Goal: Communication & Community: Answer question/provide support

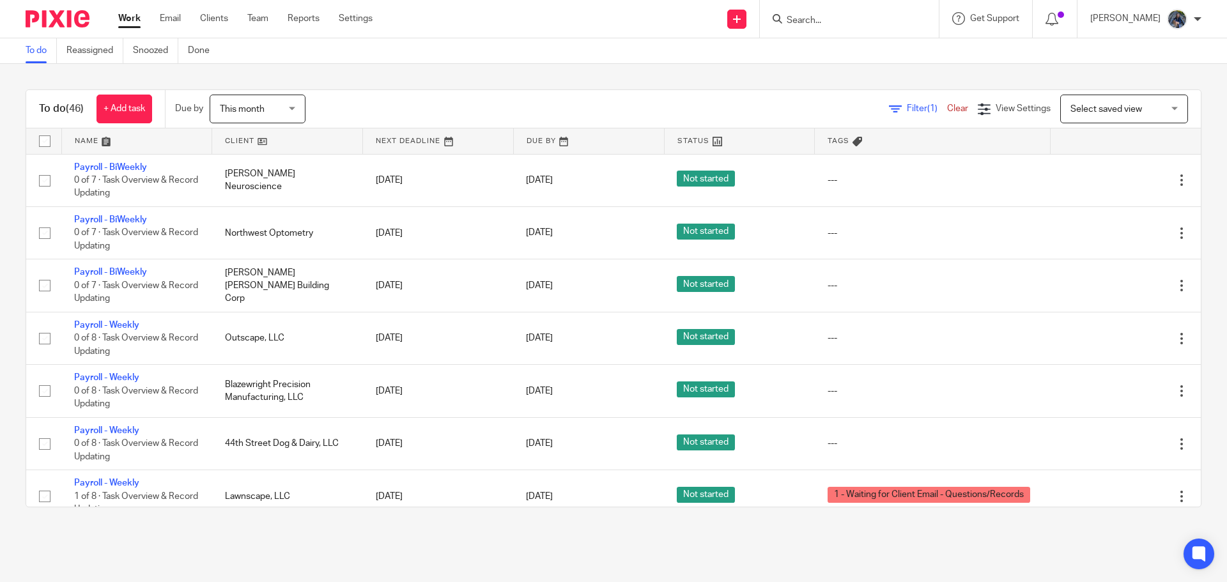
scroll to position [2056, 0]
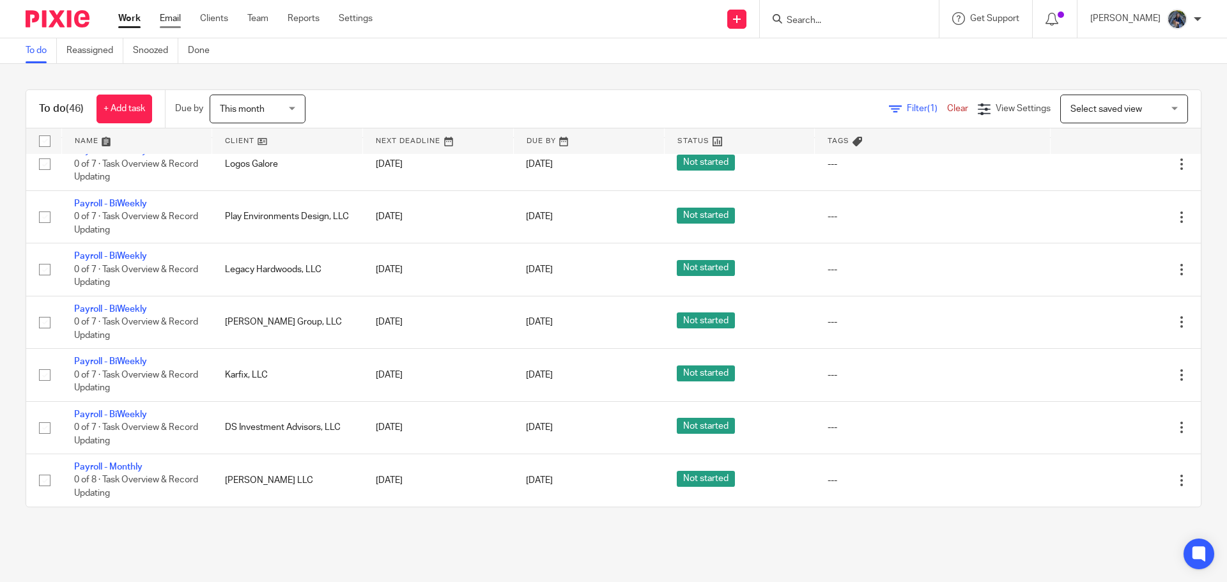
click at [177, 18] on link "Email" at bounding box center [170, 18] width 21 height 13
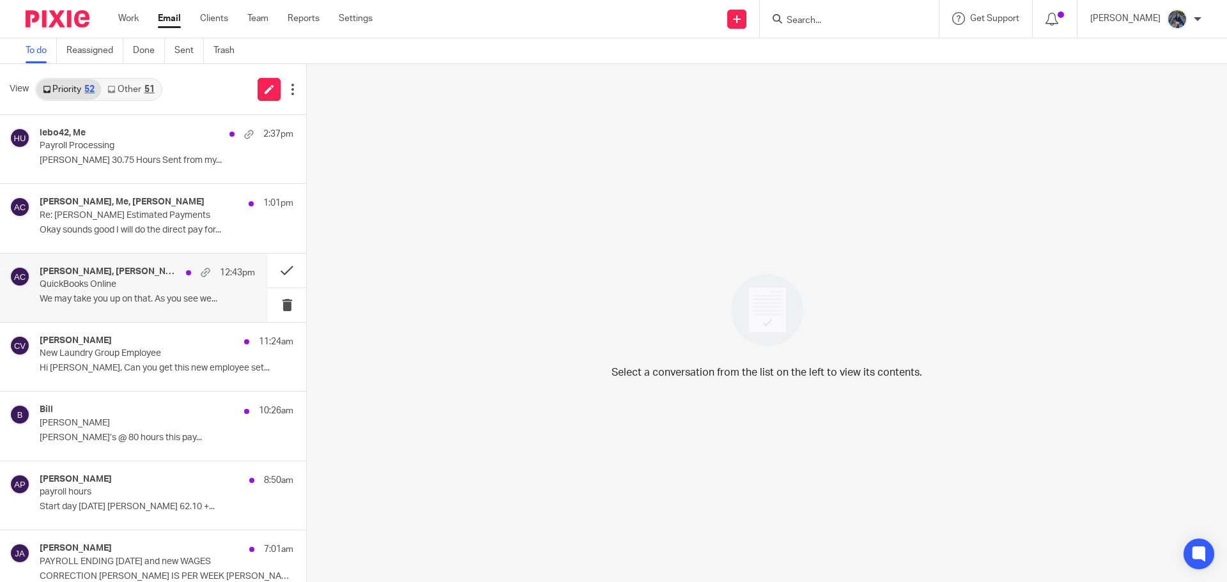
click at [116, 289] on p "QuickBooks Online" at bounding box center [126, 284] width 173 height 11
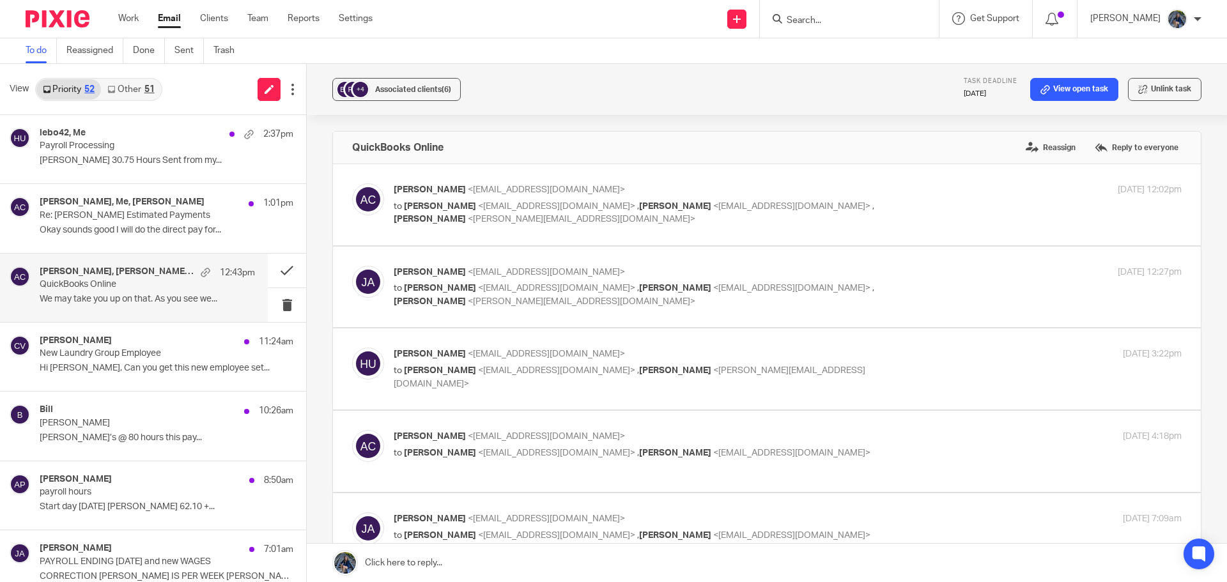
click at [450, 228] on label at bounding box center [767, 204] width 868 height 81
click at [352, 183] on input "checkbox" at bounding box center [352, 183] width 1 height 1
checkbox input "true"
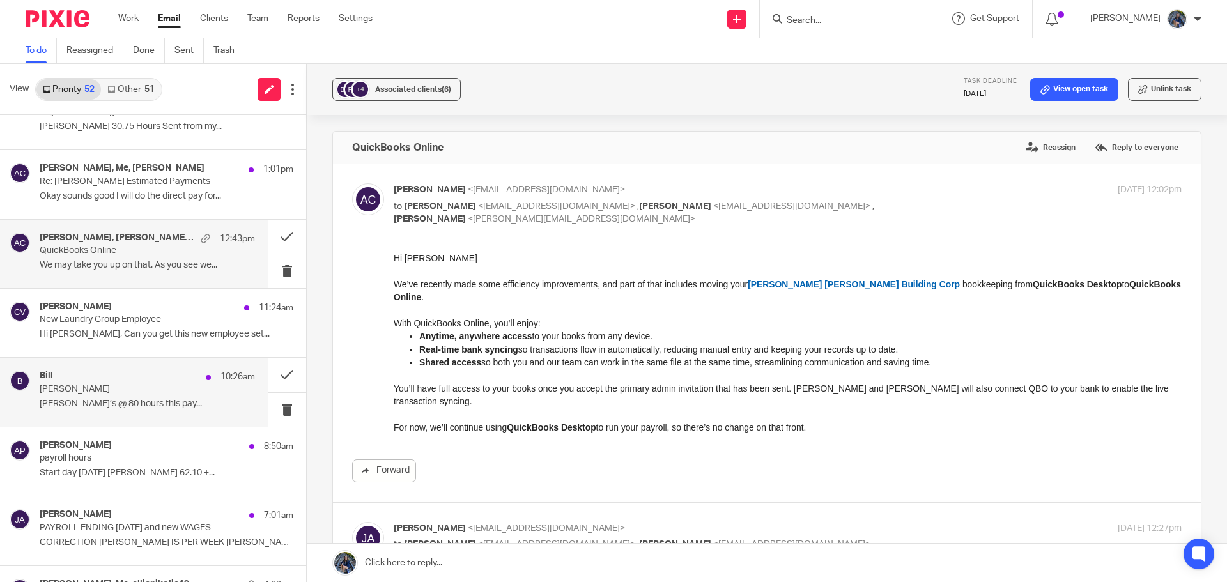
scroll to position [64, 0]
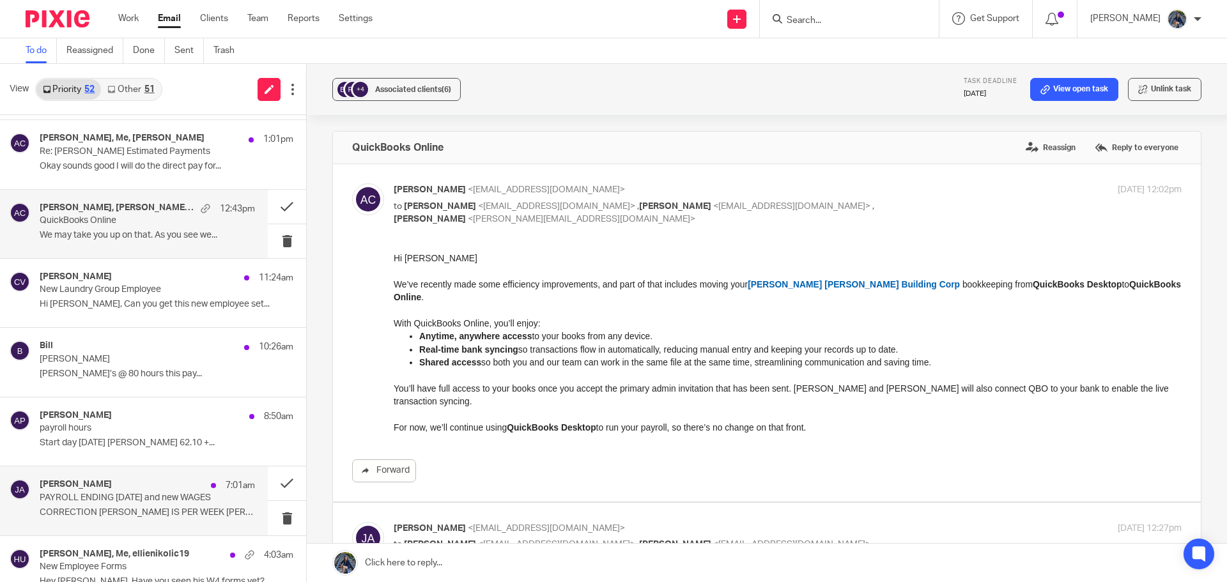
click at [126, 493] on p "PAYROLL ENDING SEPT 13 and new WAGES" at bounding box center [126, 498] width 173 height 11
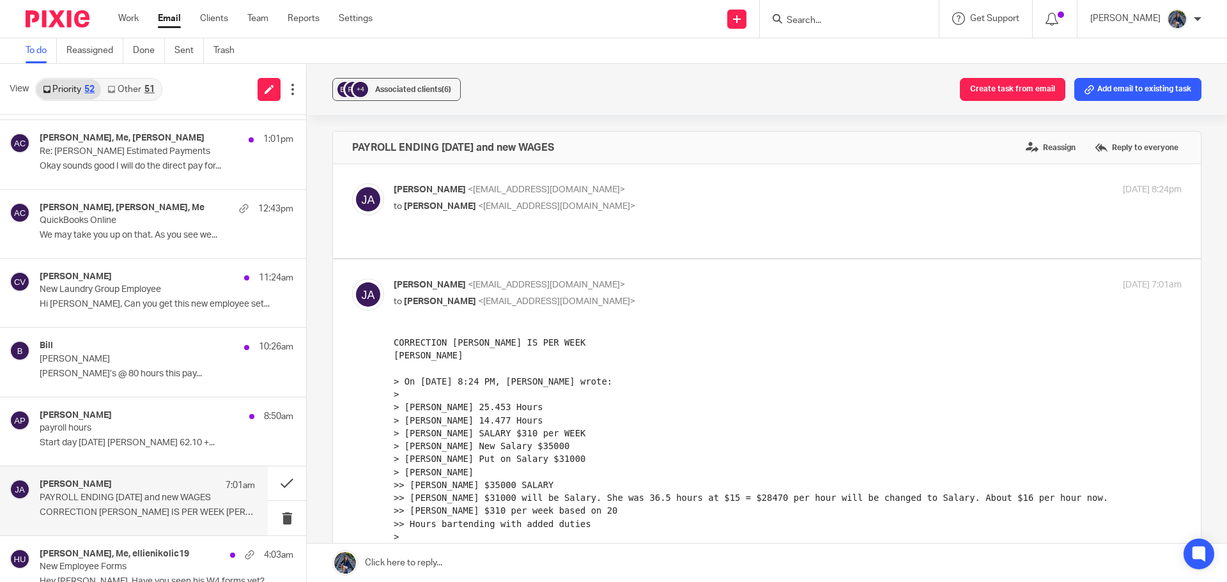
scroll to position [0, 0]
click at [1145, 93] on button "Add email to existing task" at bounding box center [1137, 89] width 127 height 23
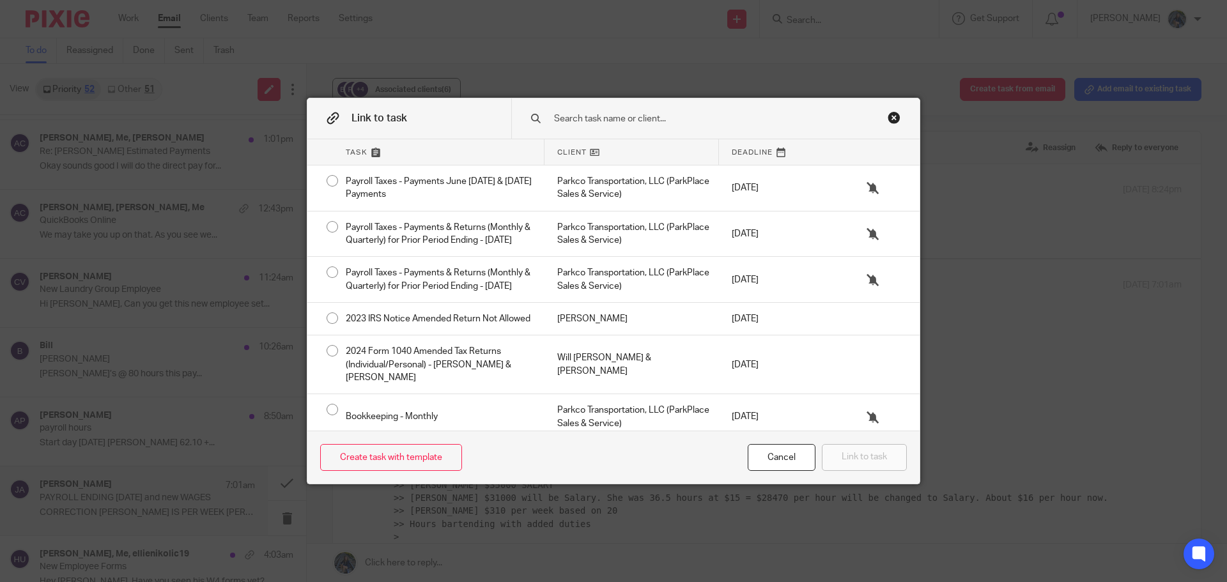
click at [650, 114] on input "text" at bounding box center [706, 119] width 307 height 14
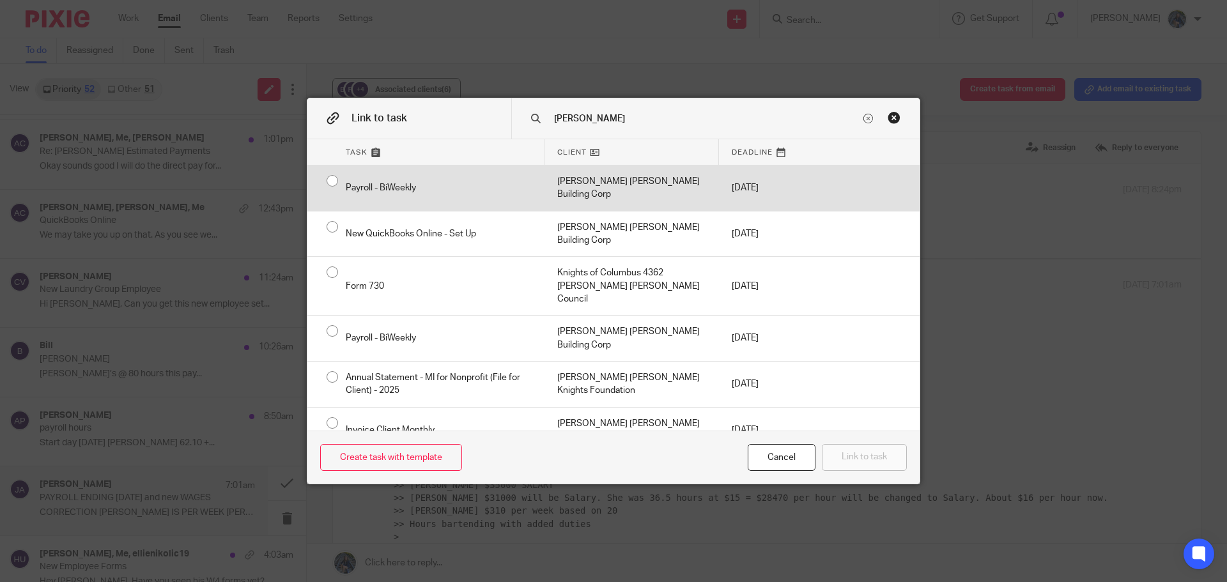
type input "Bishop"
click at [657, 180] on div "[PERSON_NAME] [PERSON_NAME] Building Corp" at bounding box center [632, 188] width 174 height 45
radio input "true"
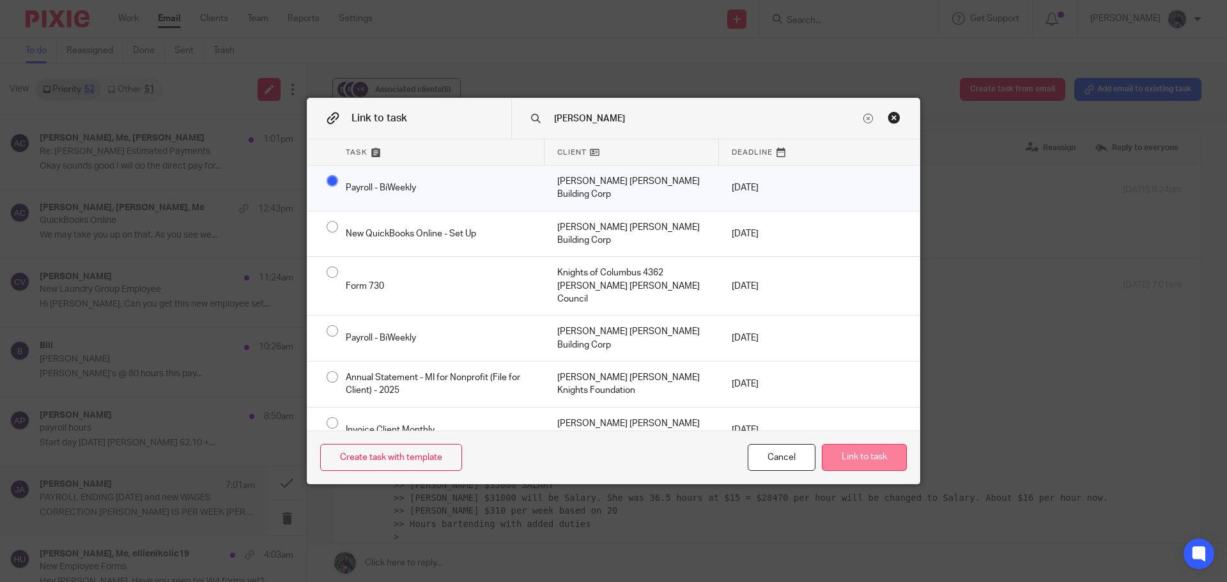
click at [878, 448] on button "Link to task" at bounding box center [864, 457] width 85 height 27
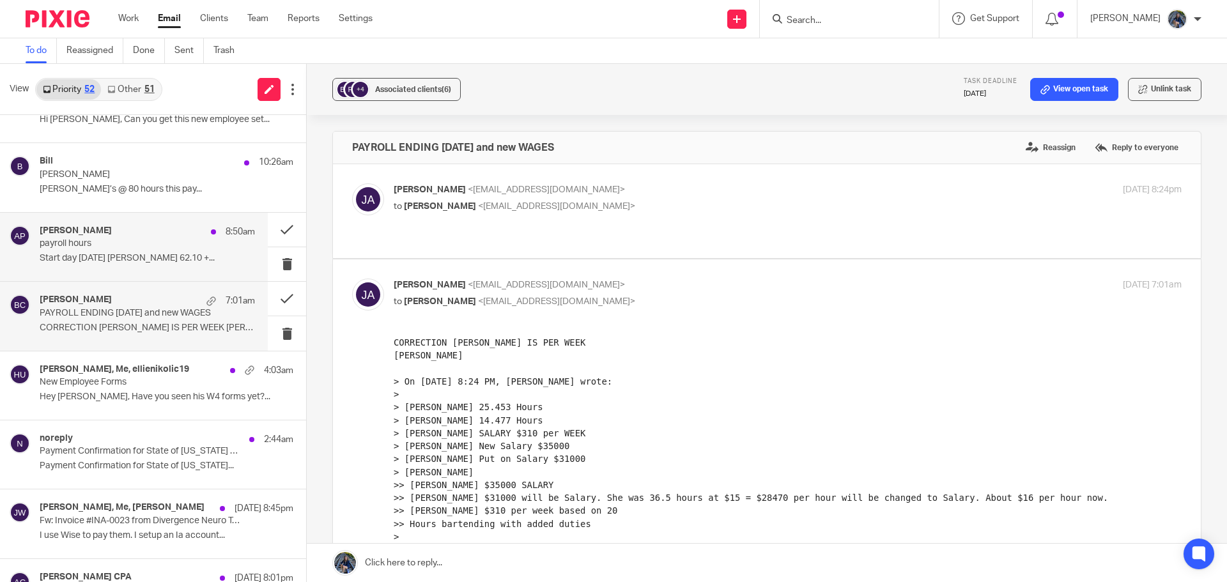
scroll to position [256, 0]
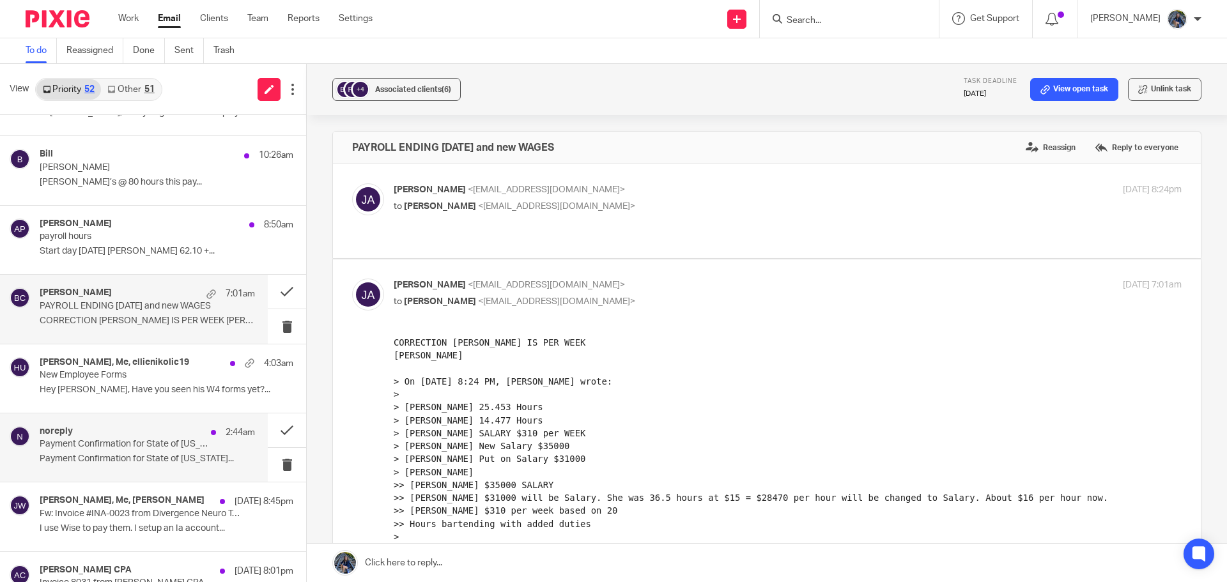
click at [89, 458] on p "Payment Confirmation for State of Michigan..." at bounding box center [147, 459] width 215 height 11
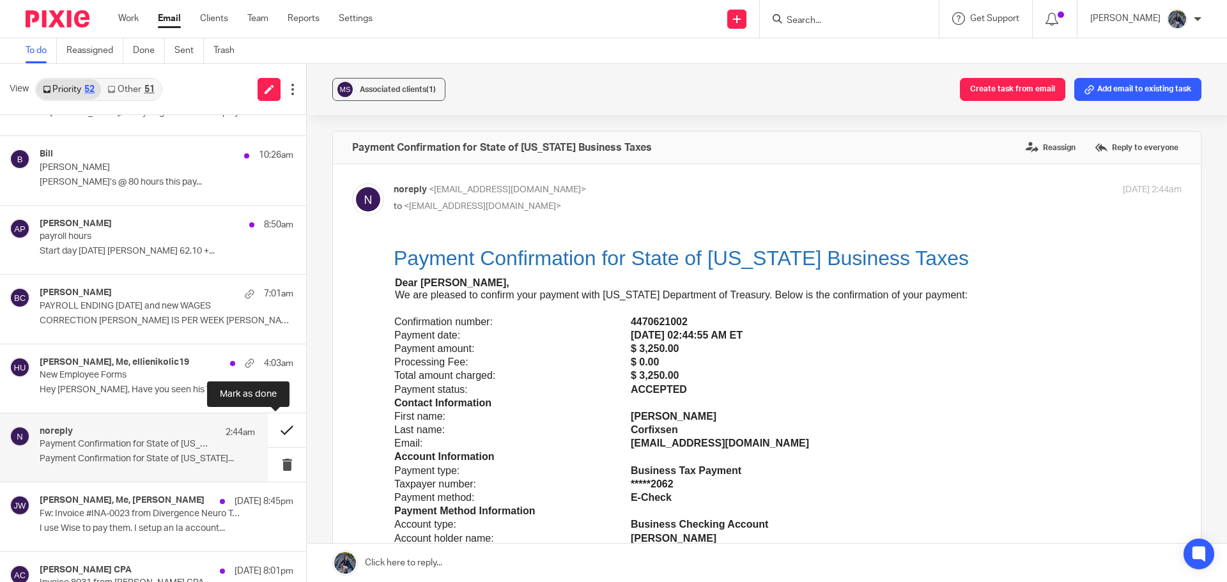
scroll to position [0, 0]
click at [272, 425] on button at bounding box center [287, 431] width 38 height 34
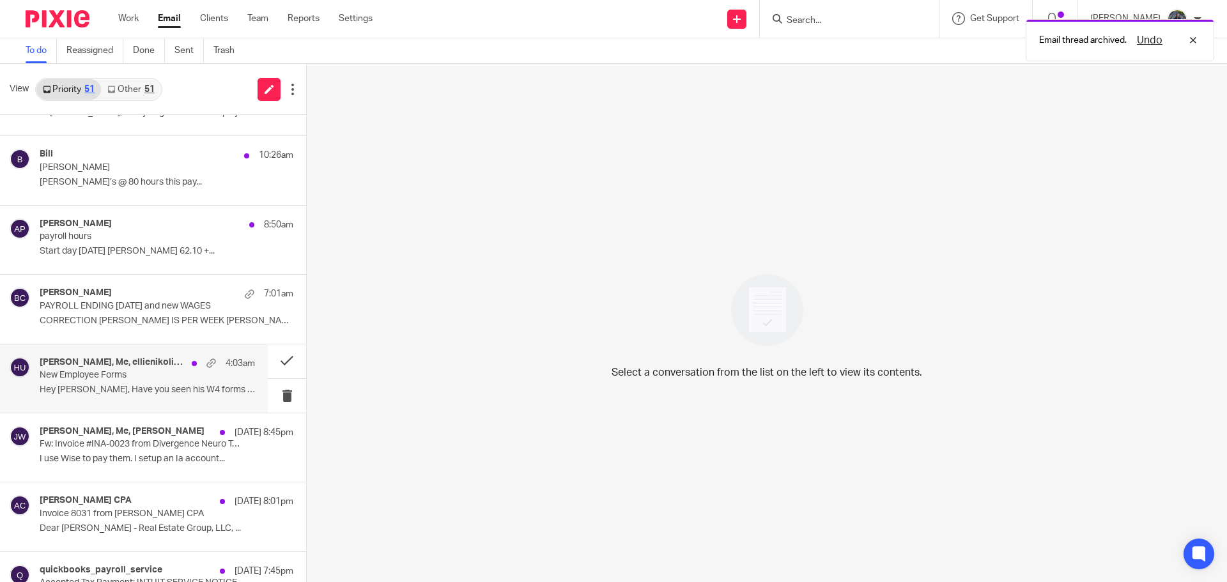
click at [135, 374] on p "New Employee Forms" at bounding box center [126, 375] width 173 height 11
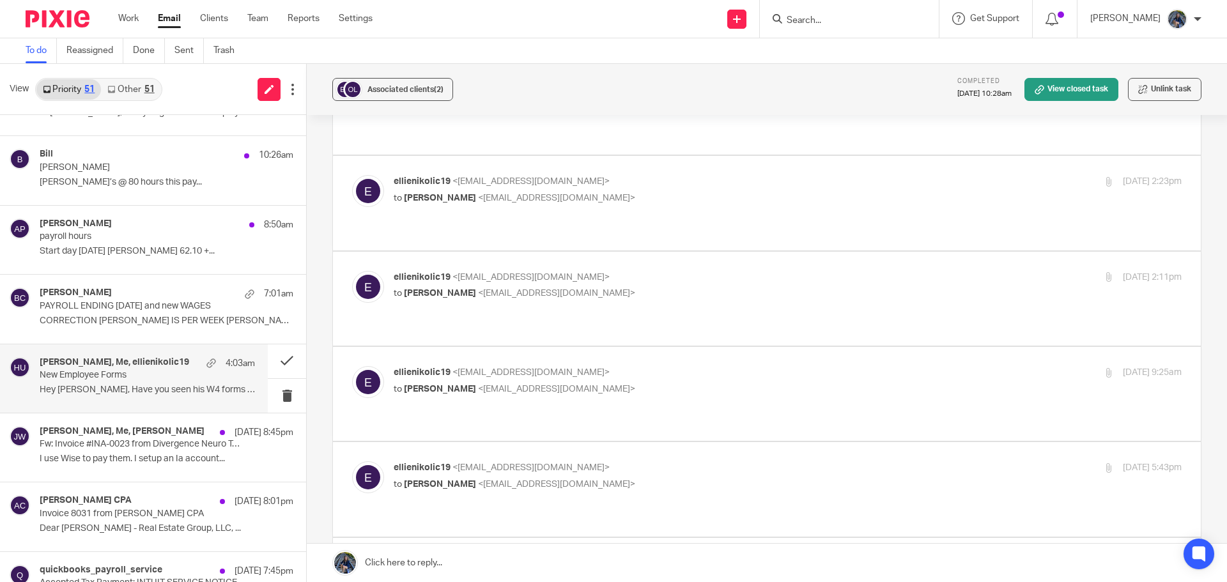
scroll to position [2940, 0]
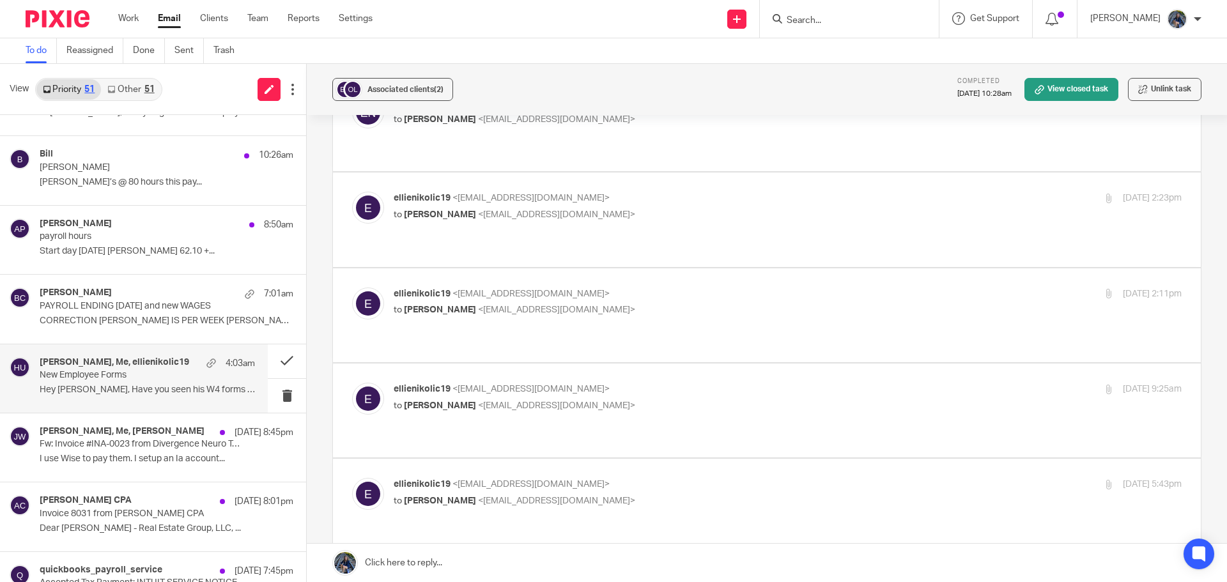
checkbox input "true"
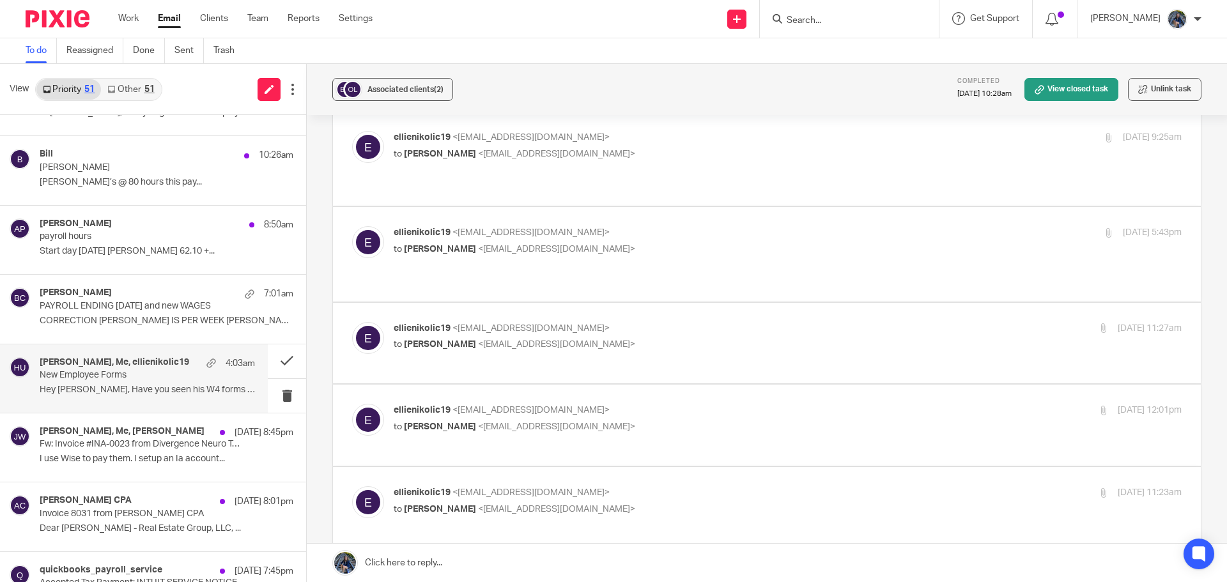
scroll to position [3196, 0]
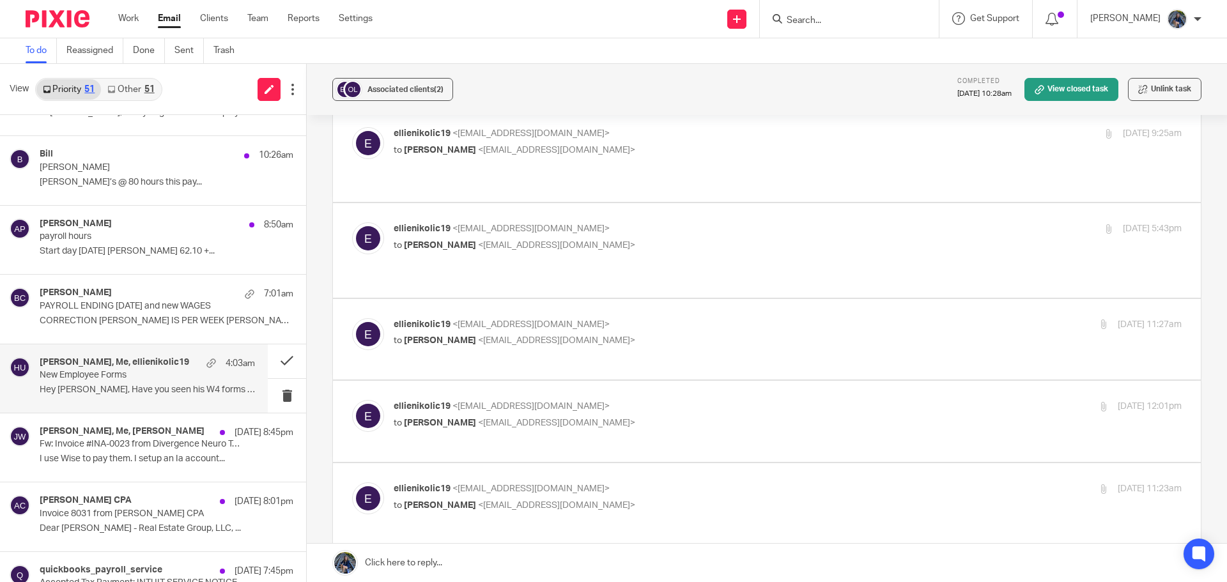
click at [401, 568] on link at bounding box center [767, 563] width 920 height 38
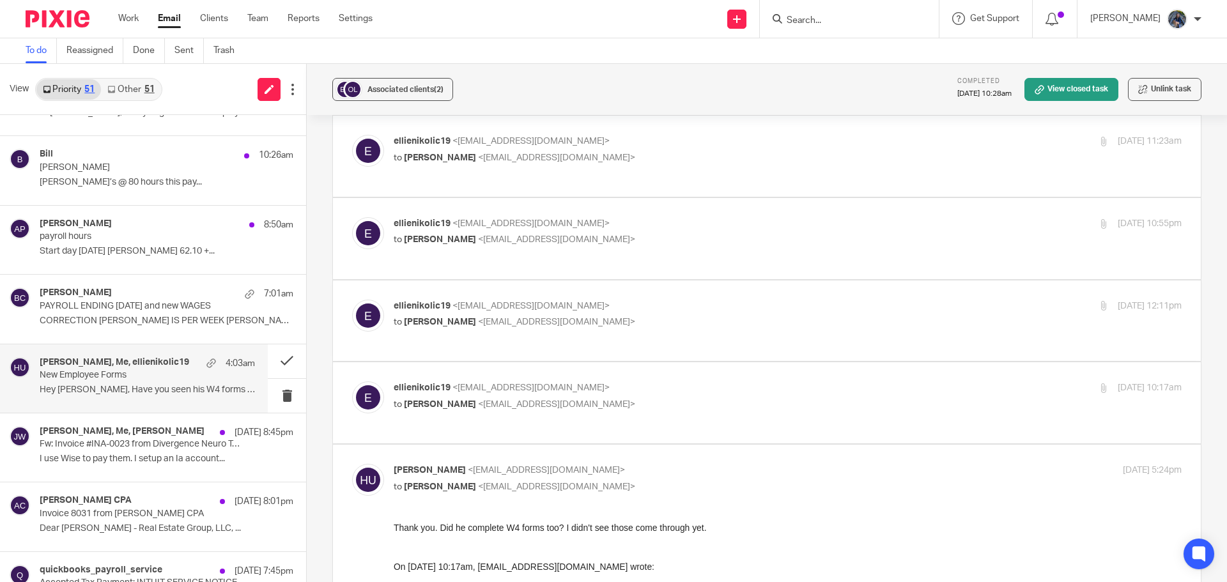
scroll to position [0, 0]
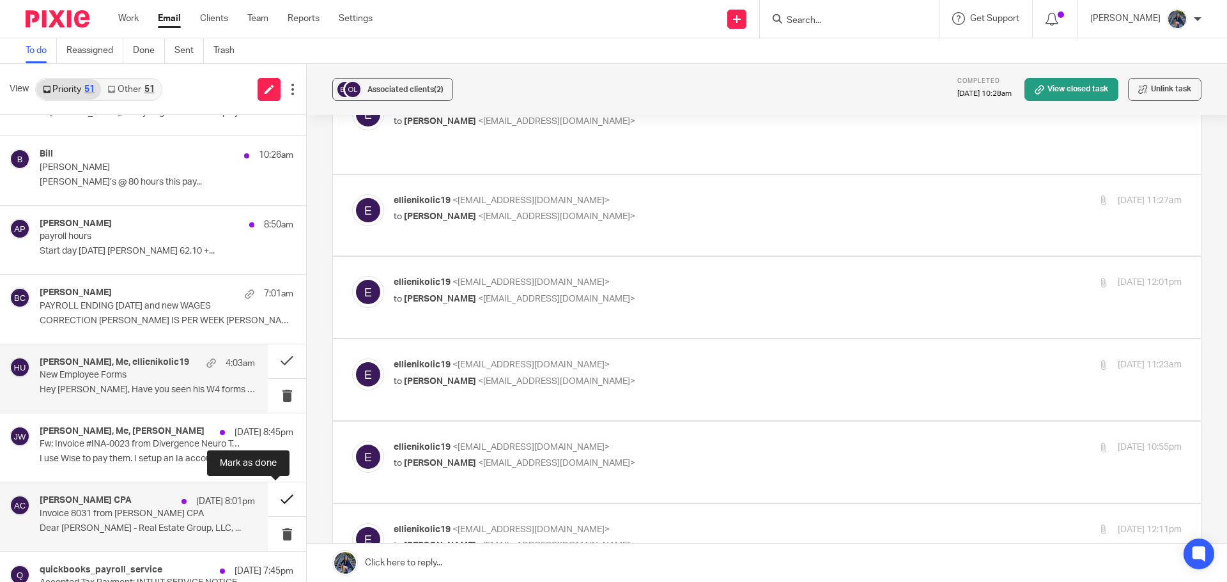
click at [272, 504] on button at bounding box center [287, 500] width 38 height 34
click at [274, 500] on button at bounding box center [287, 500] width 38 height 34
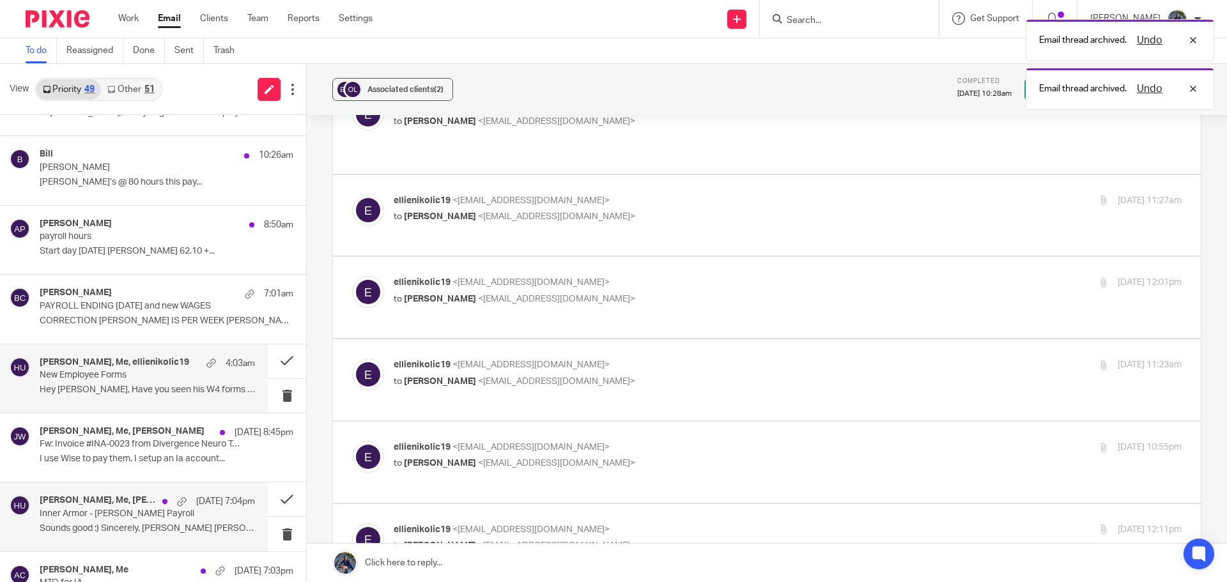
click at [211, 515] on div "Amy Corfixsen, Me, John Wierenga Sep 14 7:04pm Inner Armor - John Wierenga Payr…" at bounding box center [147, 516] width 215 height 43
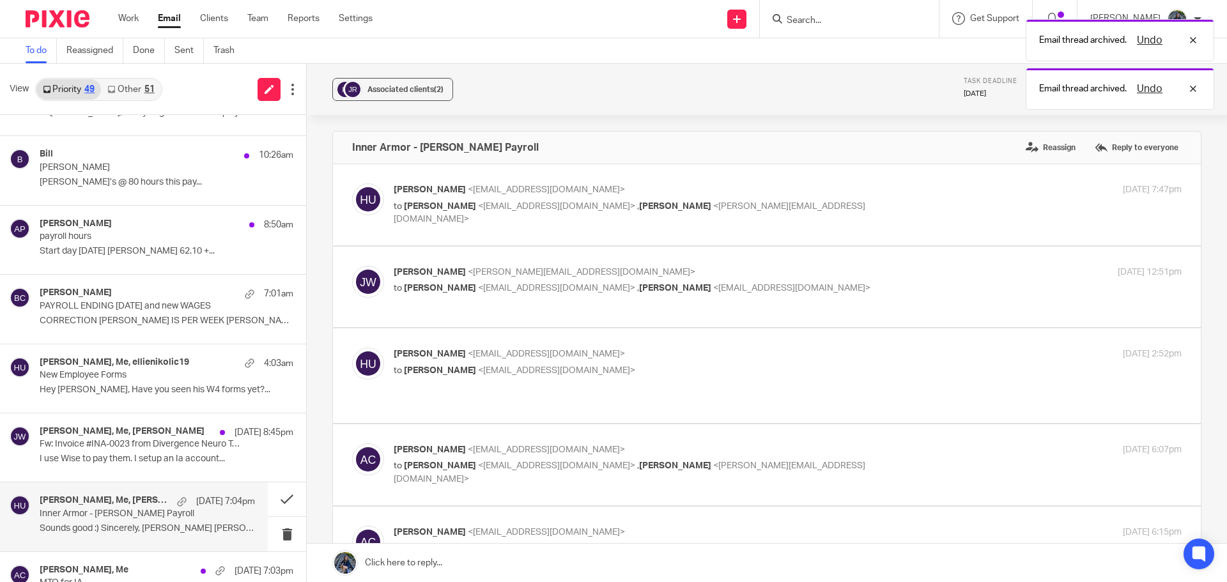
scroll to position [320, 0]
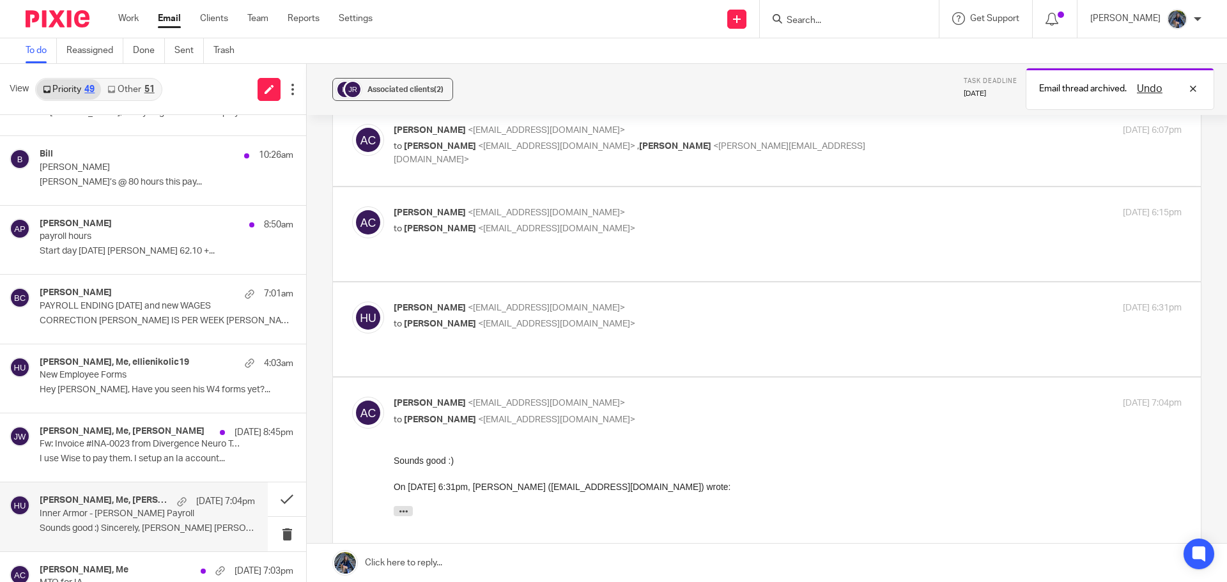
click at [536, 302] on div "Holly Utting <hollyutting@gmail.com> to Amy Corfixsen <amylcpa@gmail.com>" at bounding box center [656, 316] width 525 height 29
checkbox input "true"
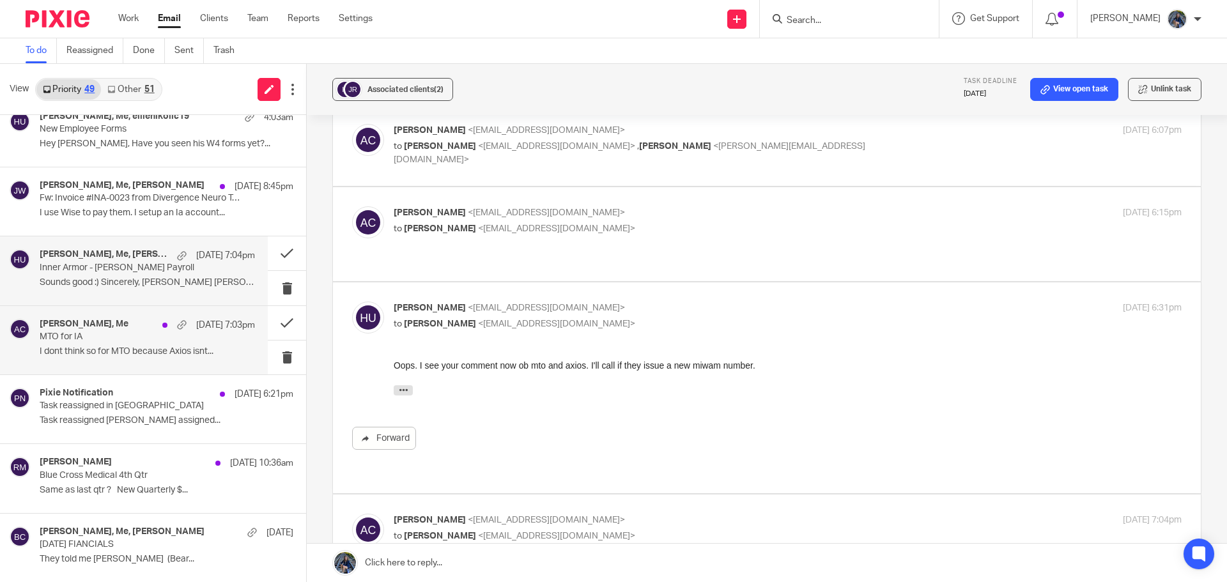
scroll to position [511, 0]
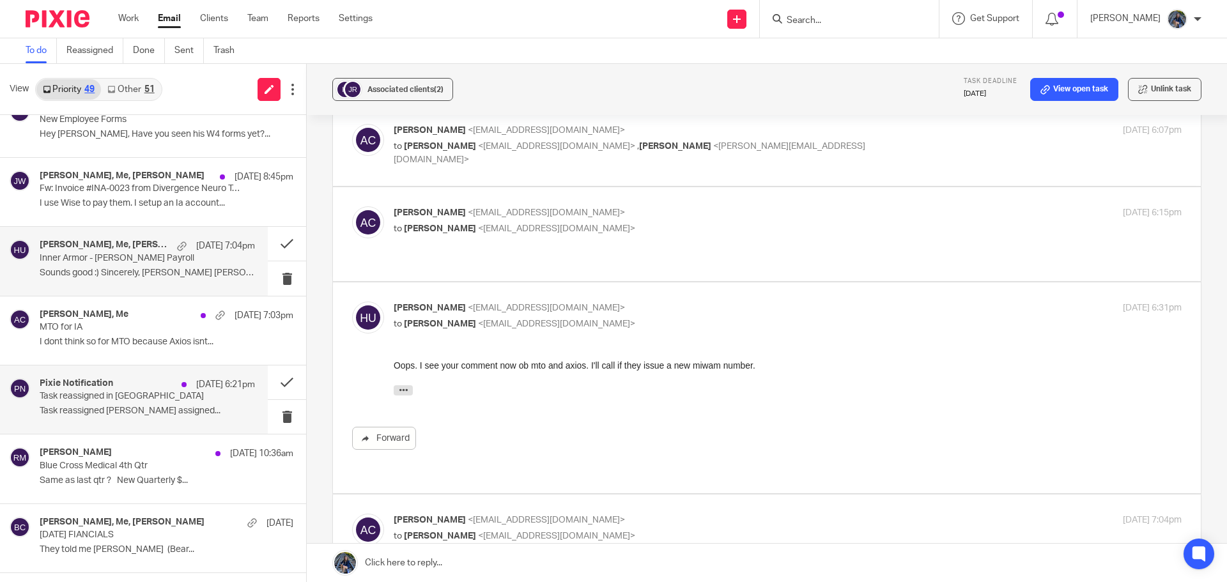
click at [144, 400] on p "Task reassigned in Pixie" at bounding box center [126, 396] width 173 height 11
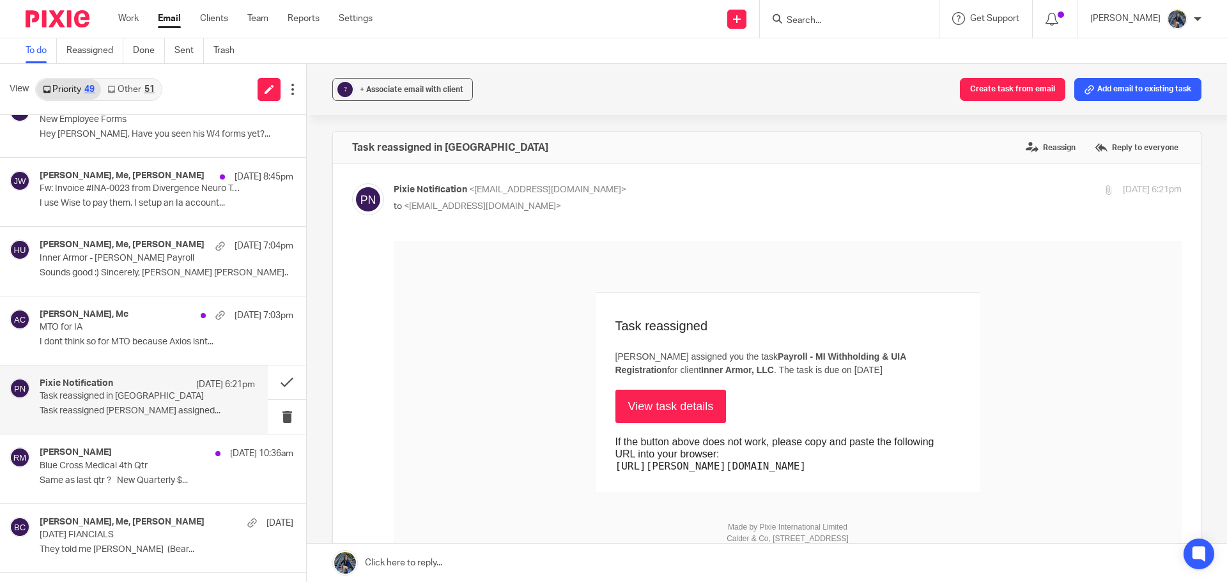
scroll to position [0, 0]
click at [275, 383] on button at bounding box center [287, 383] width 38 height 34
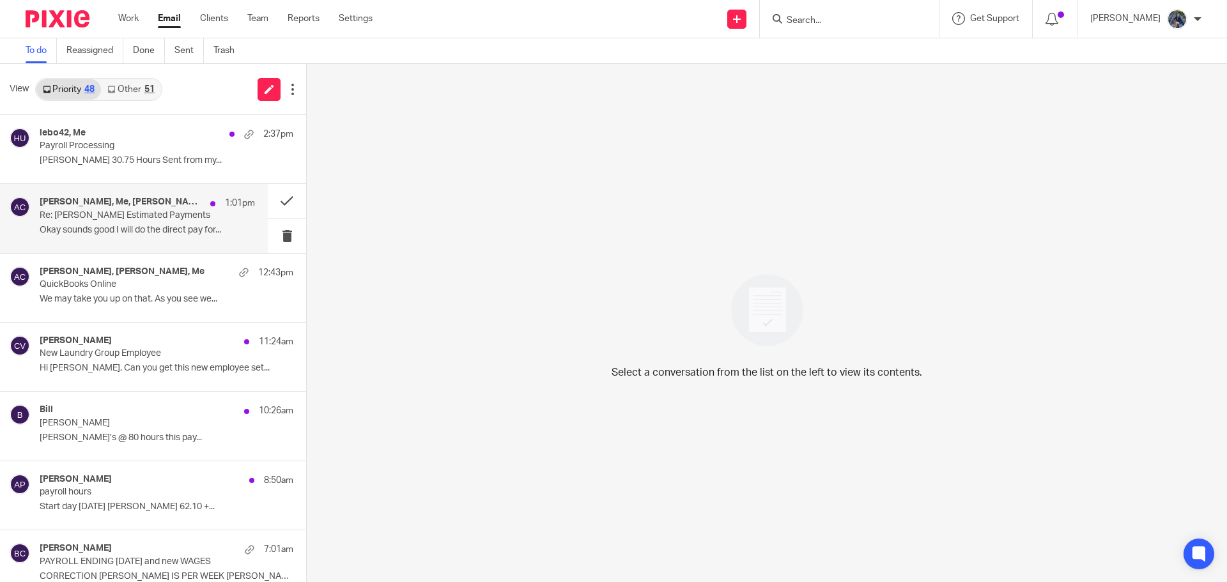
click at [144, 206] on h4 "Gabby Hallatschek, Me, Amy Corfixsen" at bounding box center [122, 202] width 164 height 11
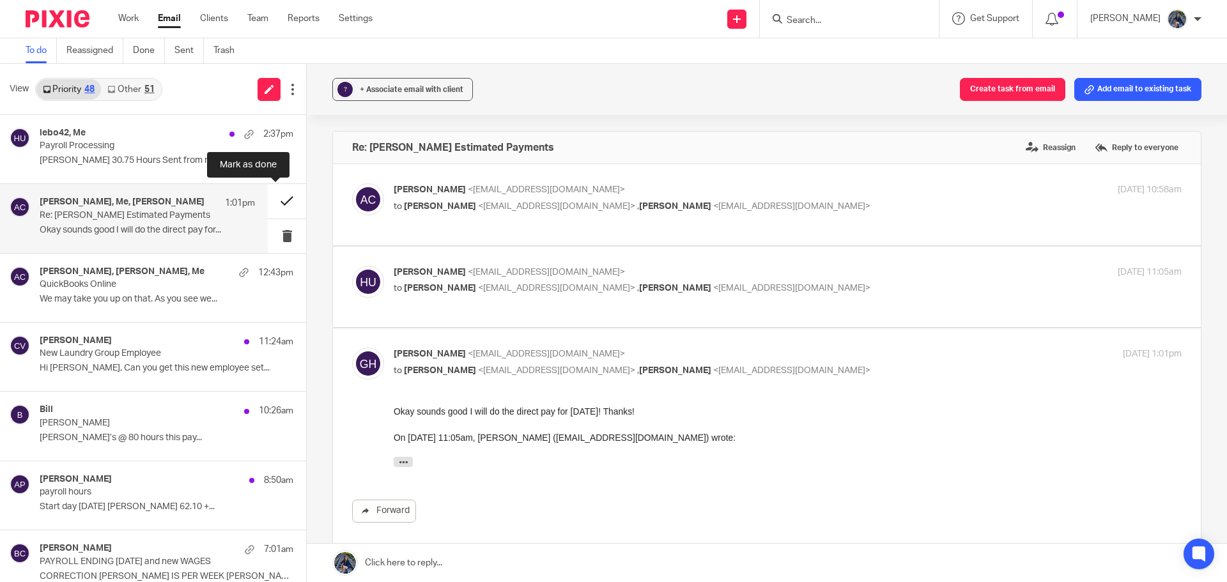
click at [275, 198] on button at bounding box center [287, 201] width 38 height 34
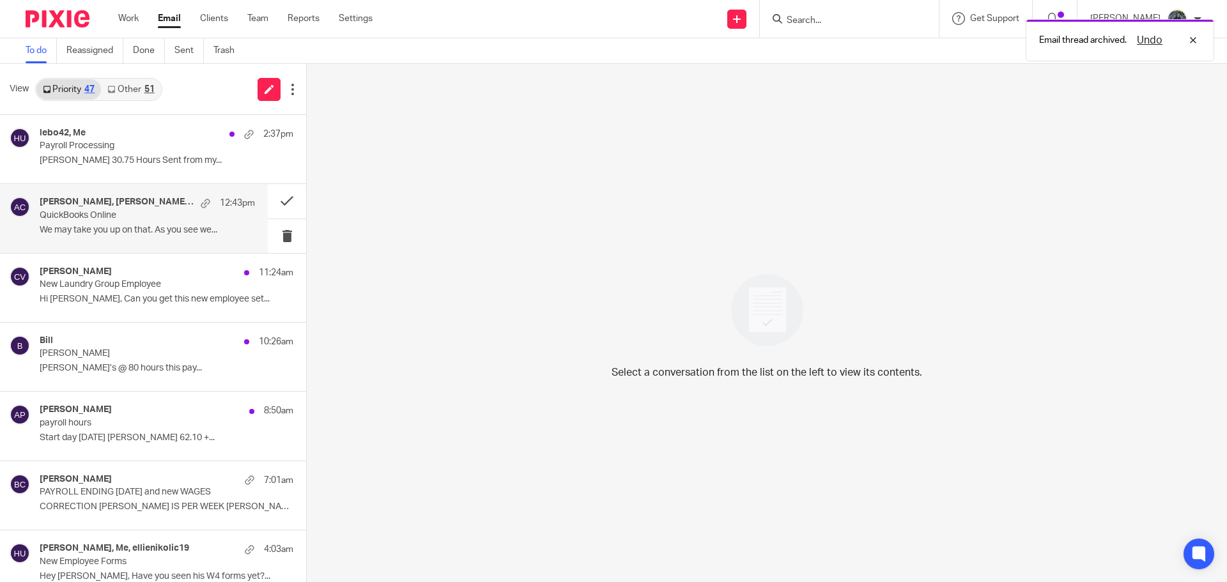
click at [180, 206] on h4 "Joseph Arbanas, Amy Corfixsen, Me" at bounding box center [117, 202] width 155 height 11
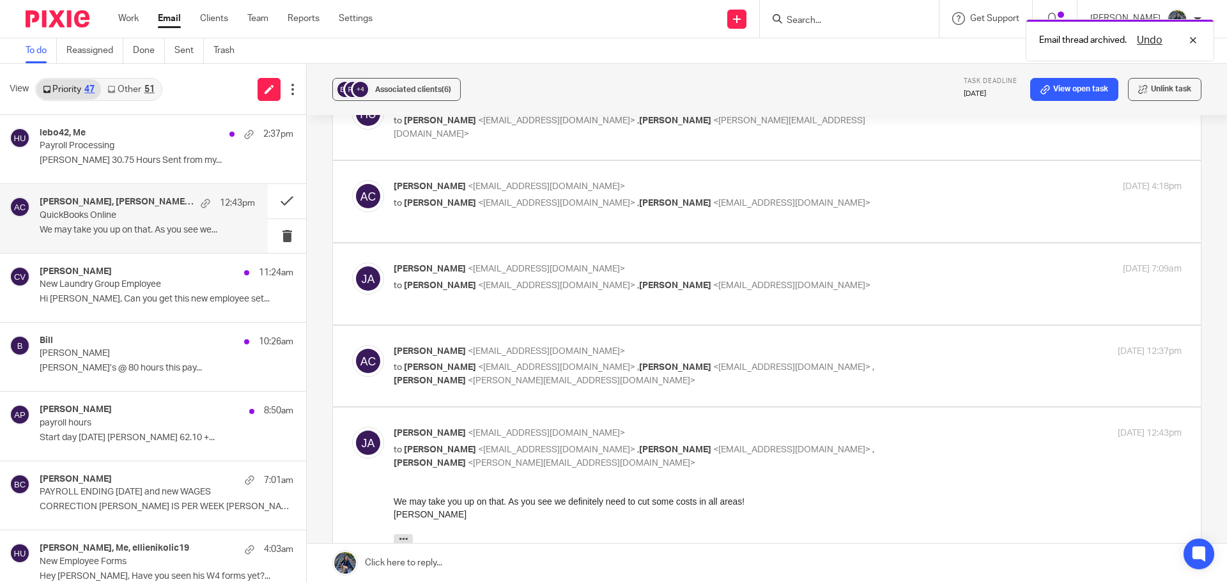
scroll to position [256, 0]
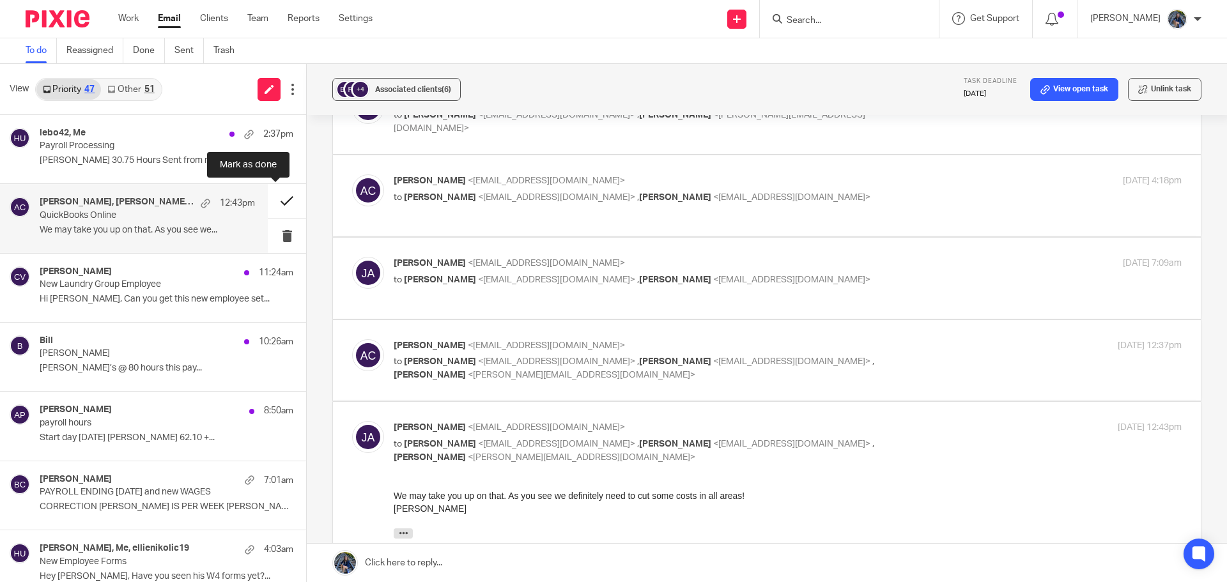
click at [276, 196] on button at bounding box center [287, 201] width 38 height 34
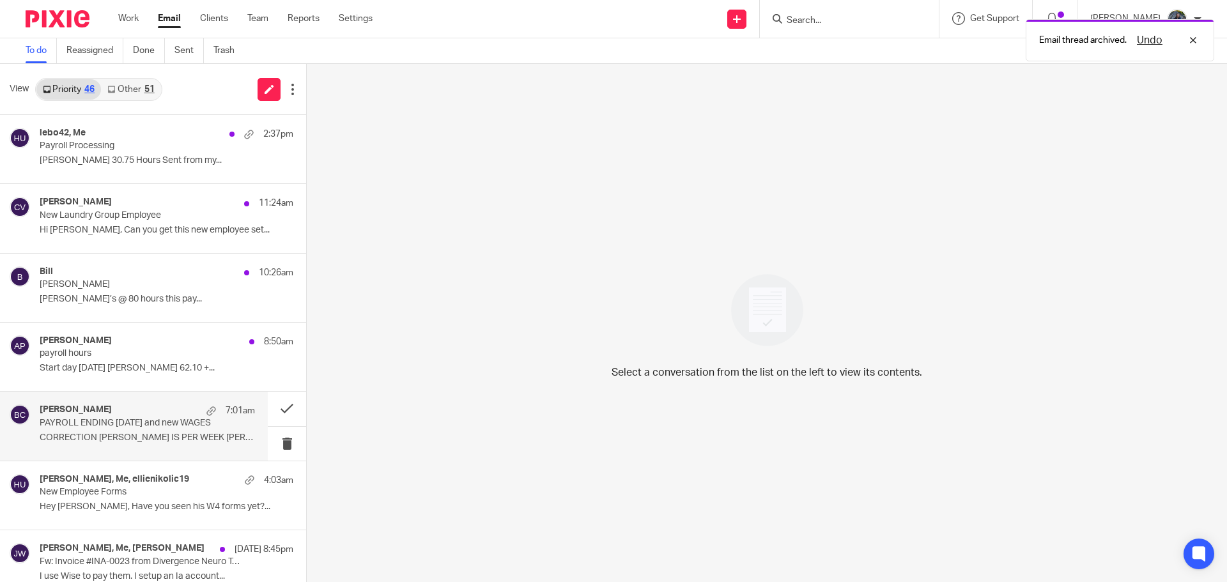
click at [139, 429] on div "Joseph Arbanas 7:01am PAYROLL ENDING SEPT 13 and new WAGES CORRECTION LORI IS P…" at bounding box center [147, 426] width 215 height 43
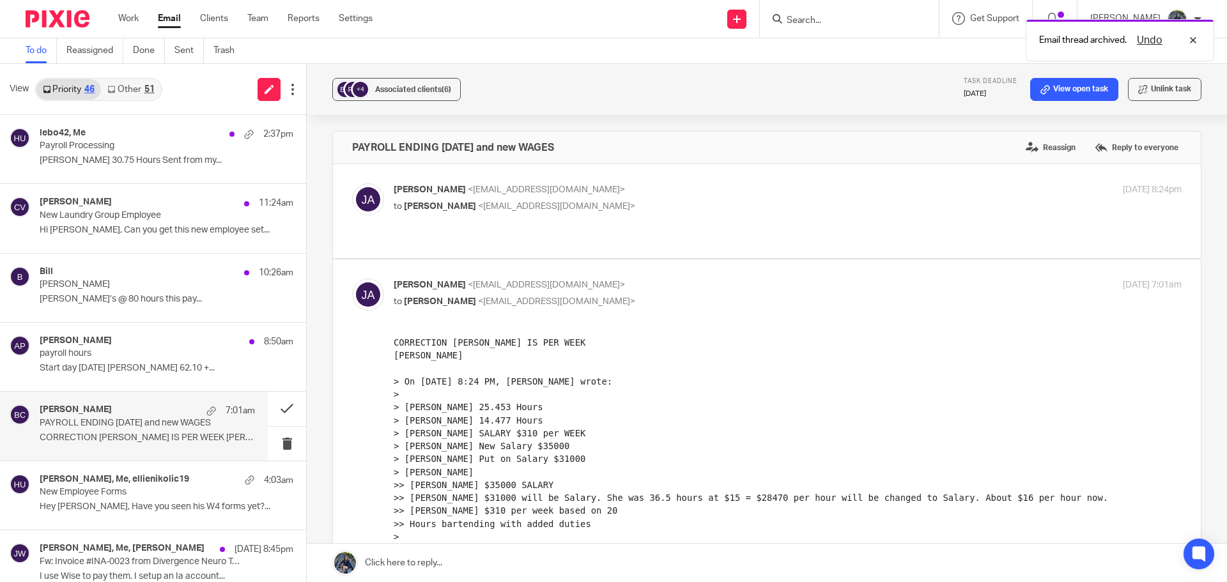
scroll to position [0, 0]
click at [1056, 95] on link "View open task" at bounding box center [1074, 89] width 88 height 23
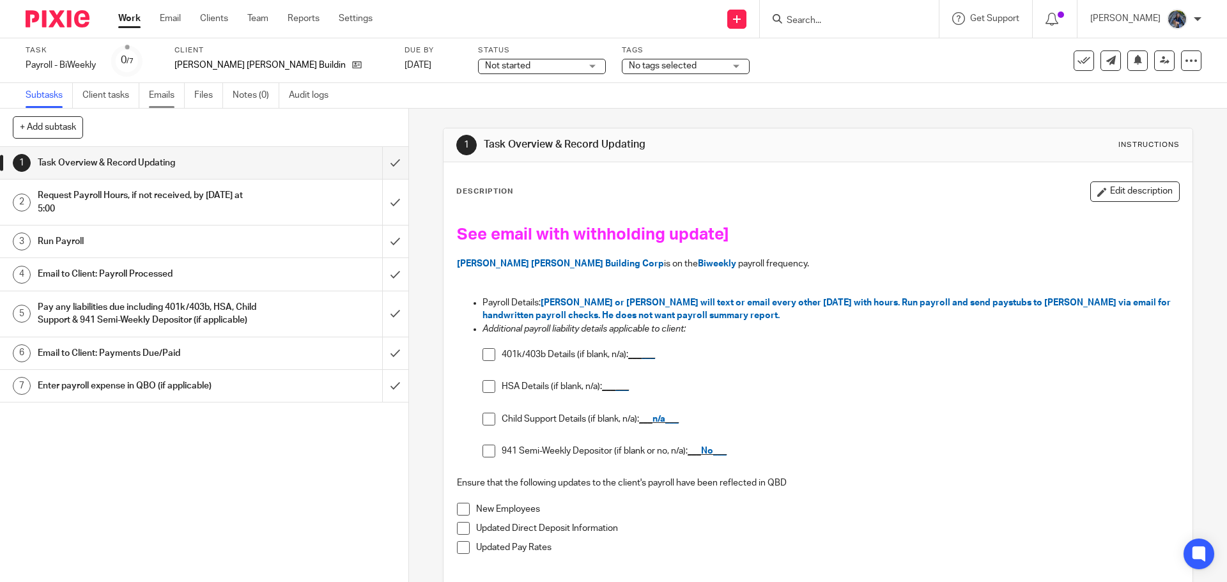
click at [165, 97] on link "Emails" at bounding box center [167, 95] width 36 height 25
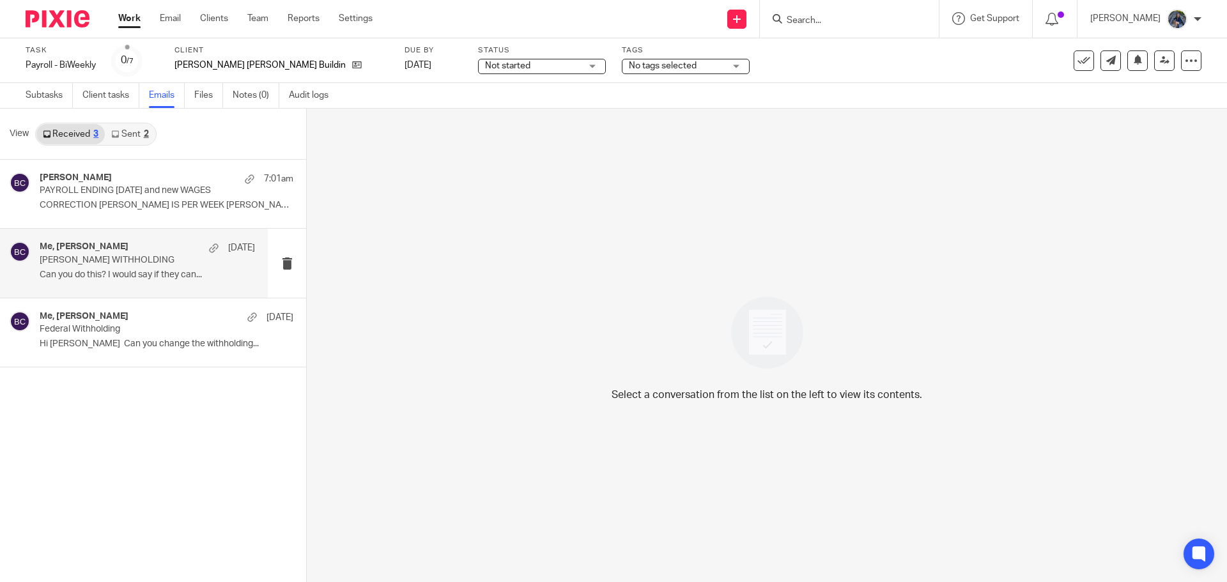
click at [126, 264] on p "TINA WITHHOLDING" at bounding box center [126, 260] width 173 height 11
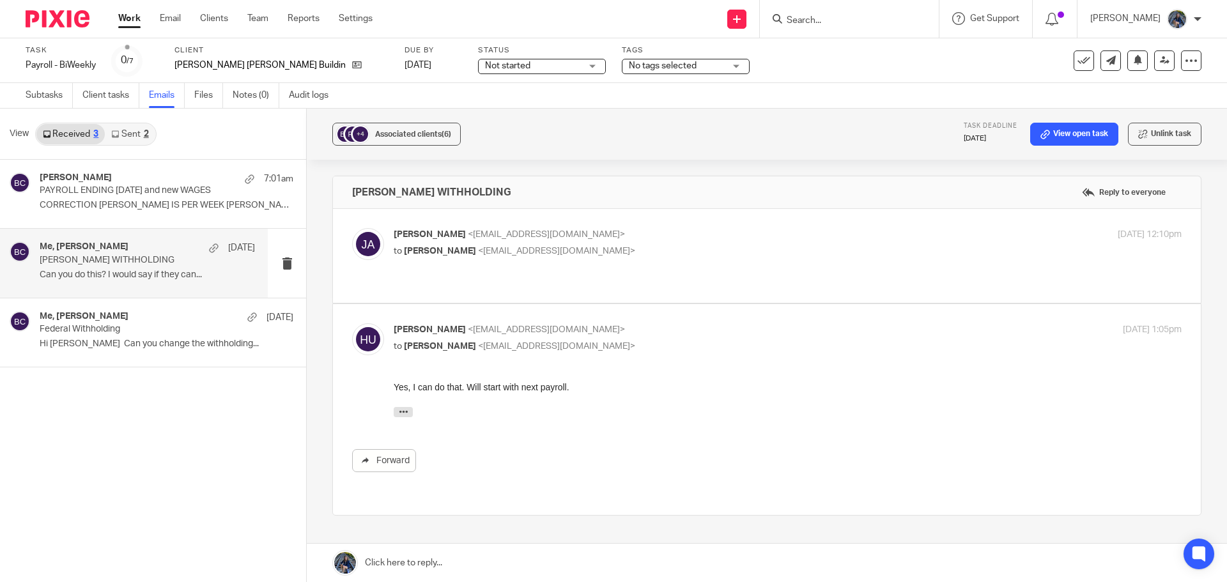
click at [549, 242] on div "Joseph Arbanas <grjoe1@sbcglobal.net> to Holly Utting <hollyutting@gmail.com>" at bounding box center [656, 242] width 525 height 29
checkbox input "true"
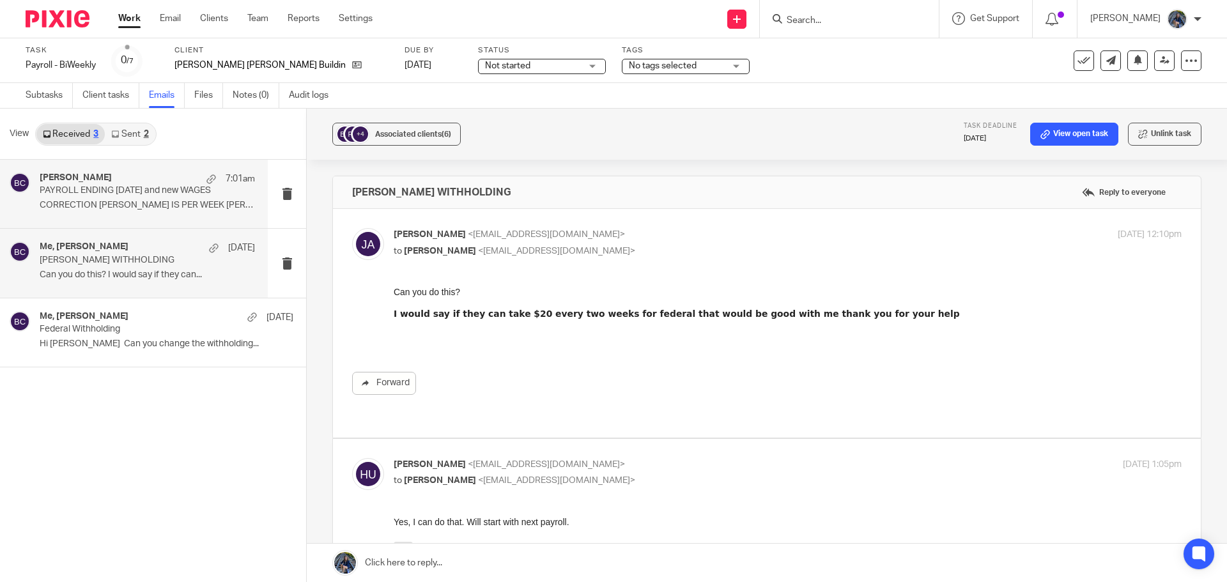
click at [159, 178] on div "Joseph Arbanas 7:01am" at bounding box center [147, 179] width 215 height 13
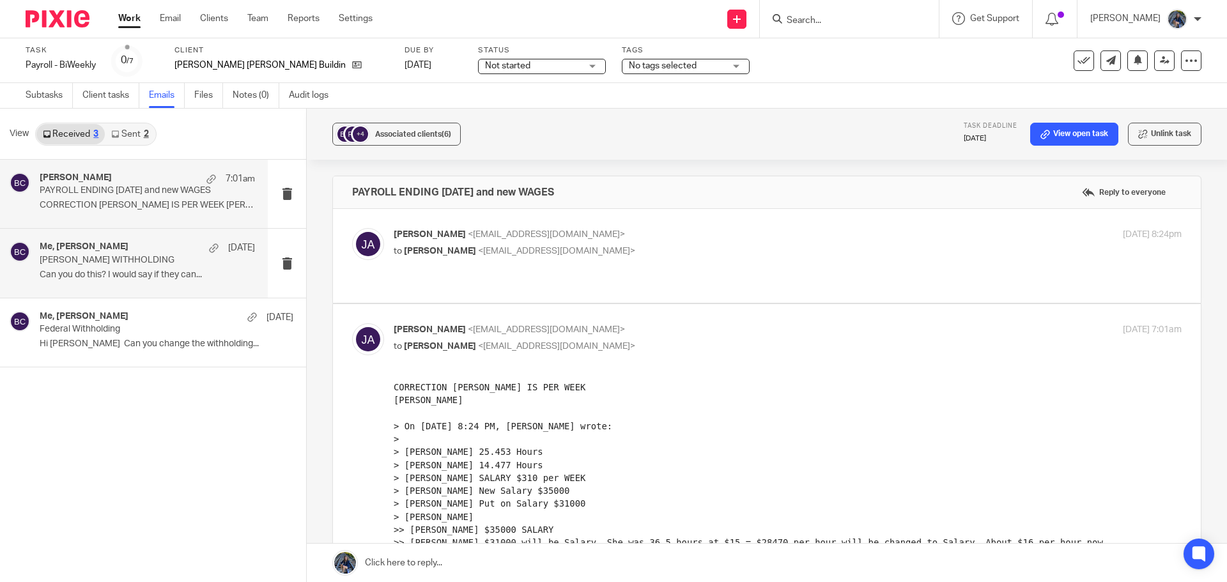
click at [153, 253] on div "Me, Joseph Arbanas Sep 9" at bounding box center [147, 248] width 215 height 13
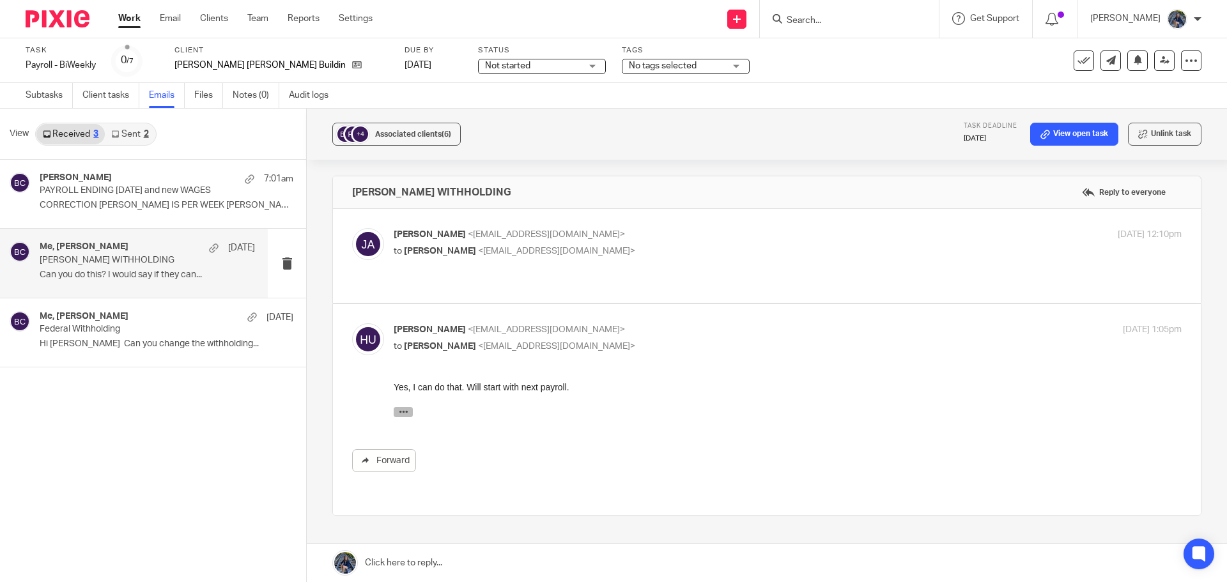
click at [406, 415] on icon "button" at bounding box center [404, 412] width 10 height 10
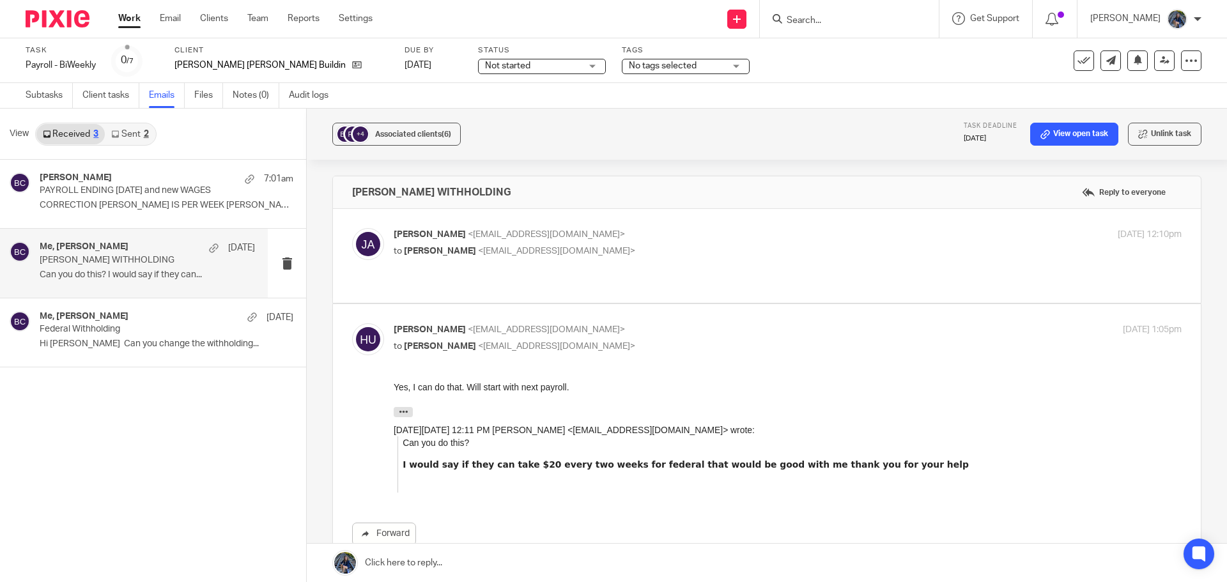
drag, startPoint x: 341, startPoint y: 277, endPoint x: 1218, endPoint y: 502, distance: 905.3
click at [538, 252] on span "<hollyutting@gmail.com>" at bounding box center [556, 251] width 157 height 9
checkbox input "true"
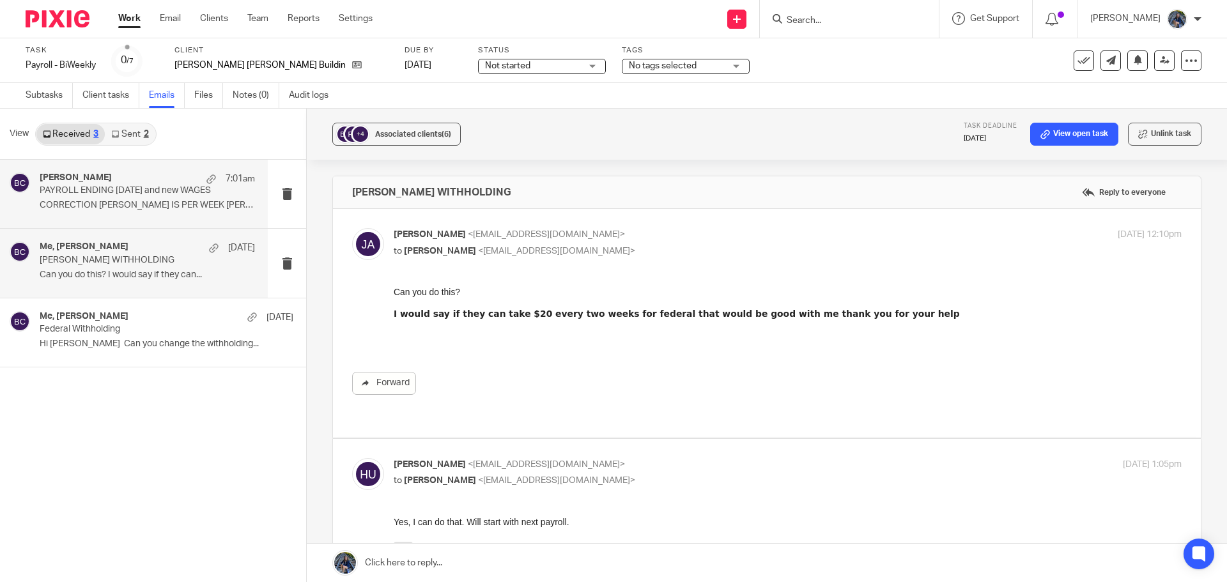
click at [154, 204] on p "CORRECTION LORI IS PER WEEK Joe > On Sep..." at bounding box center [147, 205] width 215 height 11
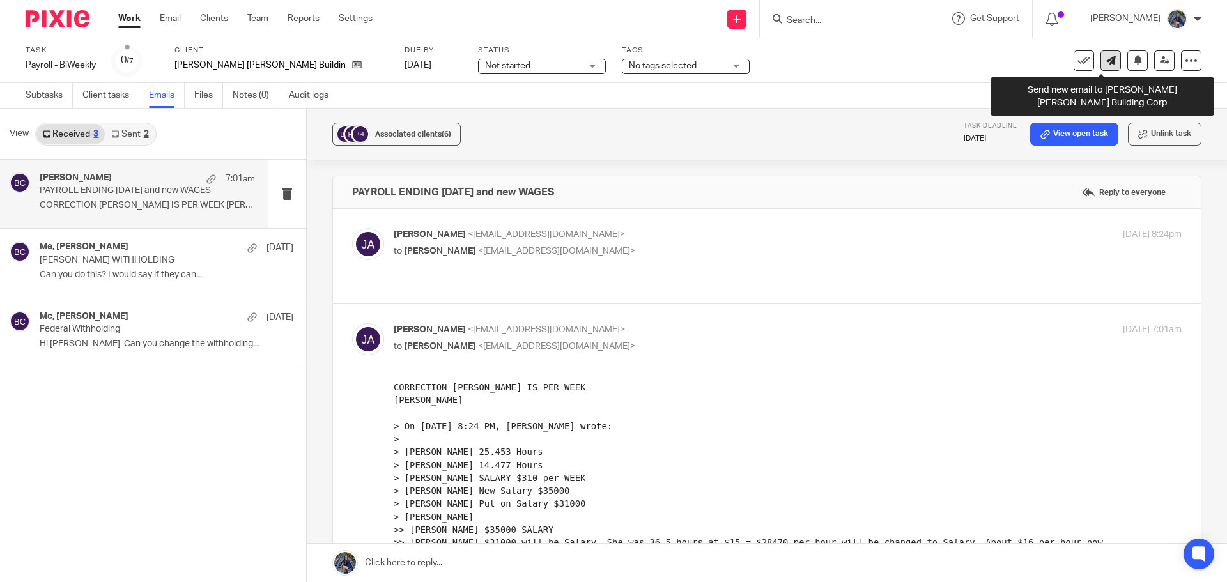
click at [1104, 68] on link at bounding box center [1111, 60] width 20 height 20
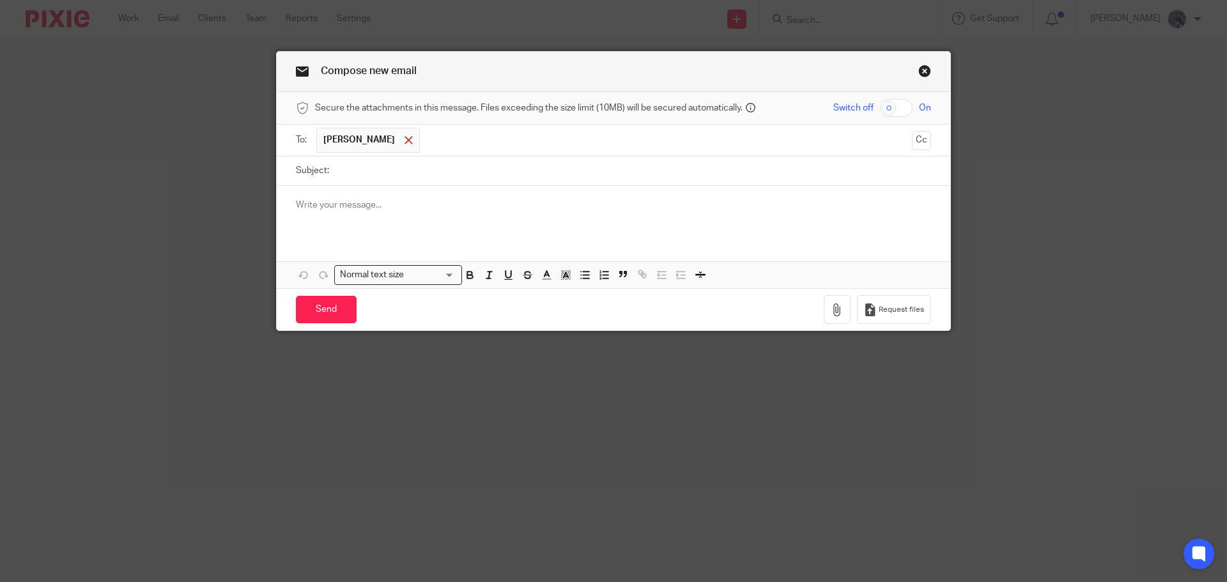
click at [405, 144] on span at bounding box center [409, 140] width 8 height 8
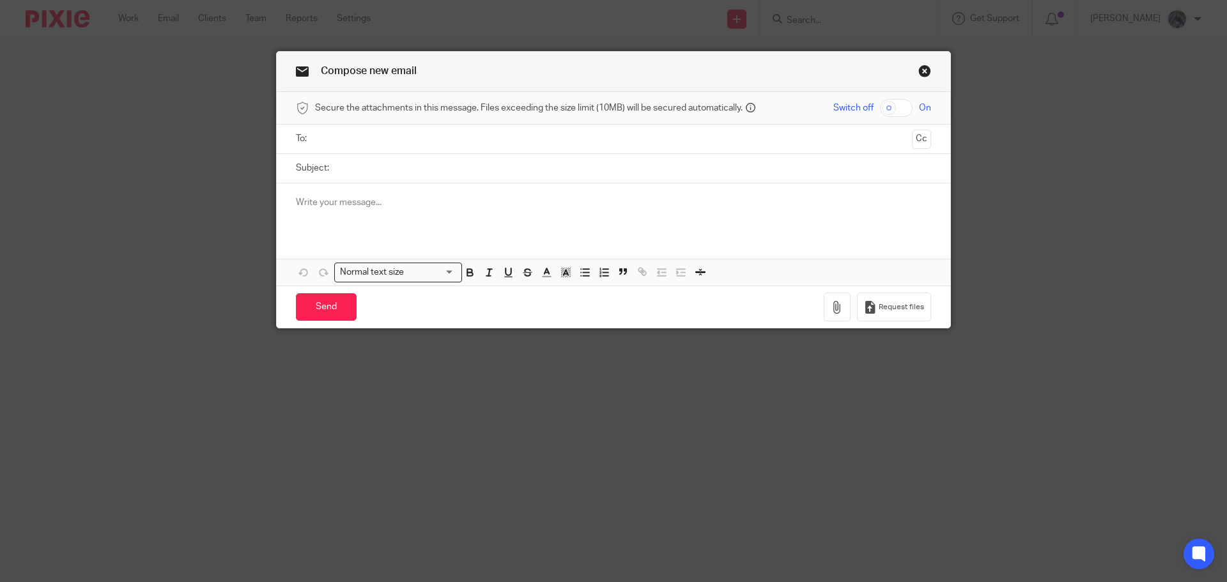
click at [352, 139] on input "text" at bounding box center [613, 139] width 587 height 15
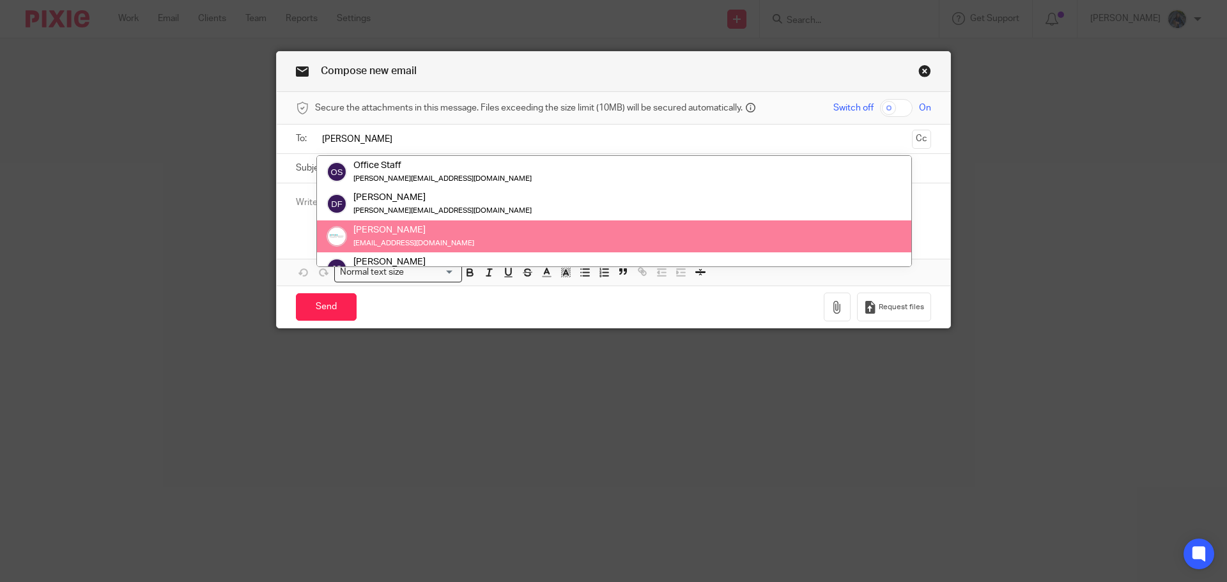
type input "amy"
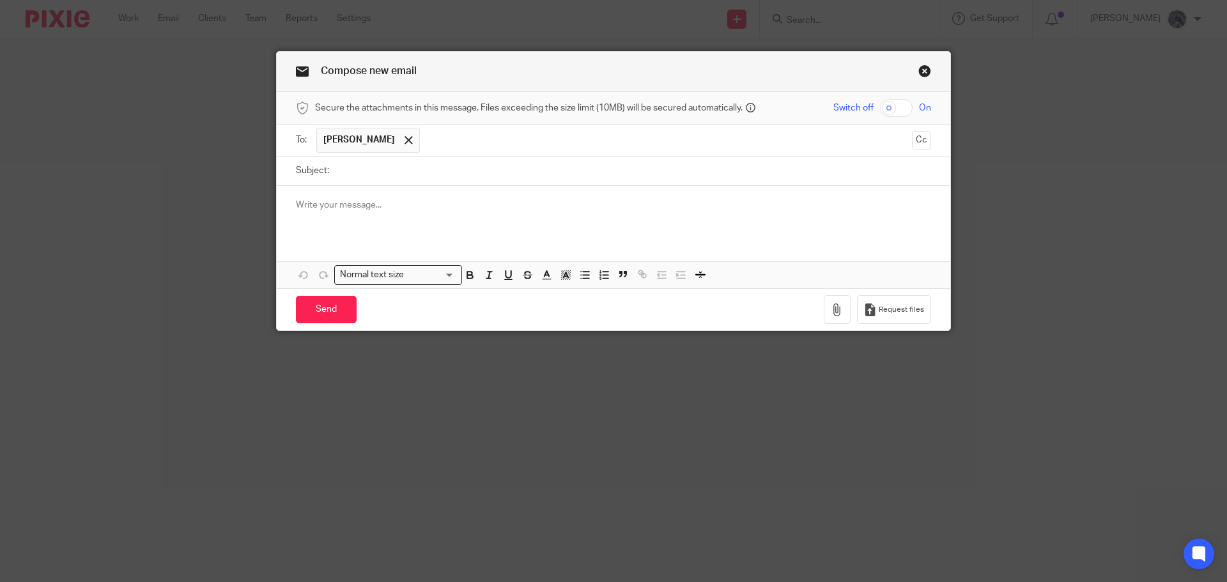
click at [354, 176] on input "Subject:" at bounding box center [634, 171] width 596 height 29
type input "BHBC Payroll Entry"
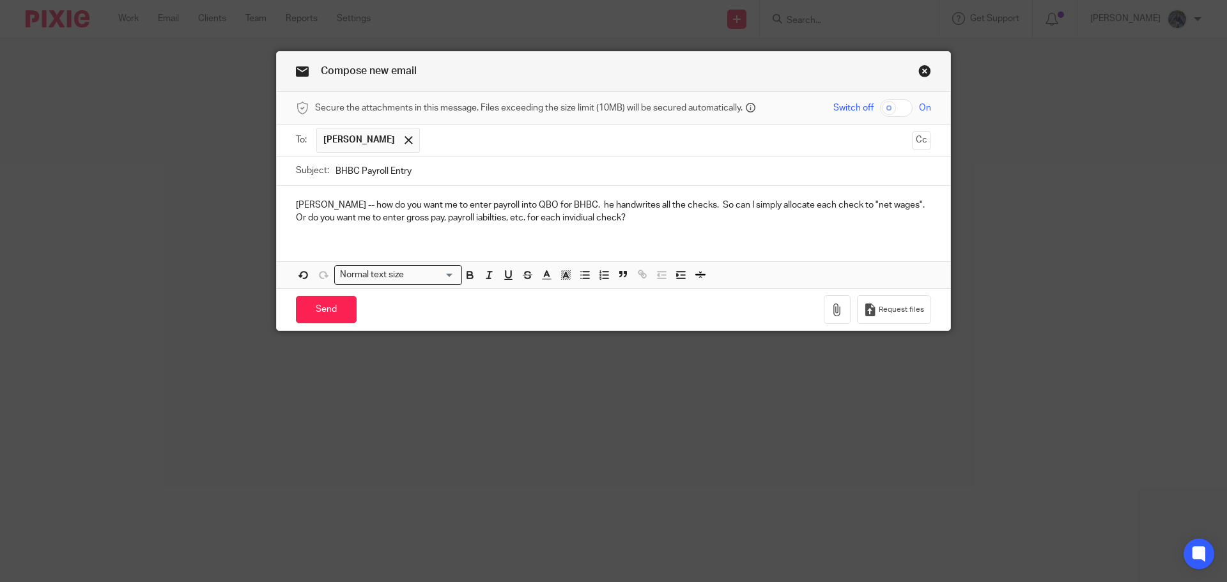
click at [525, 215] on p "Amy -- how do you want me to enter payroll into QBO for BHBC. he handwrites all…" at bounding box center [613, 212] width 635 height 26
click at [611, 219] on p "Amy -- how do you want me to enter payroll into QBO for BHBC. he handwrites all…" at bounding box center [613, 212] width 635 height 26
click at [311, 300] on input "Send" at bounding box center [326, 309] width 61 height 27
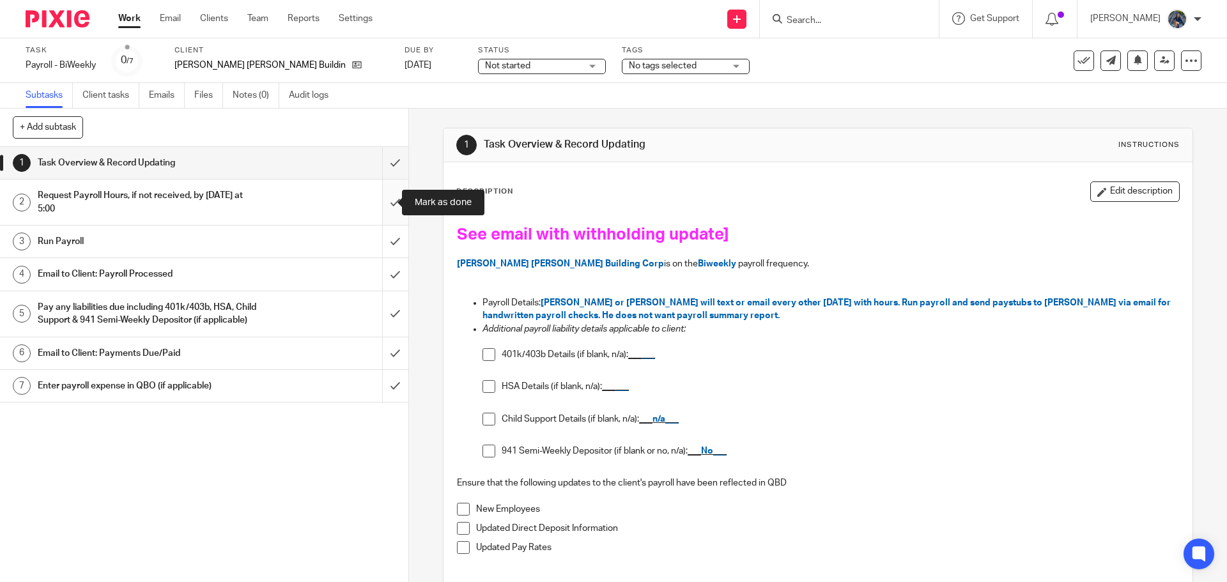
click at [382, 205] on input "submit" at bounding box center [204, 202] width 408 height 45
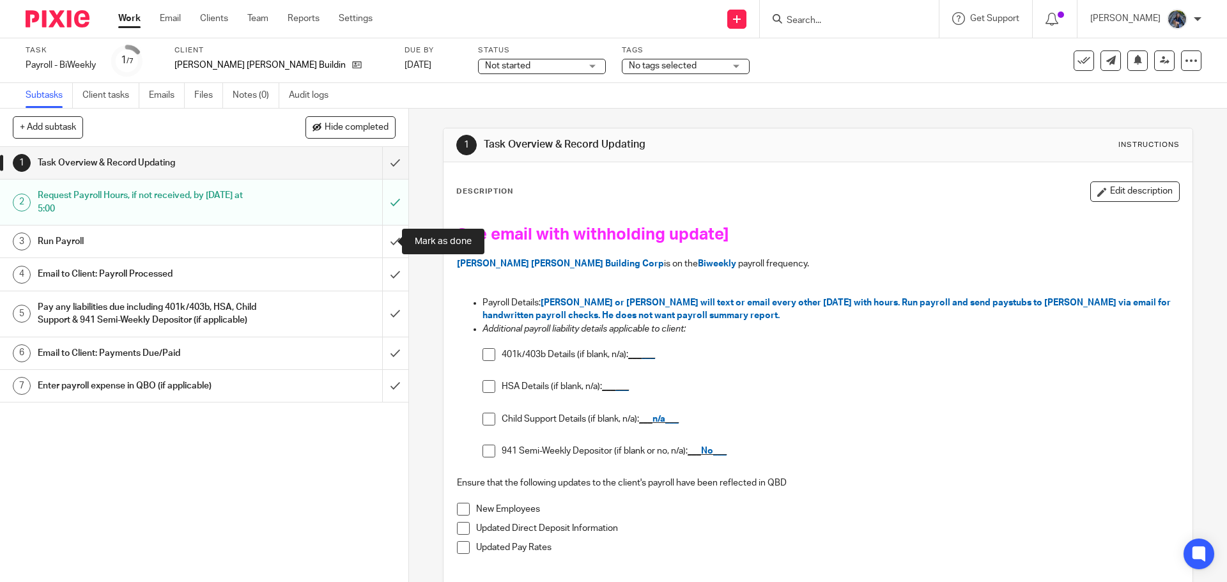
click at [380, 233] on input "submit" at bounding box center [204, 242] width 408 height 32
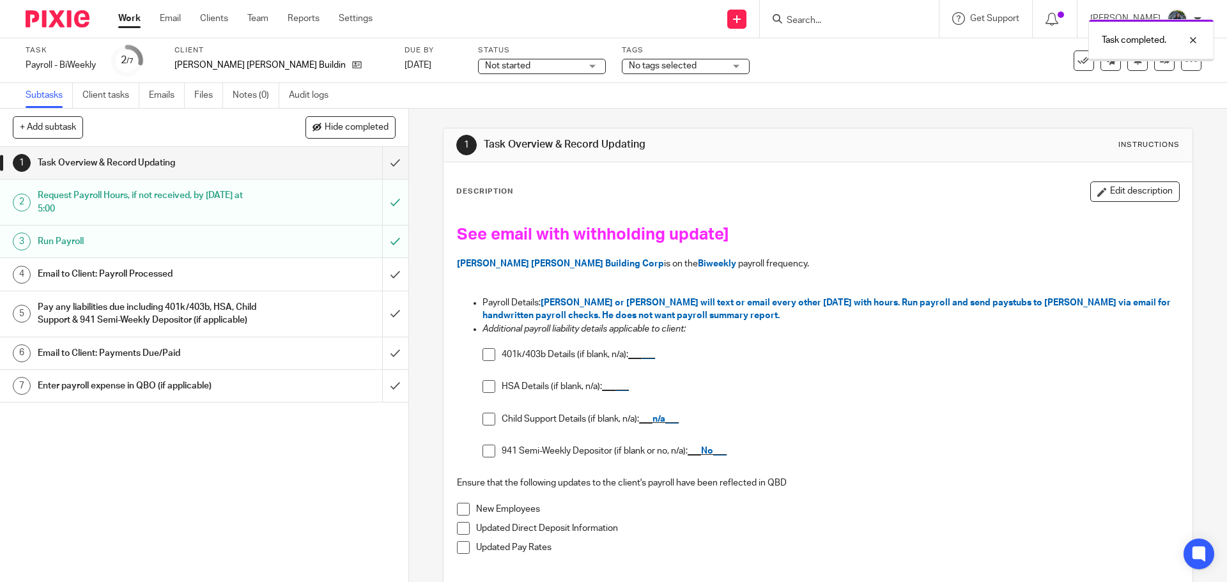
click at [260, 278] on div "Email to Client: Payroll Processed" at bounding box center [204, 274] width 332 height 19
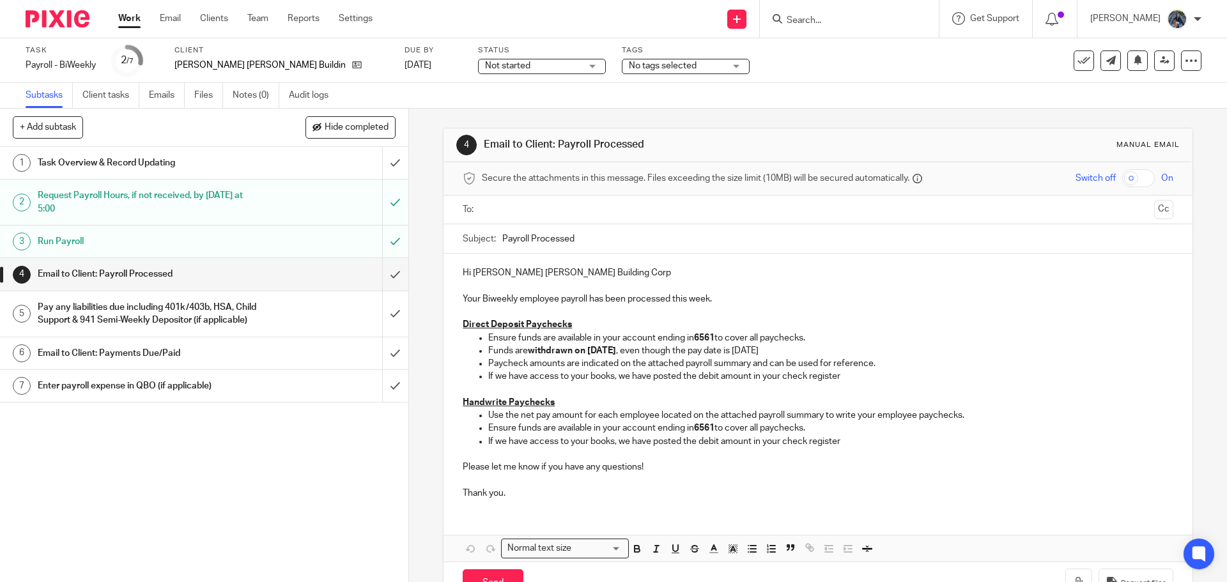
click at [495, 210] on input "text" at bounding box center [817, 210] width 662 height 15
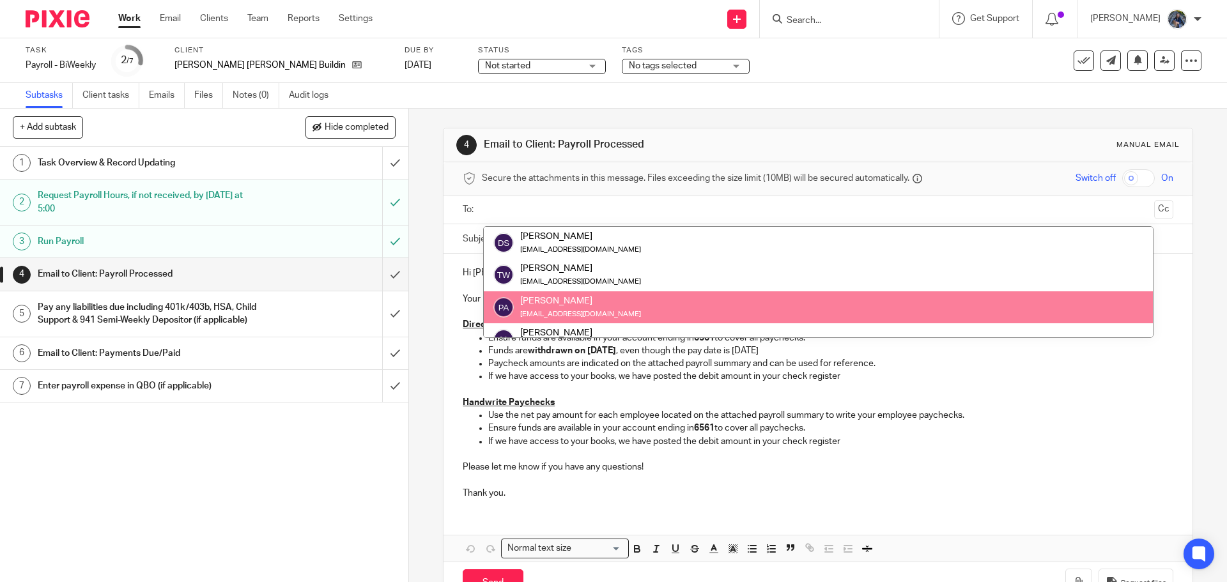
scroll to position [64, 0]
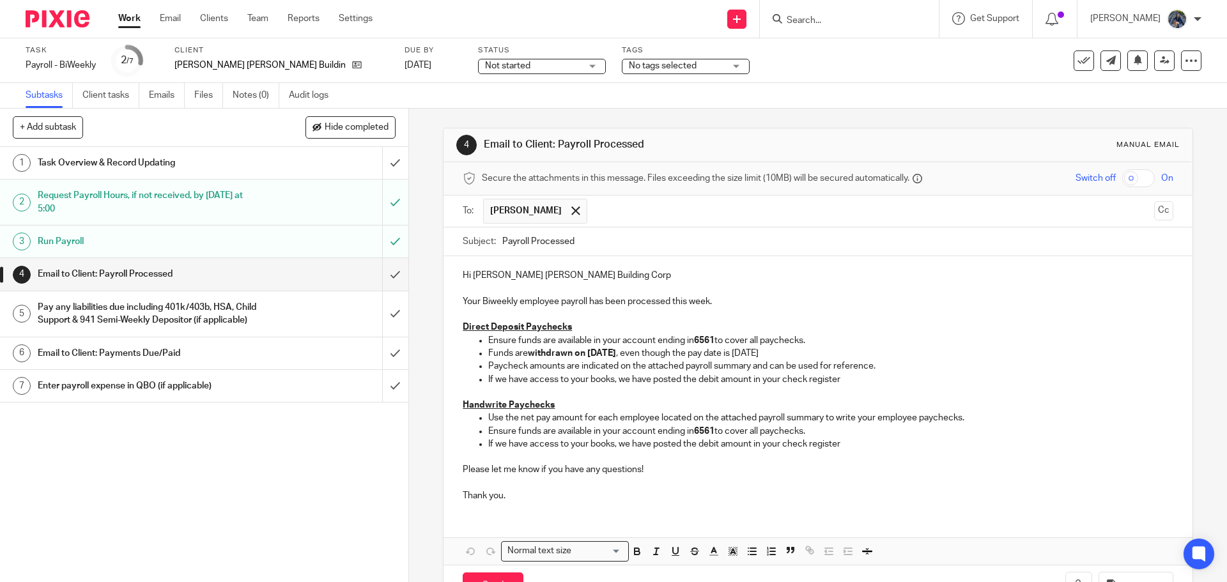
click at [722, 304] on p "Your Biweekly employee payroll has been processed this week." at bounding box center [818, 295] width 710 height 26
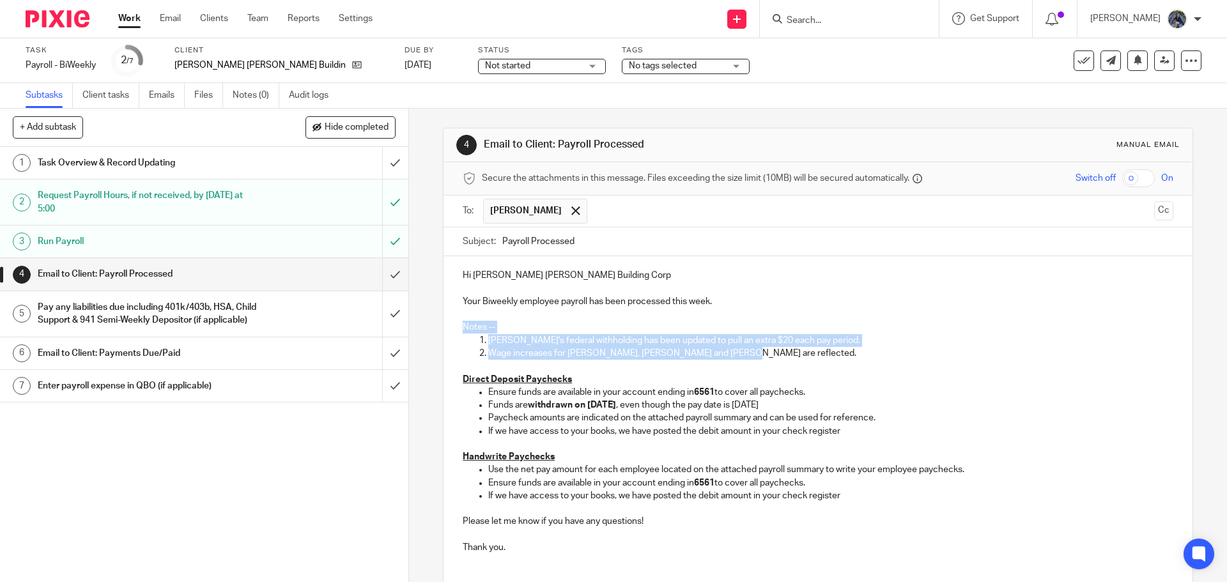
drag, startPoint x: 457, startPoint y: 330, endPoint x: 722, endPoint y: 350, distance: 266.0
click at [722, 350] on div "Hi Bishop Haas Building Corp Your Biweekly employee payroll has been processed …" at bounding box center [818, 409] width 748 height 307
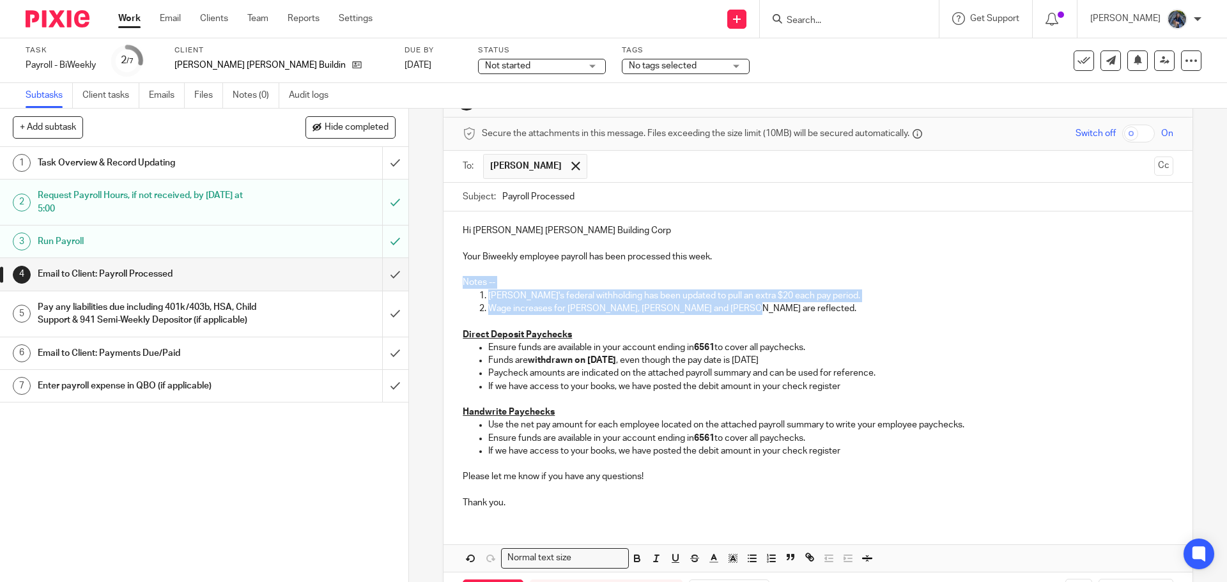
scroll to position [96, 0]
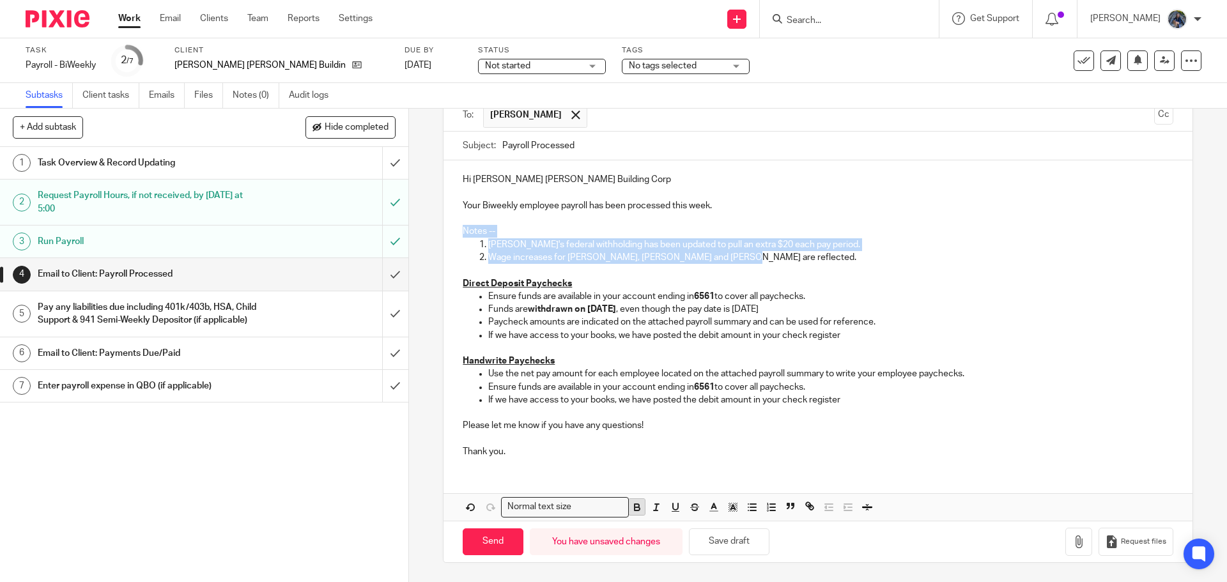
click at [635, 507] on icon "button" at bounding box center [637, 508] width 5 height 3
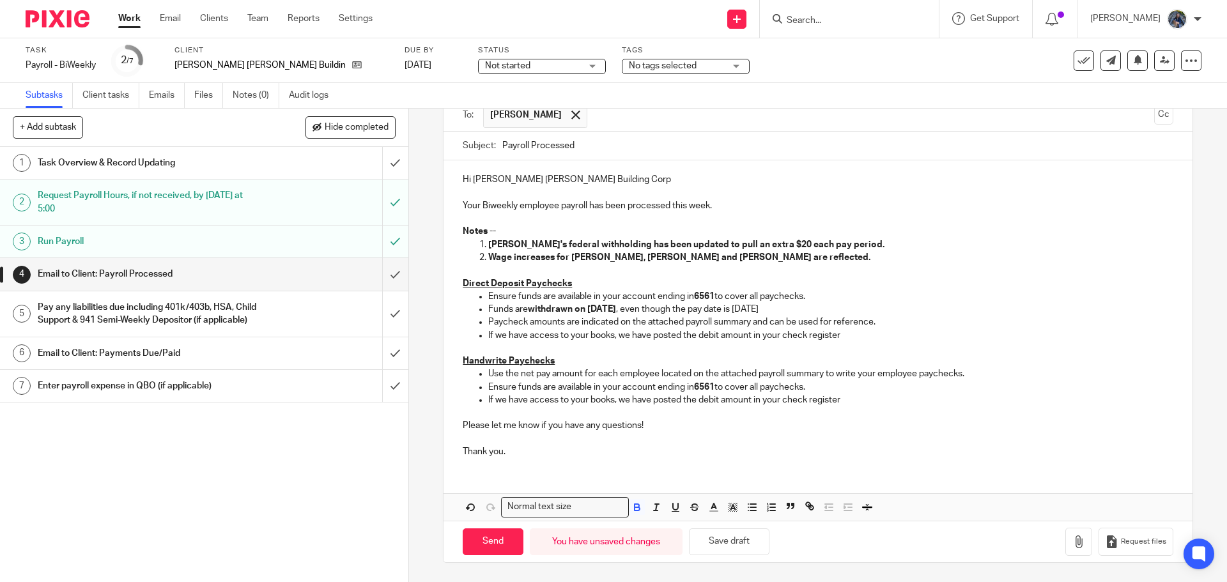
click at [641, 422] on p "Please let me know if you have any questions!" at bounding box center [818, 419] width 710 height 26
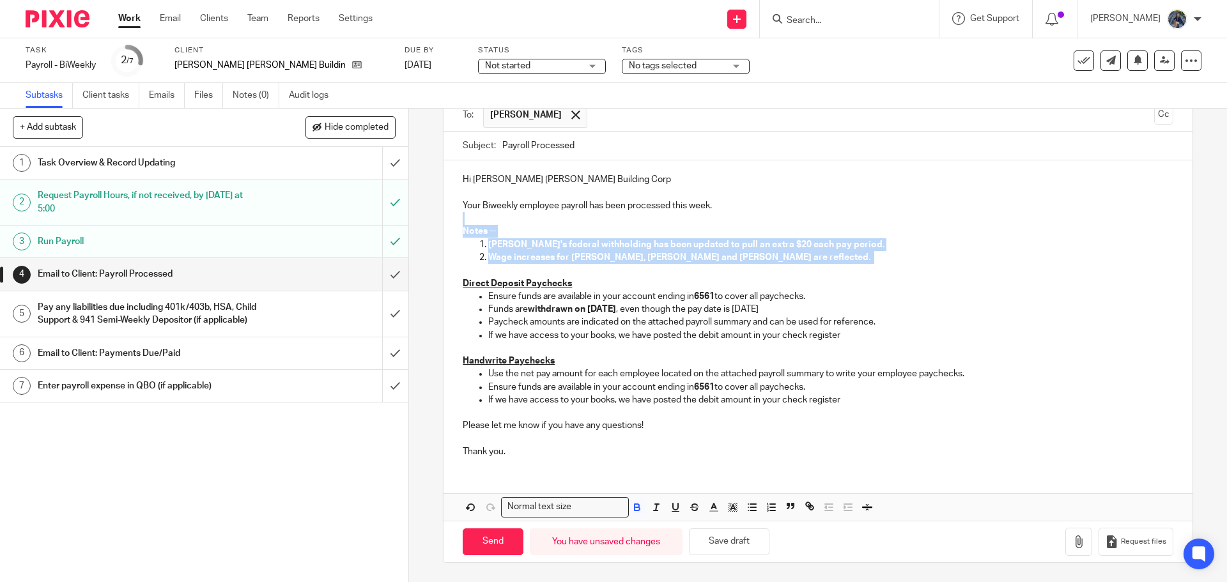
drag, startPoint x: 456, startPoint y: 224, endPoint x: 798, endPoint y: 260, distance: 344.4
click at [798, 260] on div "Hi Bishop Haas Building Corp Your Biweekly employee payroll has been processed …" at bounding box center [818, 313] width 748 height 307
click at [732, 511] on icon "button" at bounding box center [732, 510] width 1 height 1
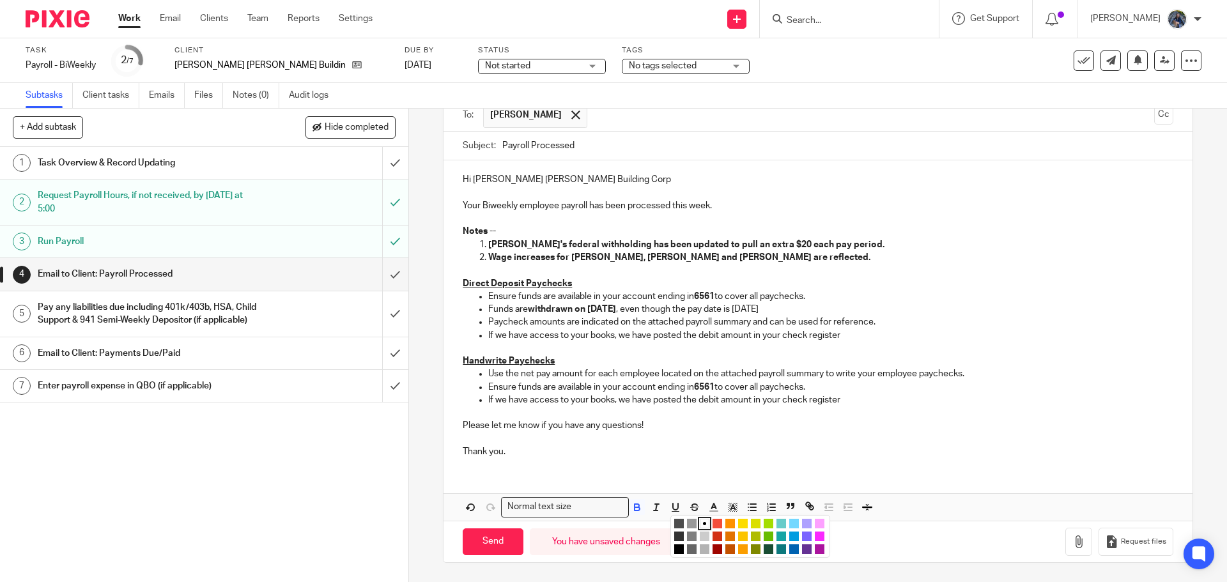
click at [739, 521] on li "color:#FCDC00" at bounding box center [743, 524] width 10 height 10
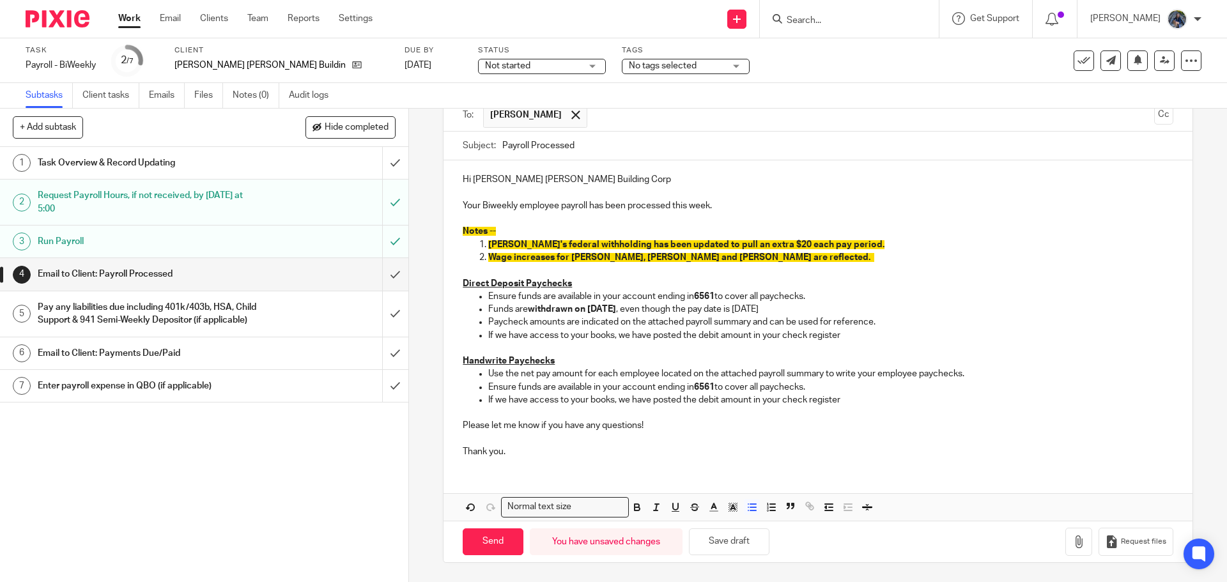
click at [547, 375] on p "Use the net pay amount for each employee located on the attached payroll summar…" at bounding box center [830, 374] width 685 height 13
drag, startPoint x: 488, startPoint y: 336, endPoint x: 849, endPoint y: 334, distance: 361.8
click at [849, 334] on p "If we have access to your books, we have posted the debit amount in your check …" at bounding box center [830, 335] width 685 height 13
drag, startPoint x: 456, startPoint y: 357, endPoint x: 826, endPoint y: 387, distance: 371.9
click at [826, 387] on div "Hi Bishop Haas Building Corp Your Biweekly employee payroll has been processed …" at bounding box center [818, 313] width 748 height 307
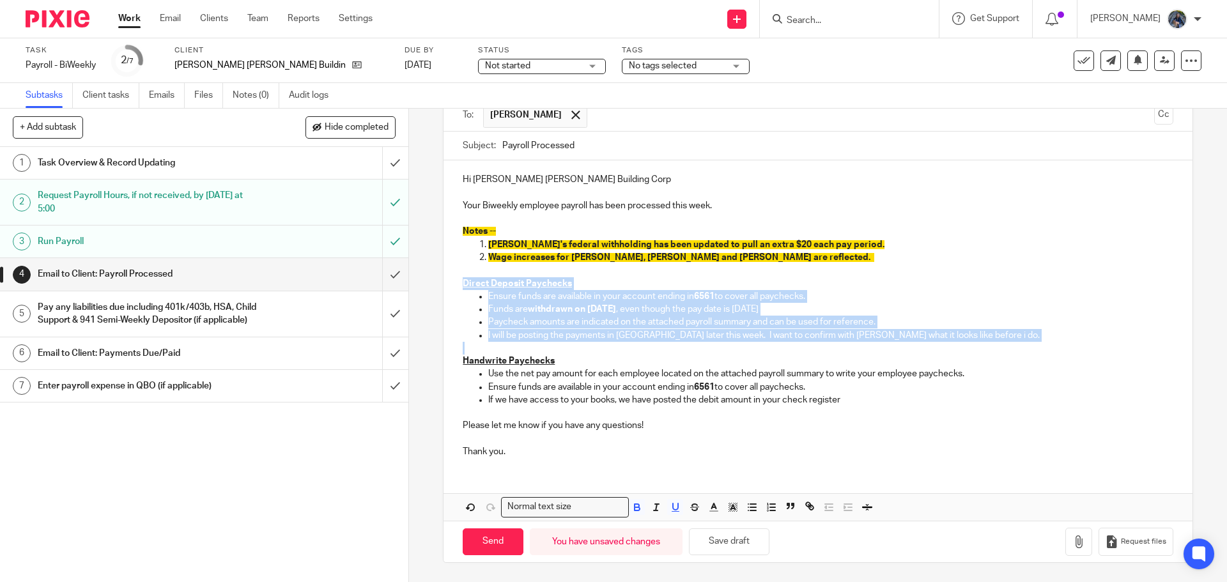
drag, startPoint x: 456, startPoint y: 282, endPoint x: 925, endPoint y: 346, distance: 474.1
click at [925, 346] on div "Hi Bishop Haas Building Corp Your Biweekly employee payroll has been processed …" at bounding box center [818, 313] width 748 height 307
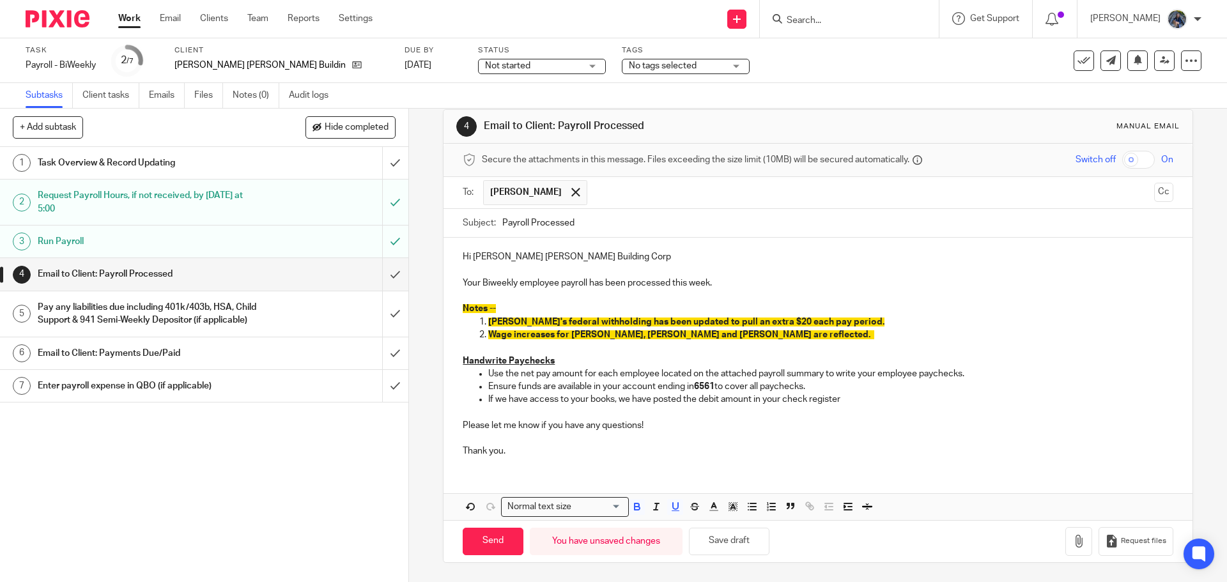
scroll to position [19, 0]
drag, startPoint x: 486, startPoint y: 399, endPoint x: 856, endPoint y: 397, distance: 370.1
click at [856, 397] on p "If we have access to your books, we have posted the debit amount in your check …" at bounding box center [830, 399] width 685 height 13
drag, startPoint x: 706, startPoint y: 384, endPoint x: 713, endPoint y: 385, distance: 7.8
click at [713, 385] on strong "6561" at bounding box center [704, 386] width 20 height 9
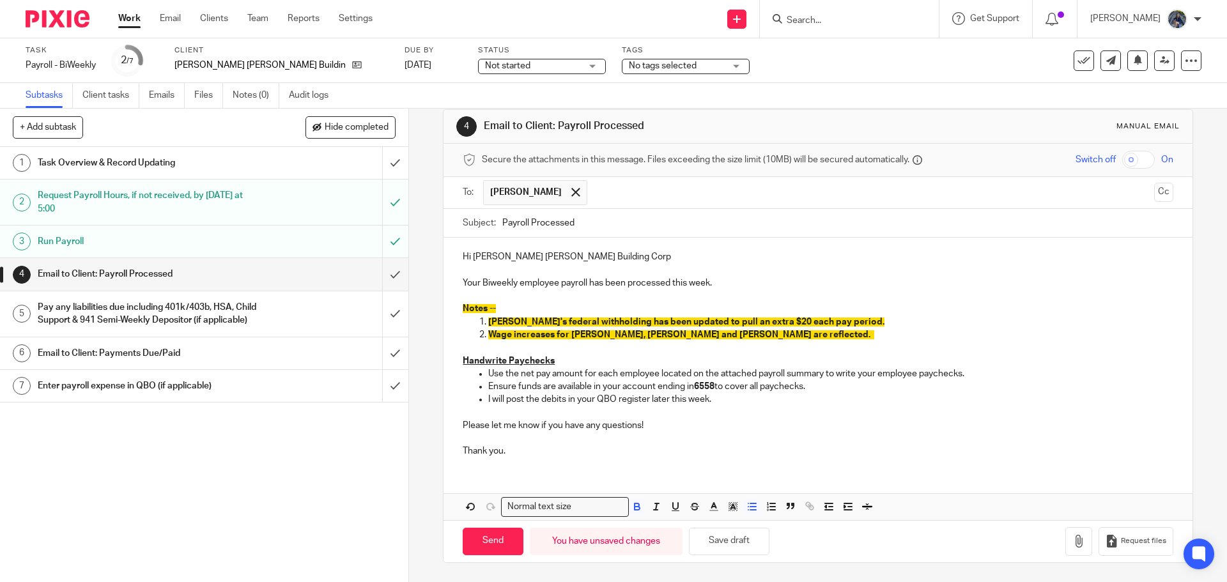
click at [683, 432] on p "Thank you." at bounding box center [818, 445] width 710 height 26
click at [1072, 540] on icon "button" at bounding box center [1078, 541] width 13 height 13
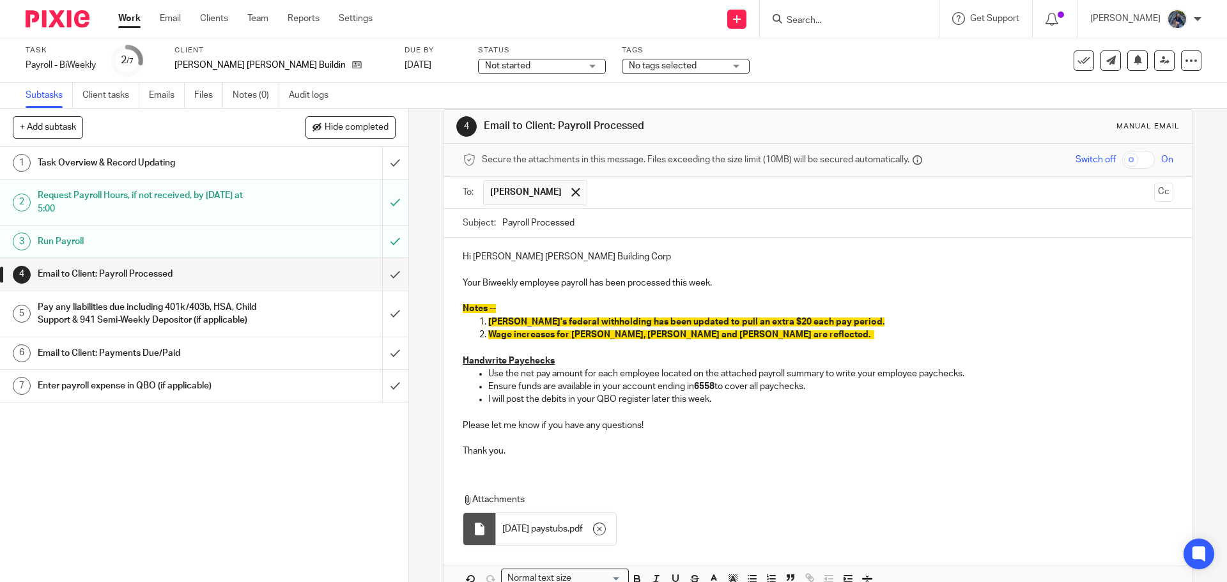
click at [502, 224] on input "Payroll Processed" at bounding box center [837, 223] width 670 height 29
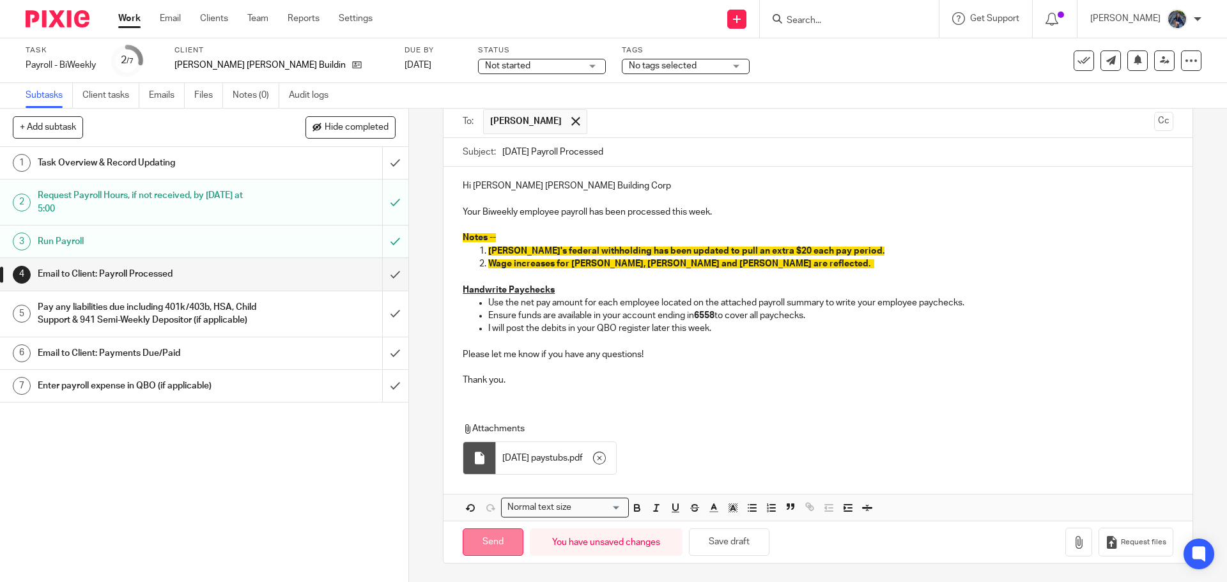
scroll to position [90, 0]
type input "09.18.25 Payroll Processed"
click at [499, 550] on input "Send" at bounding box center [493, 541] width 61 height 27
type input "Sent"
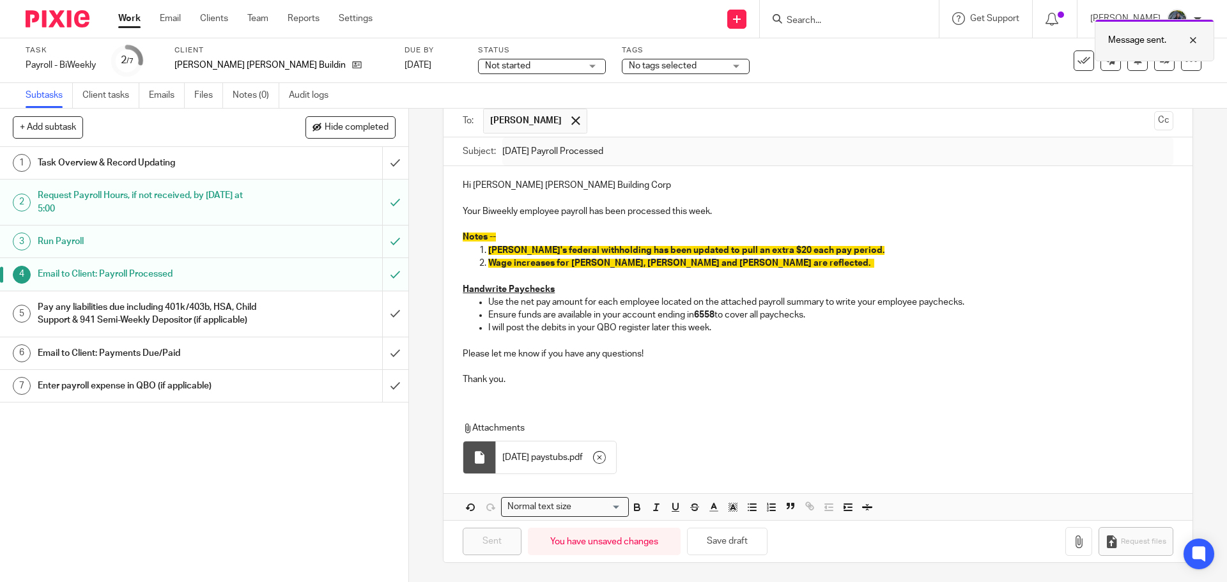
click at [1191, 42] on div at bounding box center [1183, 40] width 35 height 15
click at [377, 316] on input "submit" at bounding box center [204, 313] width 408 height 45
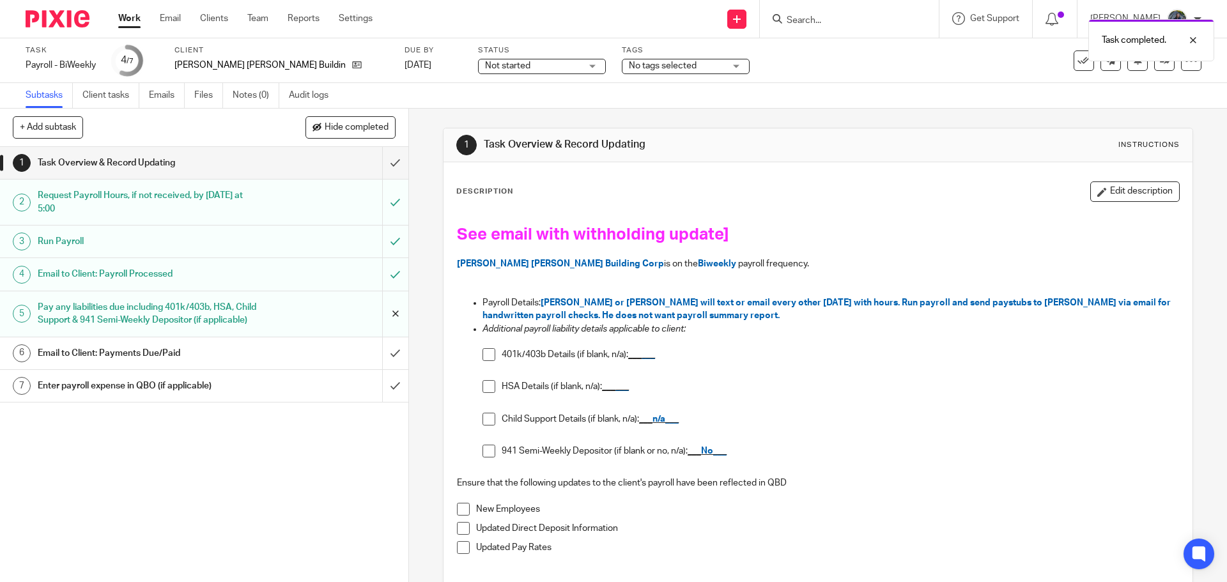
click at [382, 321] on input "submit" at bounding box center [204, 313] width 408 height 45
click at [385, 402] on input "submit" at bounding box center [204, 386] width 408 height 32
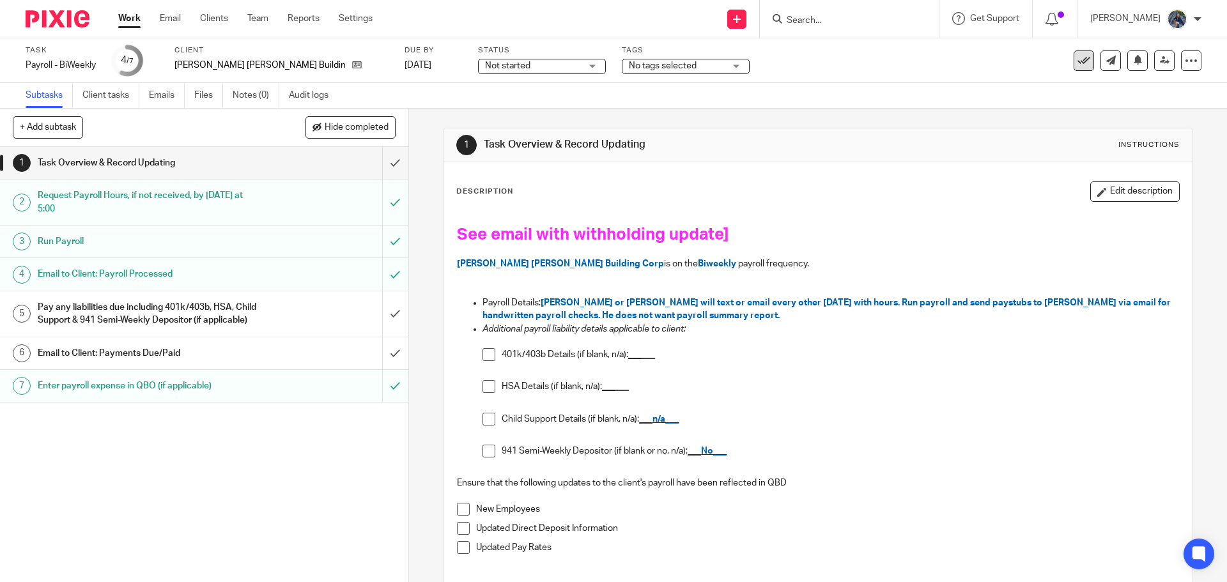
click at [1078, 65] on icon at bounding box center [1084, 60] width 13 height 13
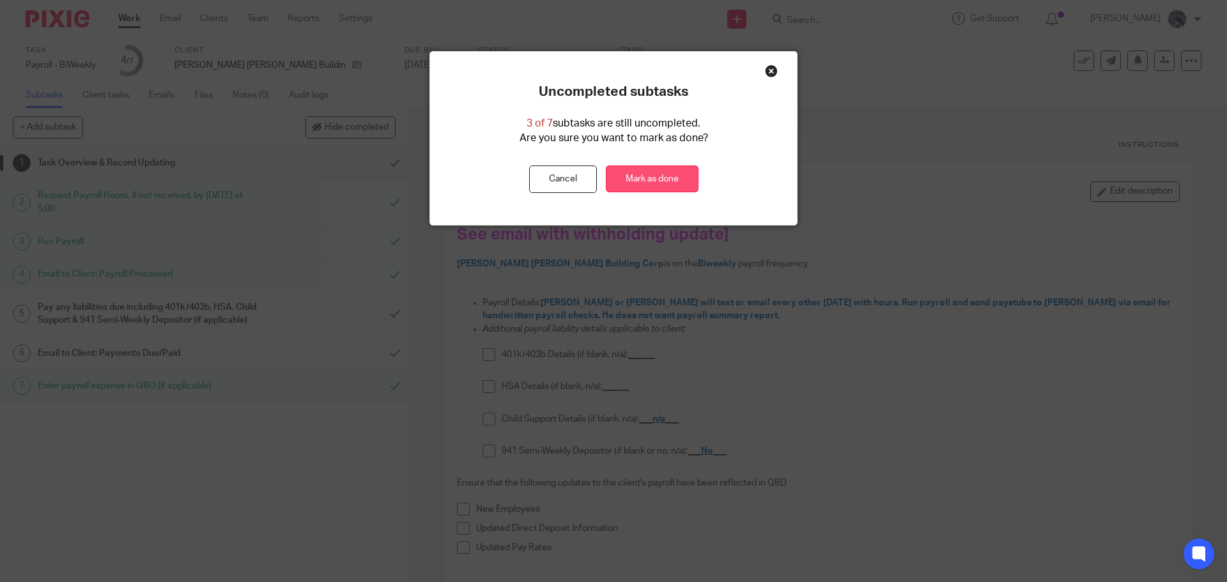
click at [653, 183] on link "Mark as done" at bounding box center [652, 179] width 93 height 27
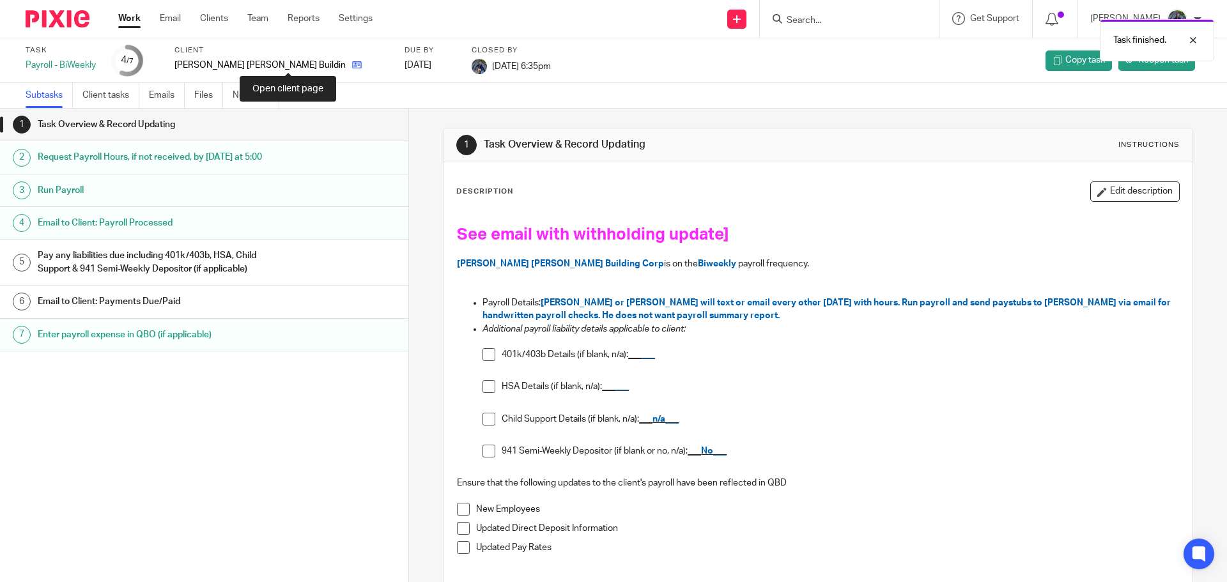
click at [352, 64] on icon at bounding box center [357, 65] width 10 height 10
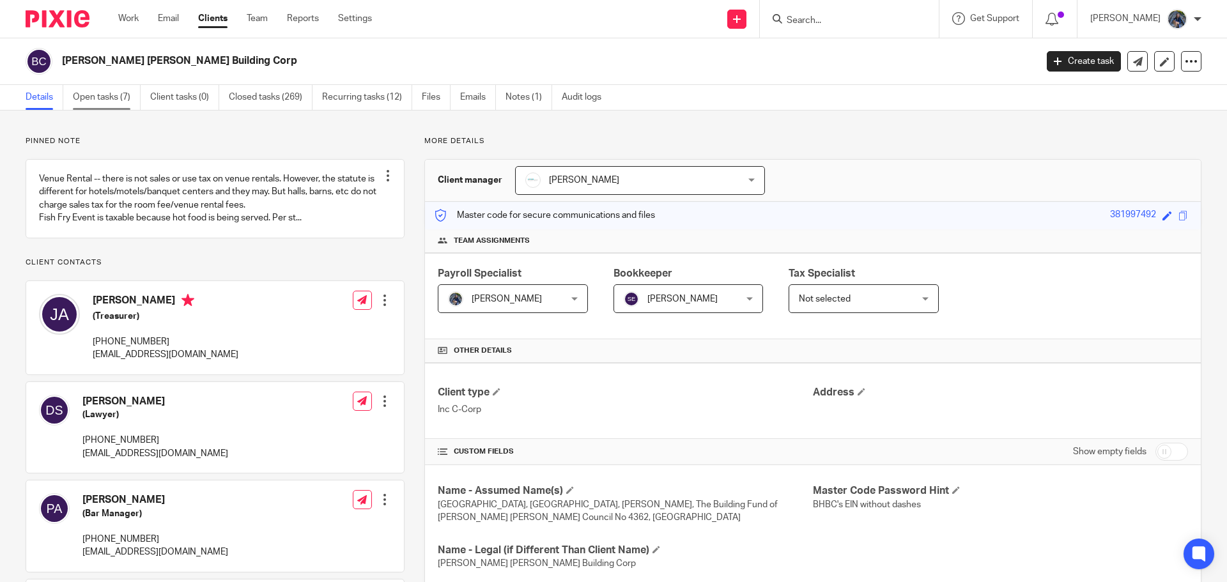
click at [123, 93] on link "Open tasks (7)" at bounding box center [107, 97] width 68 height 25
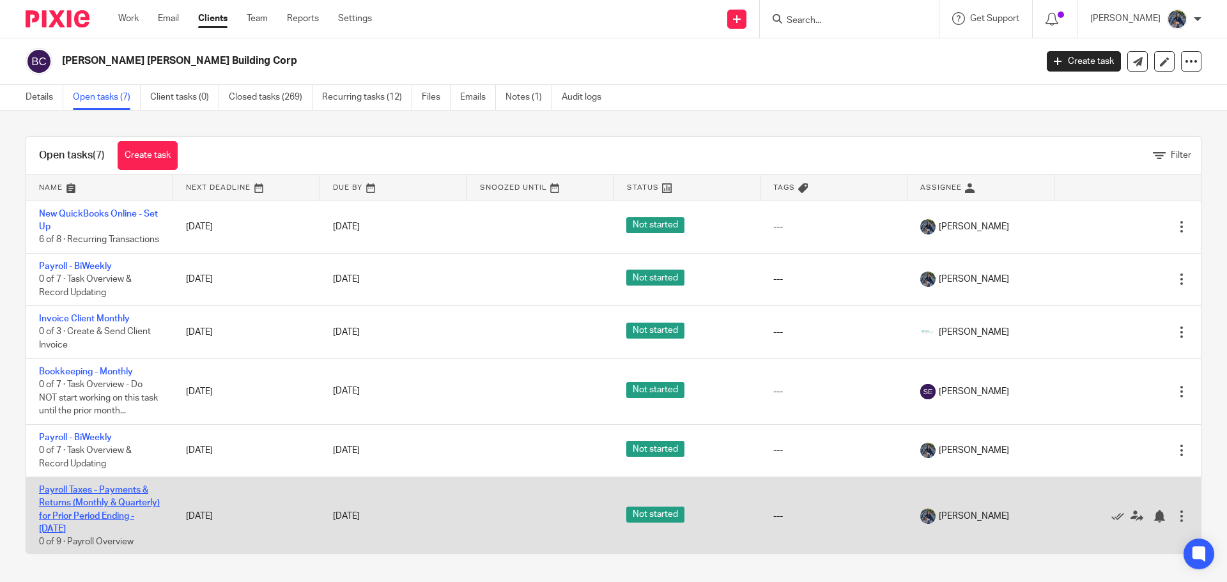
click at [57, 515] on link "Payroll Taxes - Payments & Returns (Monthly & Quarterly) for Prior Period Endin…" at bounding box center [99, 510] width 121 height 48
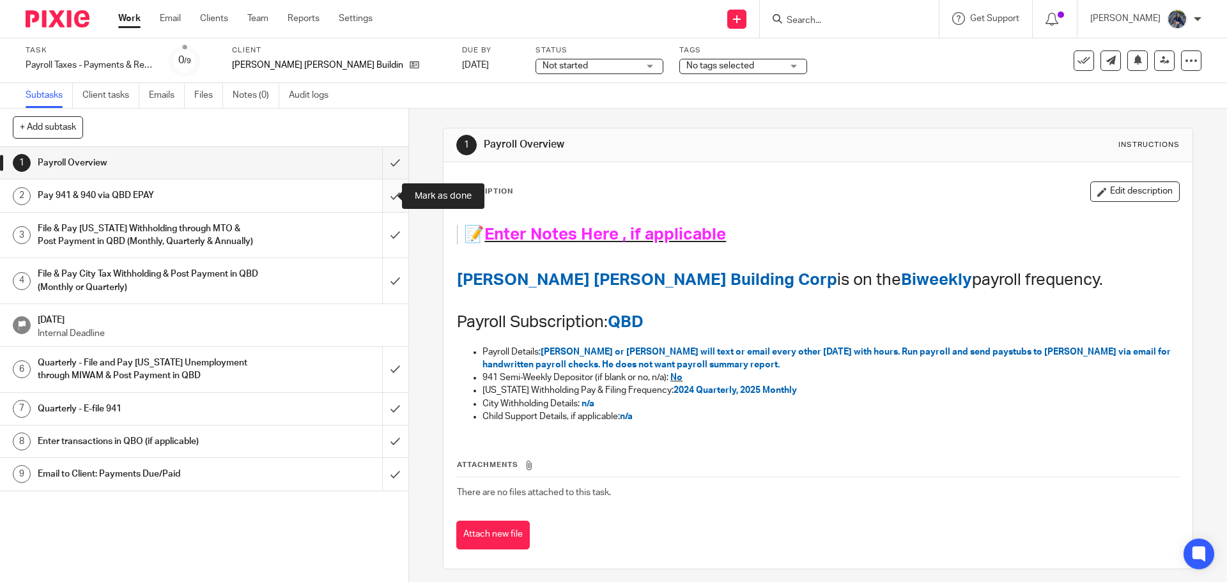
click at [379, 197] on input "submit" at bounding box center [204, 196] width 408 height 32
click at [547, 65] on span "Not started" at bounding box center [591, 65] width 96 height 13
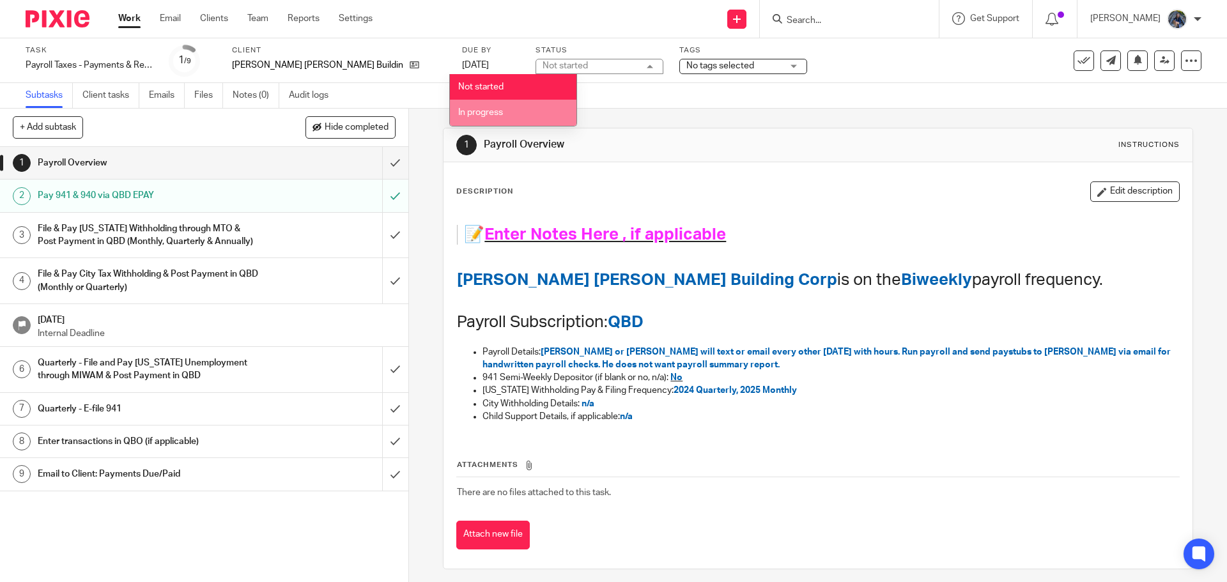
click at [521, 104] on li "In progress" at bounding box center [513, 113] width 127 height 26
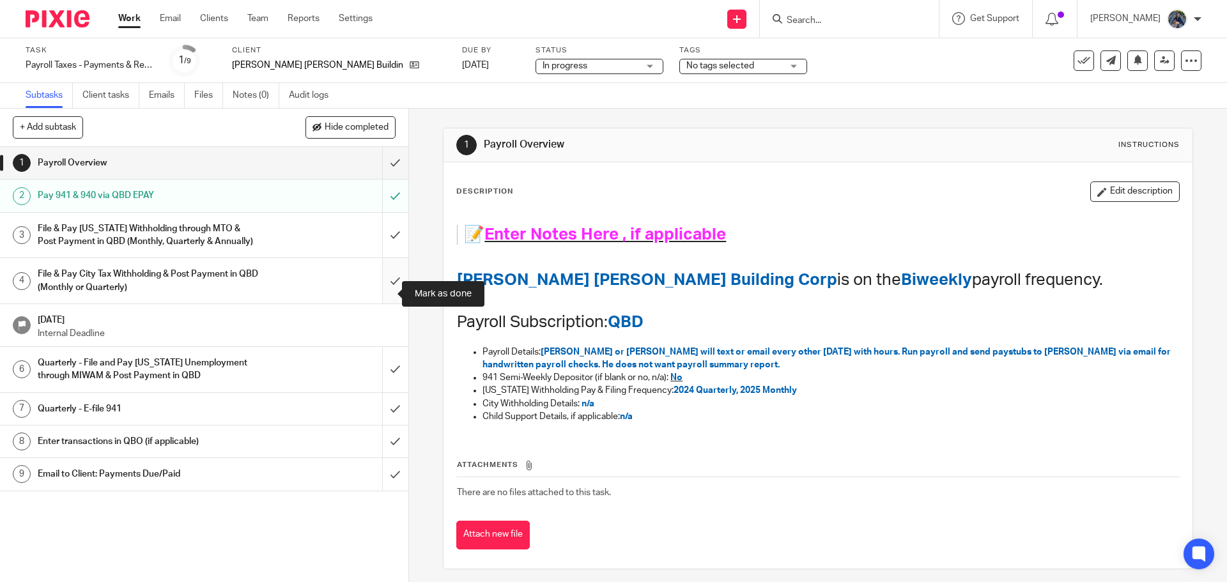
click at [385, 297] on input "submit" at bounding box center [204, 280] width 408 height 45
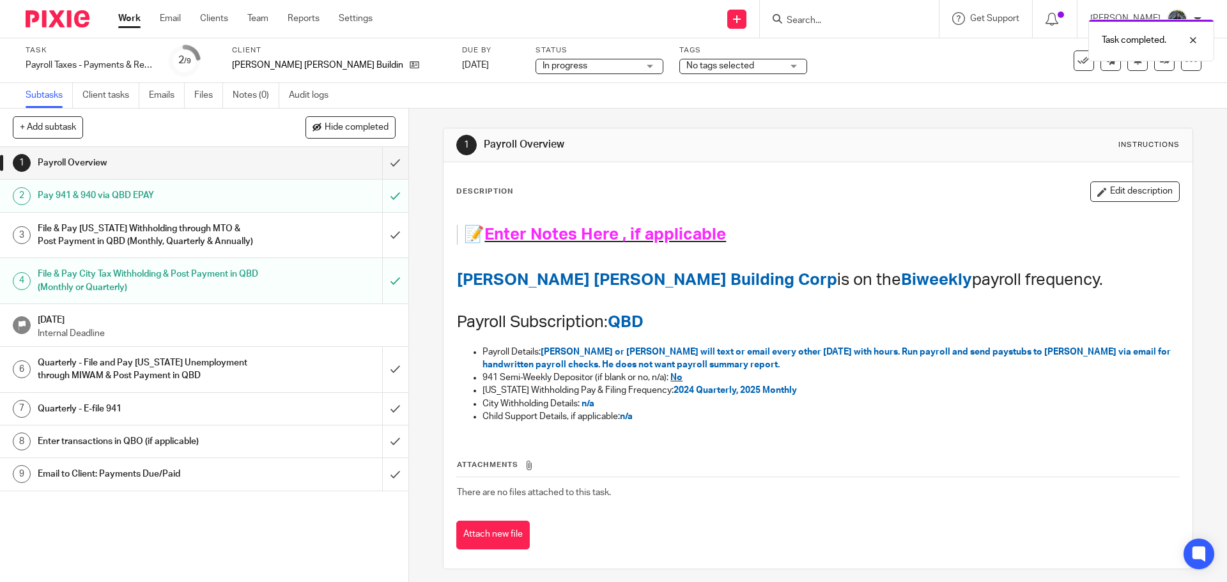
click at [124, 19] on link "Work" at bounding box center [129, 18] width 22 height 13
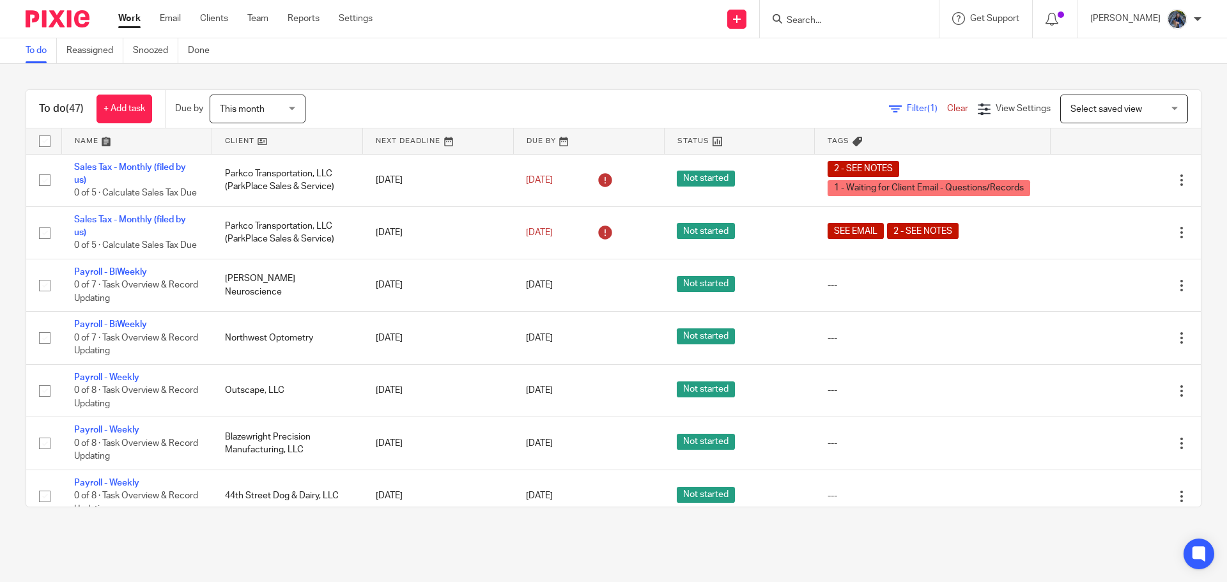
click at [179, 18] on link "Email" at bounding box center [170, 18] width 21 height 13
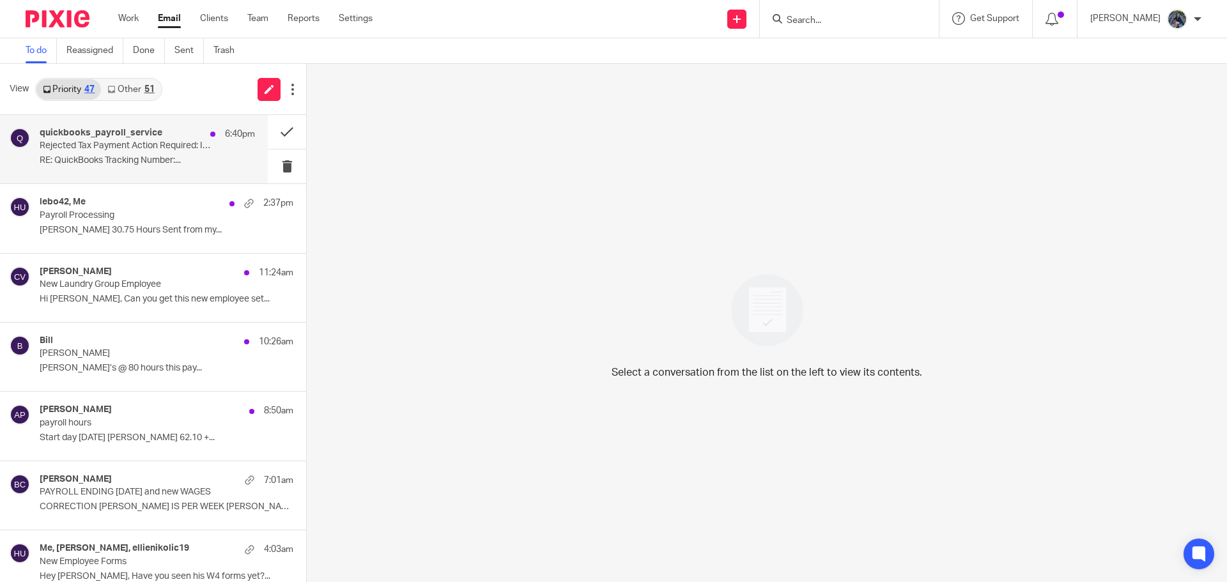
click at [146, 152] on div "quickbooks_payroll_service 6:40pm Rejected Tax Payment Action Required: INTUIT …" at bounding box center [147, 149] width 215 height 43
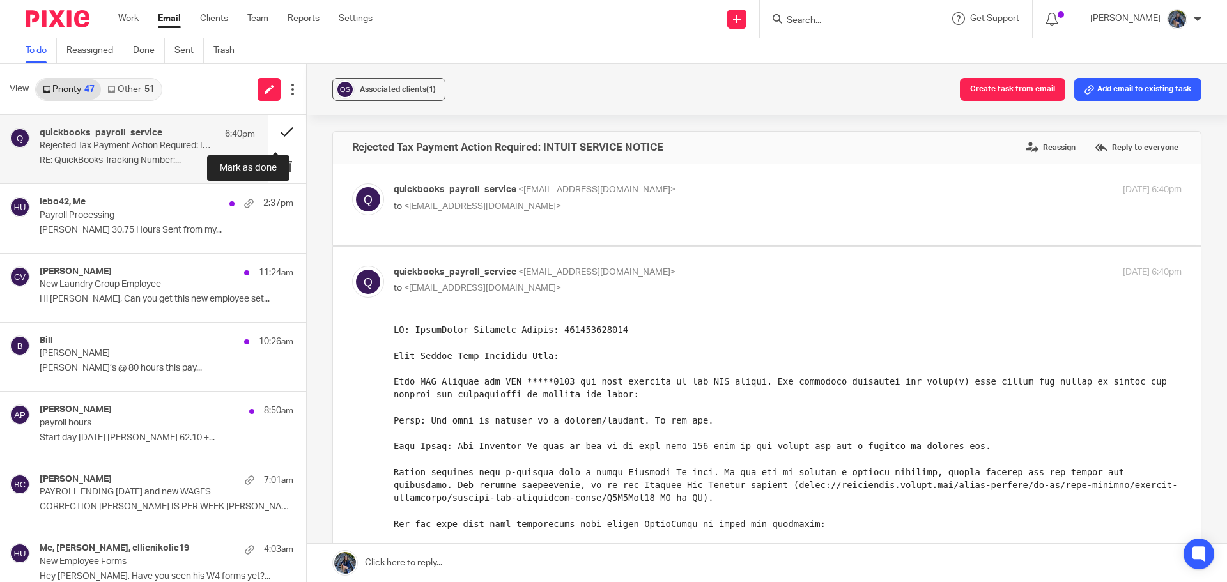
click at [272, 128] on button at bounding box center [287, 132] width 38 height 34
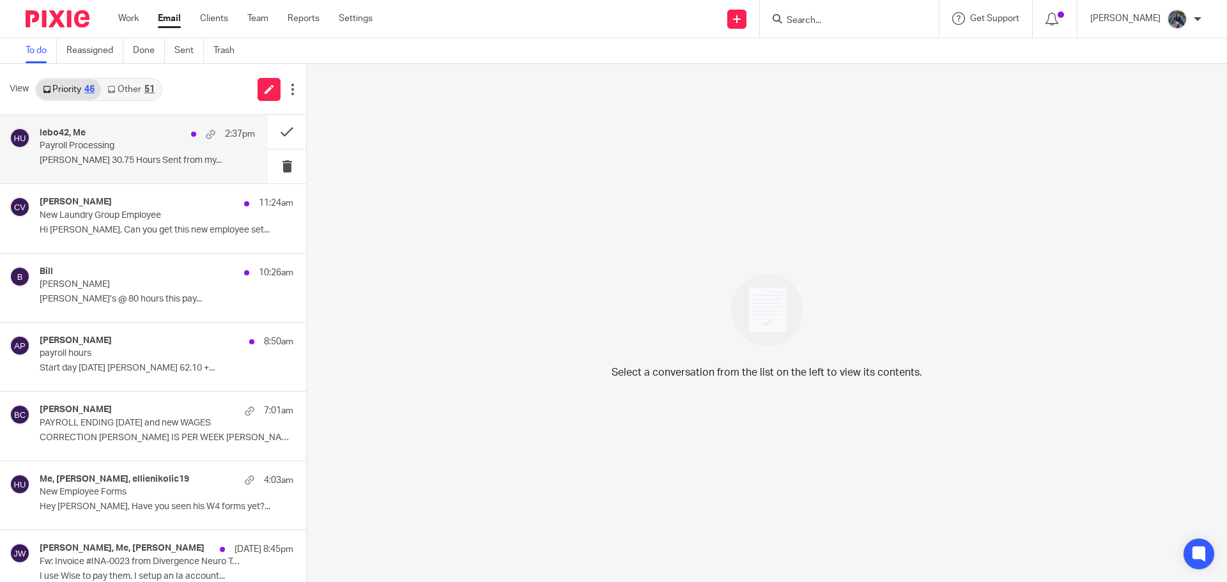
click at [91, 155] on p "Dan Crawfis 30.75 Hours Sent from my..." at bounding box center [147, 160] width 215 height 11
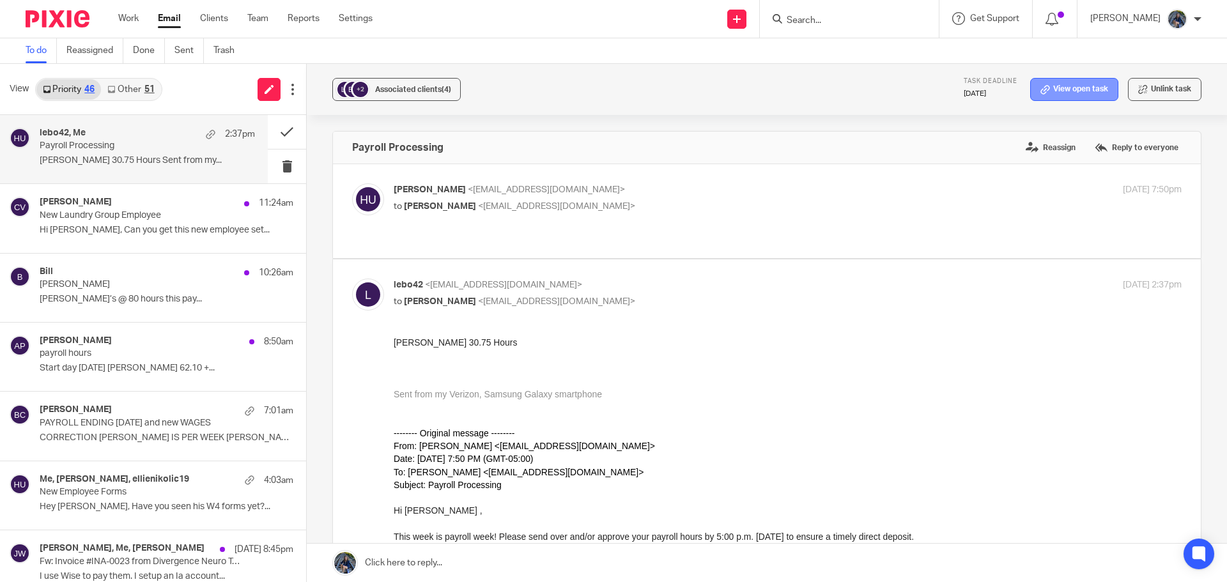
click at [1048, 94] on link "View open task" at bounding box center [1074, 89] width 88 height 23
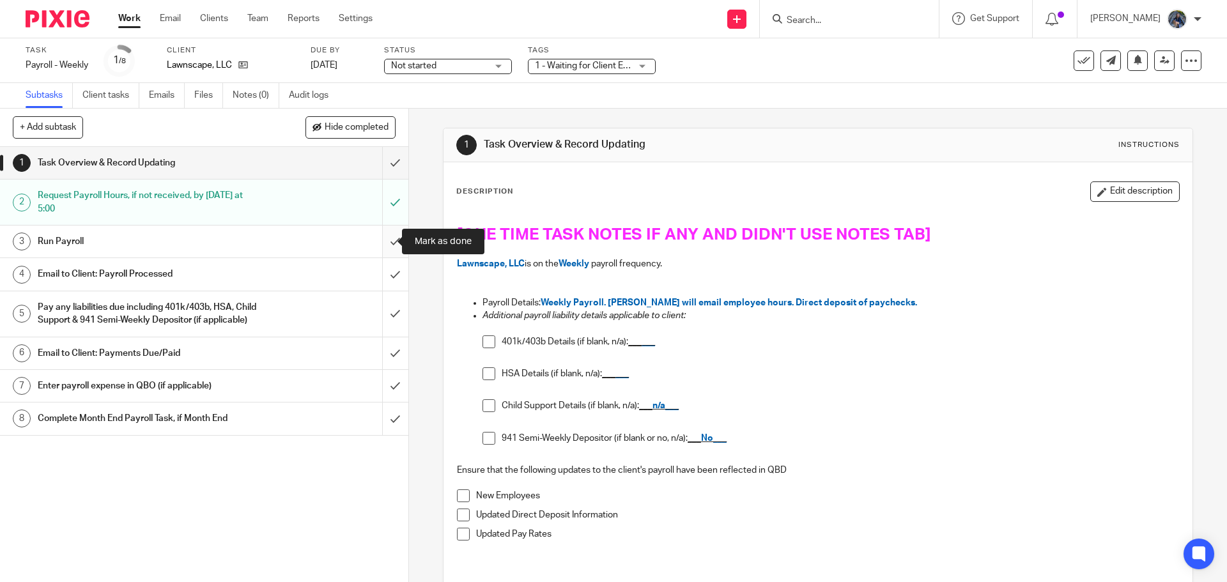
click at [380, 244] on input "submit" at bounding box center [204, 242] width 408 height 32
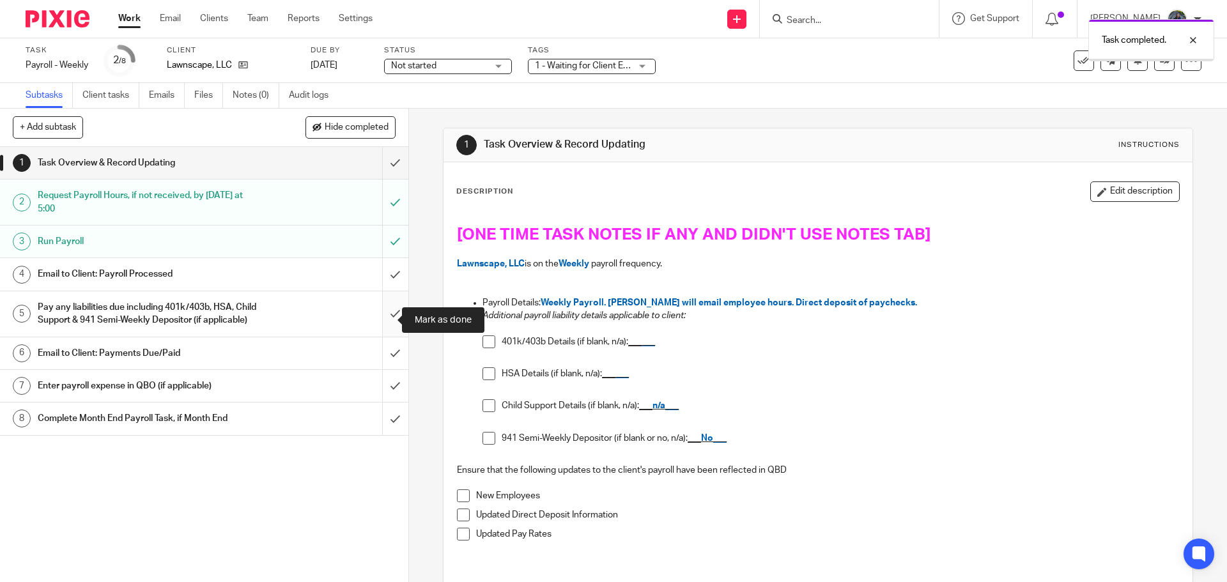
click at [375, 323] on input "submit" at bounding box center [204, 313] width 408 height 45
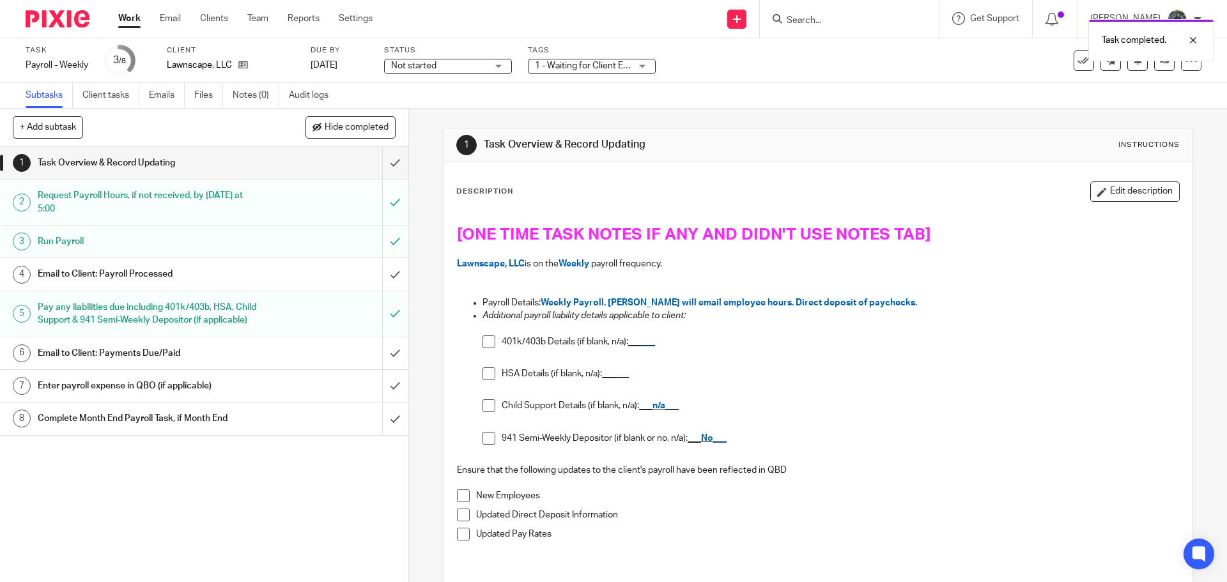
click at [293, 284] on link "4 Email to Client: Payroll Processed" at bounding box center [191, 274] width 382 height 32
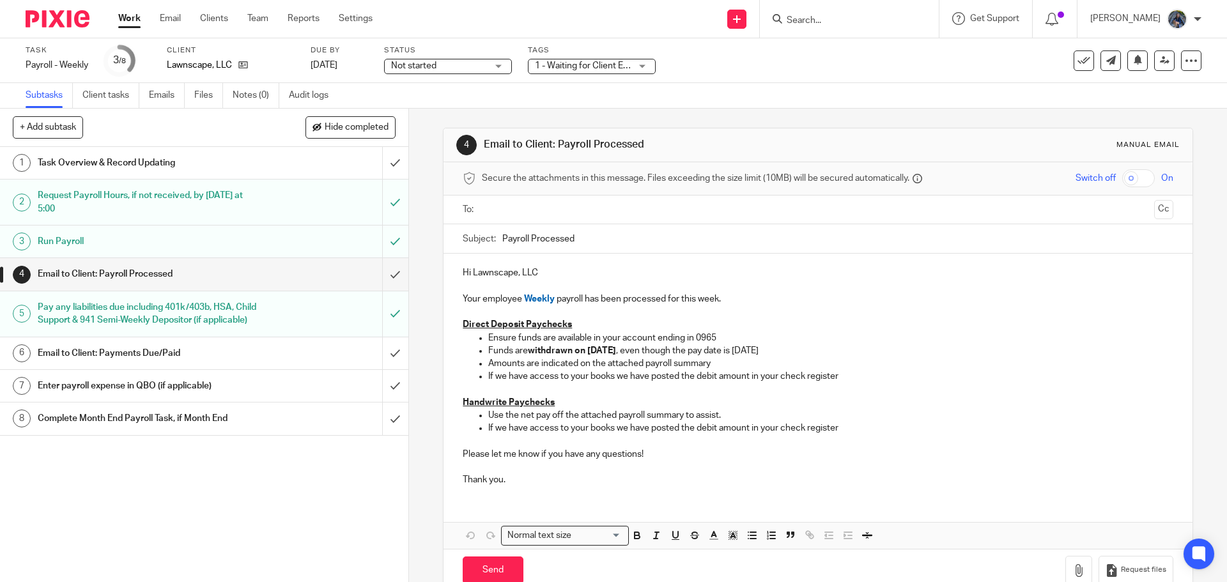
click at [556, 208] on input "text" at bounding box center [817, 210] width 662 height 15
click at [496, 240] on div "Subject: Payroll Processed" at bounding box center [818, 242] width 710 height 29
click at [502, 237] on input "Payroll Processed" at bounding box center [837, 242] width 670 height 29
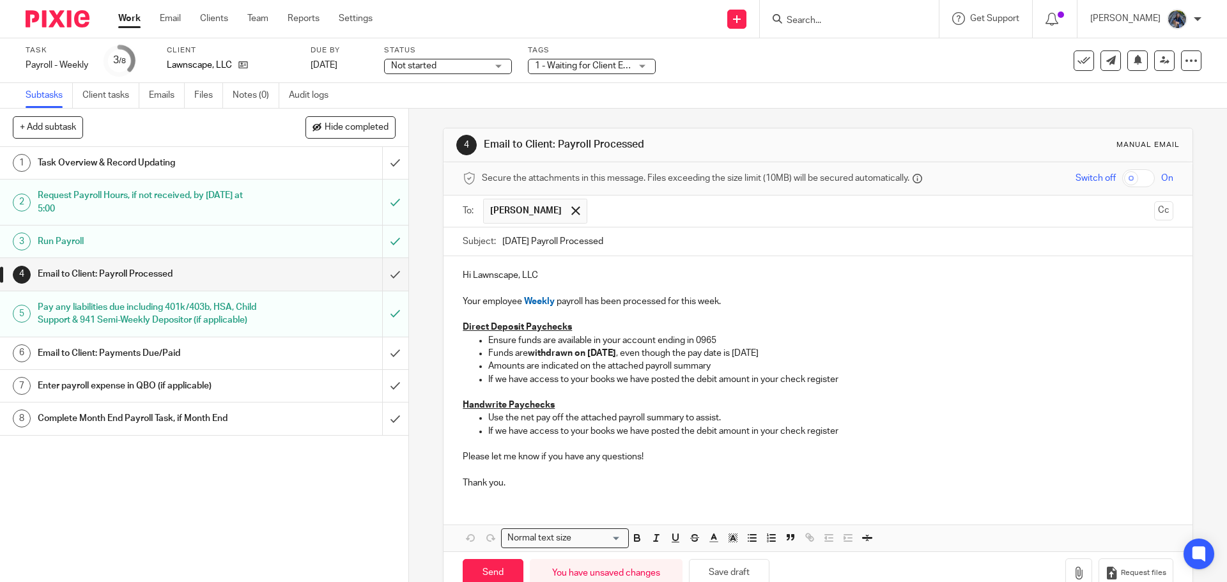
type input "09.19.25 Payroll Processed"
drag, startPoint x: 487, startPoint y: 380, endPoint x: 626, endPoint y: 385, distance: 139.4
click at [626, 385] on p "If we have access to your books we have posted the debit amount in your check r…" at bounding box center [830, 379] width 685 height 13
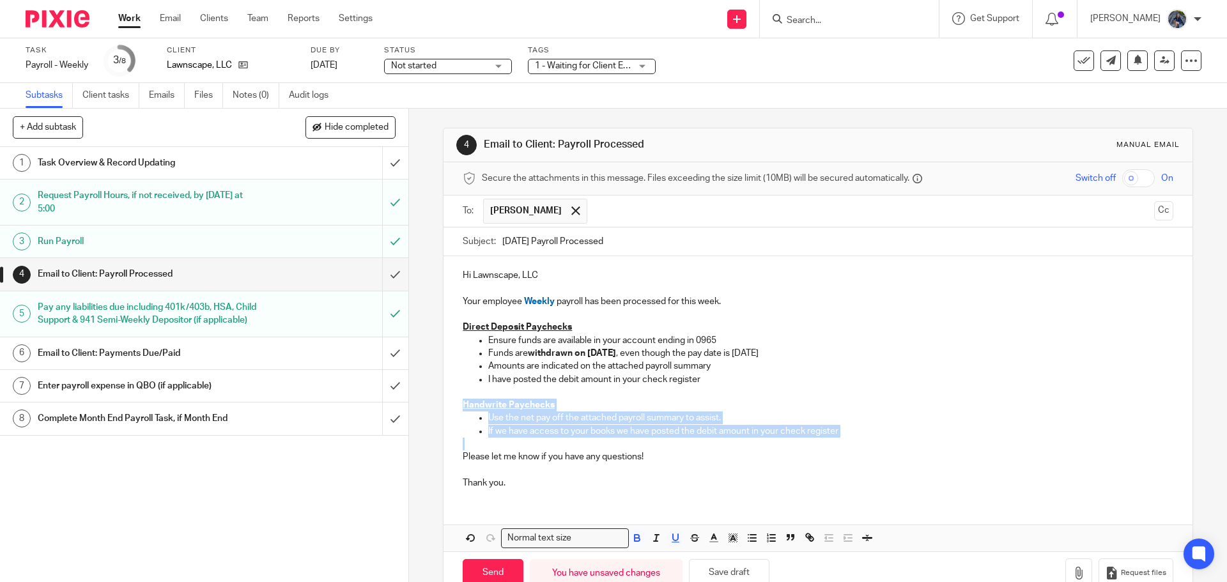
drag, startPoint x: 454, startPoint y: 402, endPoint x: 939, endPoint y: 438, distance: 485.8
click at [939, 438] on div "Hi Lawnscape, LLC Your employee Weekly payroll has been processed for this week…" at bounding box center [818, 377] width 748 height 243
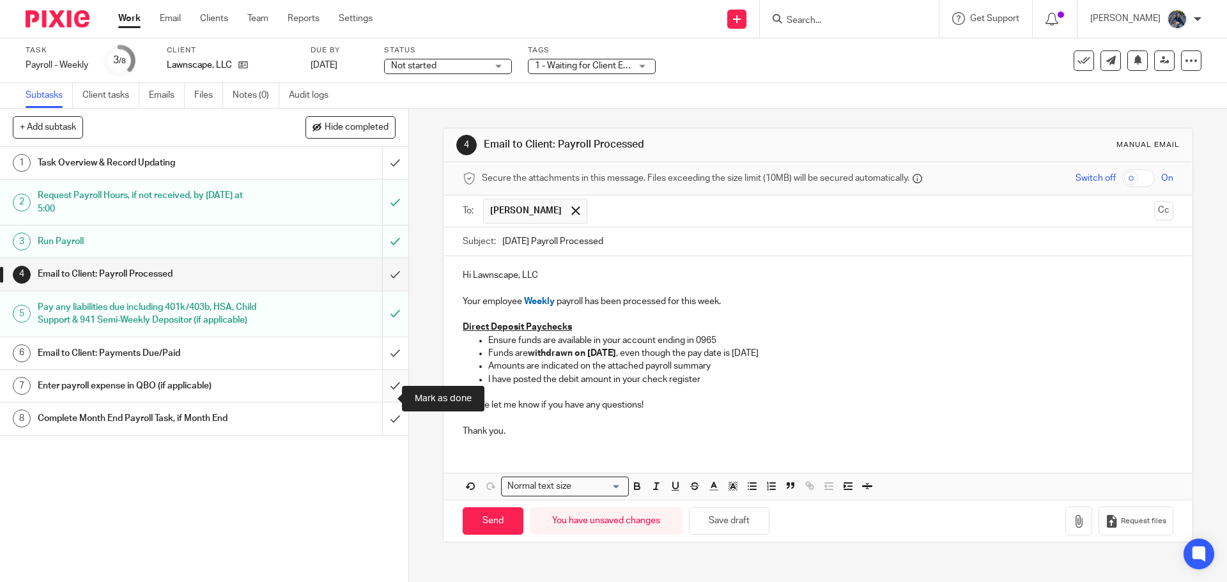
click at [379, 399] on input "submit" at bounding box center [204, 386] width 408 height 32
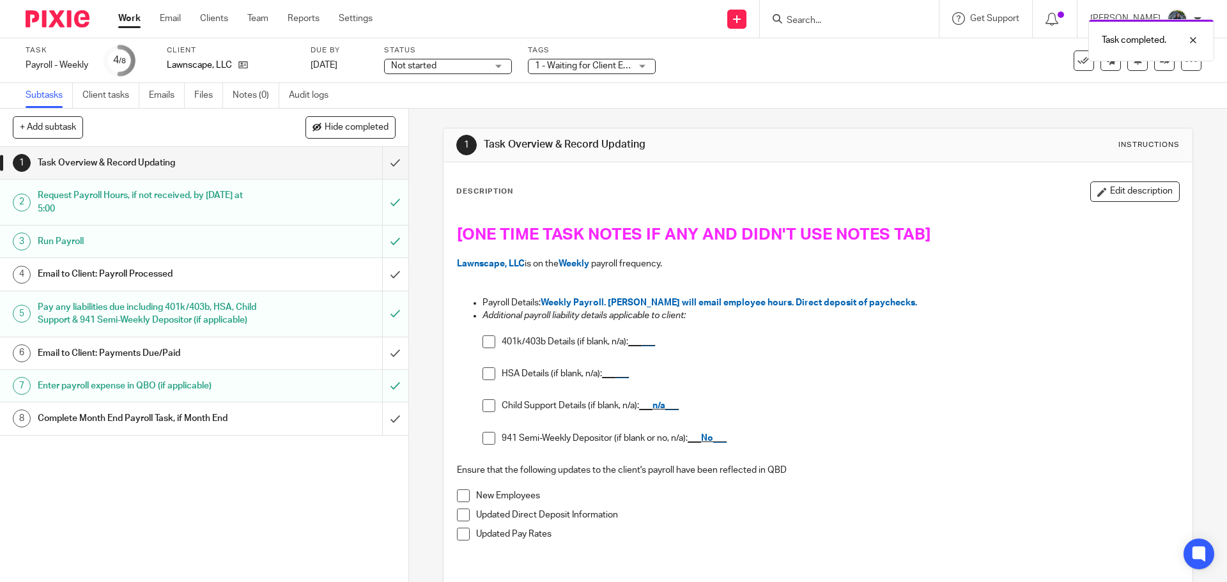
click at [286, 280] on div "Email to Client: Payroll Processed" at bounding box center [204, 274] width 332 height 19
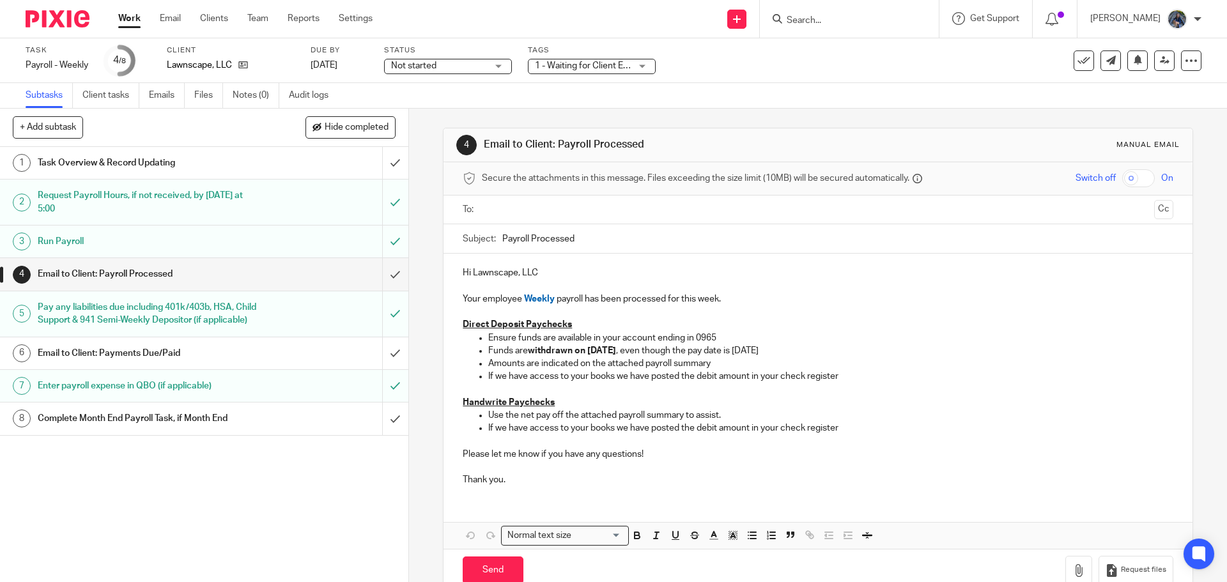
click at [530, 208] on input "text" at bounding box center [817, 210] width 662 height 15
click at [502, 240] on input "Payroll Processed" at bounding box center [837, 242] width 670 height 29
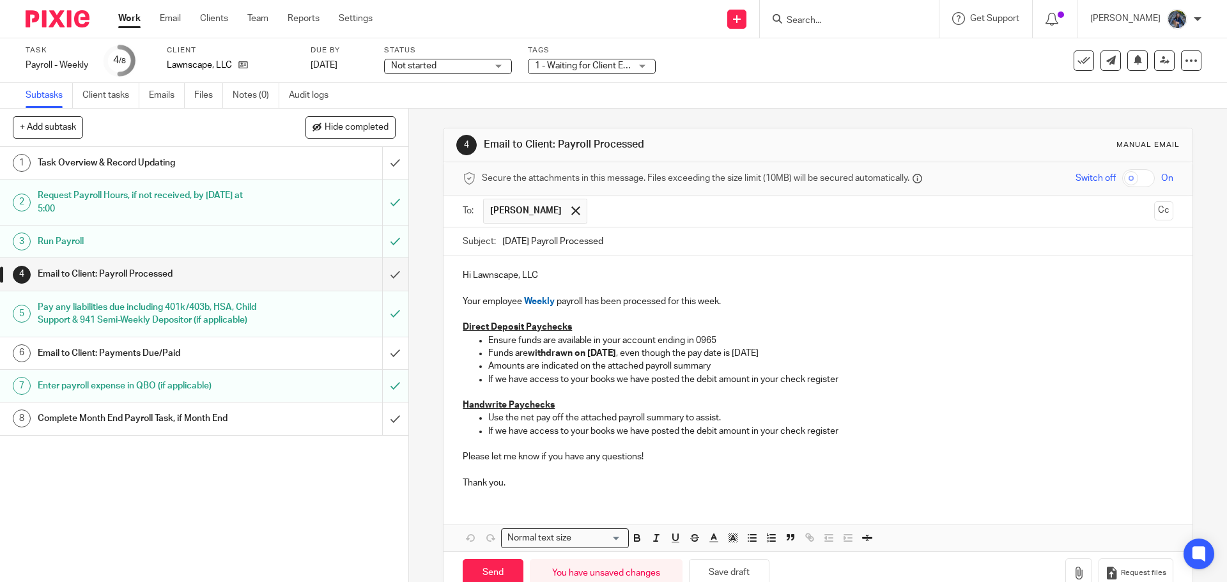
type input "09.19.25 Payroll Processed"
drag, startPoint x: 484, startPoint y: 382, endPoint x: 624, endPoint y: 378, distance: 140.0
click at [624, 378] on ul "Ensure funds are available in your account ending in 0965 Funds are withdrawn o…" at bounding box center [818, 360] width 710 height 52
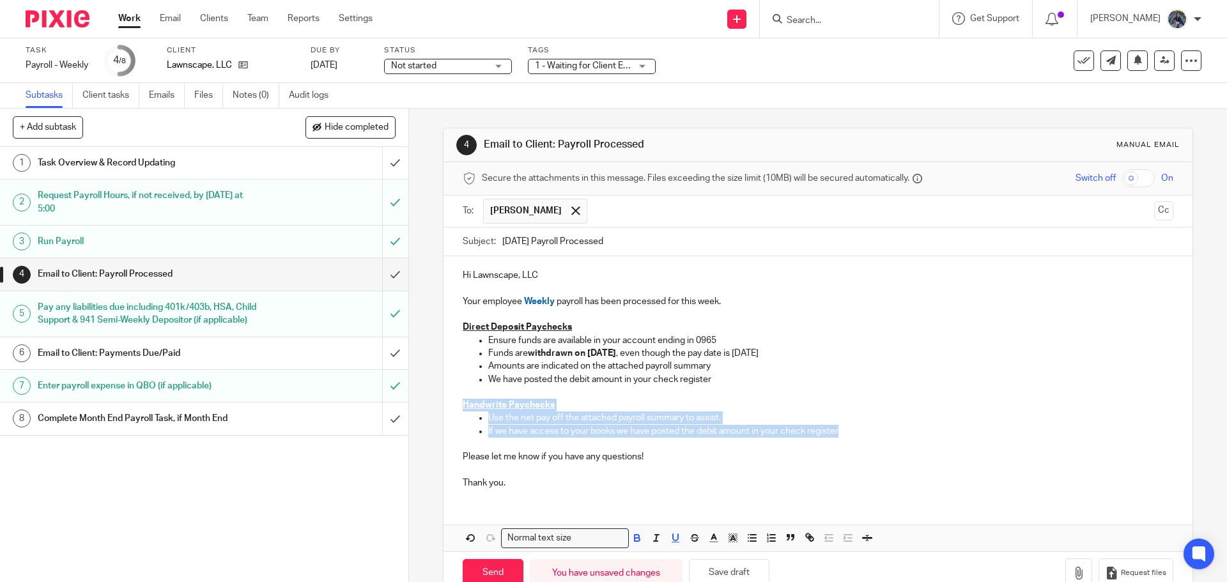
drag, startPoint x: 457, startPoint y: 403, endPoint x: 935, endPoint y: 431, distance: 478.9
click at [935, 431] on div "Hi Lawnscape, LLC Your employee Weekly payroll has been processed for this week…" at bounding box center [818, 377] width 748 height 243
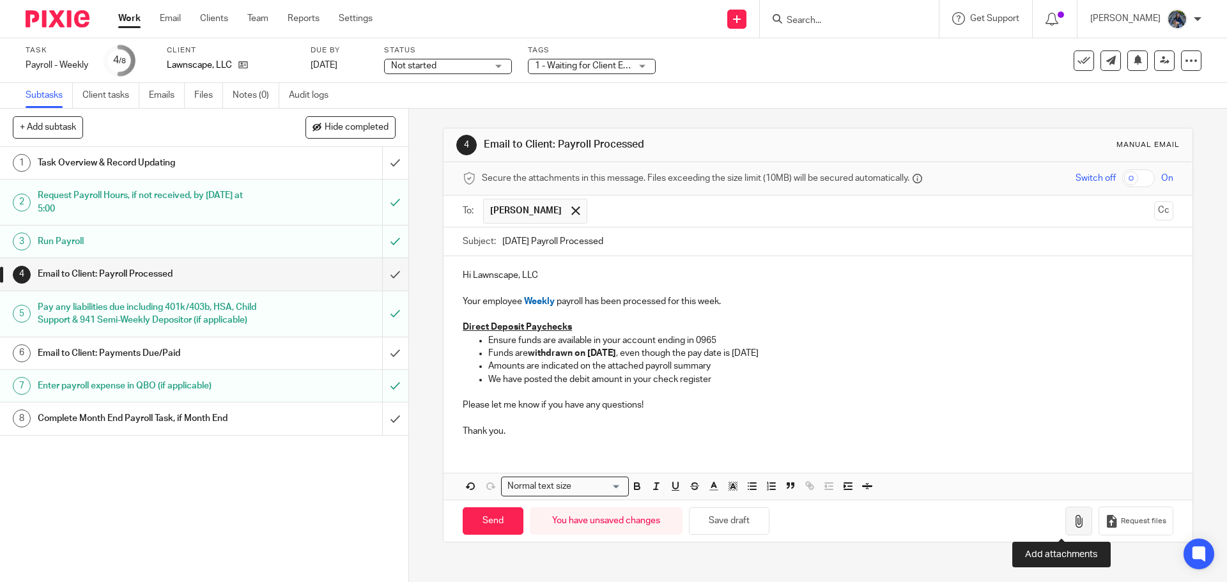
click at [1072, 518] on icon "button" at bounding box center [1078, 521] width 13 height 13
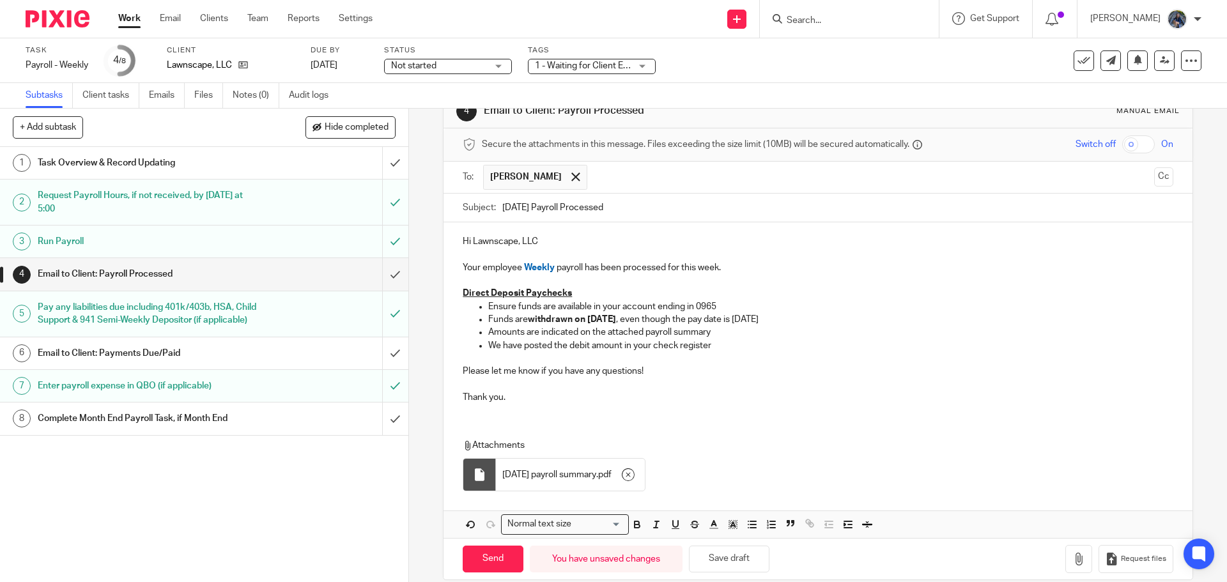
scroll to position [51, 0]
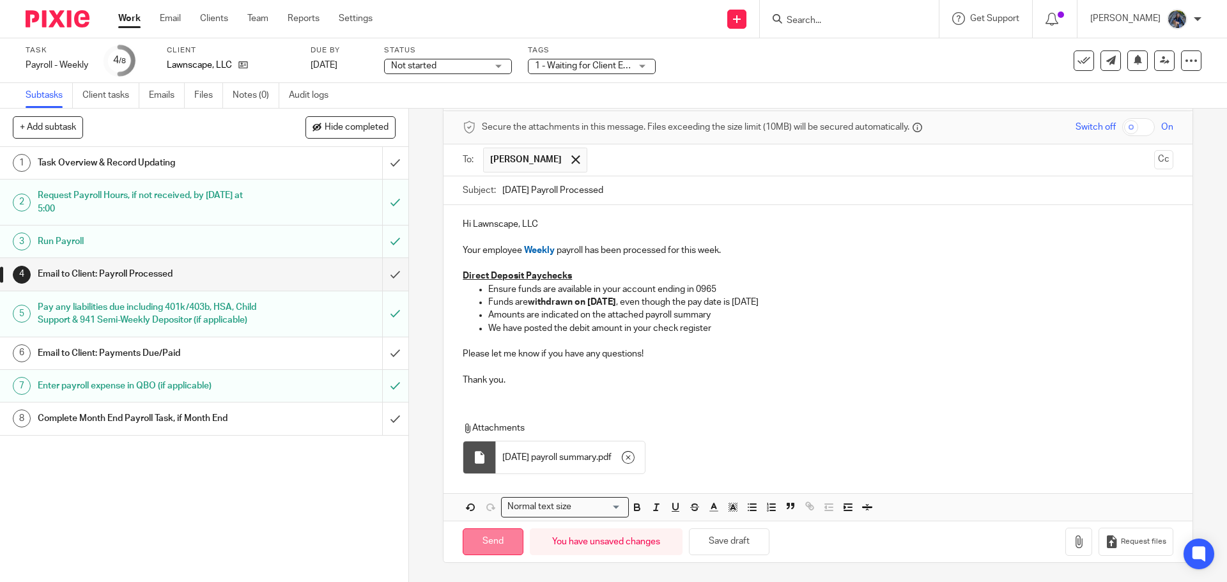
click at [502, 532] on input "Send" at bounding box center [493, 542] width 61 height 27
type input "Sent"
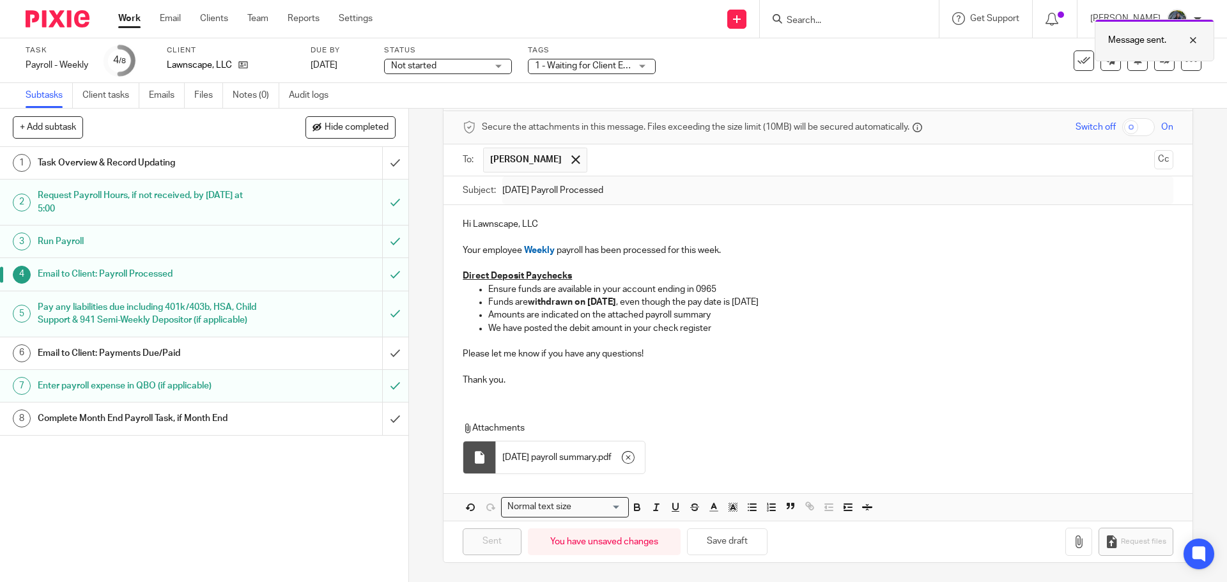
click at [1191, 41] on div at bounding box center [1183, 40] width 35 height 15
click at [1078, 68] on button at bounding box center [1084, 60] width 20 height 20
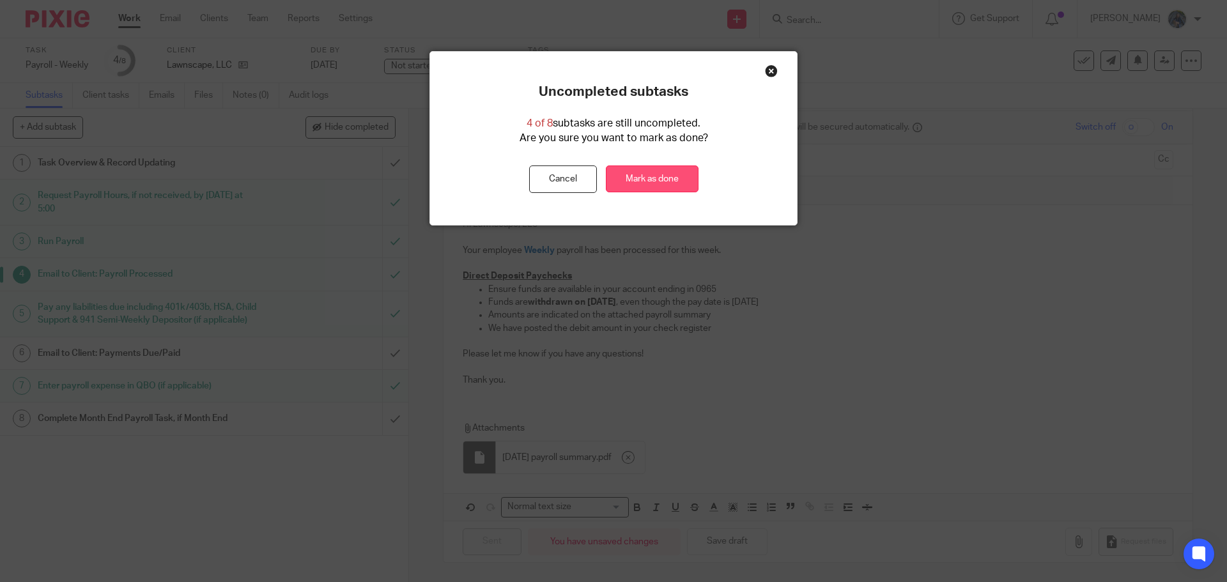
click at [653, 178] on link "Mark as done" at bounding box center [652, 179] width 93 height 27
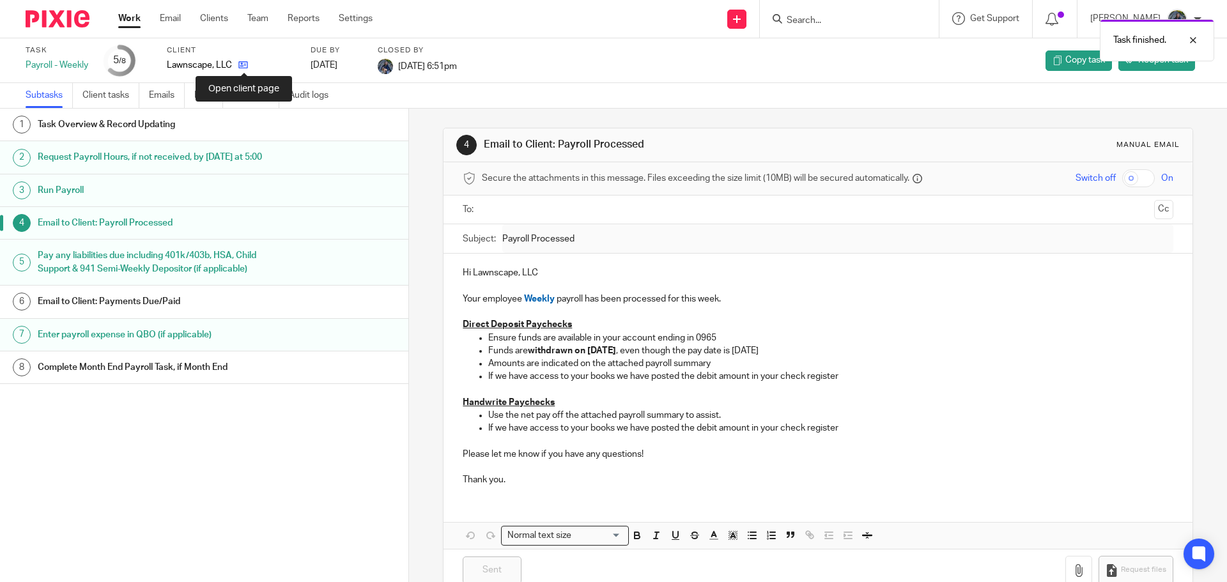
click at [240, 66] on icon at bounding box center [243, 65] width 10 height 10
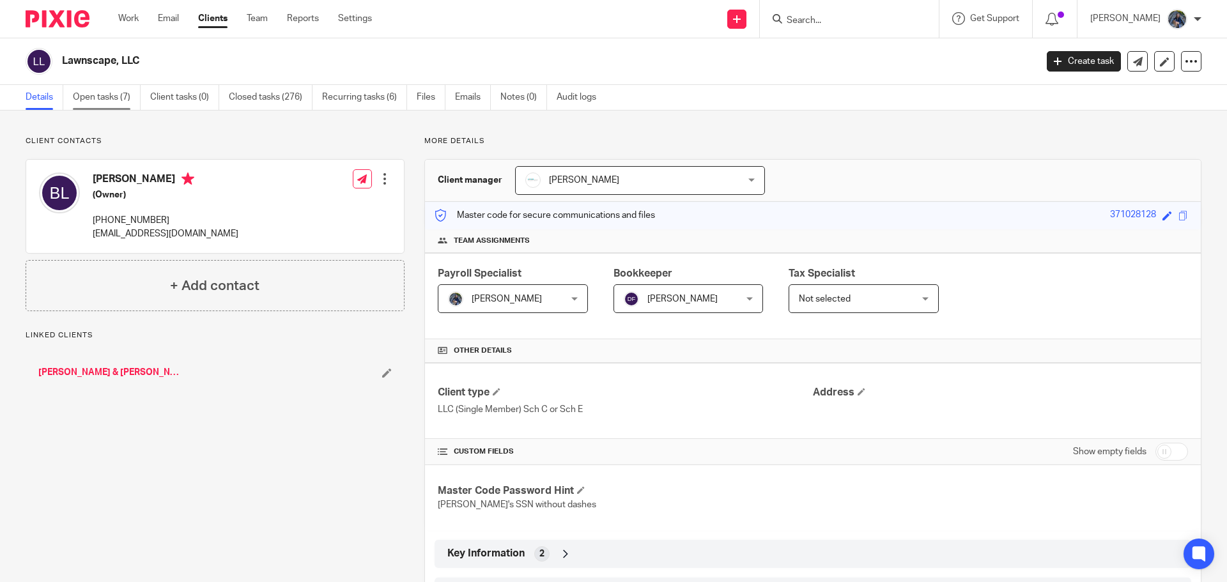
click at [109, 95] on link "Open tasks (7)" at bounding box center [107, 97] width 68 height 25
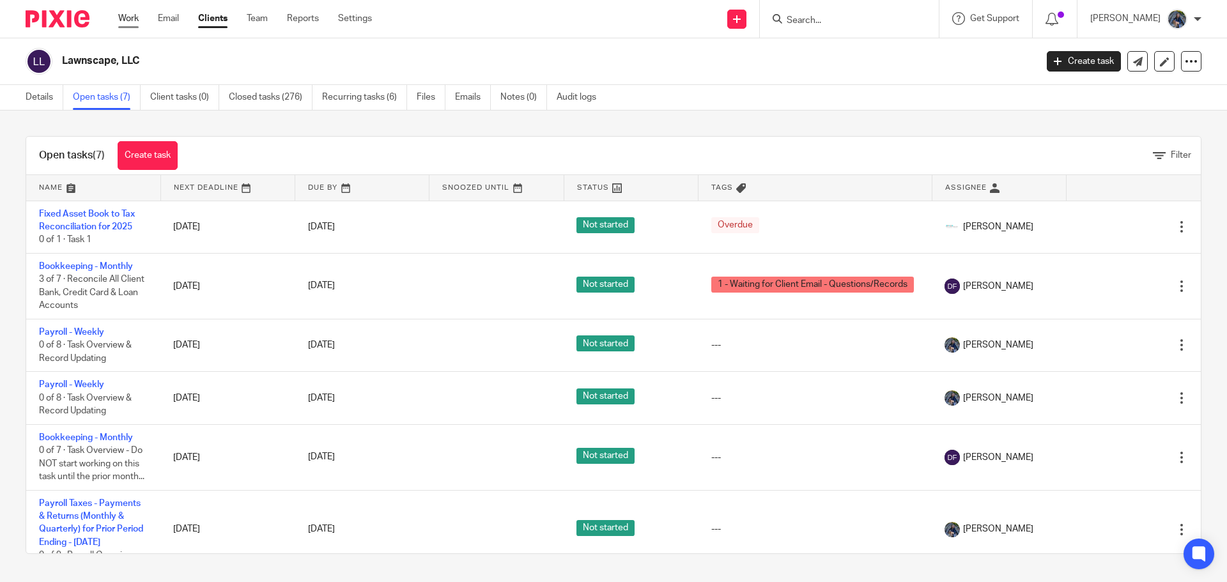
click at [130, 14] on link "Work" at bounding box center [128, 18] width 20 height 13
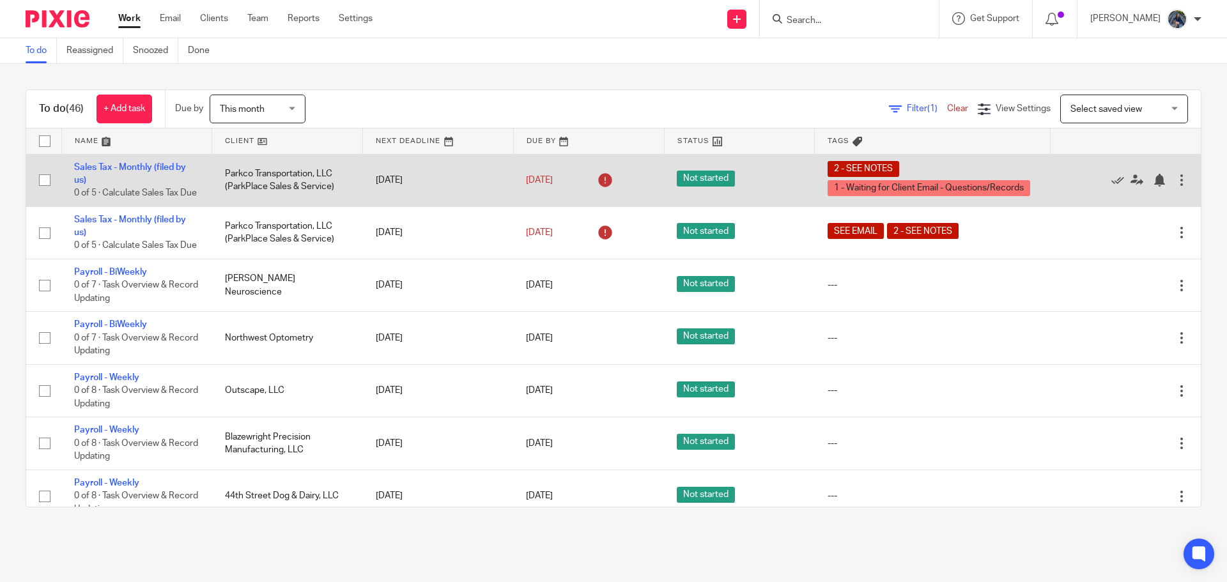
click at [169, 185] on td "Sales Tax - Monthly (filed by us) 0 of 5 · Calculate Sales Tax Due" at bounding box center [136, 180] width 151 height 52
click at [168, 165] on link "Sales Tax - Monthly (filed by us)" at bounding box center [130, 174] width 112 height 22
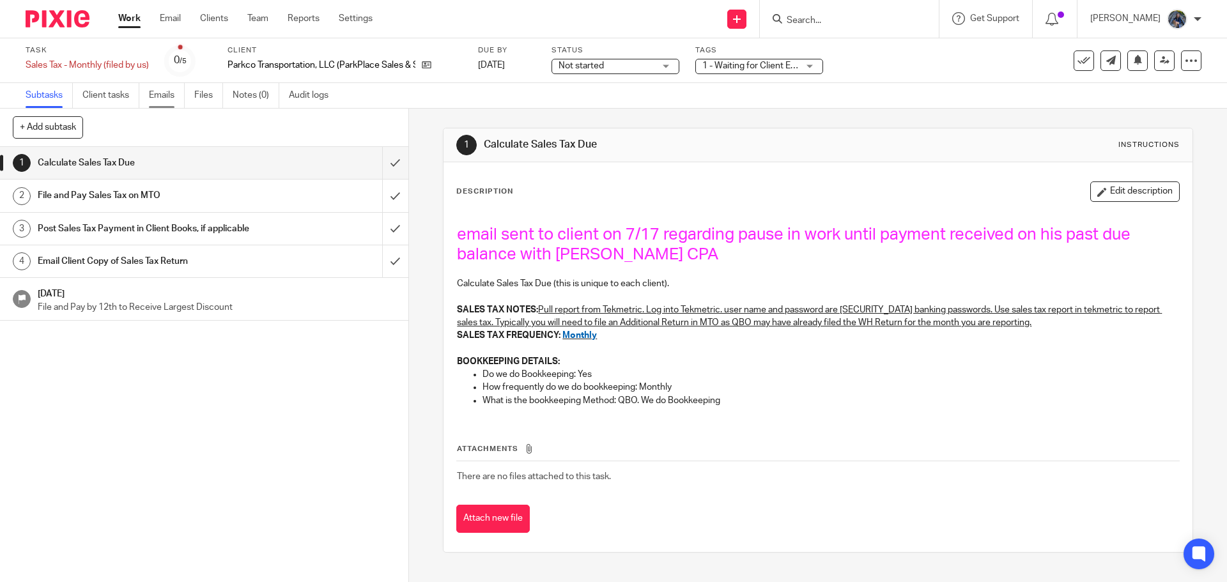
click at [164, 97] on link "Emails" at bounding box center [167, 95] width 36 height 25
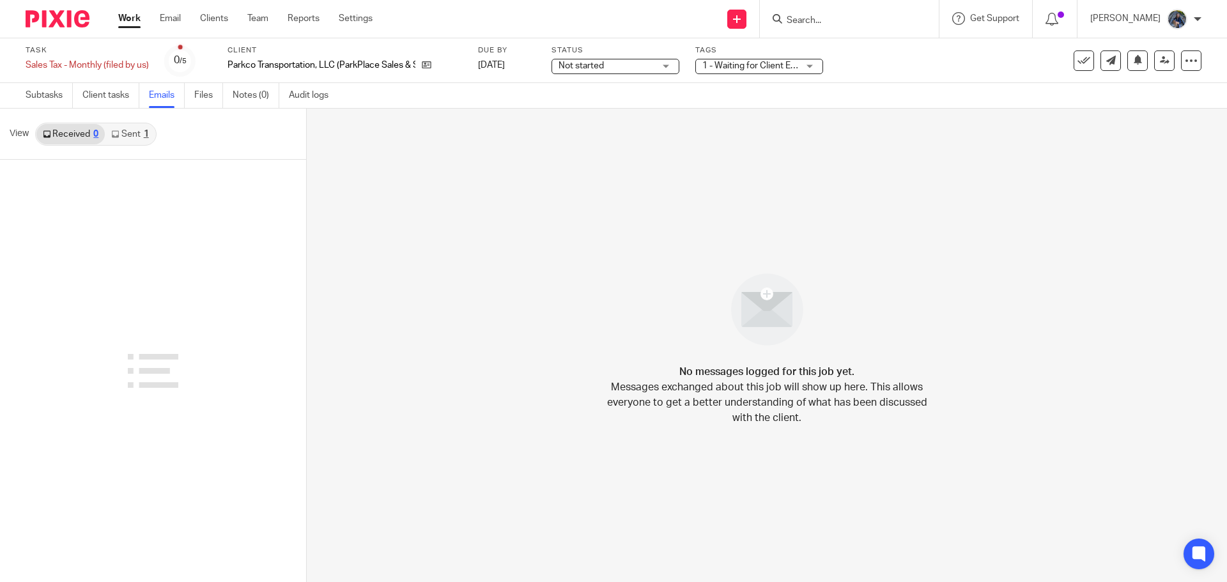
click at [123, 135] on link "Sent 1" at bounding box center [130, 134] width 50 height 20
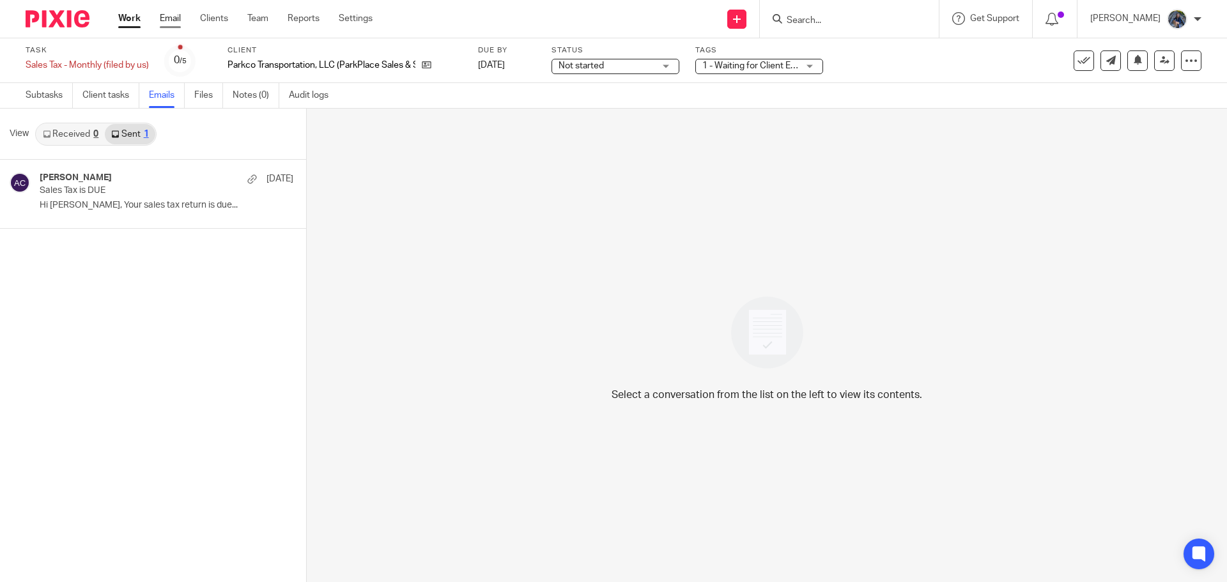
click at [173, 18] on link "Email" at bounding box center [170, 18] width 21 height 13
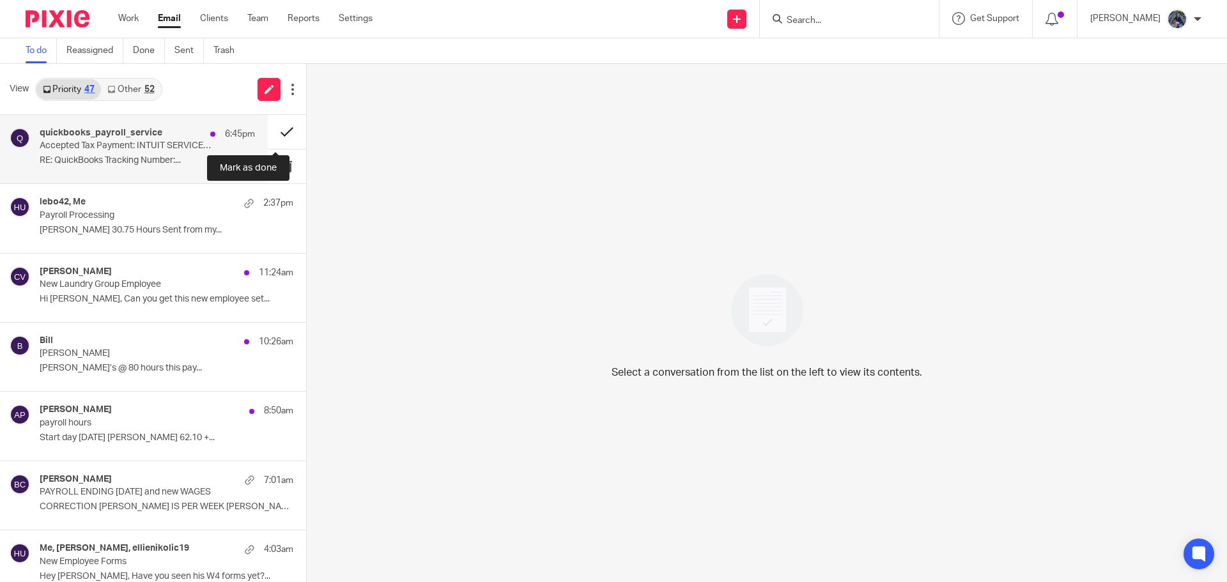
click at [276, 126] on button at bounding box center [287, 132] width 38 height 34
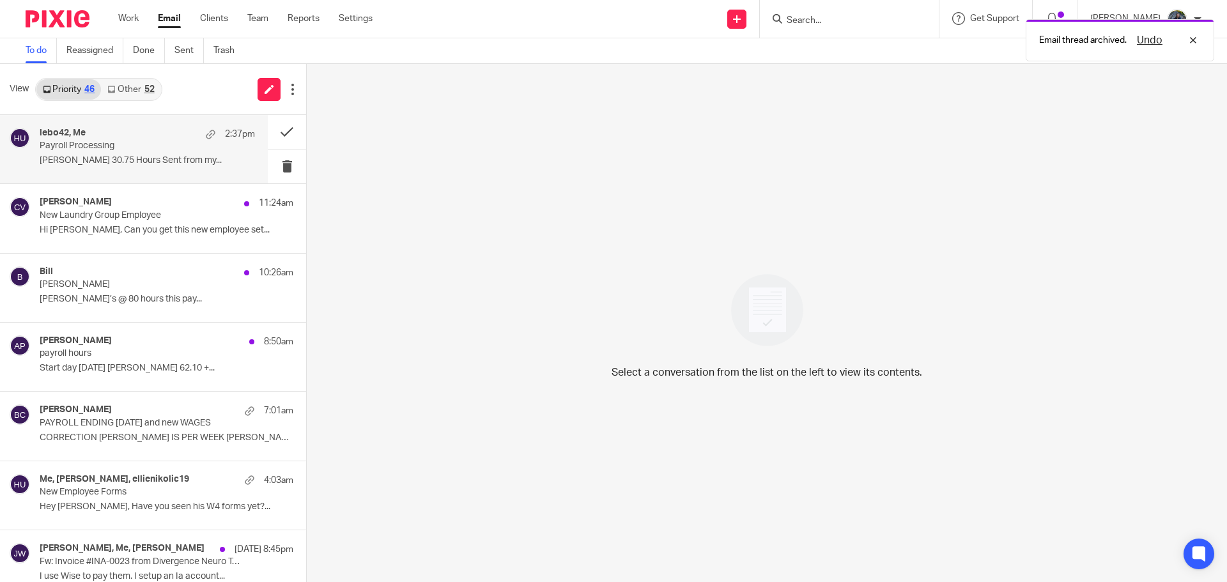
click at [175, 148] on p "Payroll Processing" at bounding box center [126, 146] width 173 height 11
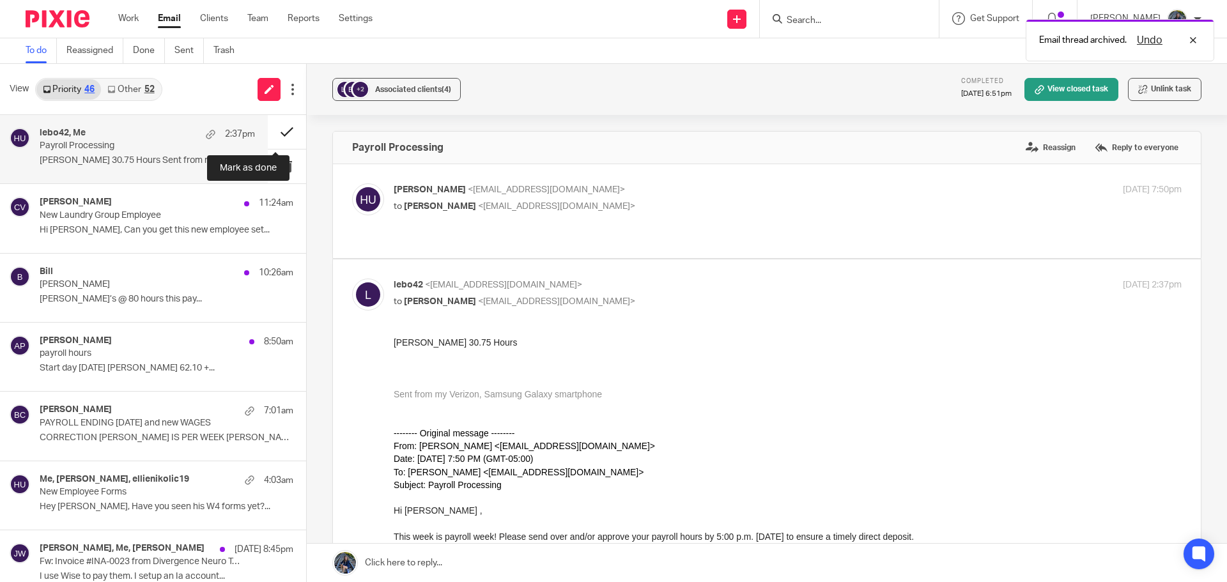
click at [273, 135] on button at bounding box center [287, 132] width 38 height 34
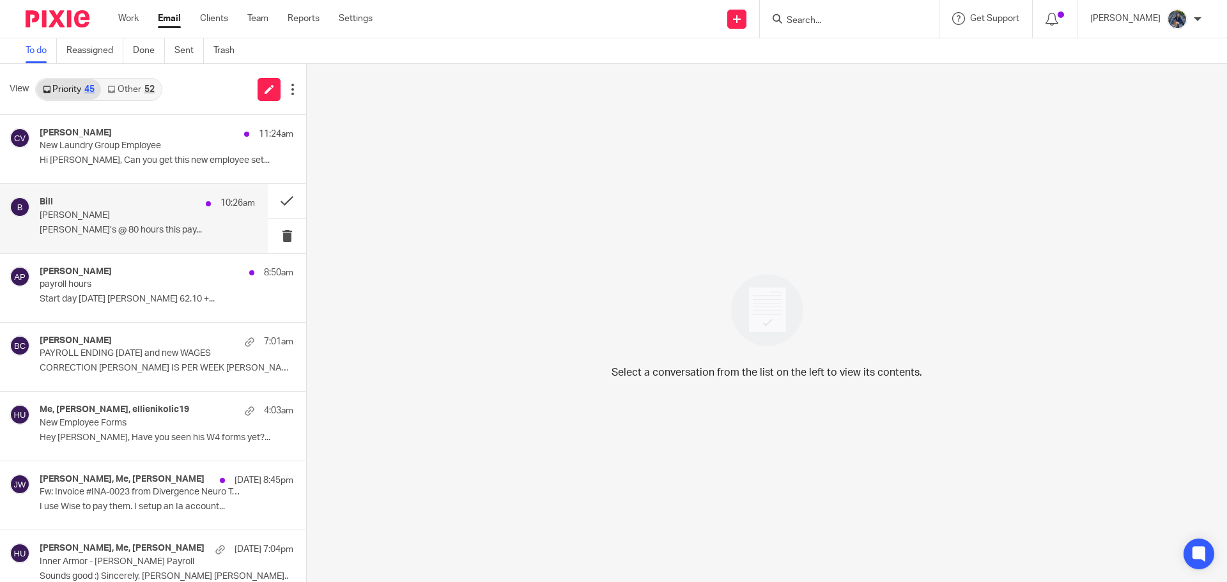
click at [146, 215] on p "Emily" at bounding box center [126, 215] width 173 height 11
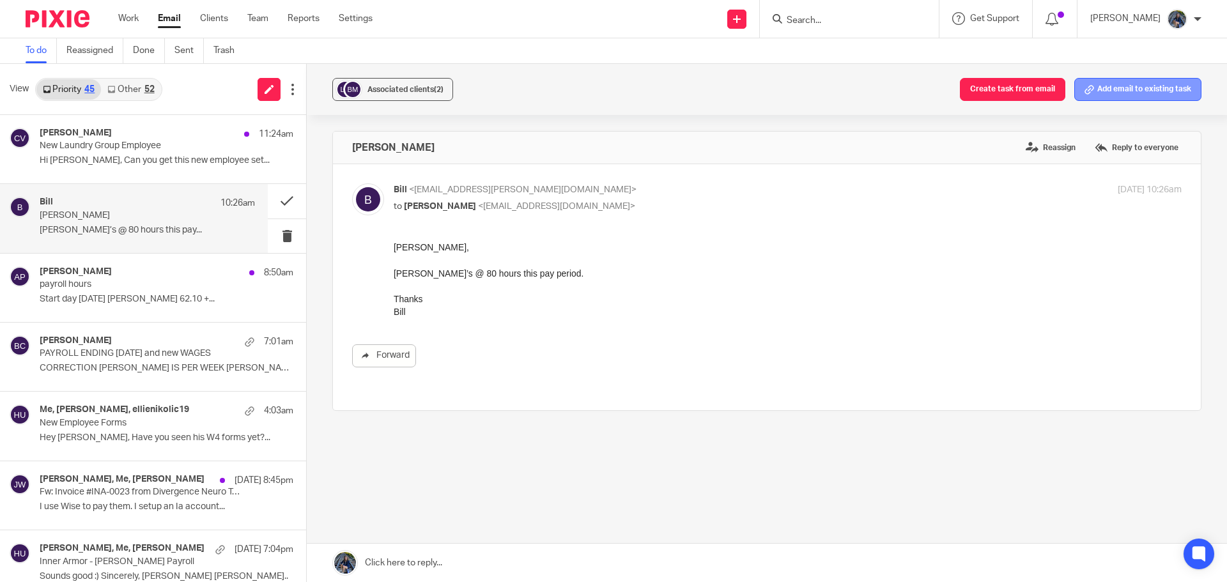
click at [1102, 86] on button "Add email to existing task" at bounding box center [1137, 89] width 127 height 23
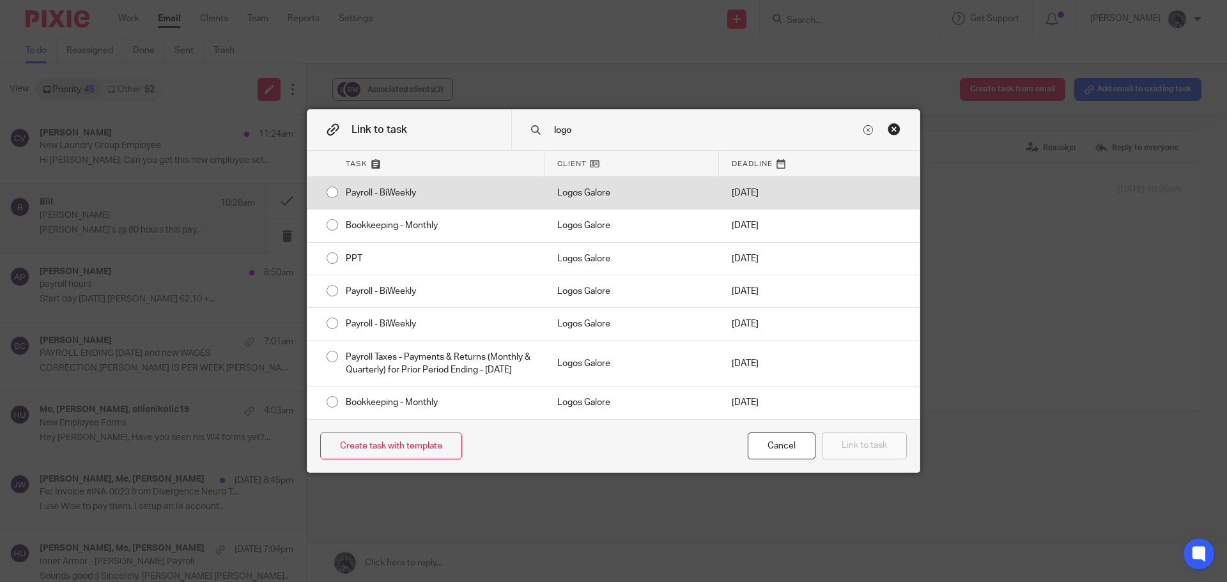
type input "logo"
click at [635, 180] on div "Logos Galore" at bounding box center [632, 193] width 174 height 32
radio input "true"
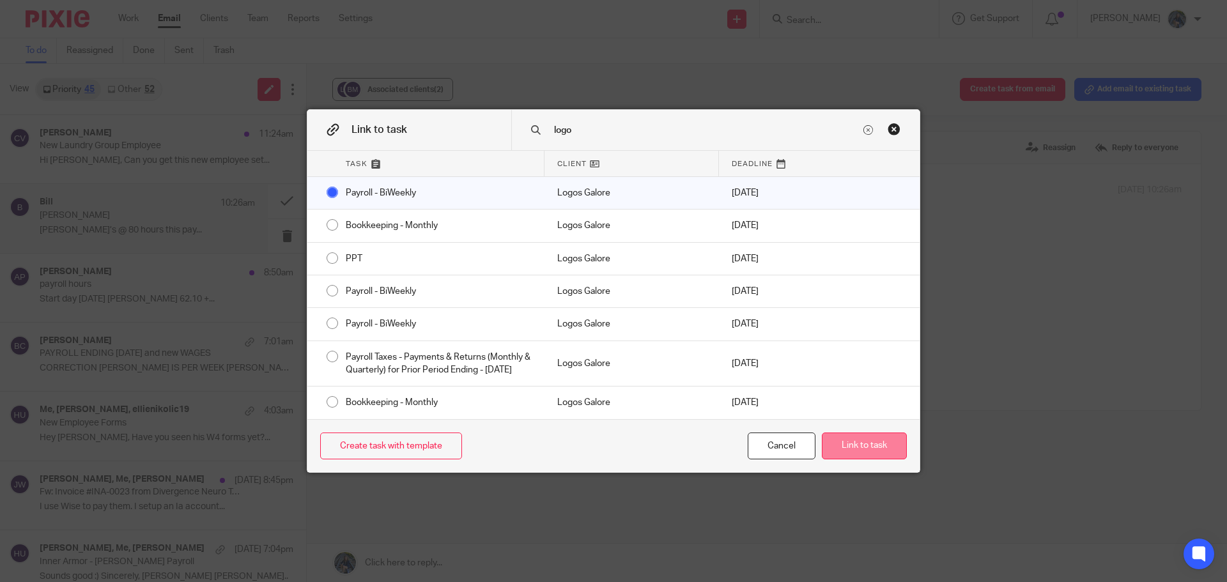
click at [886, 453] on button "Link to task" at bounding box center [864, 446] width 85 height 27
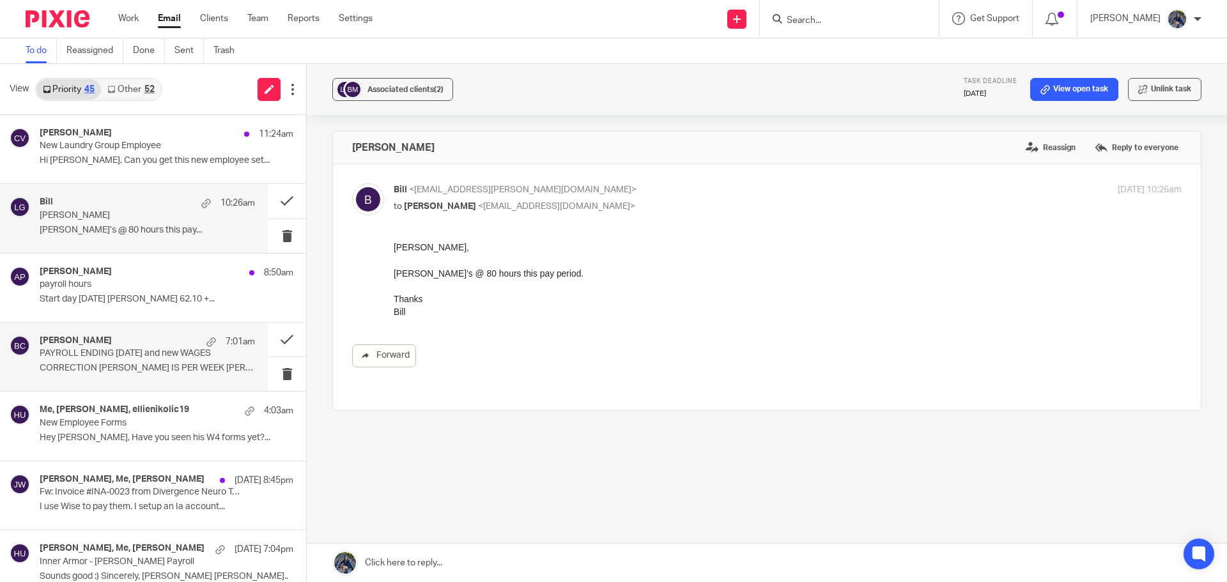
click at [135, 362] on div "Joseph Arbanas 7:01am PAYROLL ENDING SEPT 13 and new WAGES CORRECTION LORI IS P…" at bounding box center [147, 357] width 215 height 43
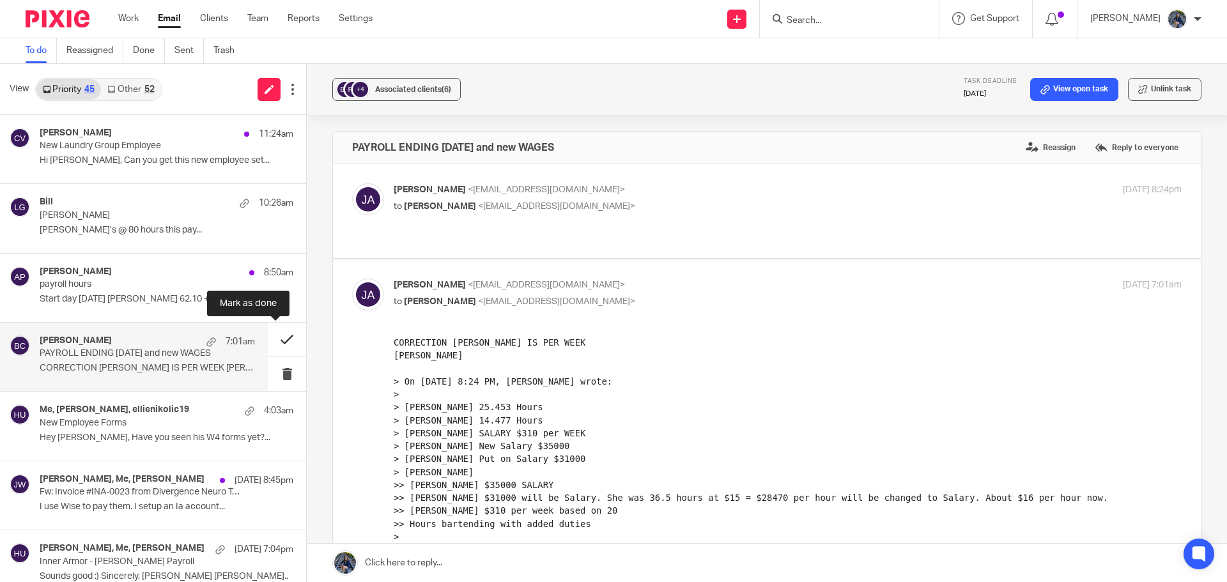
click at [270, 340] on button at bounding box center [287, 340] width 38 height 34
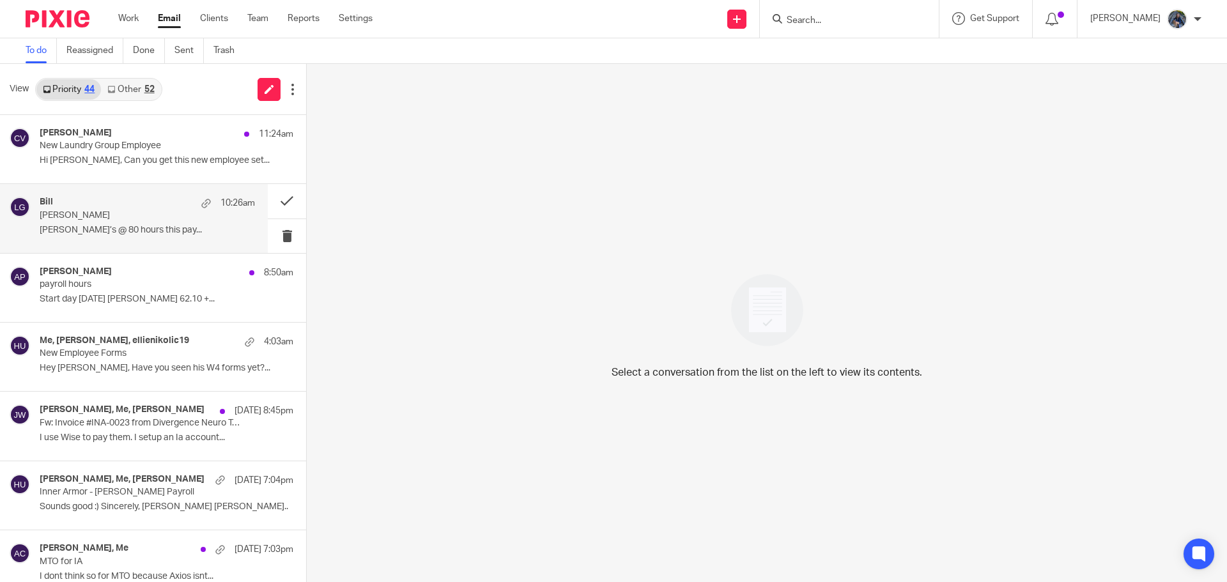
click at [118, 219] on p "Emily" at bounding box center [126, 215] width 173 height 11
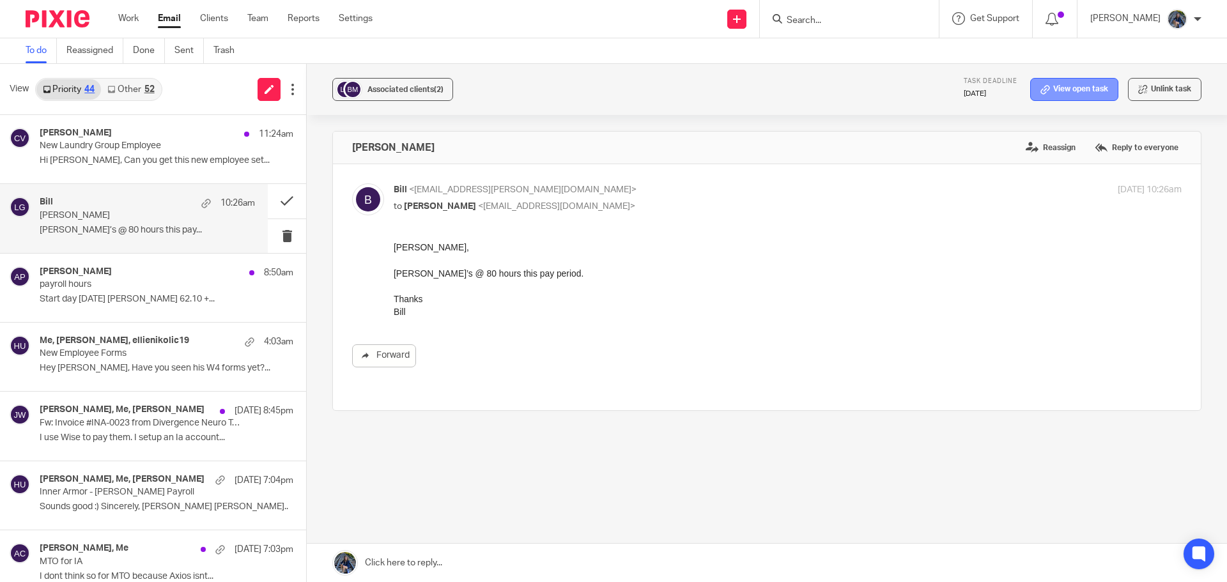
click at [1069, 86] on link "View open task" at bounding box center [1074, 89] width 88 height 23
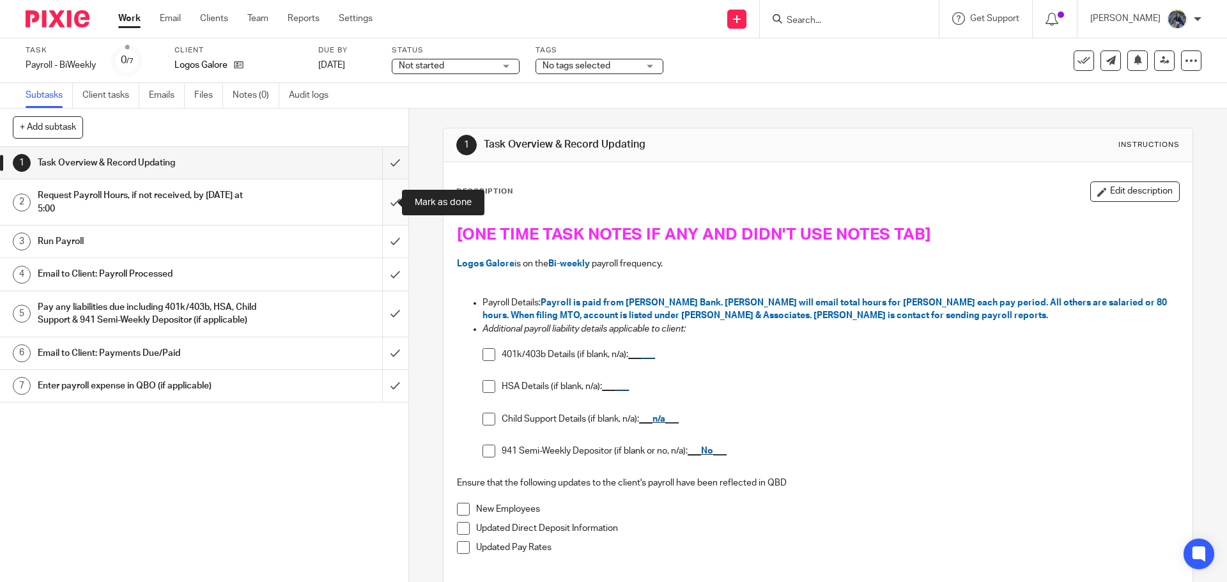
click at [383, 199] on input "submit" at bounding box center [204, 202] width 408 height 45
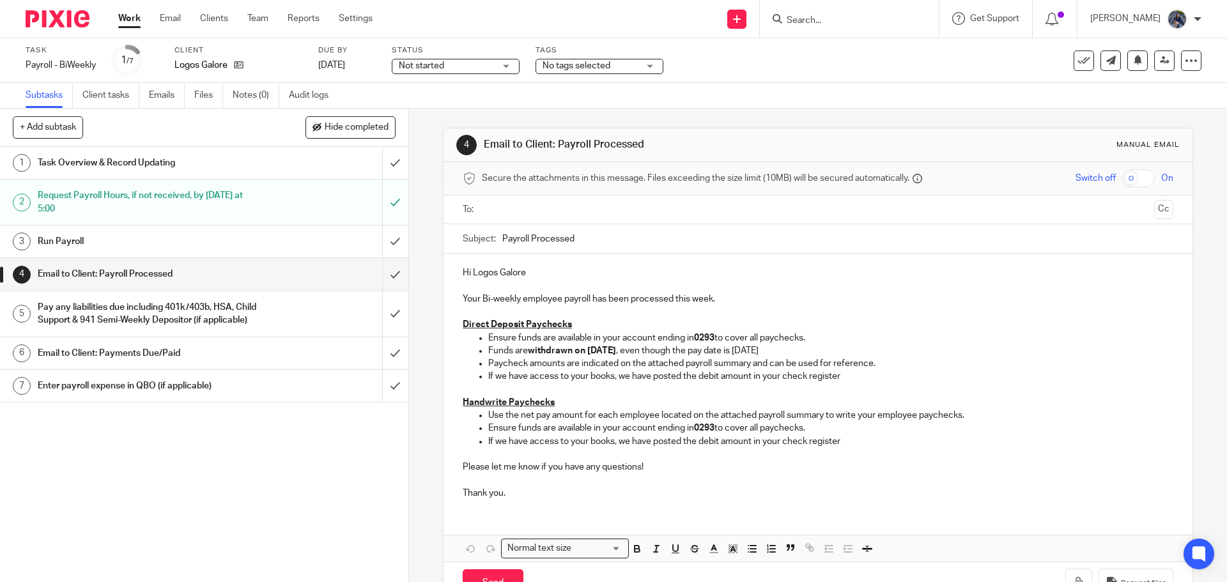
click at [552, 216] on input "text" at bounding box center [817, 210] width 662 height 15
click at [502, 240] on input "Payroll Processed" at bounding box center [837, 242] width 670 height 29
type input "09..19.25 Payroll Processed"
click at [738, 301] on p "Your Bi-weekly employee payroll has been processed this week." at bounding box center [818, 295] width 710 height 26
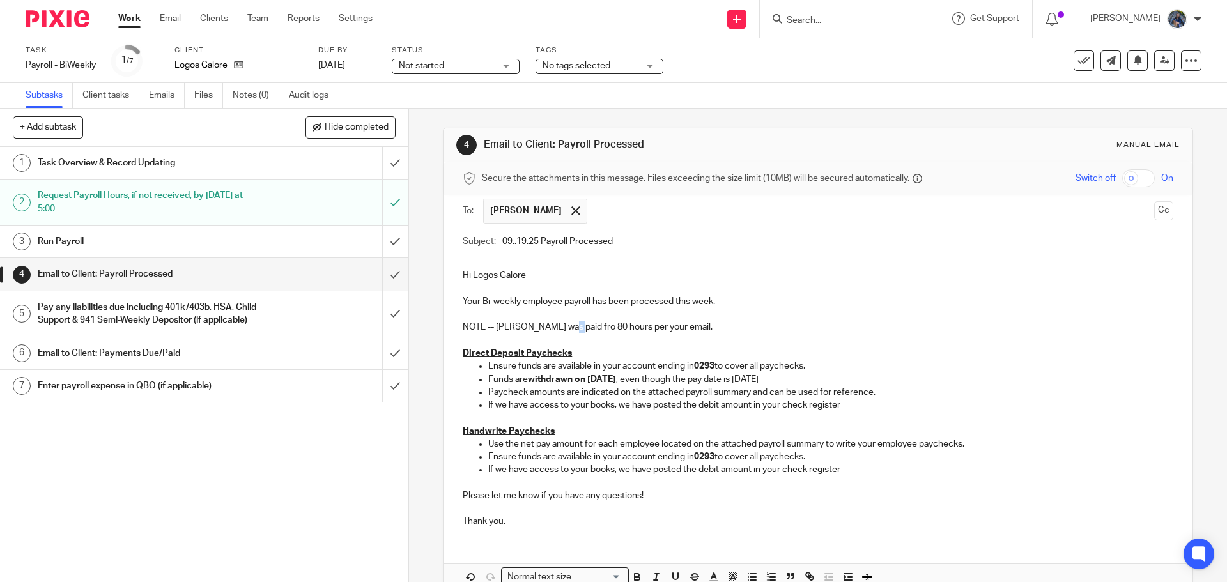
drag, startPoint x: 566, startPoint y: 327, endPoint x: 557, endPoint y: 327, distance: 8.3
click at [557, 327] on p "NOTE -- Emily was paid fro 80 hours per your email." at bounding box center [818, 327] width 710 height 13
drag, startPoint x: 456, startPoint y: 327, endPoint x: 672, endPoint y: 399, distance: 228.2
click at [679, 330] on div "Hi Logos Galore Your Bi-weekly employee payroll has been processed this week. N…" at bounding box center [818, 396] width 748 height 281
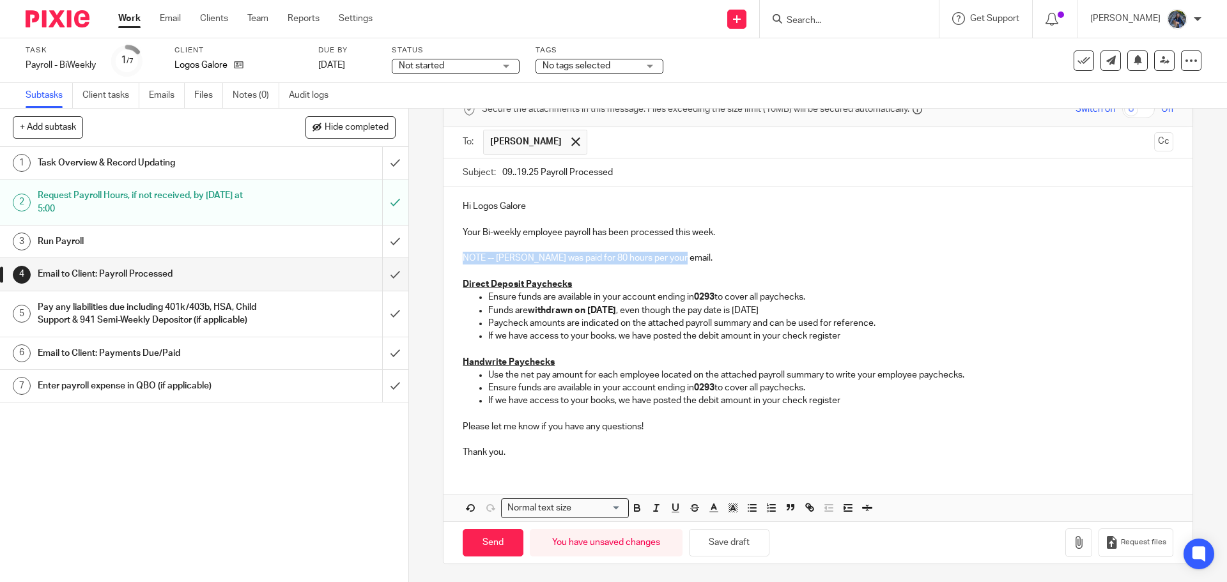
scroll to position [70, 0]
click at [731, 508] on line "button" at bounding box center [732, 508] width 3 height 0
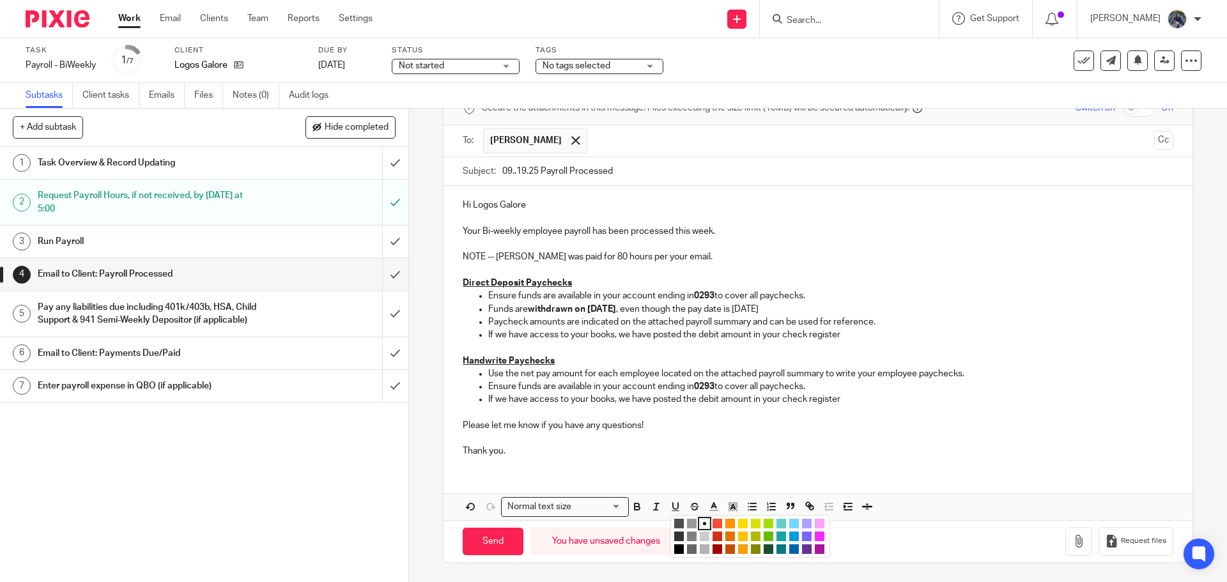
click at [738, 522] on li "color:#FCDC00" at bounding box center [743, 524] width 10 height 10
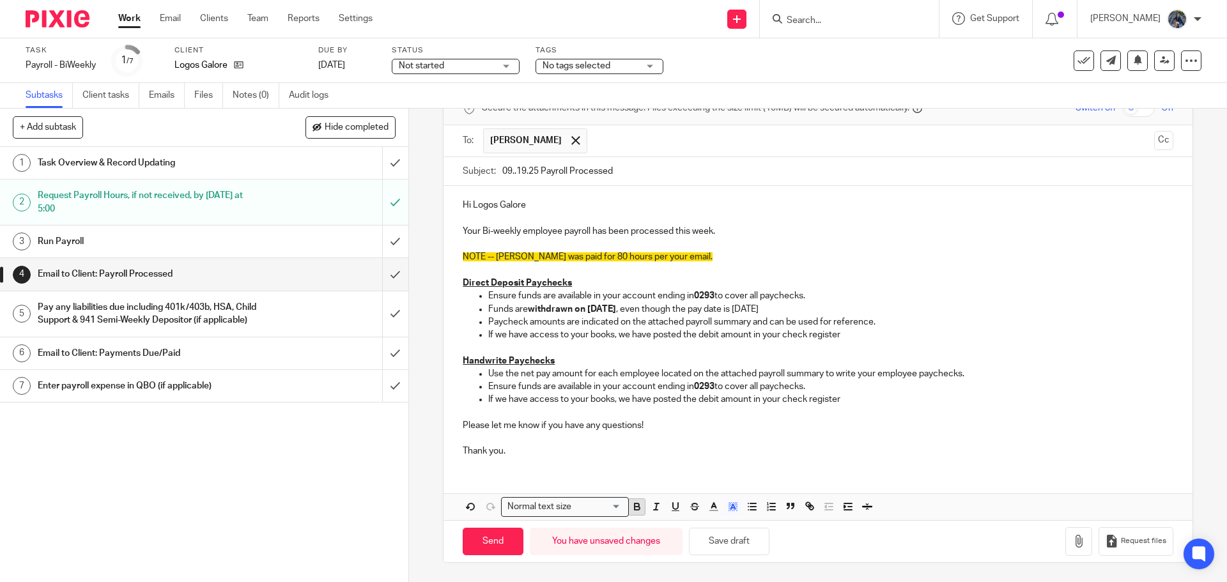
click at [631, 509] on icon "button" at bounding box center [637, 507] width 12 height 12
click at [656, 448] on p "Thank you." at bounding box center [818, 445] width 710 height 26
drag, startPoint x: 483, startPoint y: 337, endPoint x: 626, endPoint y: 341, distance: 143.2
click at [626, 341] on ul "Ensure funds are available in your account ending in 0293 to cover all paycheck…" at bounding box center [818, 316] width 710 height 52
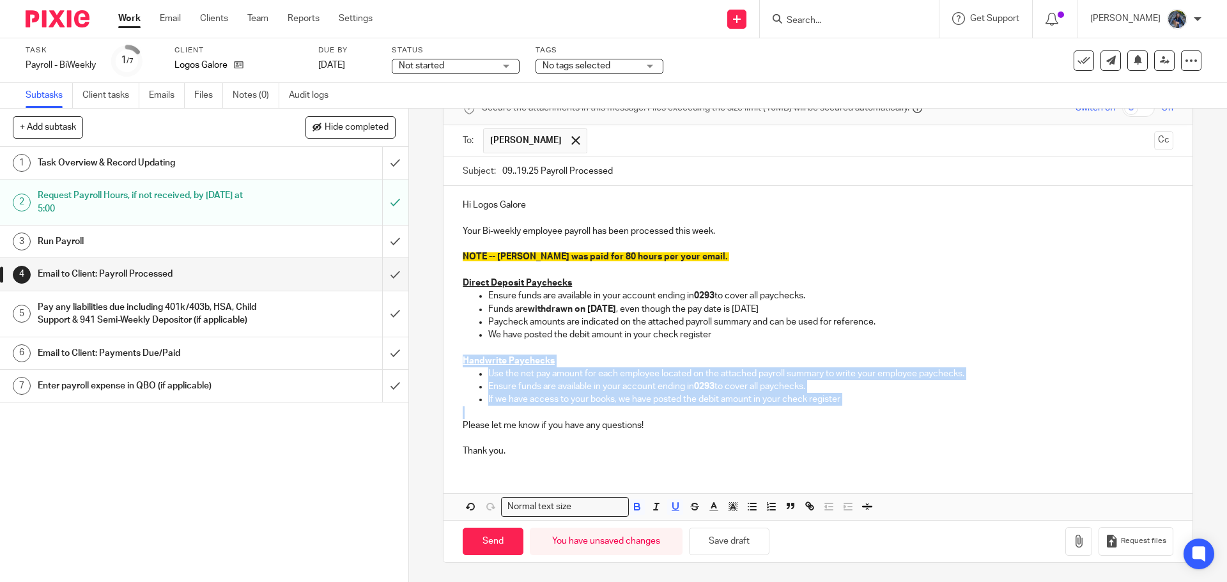
drag, startPoint x: 460, startPoint y: 358, endPoint x: 860, endPoint y: 410, distance: 403.4
click at [860, 410] on div "Hi Logos Galore Your Bi-weekly employee payroll has been processed this week. N…" at bounding box center [818, 326] width 748 height 281
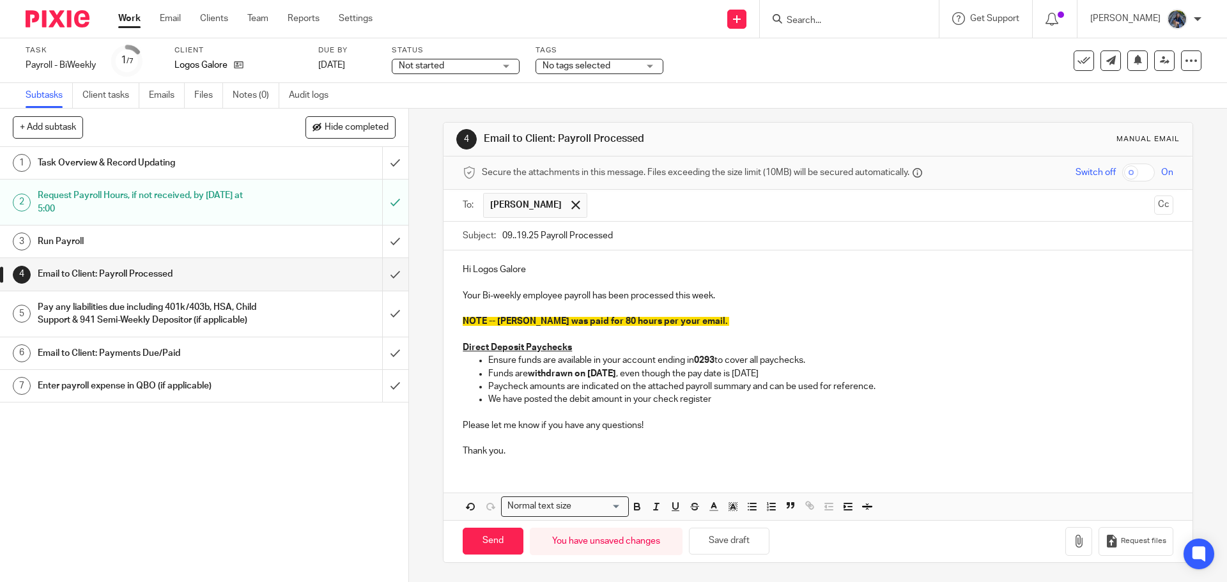
scroll to position [6, 0]
click at [1072, 546] on icon "button" at bounding box center [1078, 541] width 13 height 13
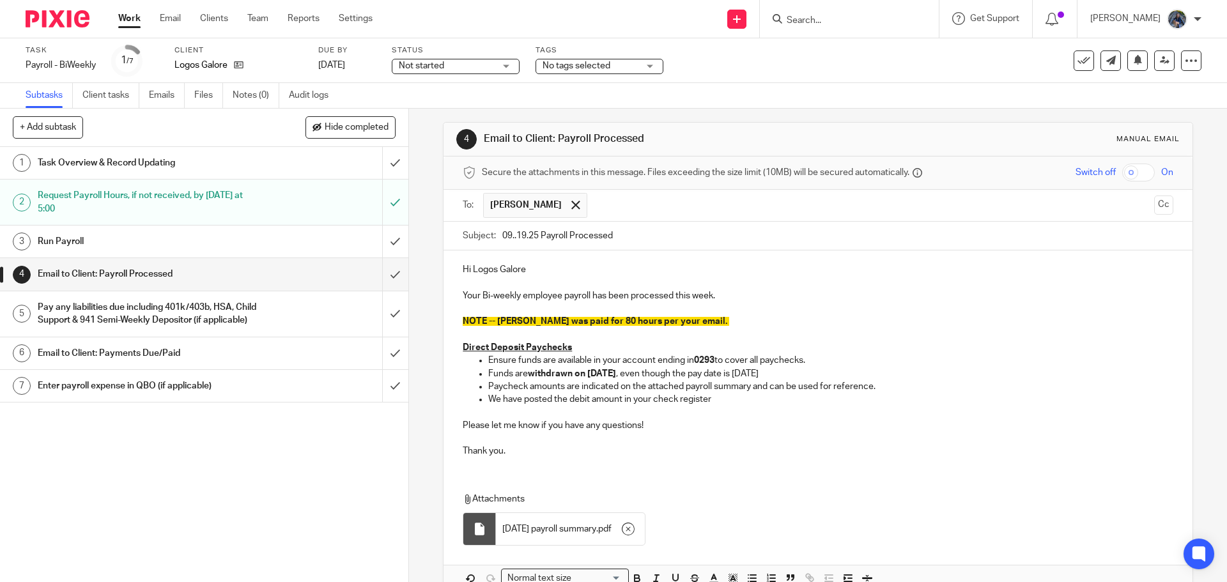
scroll to position [77, 0]
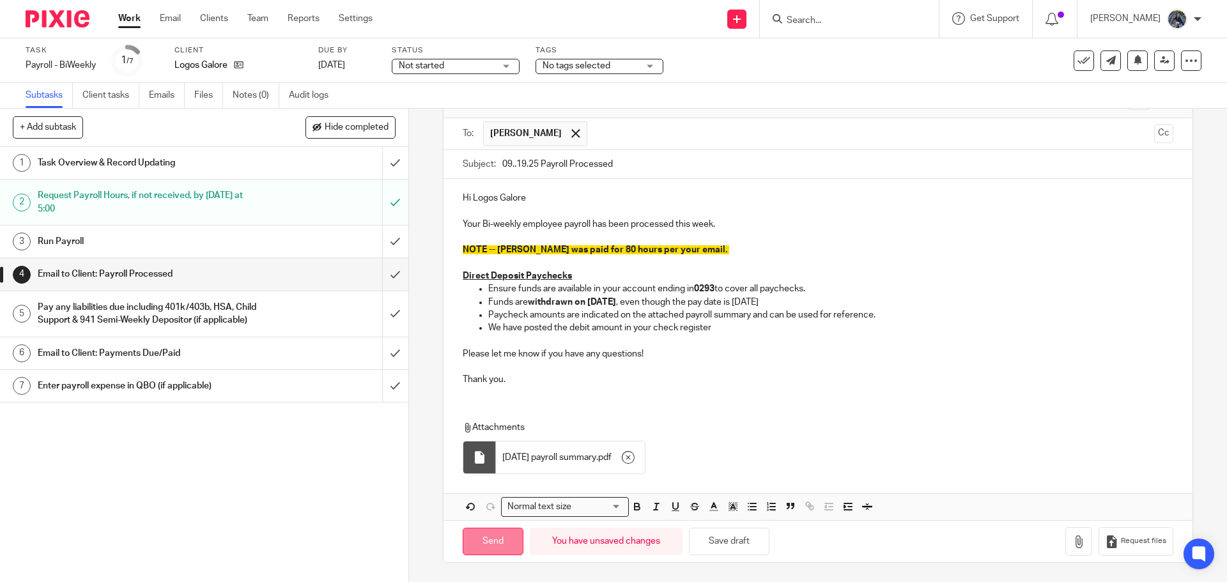
click at [505, 538] on input "Send" at bounding box center [493, 541] width 61 height 27
type input "Sent"
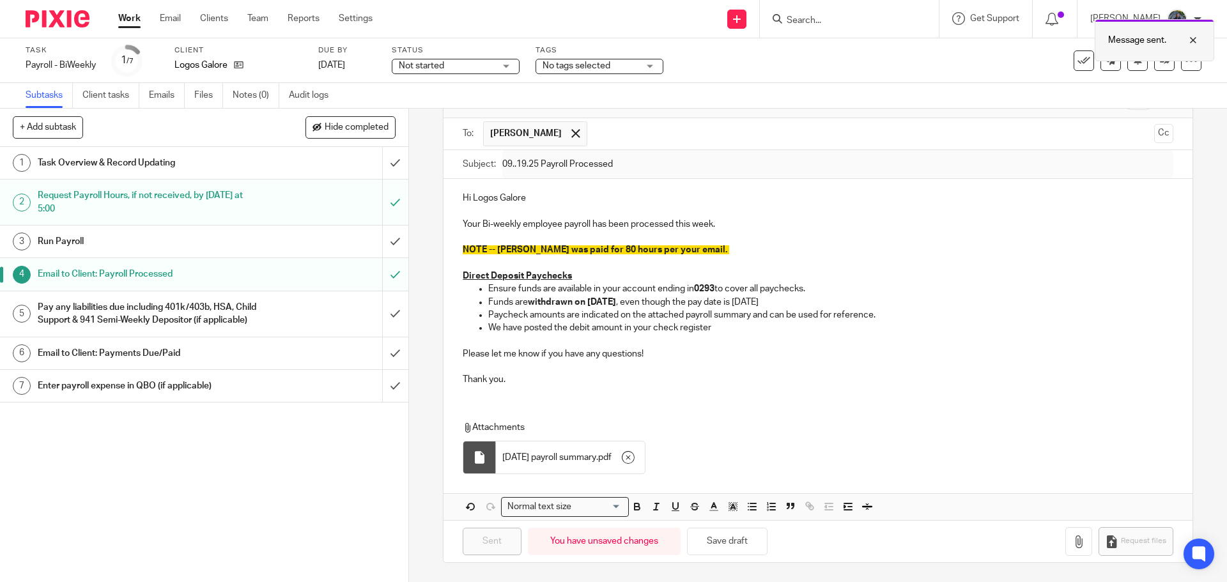
click at [1189, 40] on div at bounding box center [1183, 40] width 35 height 15
click at [277, 328] on div "Pay any liabilities due including 401k/403b, HSA, Child Support & 941 Semi-Week…" at bounding box center [204, 314] width 332 height 33
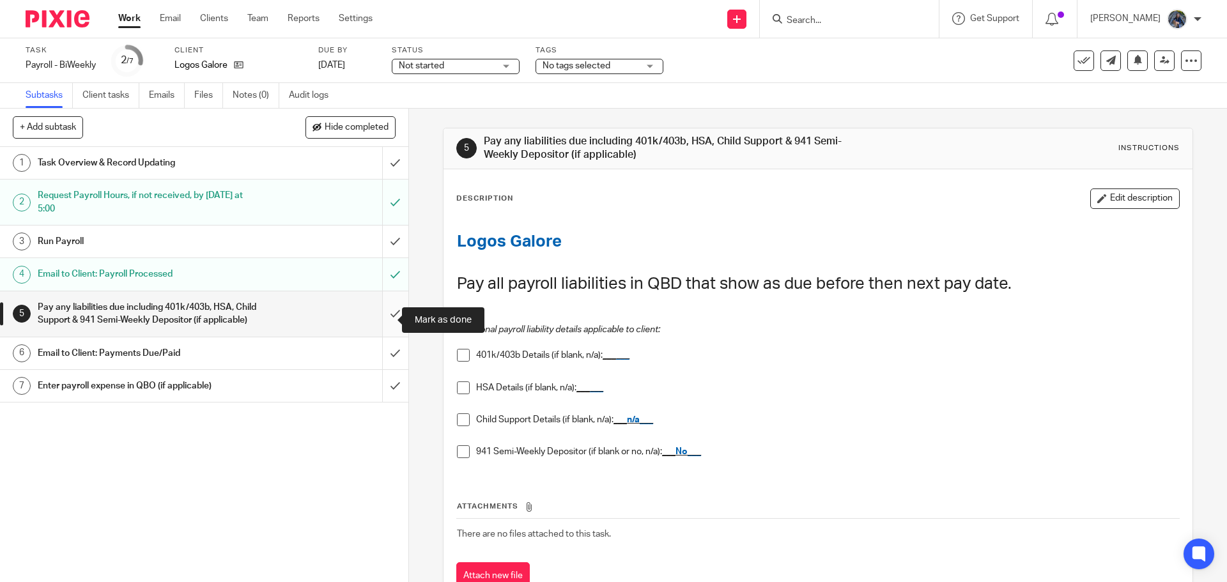
click at [386, 323] on input "submit" at bounding box center [204, 313] width 408 height 45
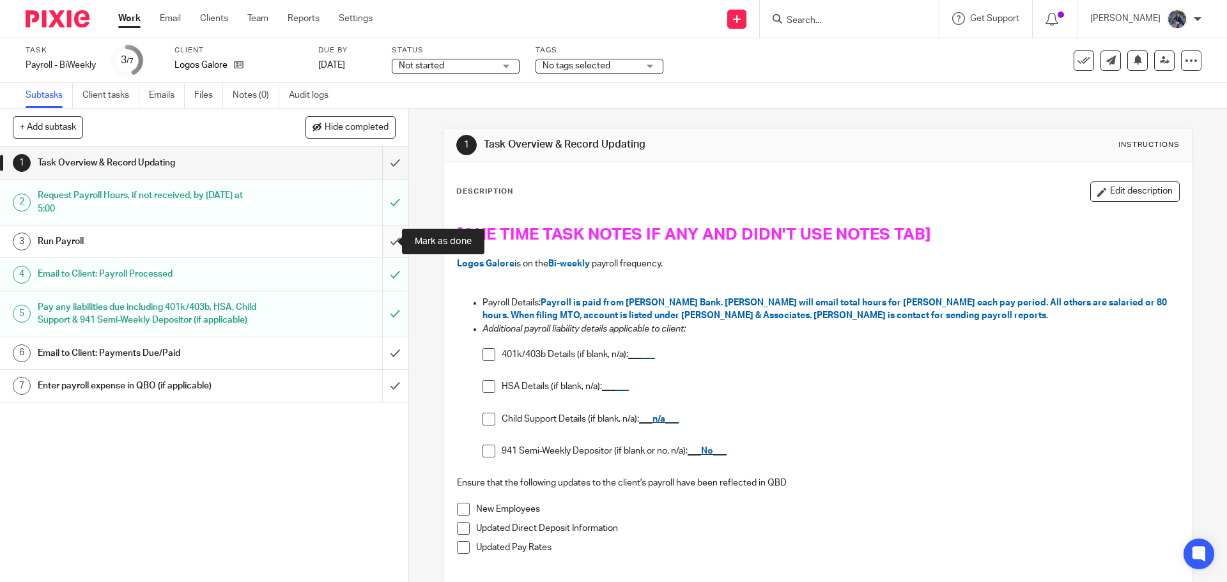
click at [382, 245] on input "submit" at bounding box center [204, 242] width 408 height 32
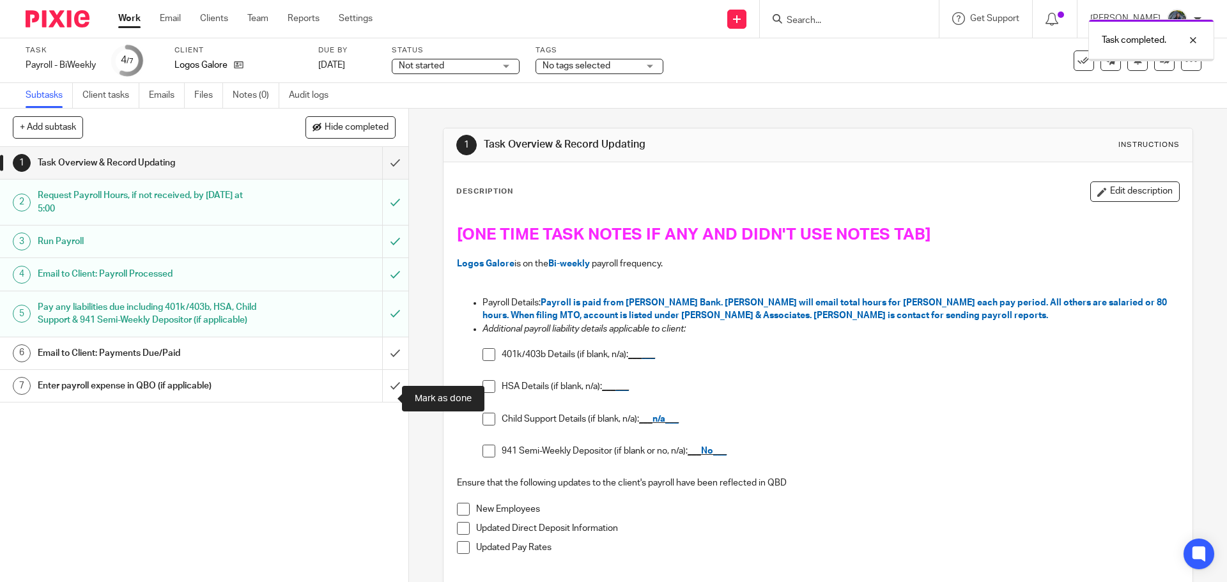
click at [382, 399] on input "submit" at bounding box center [204, 386] width 408 height 32
click at [1078, 63] on icon at bounding box center [1084, 60] width 13 height 13
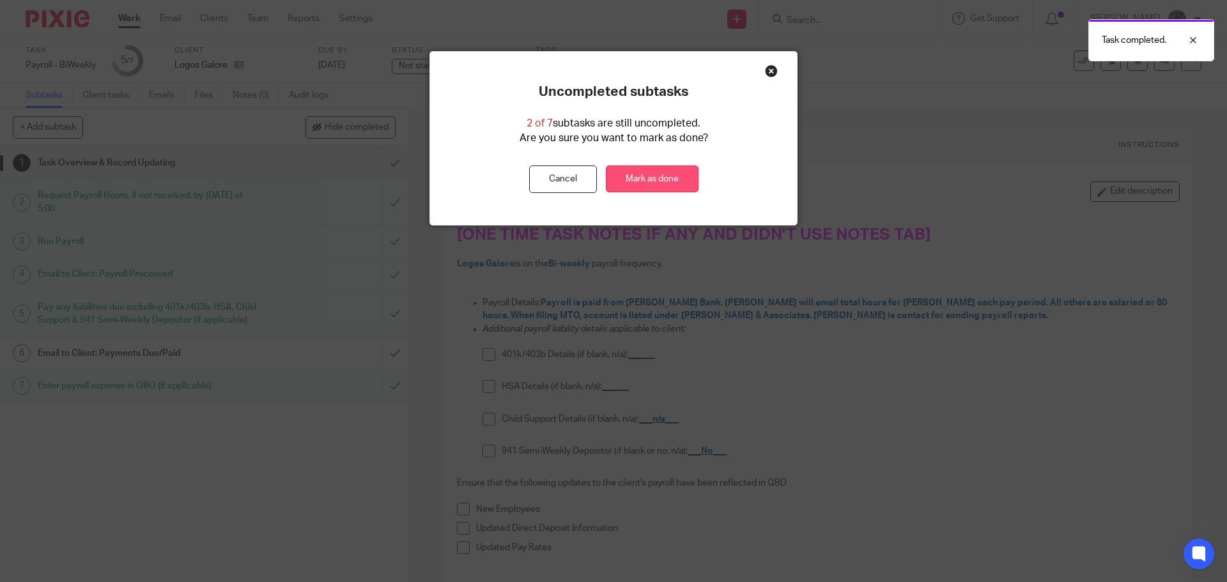
click at [667, 178] on link "Mark as done" at bounding box center [652, 179] width 93 height 27
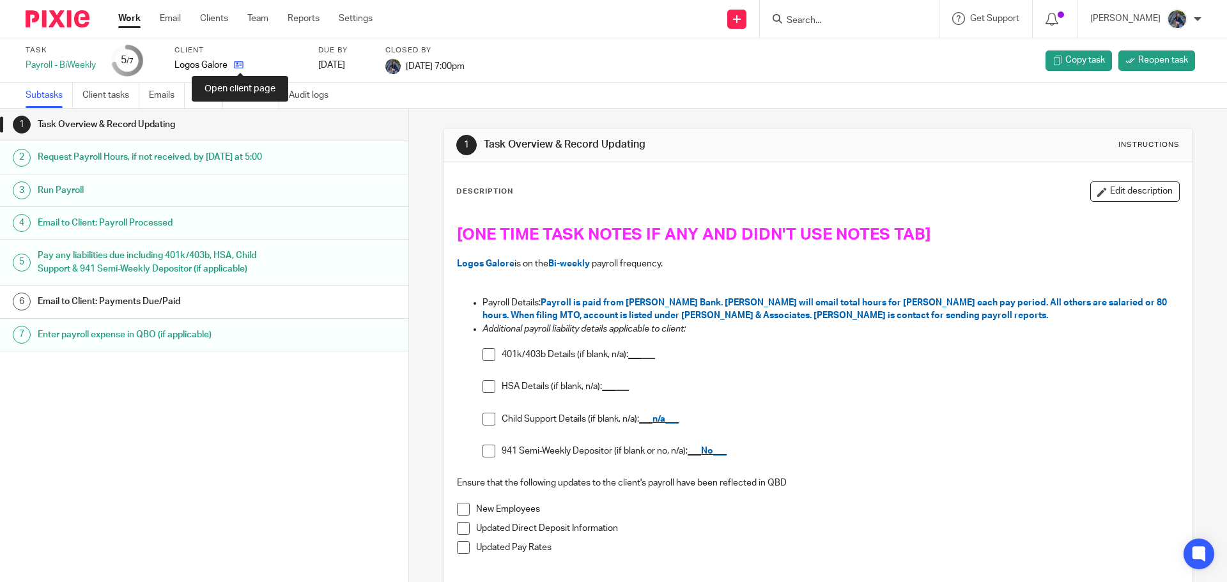
click at [241, 65] on icon at bounding box center [239, 65] width 10 height 10
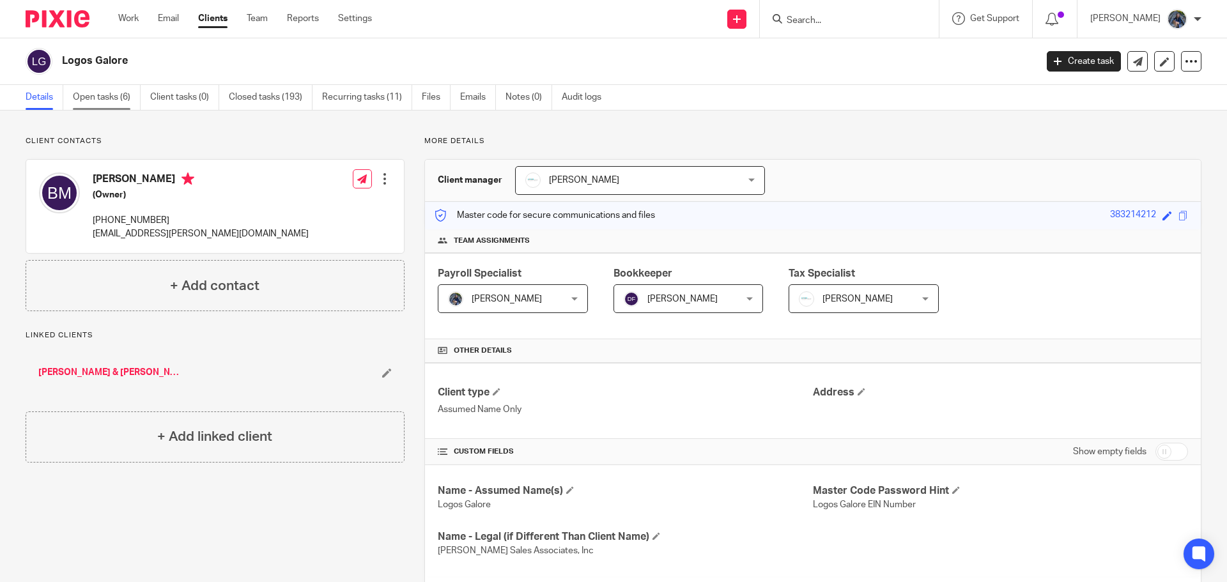
click at [101, 98] on link "Open tasks (6)" at bounding box center [107, 97] width 68 height 25
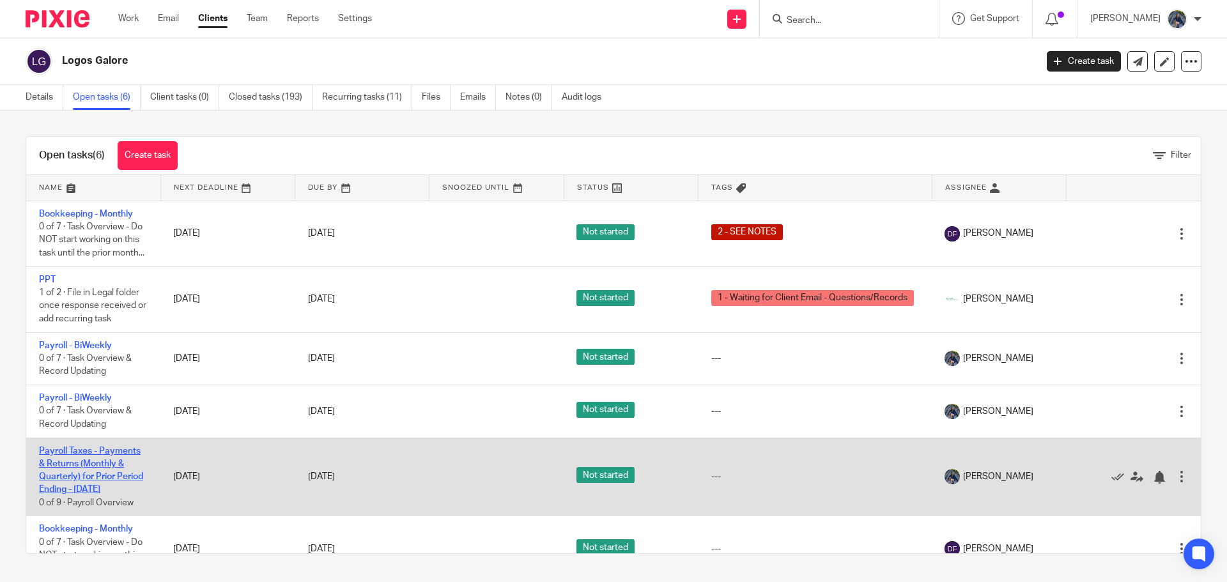
click at [63, 468] on link "Payroll Taxes - Payments & Returns (Monthly & Quarterly) for Prior Period Endin…" at bounding box center [91, 471] width 104 height 48
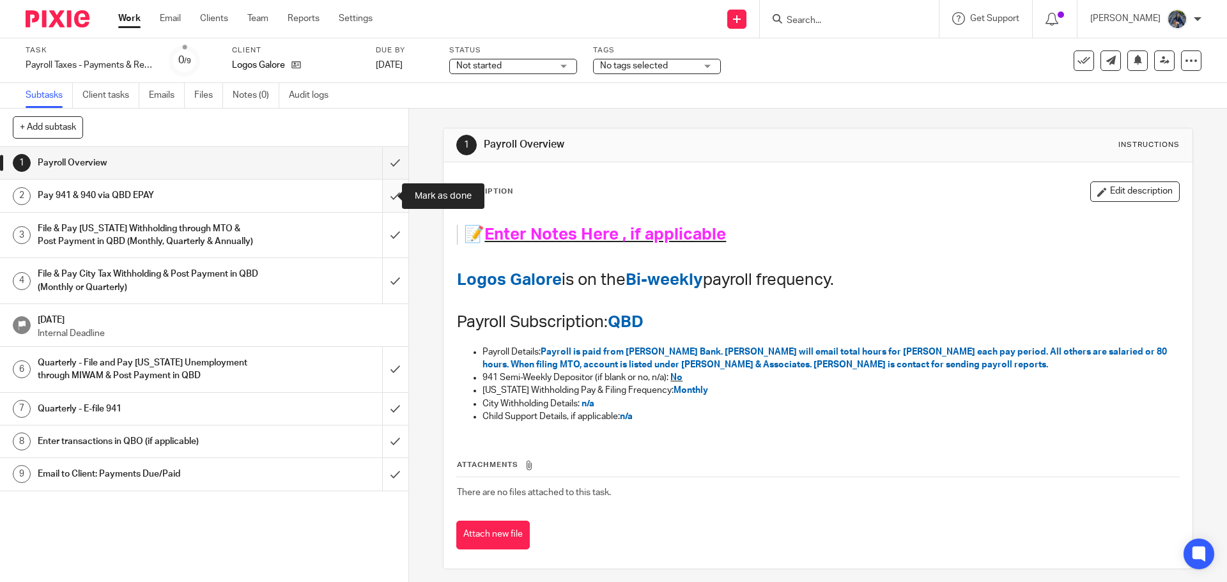
click at [385, 197] on input "submit" at bounding box center [204, 196] width 408 height 32
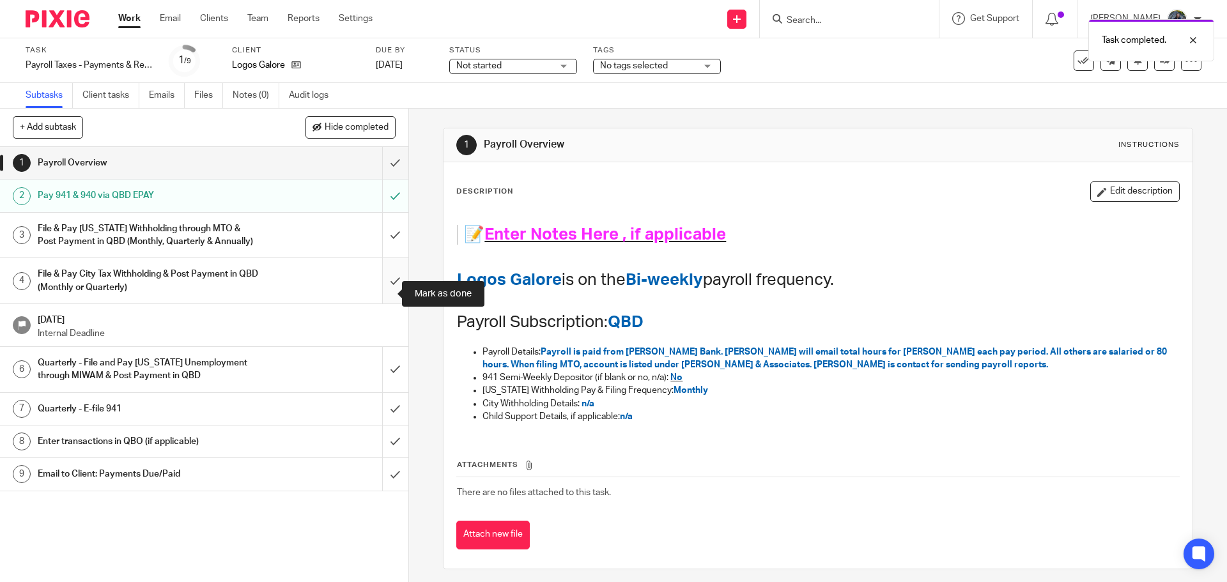
click at [381, 291] on input "submit" at bounding box center [204, 280] width 408 height 45
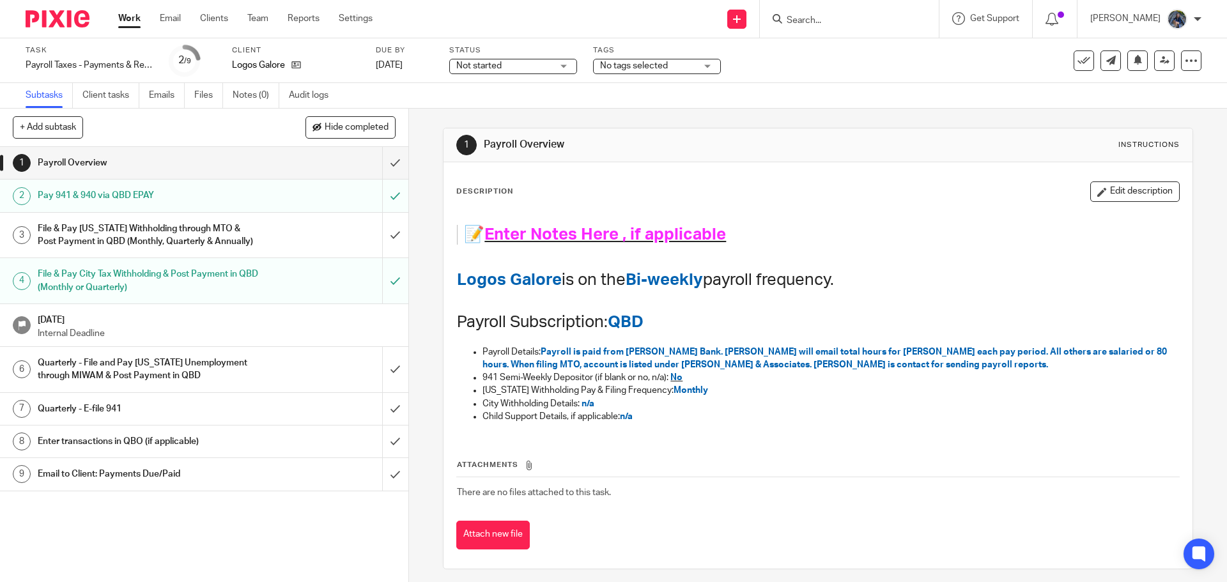
click at [534, 60] on span "Not started" at bounding box center [504, 65] width 96 height 13
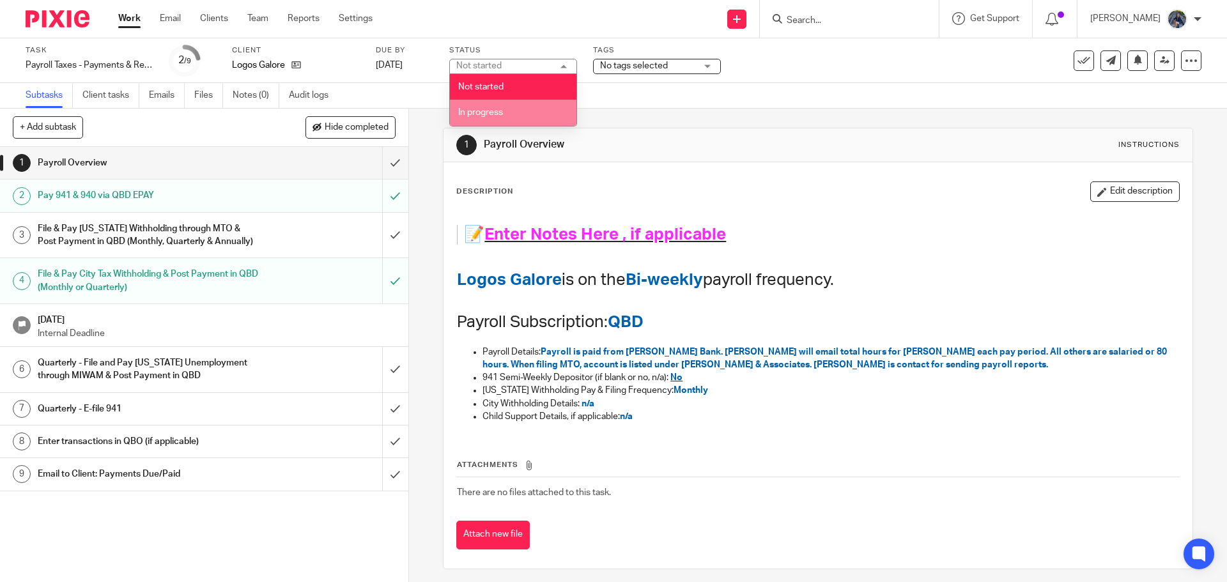
click at [515, 113] on li "In progress" at bounding box center [513, 113] width 127 height 26
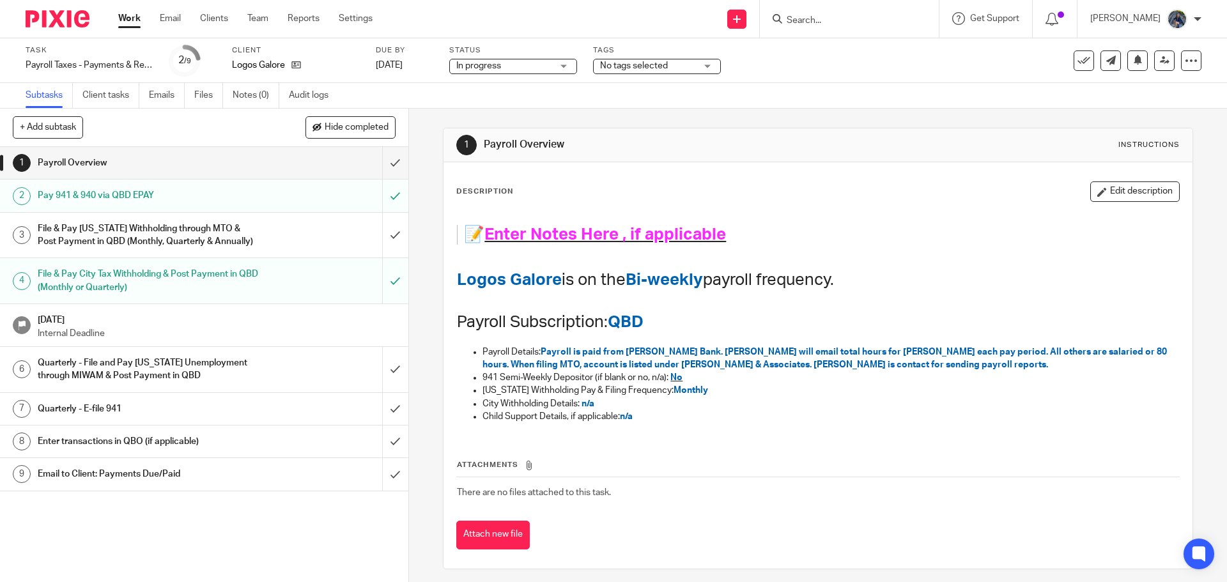
click at [125, 20] on link "Work" at bounding box center [129, 18] width 22 height 13
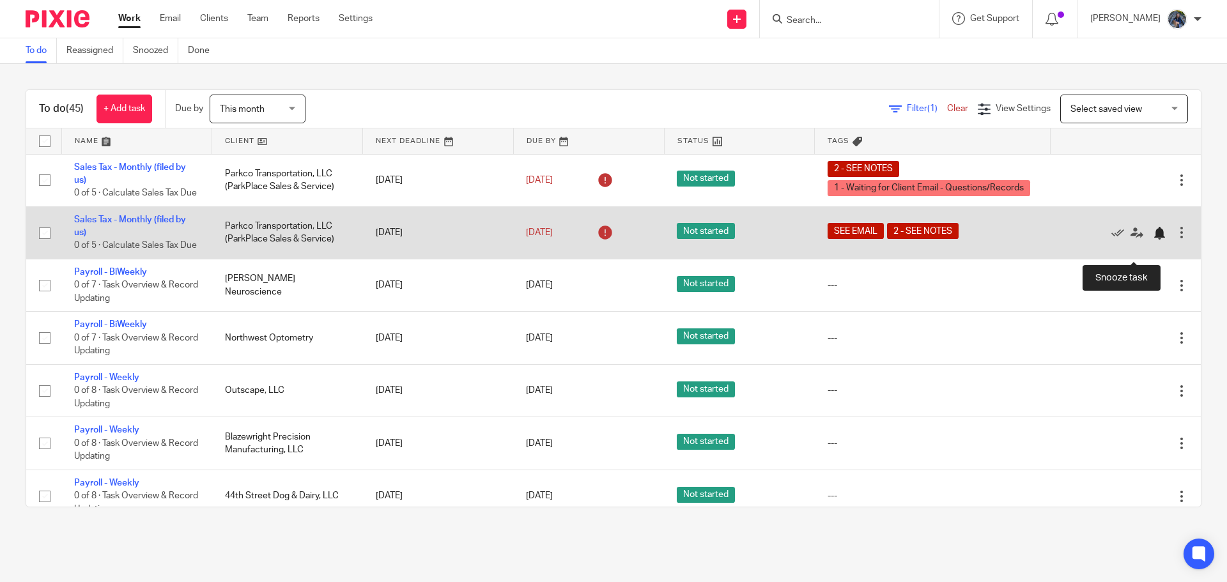
click at [1153, 240] on div at bounding box center [1159, 233] width 13 height 13
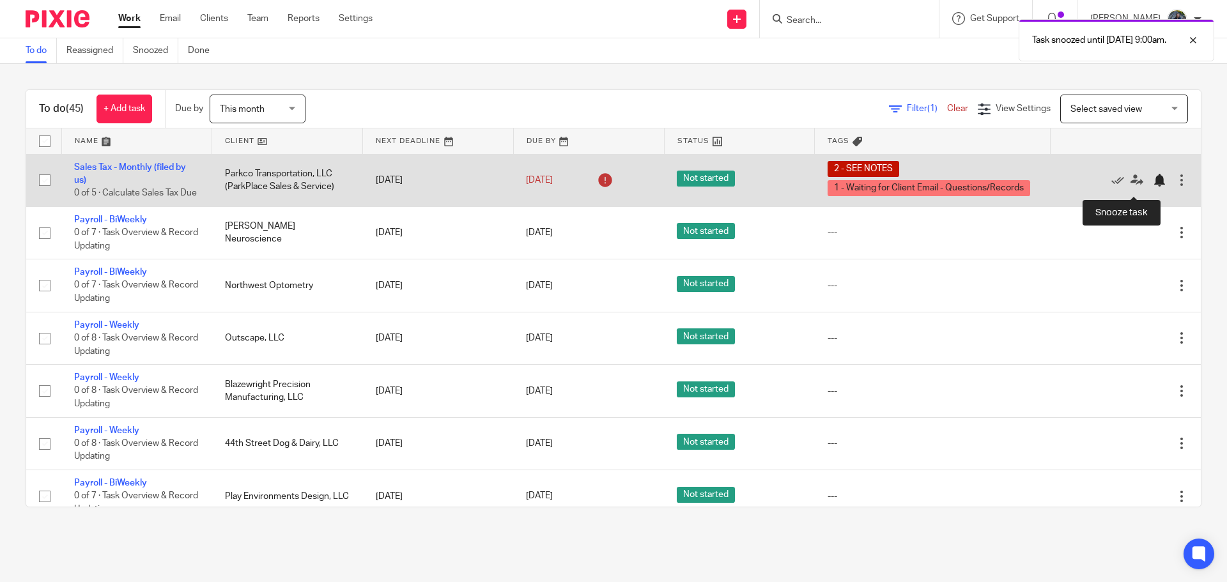
click at [1153, 183] on div at bounding box center [1159, 180] width 13 height 13
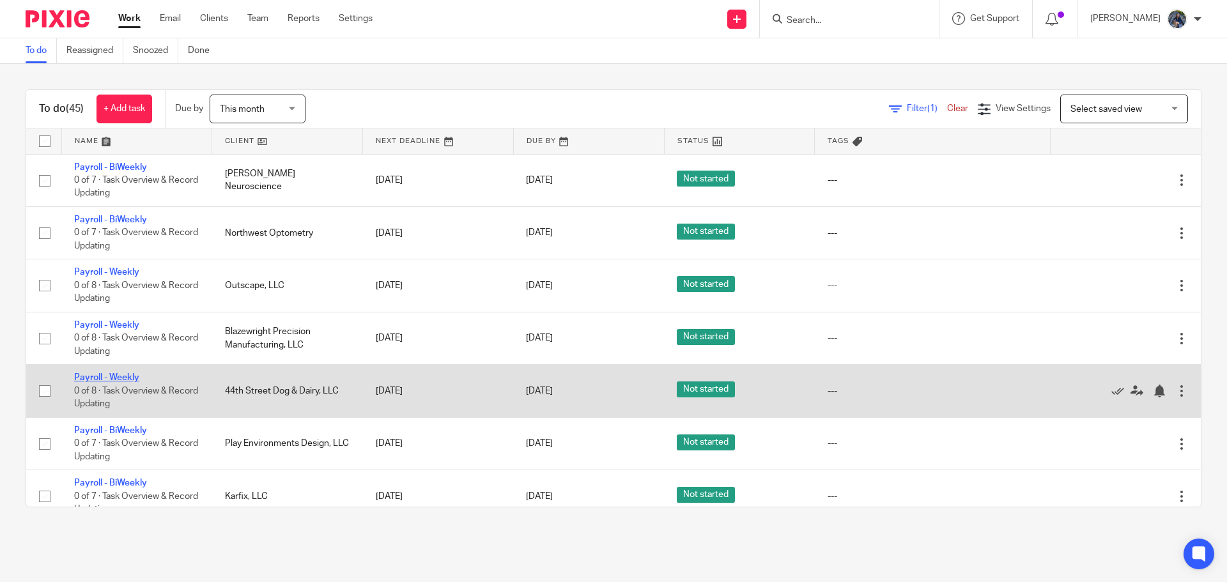
click at [110, 380] on link "Payroll - Weekly" at bounding box center [106, 377] width 65 height 9
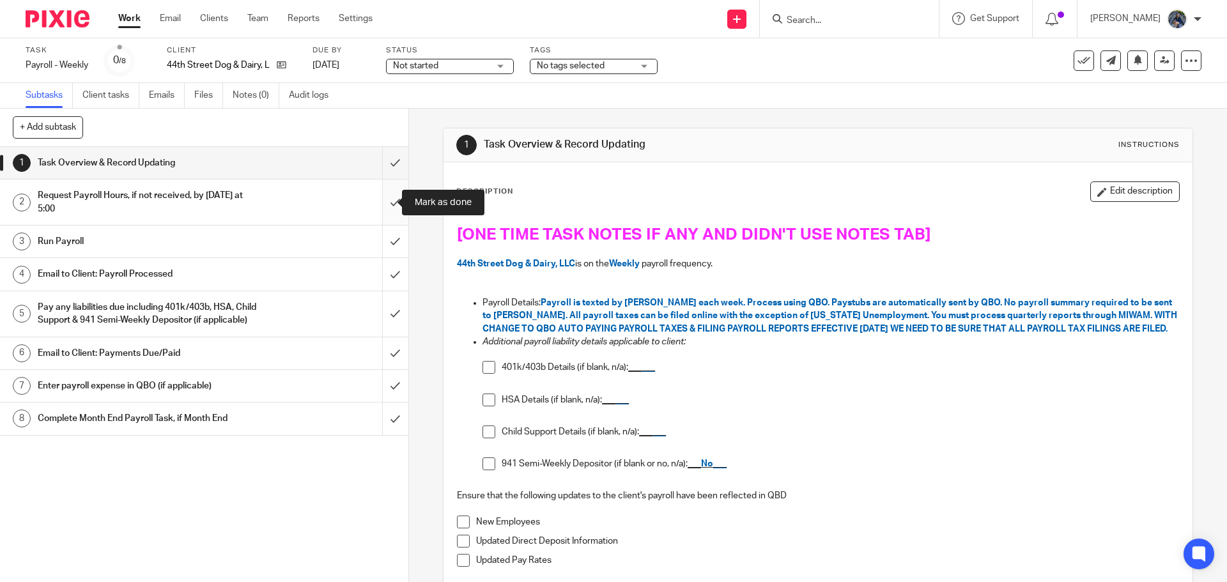
click at [383, 204] on input "submit" at bounding box center [204, 202] width 408 height 45
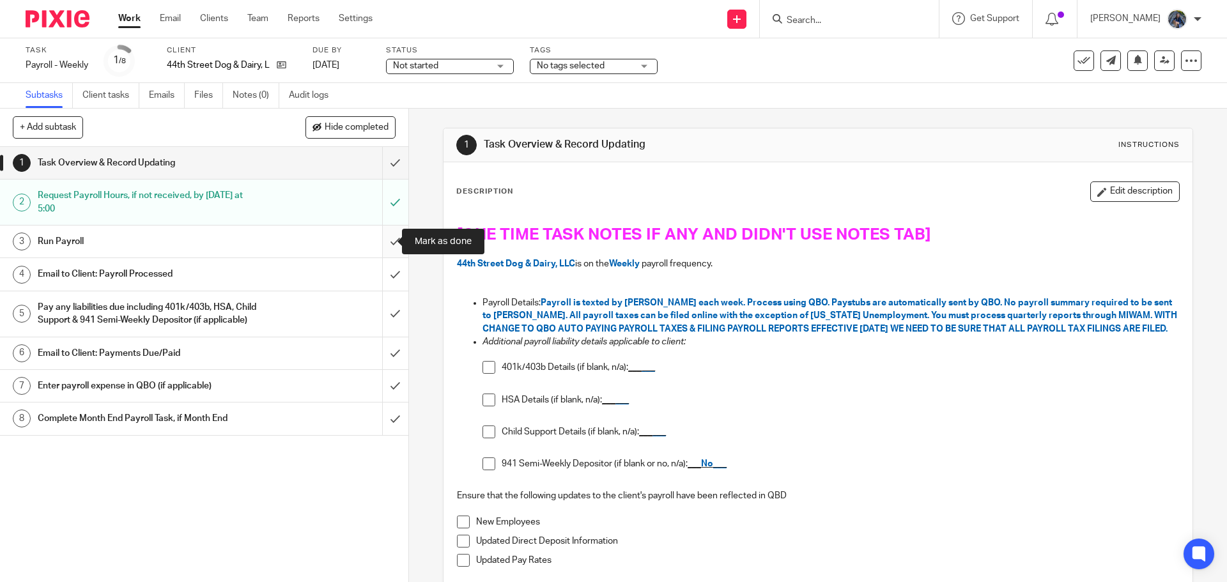
click at [383, 248] on input "submit" at bounding box center [204, 242] width 408 height 32
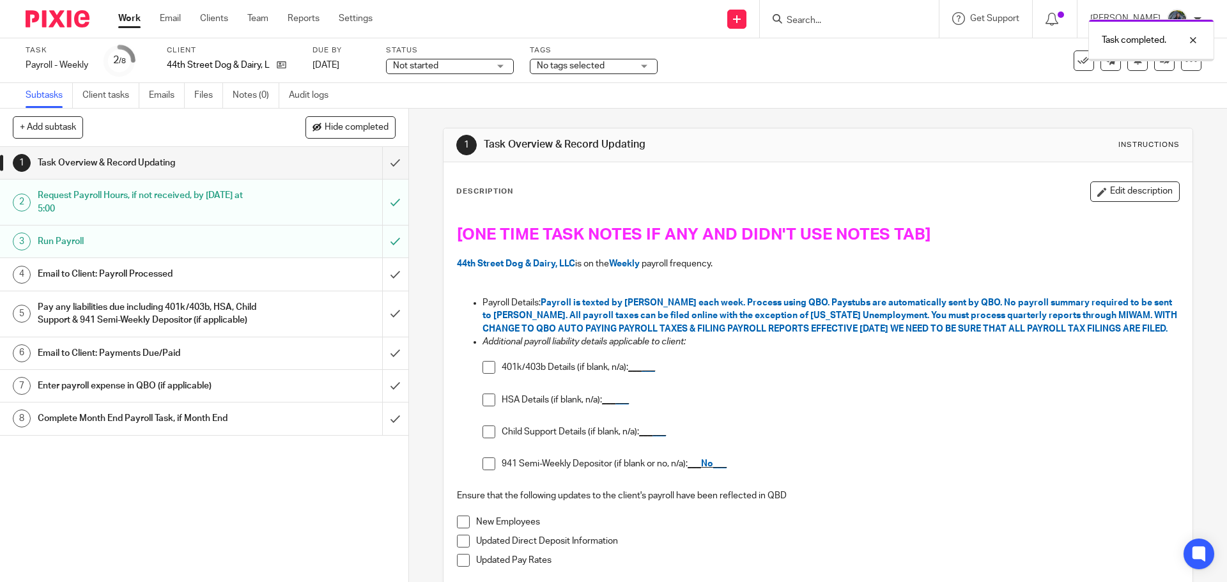
click at [300, 280] on div "Email to Client: Payroll Processed" at bounding box center [204, 274] width 332 height 19
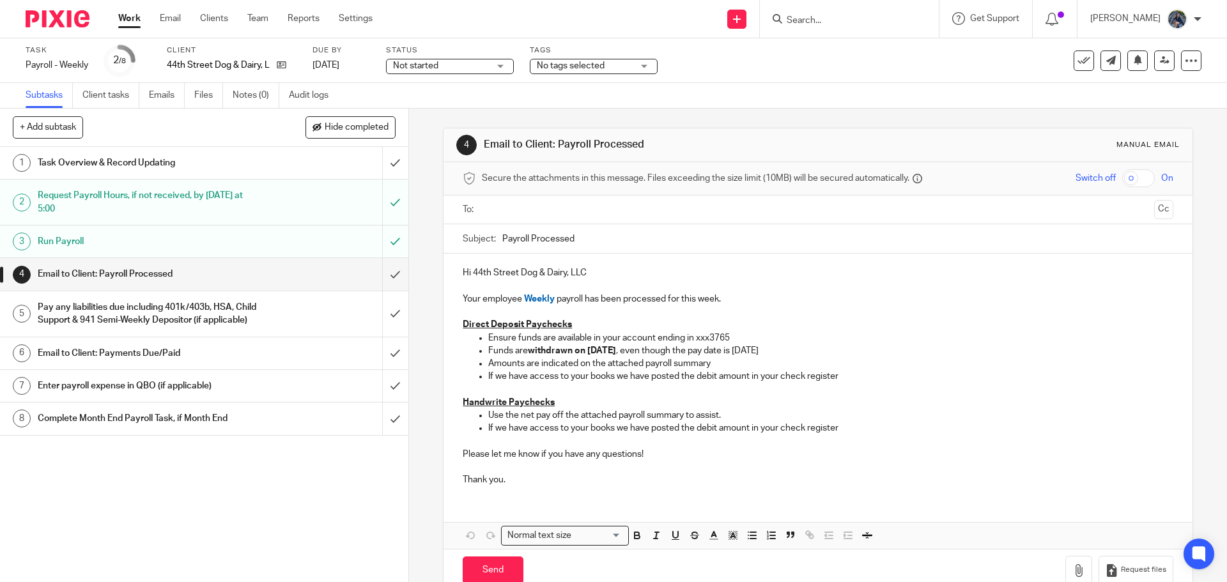
click at [527, 213] on input "text" at bounding box center [817, 210] width 662 height 15
click at [502, 238] on input "Payroll Processed" at bounding box center [837, 242] width 670 height 29
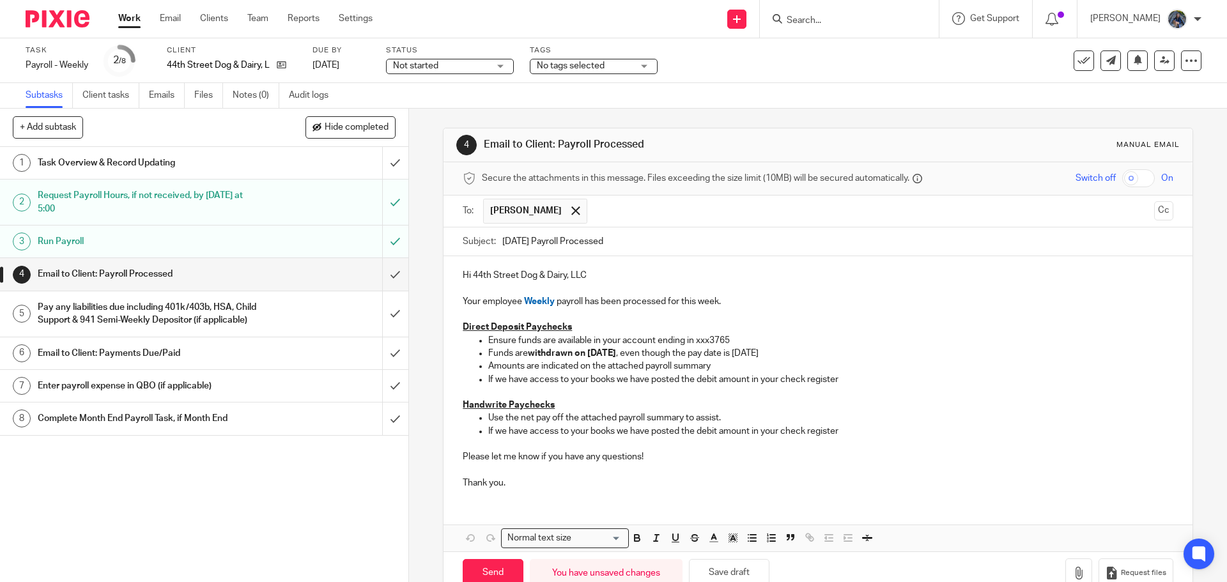
type input "09.19.25 Payroll Processed"
drag, startPoint x: 486, startPoint y: 378, endPoint x: 625, endPoint y: 382, distance: 139.4
click at [625, 382] on p "If we have access to your books we have posted the debit amount in your check r…" at bounding box center [830, 379] width 685 height 13
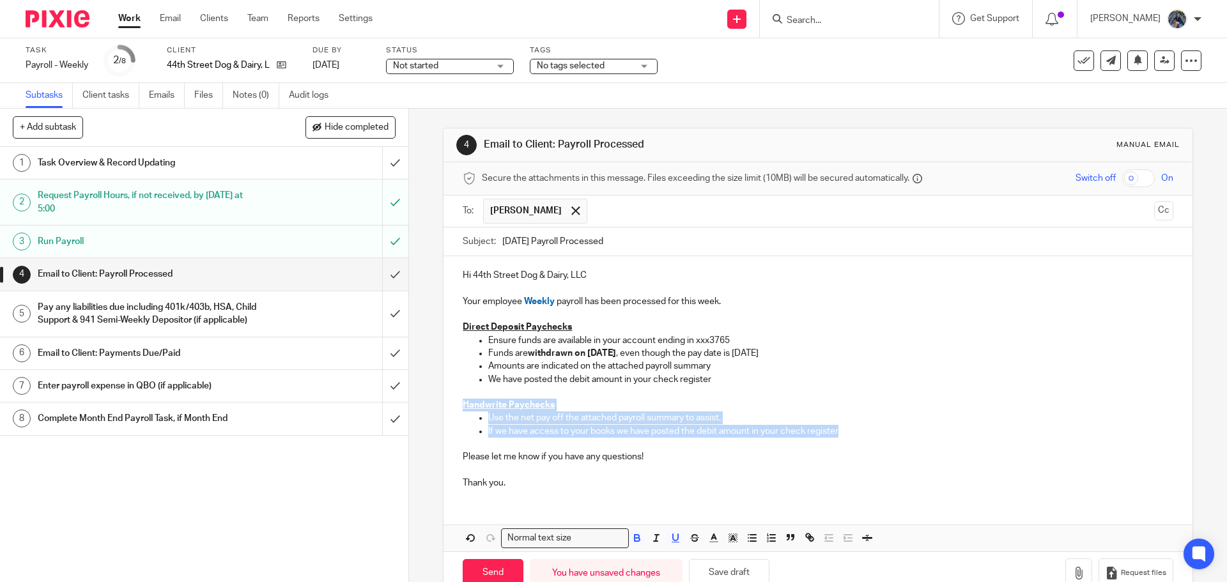
drag, startPoint x: 451, startPoint y: 406, endPoint x: 879, endPoint y: 431, distance: 428.9
click at [879, 431] on div "Hi 44th Street Dog & Dairy, LLC Your employee Weekly payroll has been processed…" at bounding box center [818, 377] width 748 height 243
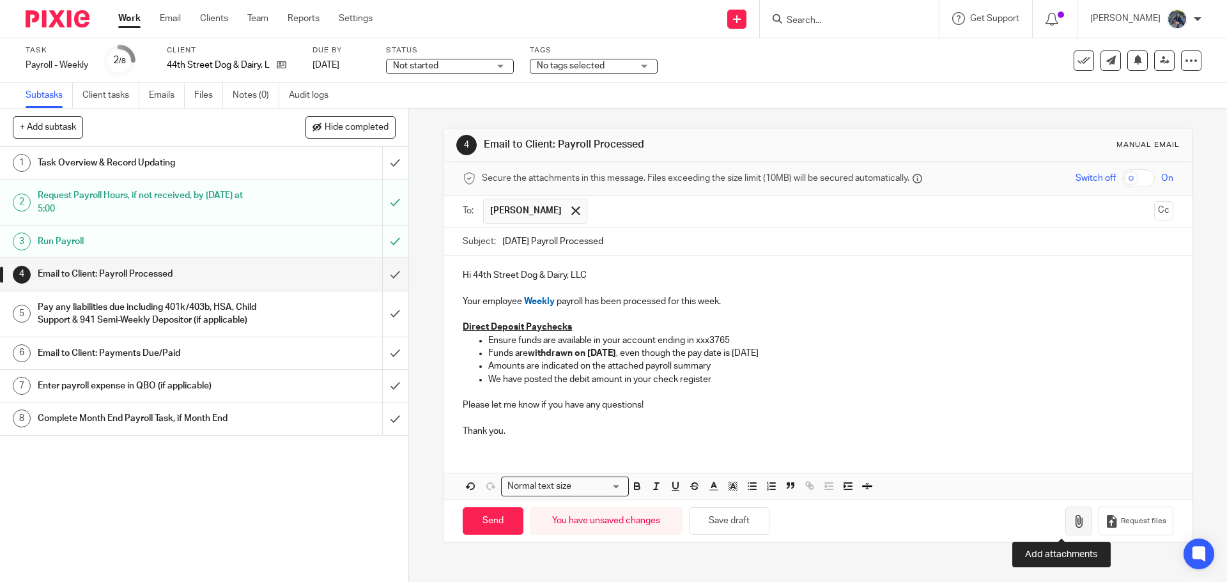
click at [1072, 523] on icon "button" at bounding box center [1078, 521] width 13 height 13
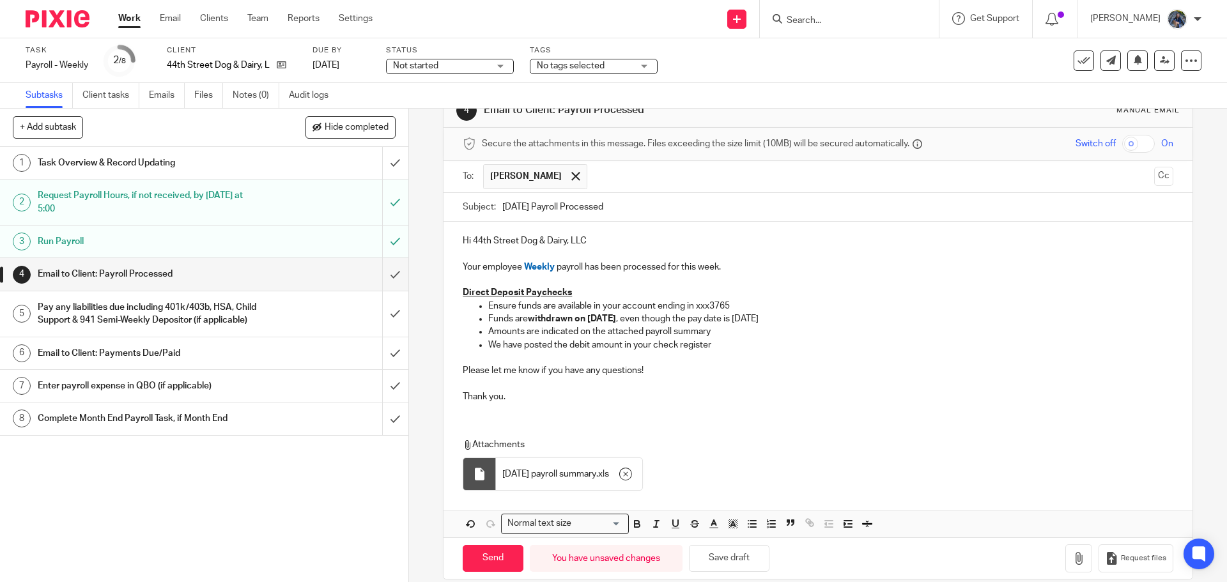
scroll to position [51, 0]
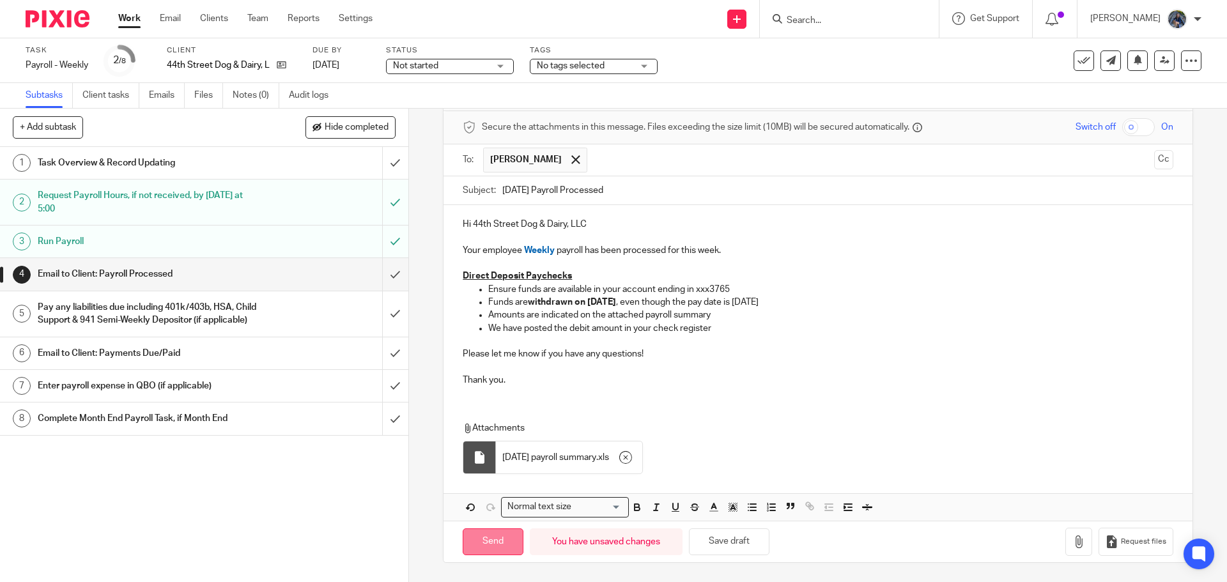
click at [504, 538] on input "Send" at bounding box center [493, 542] width 61 height 27
type input "Sent"
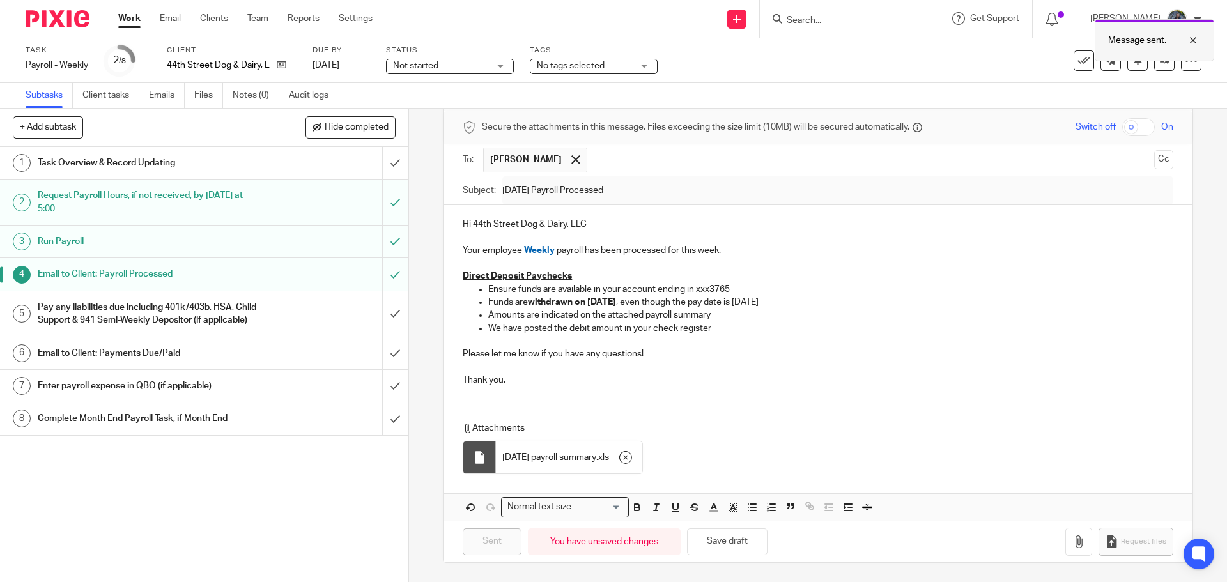
click at [1192, 40] on div at bounding box center [1183, 40] width 35 height 15
click at [275, 312] on div "Pay any liabilities due including 401k/403b, HSA, Child Support & 941 Semi-Week…" at bounding box center [204, 314] width 332 height 33
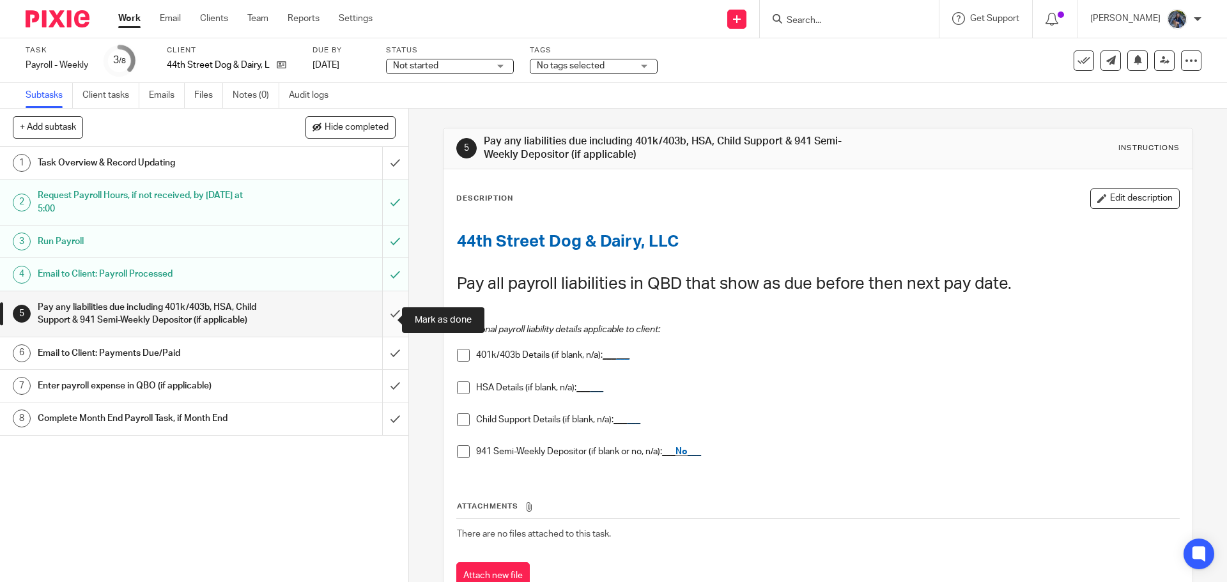
click at [375, 315] on input "submit" at bounding box center [204, 313] width 408 height 45
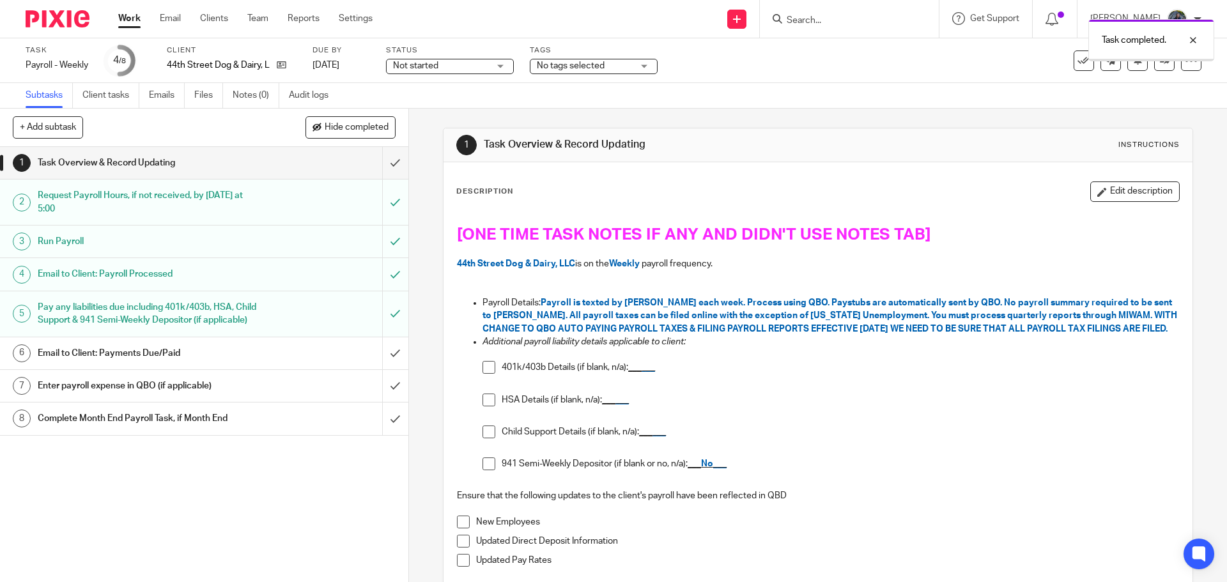
click at [379, 402] on input "submit" at bounding box center [204, 386] width 408 height 32
click at [1194, 41] on div at bounding box center [1183, 40] width 35 height 15
click at [1078, 61] on icon at bounding box center [1084, 60] width 13 height 13
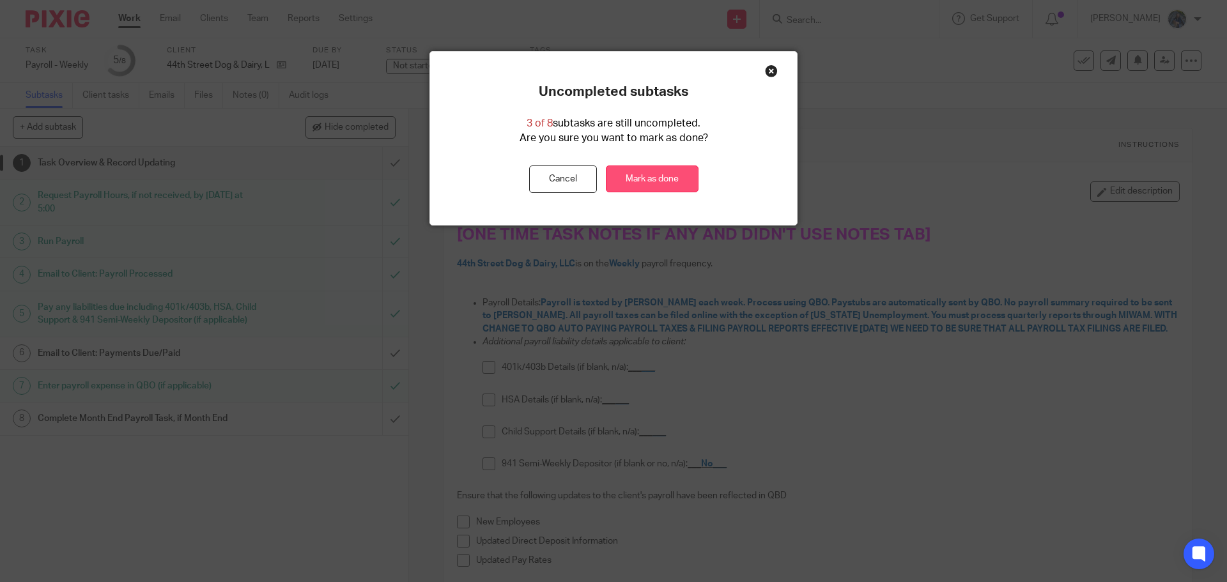
click at [639, 174] on link "Mark as done" at bounding box center [652, 179] width 93 height 27
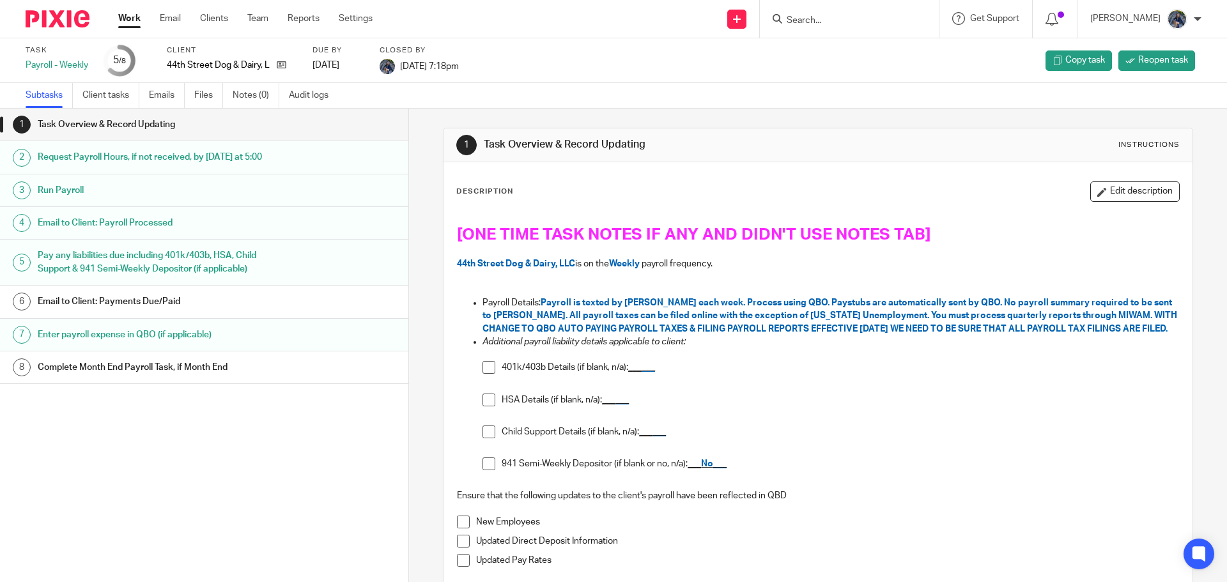
click at [129, 16] on link "Work" at bounding box center [129, 18] width 22 height 13
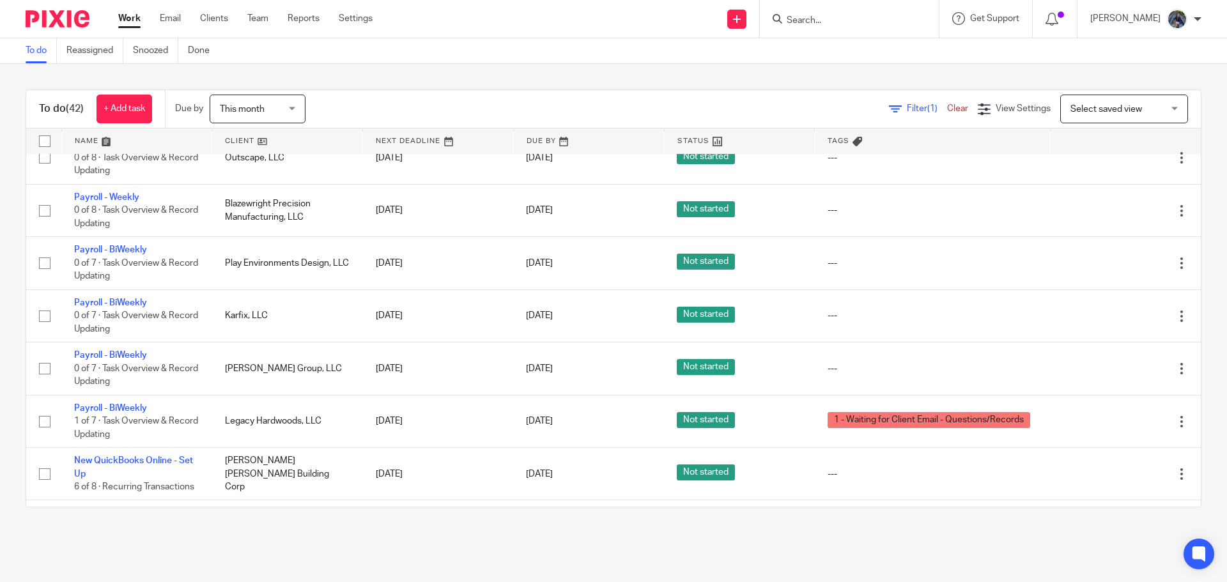
scroll to position [192, 0]
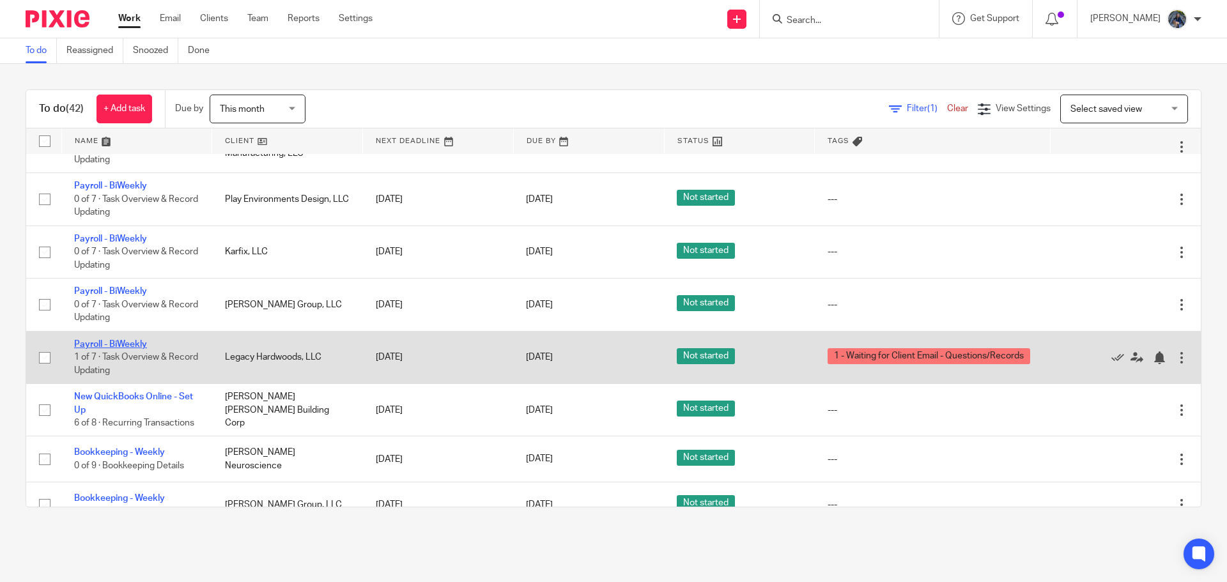
click at [132, 347] on link "Payroll - BiWeekly" at bounding box center [110, 344] width 73 height 9
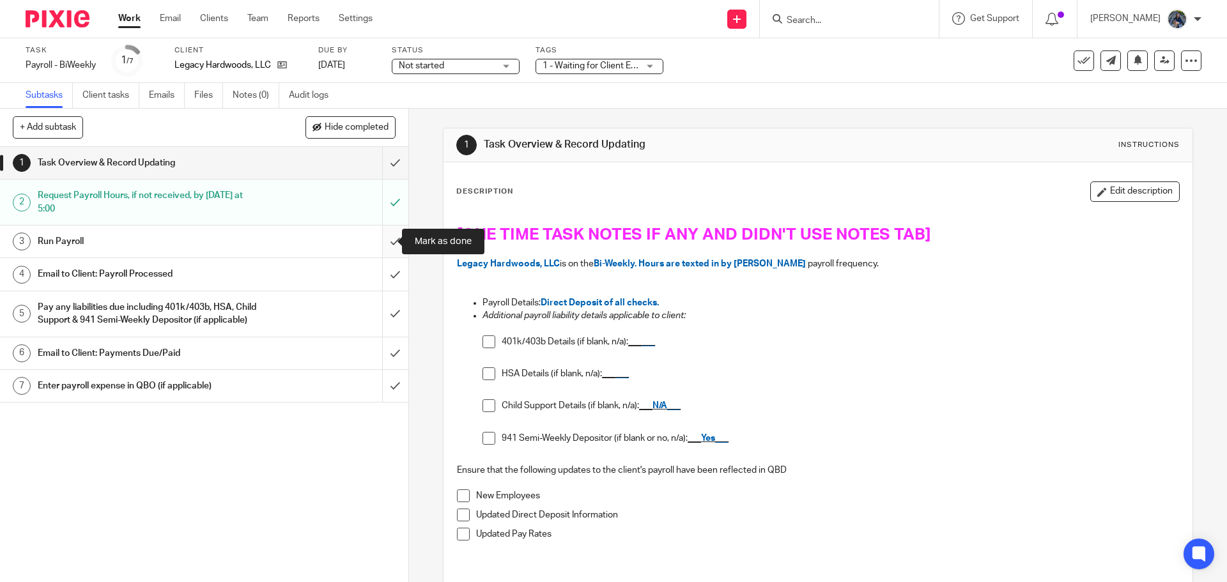
click at [382, 244] on input "submit" at bounding box center [204, 242] width 408 height 32
click at [177, 276] on h1 "Email to Client: Payroll Processed" at bounding box center [148, 274] width 221 height 19
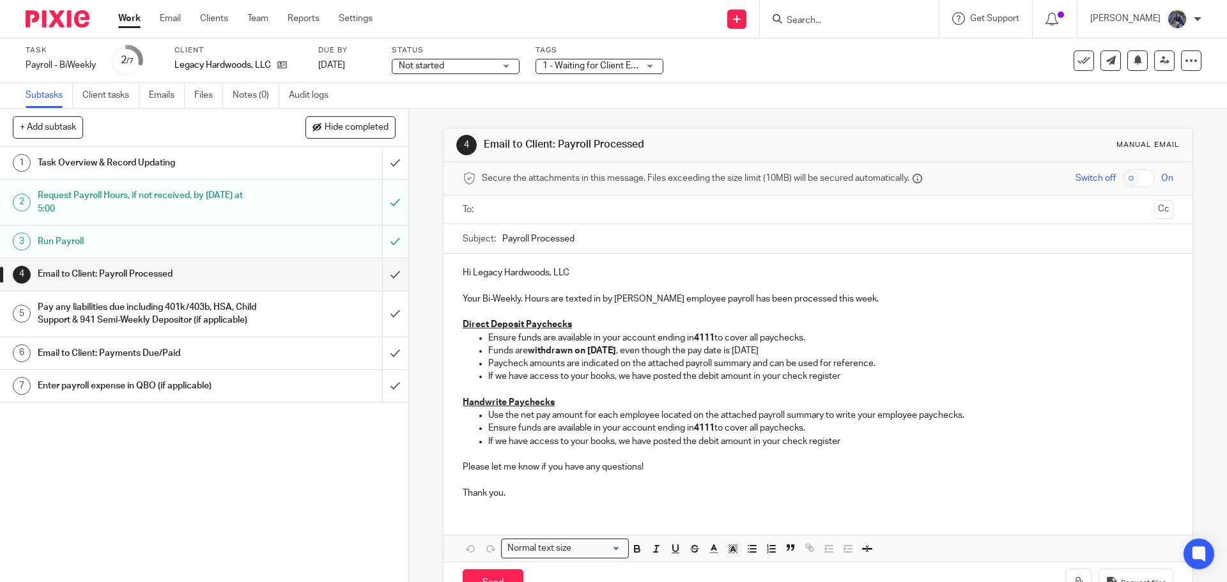
click at [546, 210] on input "text" at bounding box center [817, 210] width 662 height 15
click at [502, 236] on input "Payroll Processed" at bounding box center [837, 242] width 670 height 29
type input "09.19.25 Payroll Processed"
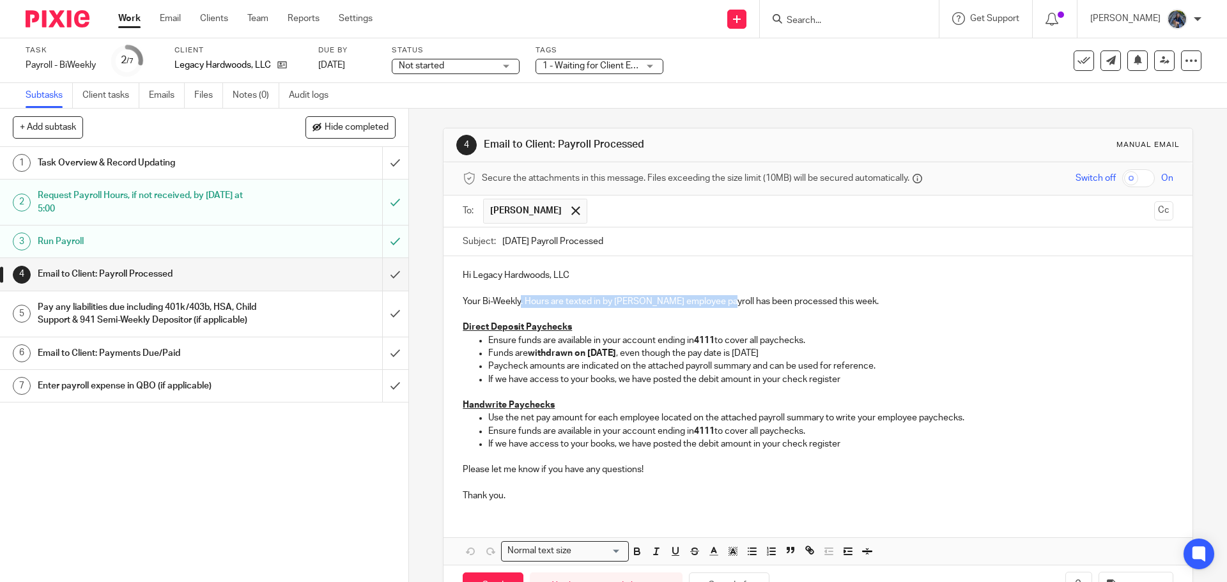
drag, startPoint x: 518, startPoint y: 305, endPoint x: 727, endPoint y: 297, distance: 208.5
click at [727, 297] on p "Your Bi-Weekly. Hours are texted in by Andrew Lotterman employee payroll has be…" at bounding box center [818, 295] width 710 height 26
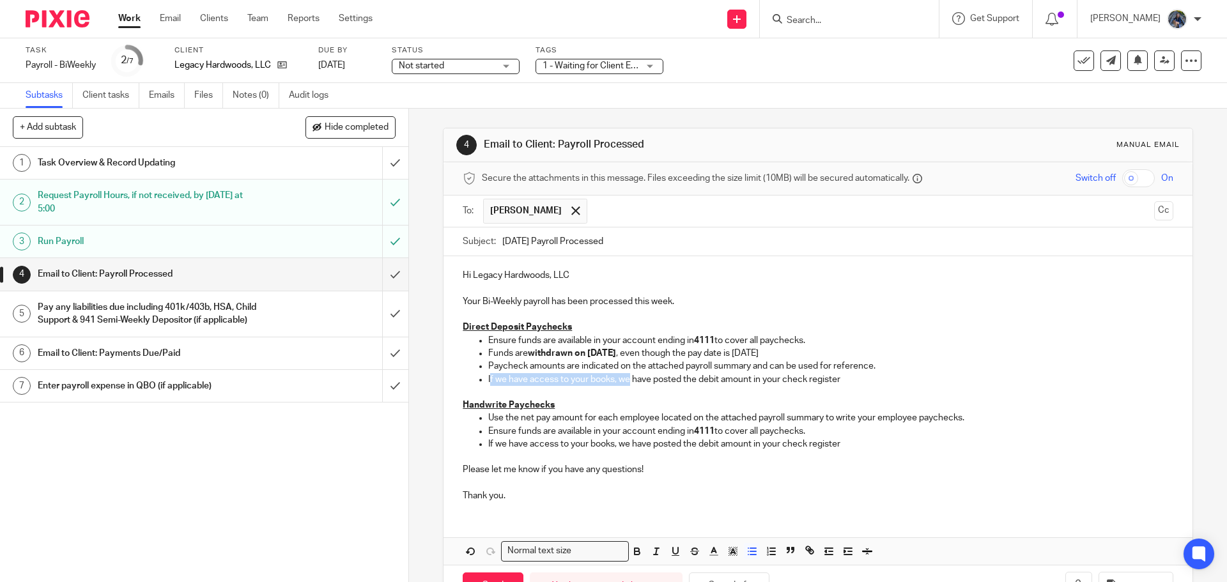
drag, startPoint x: 486, startPoint y: 380, endPoint x: 627, endPoint y: 378, distance: 140.6
click at [627, 378] on p "If we have access to your books, we have posted the debit amount in your check …" at bounding box center [830, 379] width 685 height 13
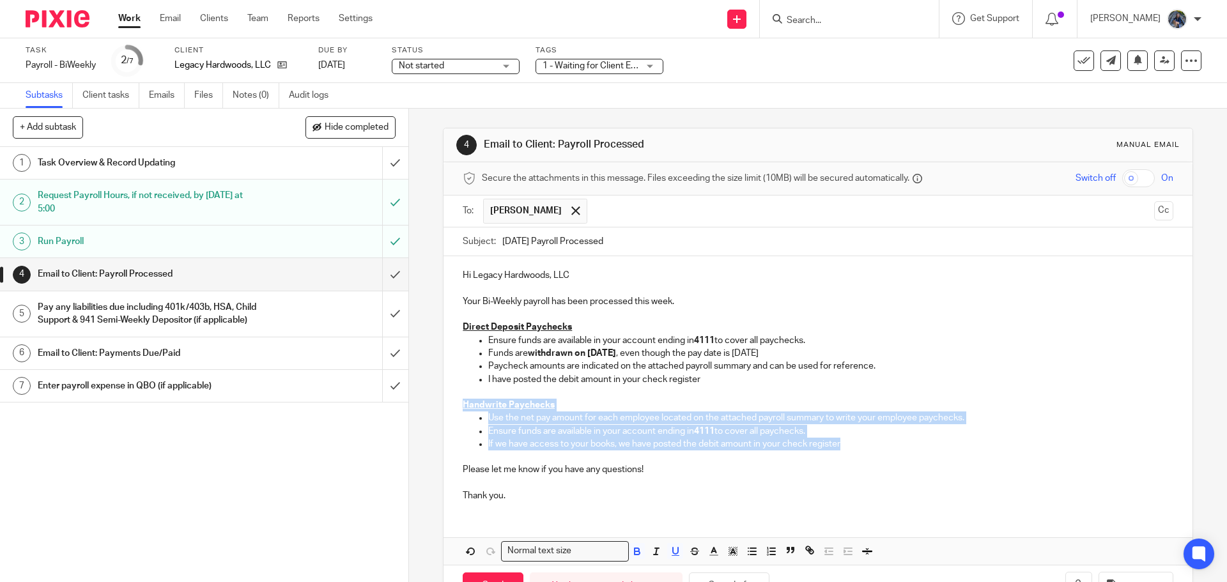
drag, startPoint x: 460, startPoint y: 401, endPoint x: 849, endPoint y: 438, distance: 390.9
click at [849, 438] on div "Hi Legacy Hardwoods, LLC Your Bi-Weekly payroll has been processed this week. D…" at bounding box center [818, 384] width 748 height 256
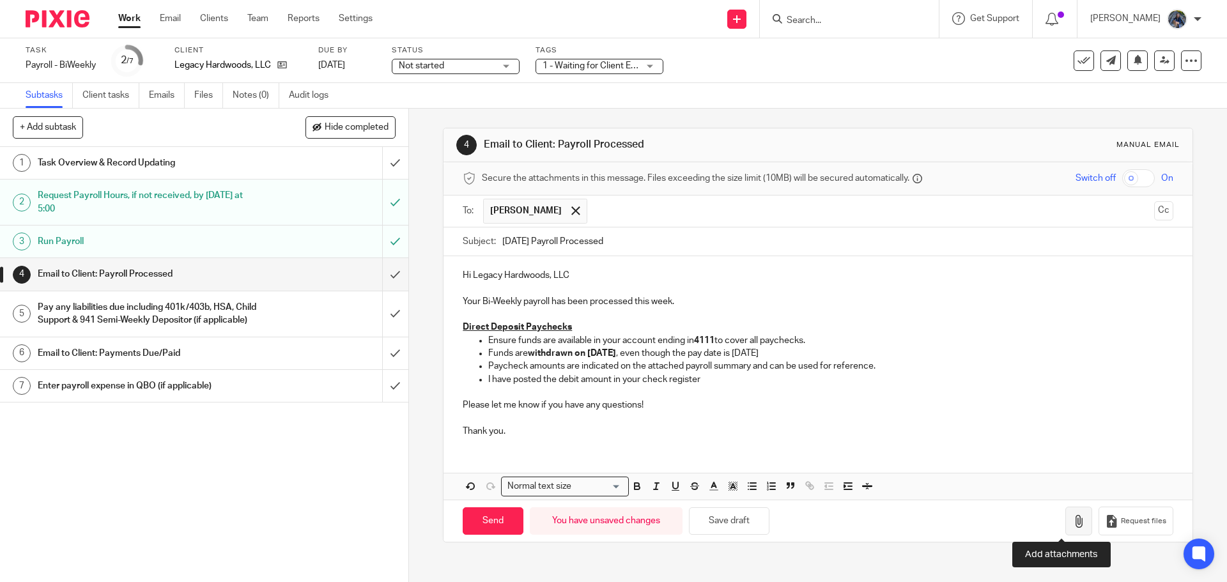
click at [1065, 514] on button "button" at bounding box center [1078, 521] width 27 height 29
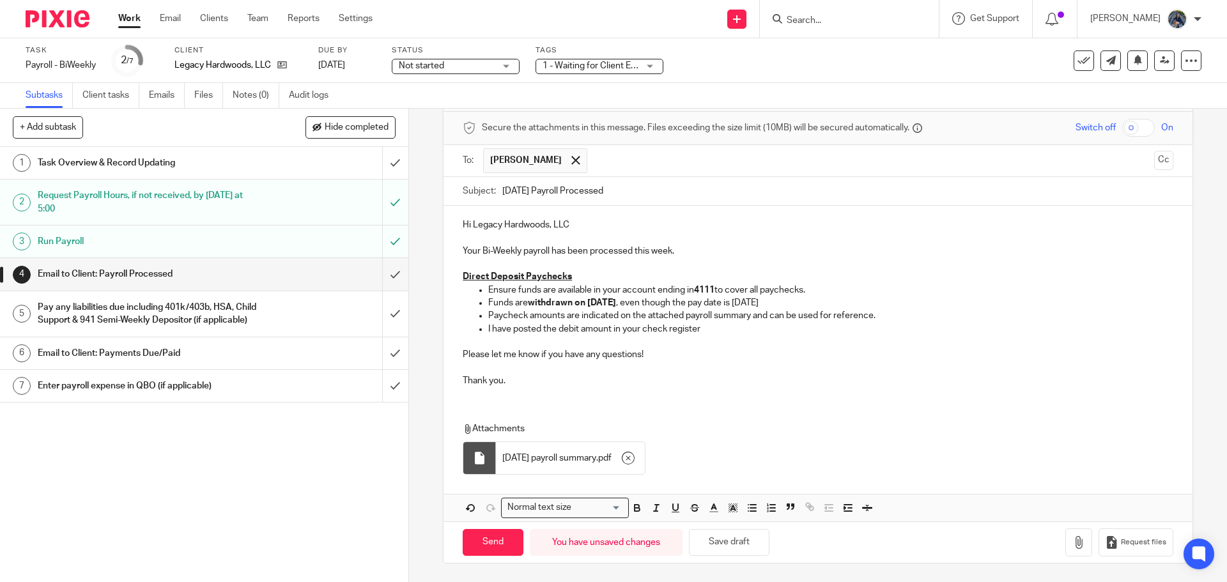
scroll to position [51, 0]
click at [501, 543] on input "Send" at bounding box center [493, 542] width 61 height 27
type input "Sent"
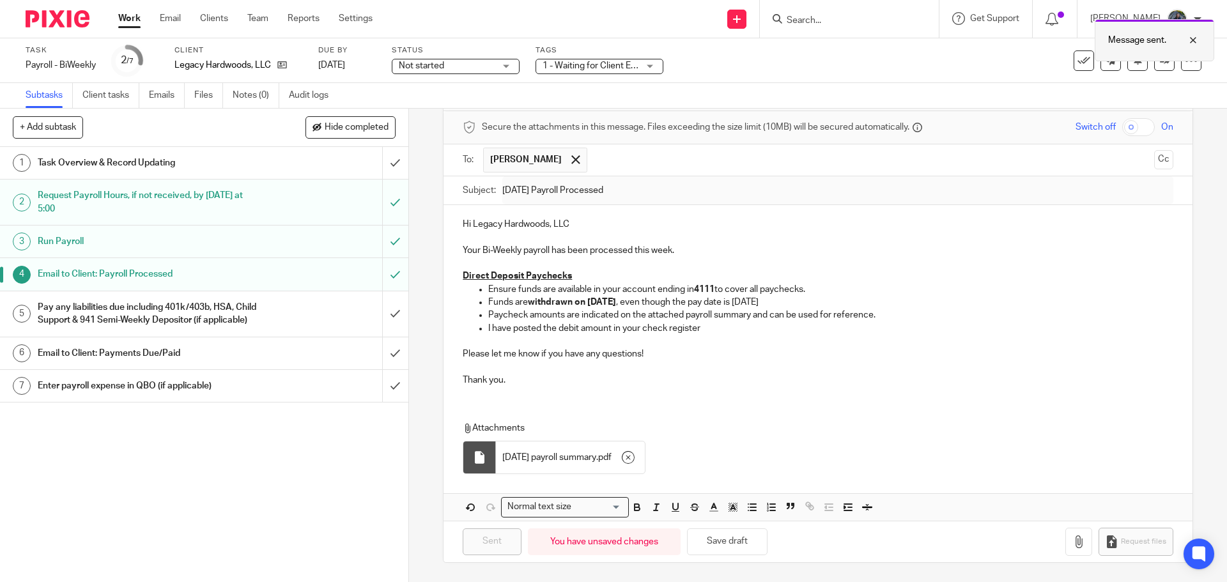
click at [1192, 38] on div at bounding box center [1183, 40] width 35 height 15
click at [330, 326] on div "Pay any liabilities due including 401k/403b, HSA, Child Support & 941 Semi-Week…" at bounding box center [204, 314] width 332 height 33
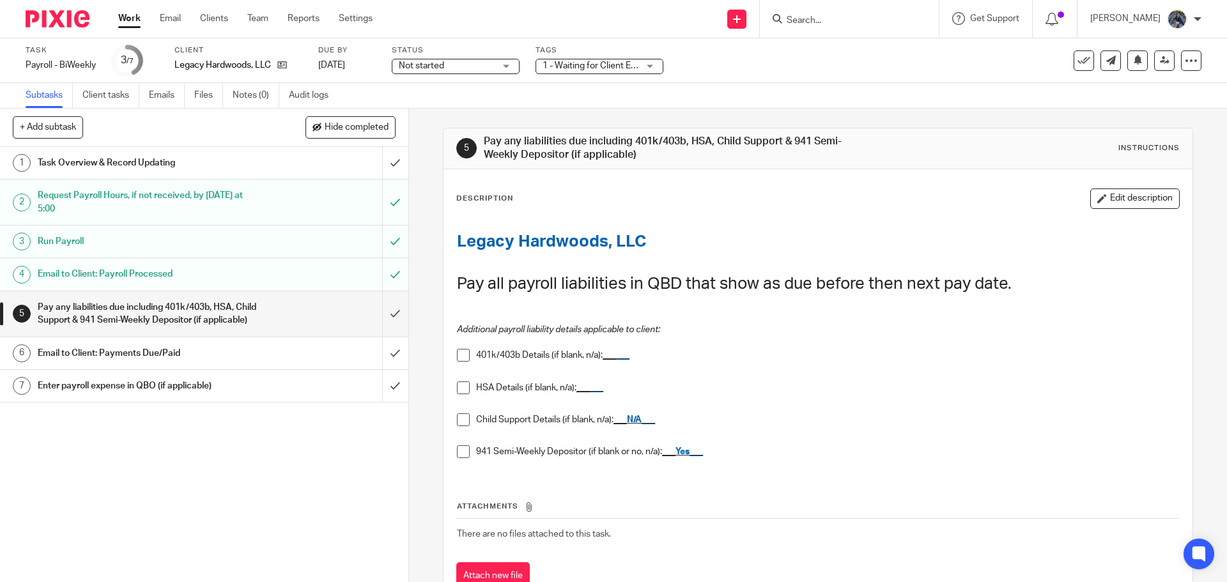
click at [462, 452] on span at bounding box center [463, 451] width 13 height 13
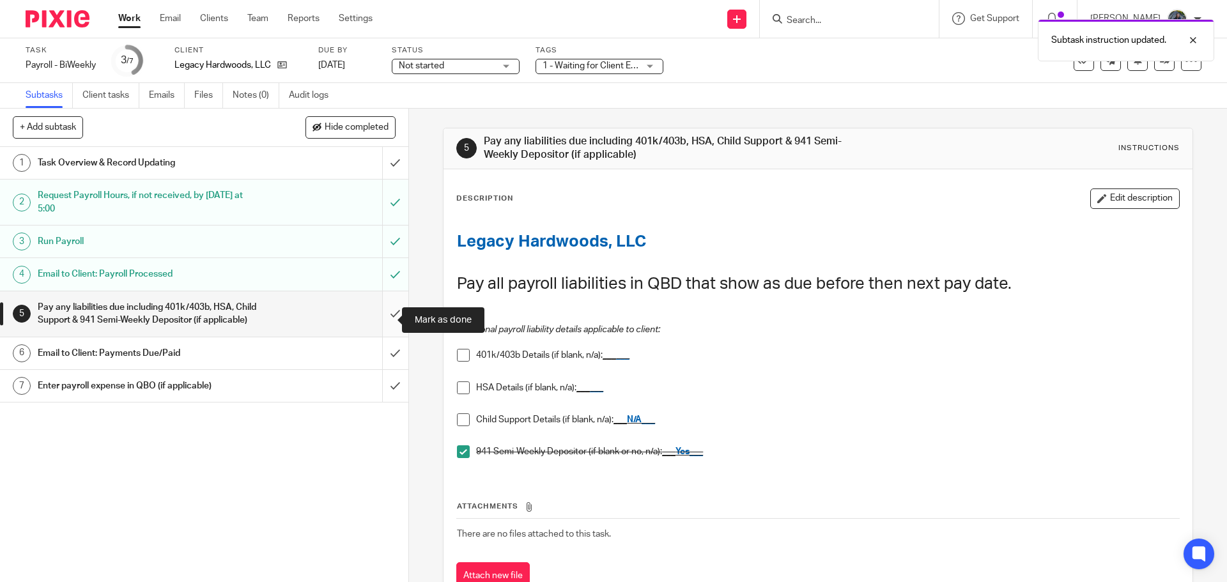
click at [378, 318] on input "submit" at bounding box center [204, 313] width 408 height 45
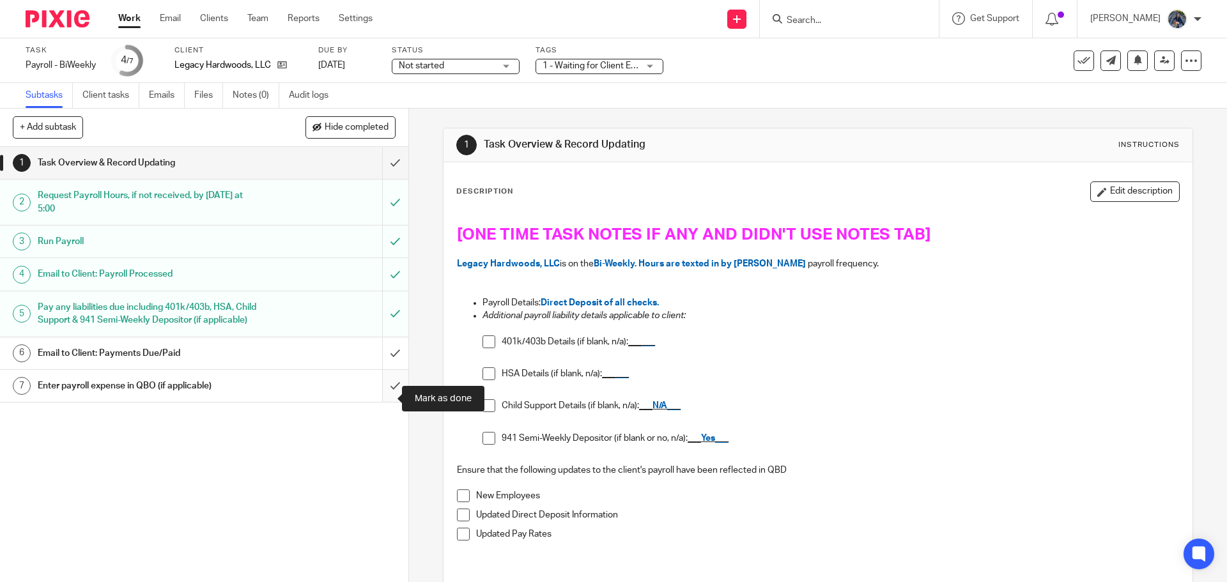
click at [378, 398] on input "submit" at bounding box center [204, 386] width 408 height 32
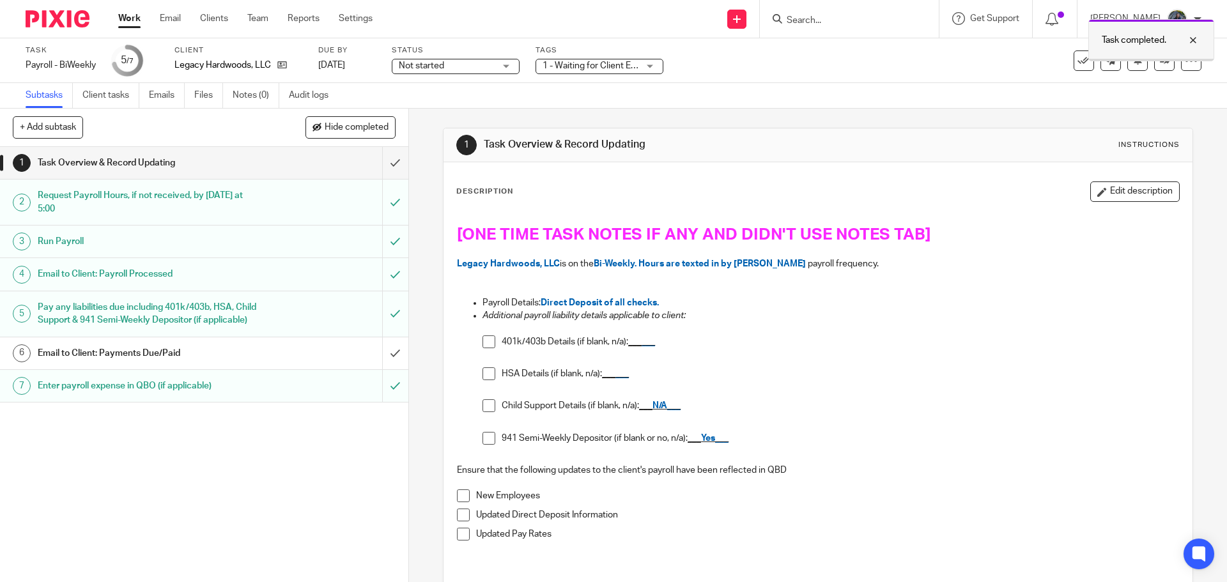
click at [1193, 39] on div at bounding box center [1183, 40] width 35 height 15
click at [1078, 54] on icon at bounding box center [1084, 60] width 13 height 13
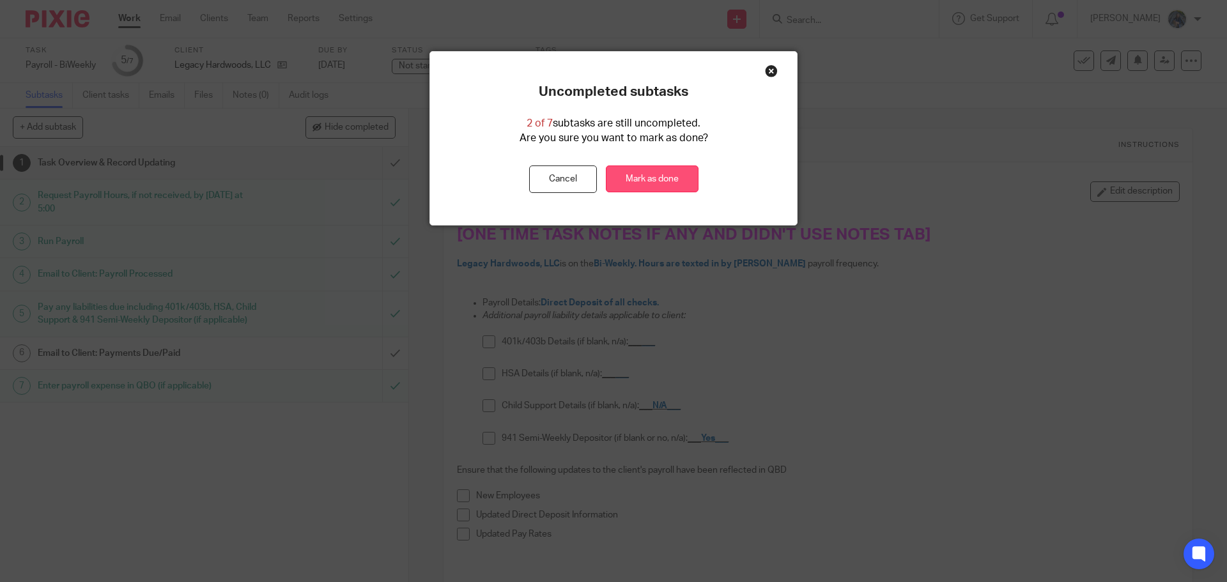
click at [647, 183] on link "Mark as done" at bounding box center [652, 179] width 93 height 27
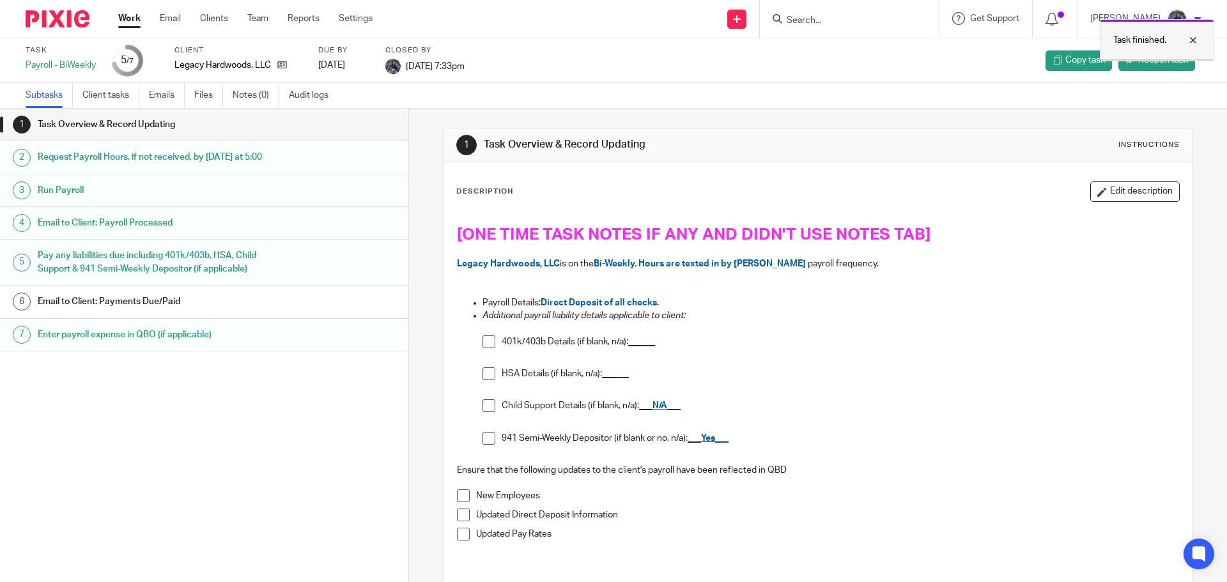
drag, startPoint x: 1193, startPoint y: 40, endPoint x: 883, endPoint y: 28, distance: 309.6
click at [1193, 40] on div at bounding box center [1183, 40] width 35 height 15
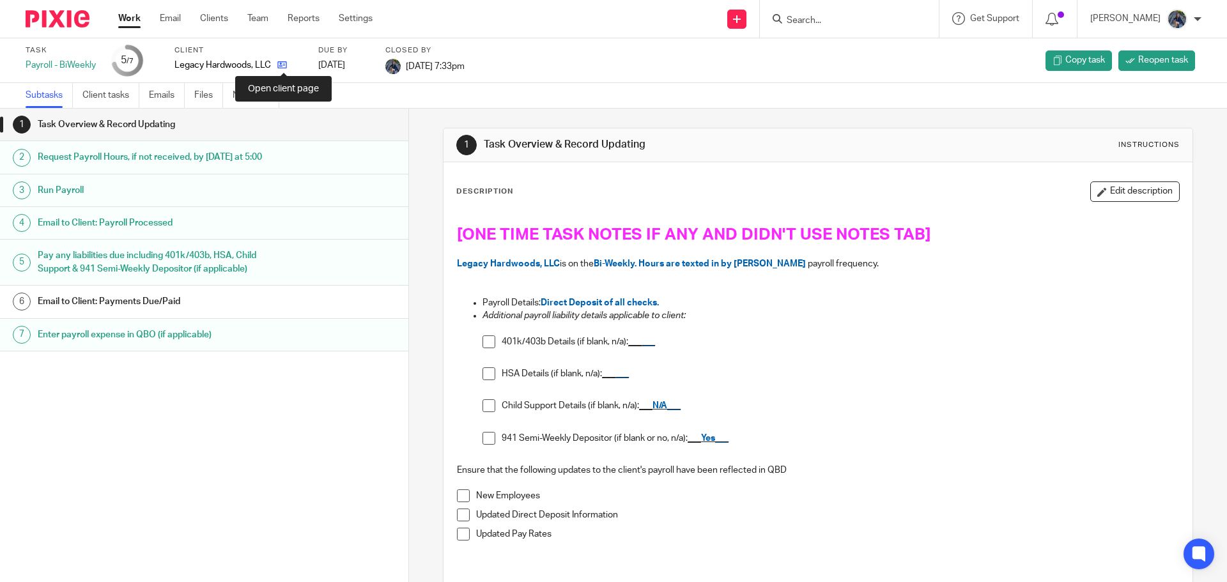
click at [284, 66] on icon at bounding box center [282, 65] width 10 height 10
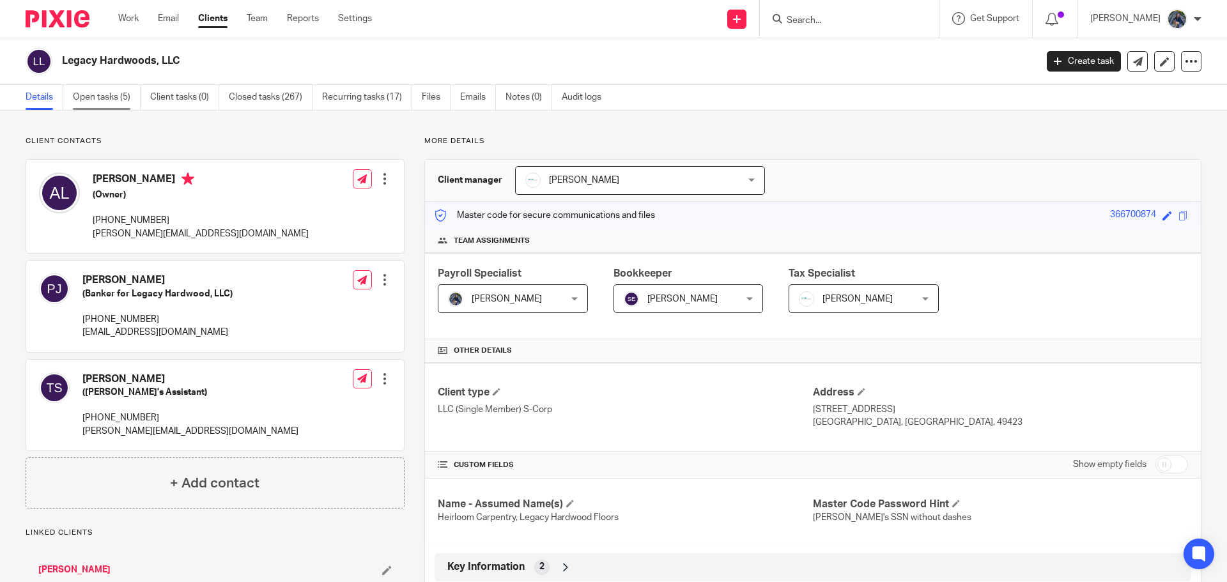
click at [100, 100] on link "Open tasks (5)" at bounding box center [107, 97] width 68 height 25
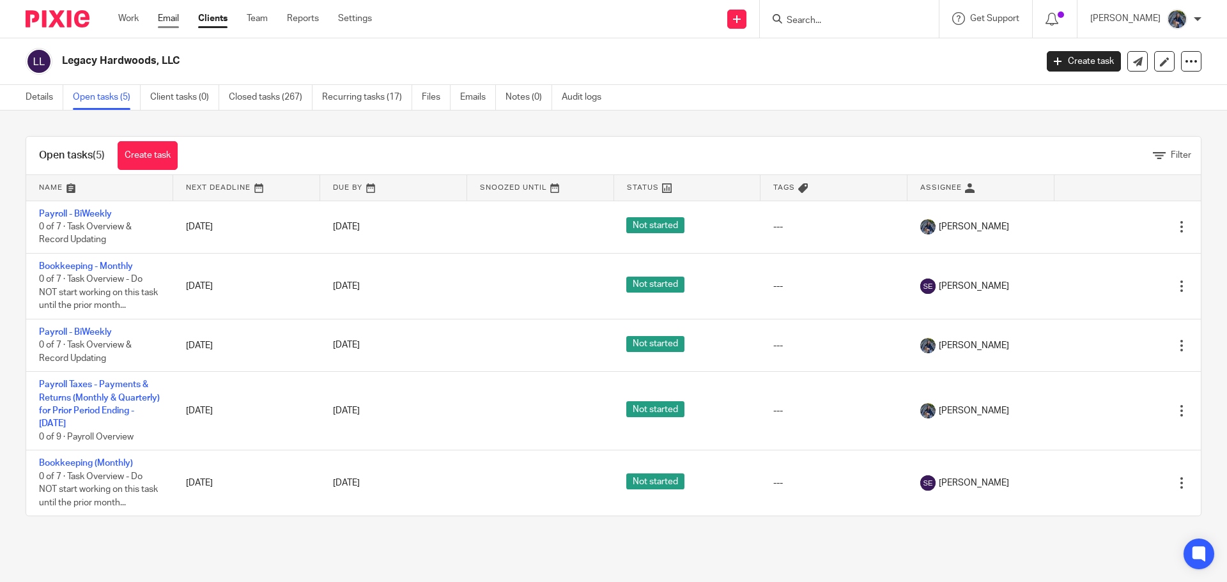
click at [177, 15] on link "Email" at bounding box center [168, 18] width 21 height 13
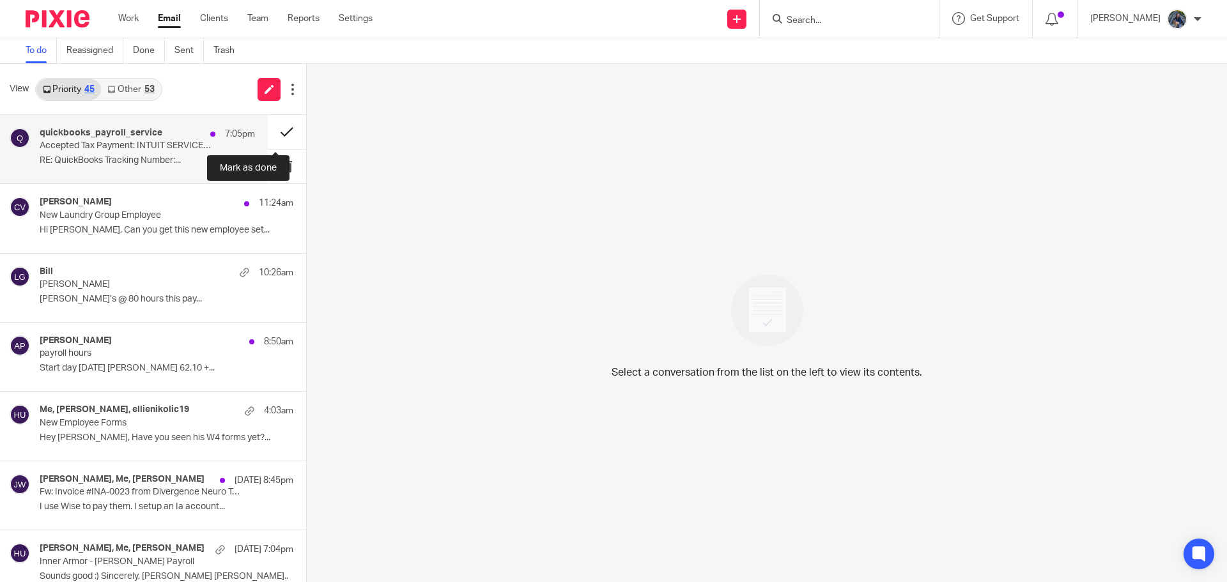
click at [272, 132] on button at bounding box center [287, 132] width 38 height 34
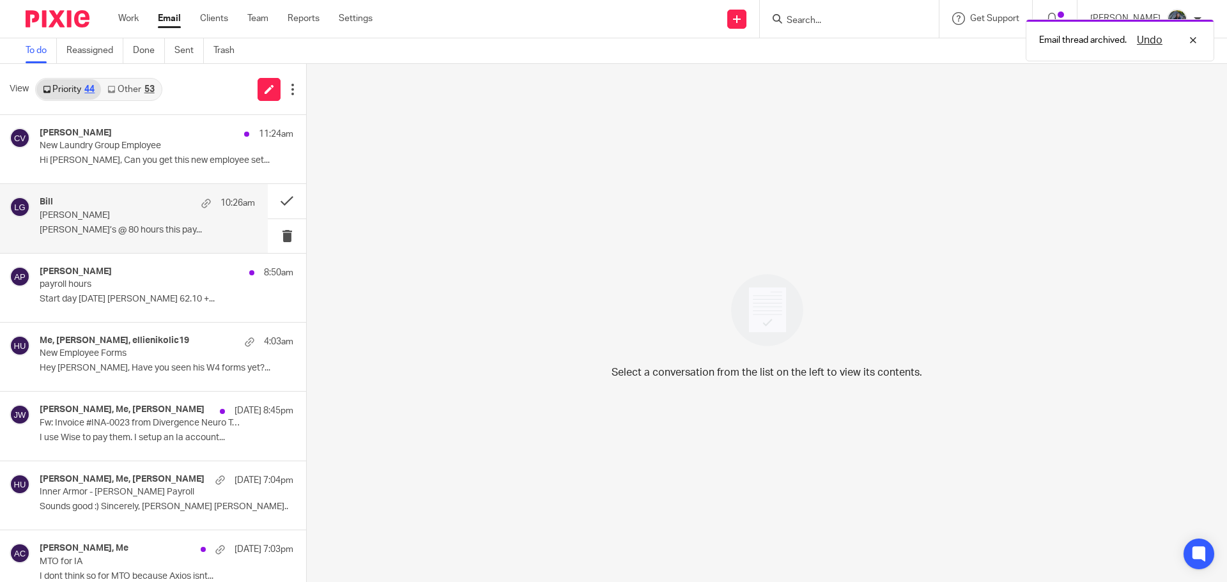
click at [121, 206] on div "Bill 10:26am" at bounding box center [147, 203] width 215 height 13
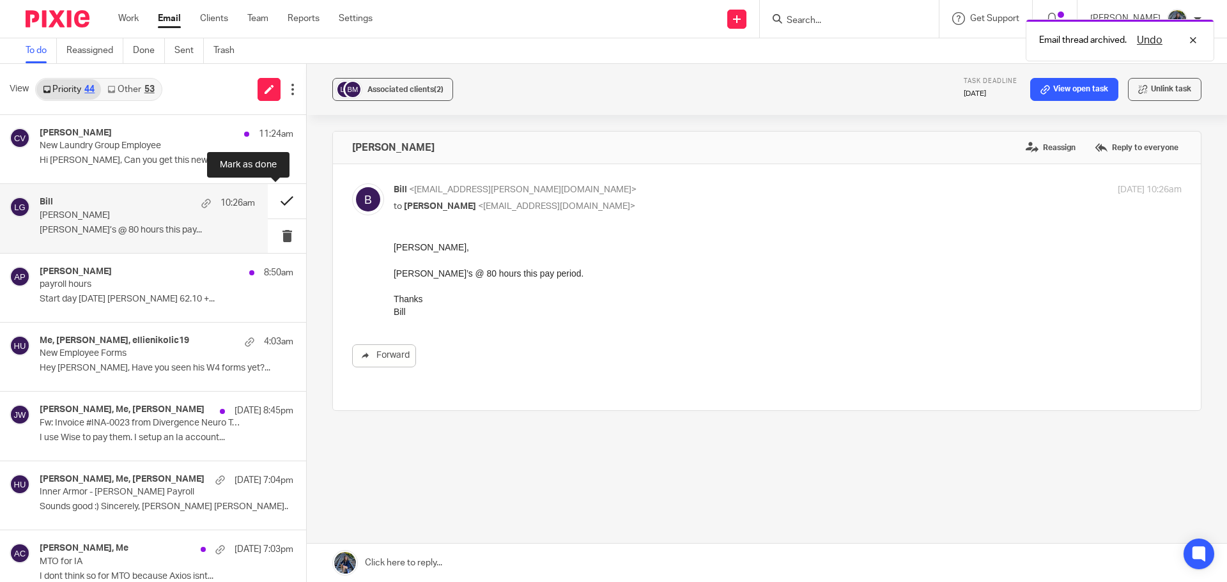
click at [277, 200] on button at bounding box center [287, 201] width 38 height 34
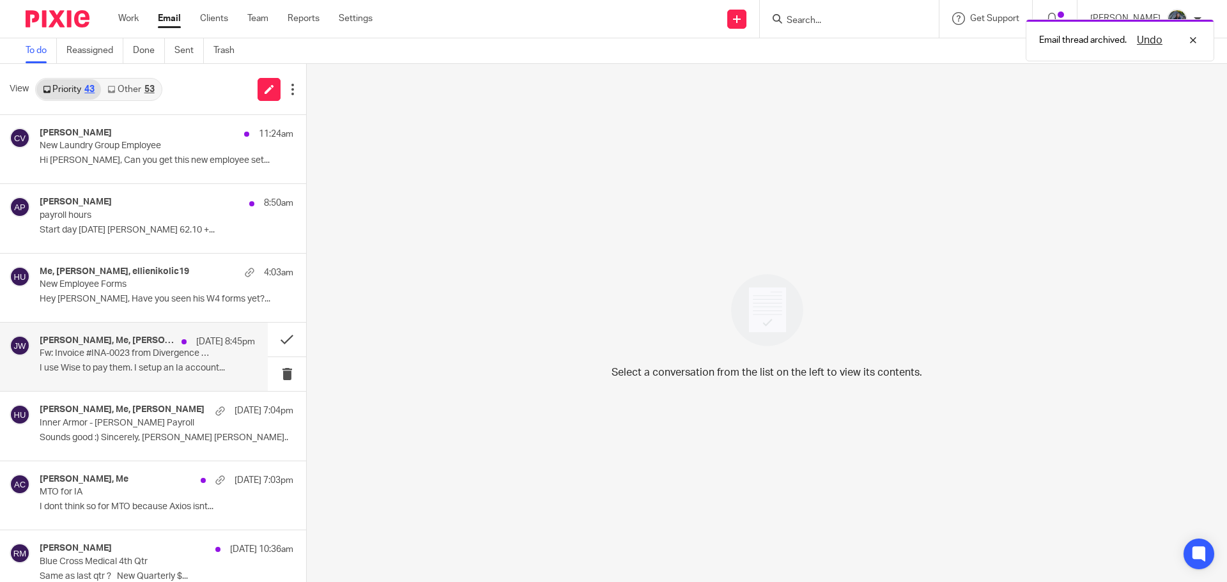
click at [100, 349] on p "Fw: Invoice #INA-0023 from Divergence Neuro Technologies" at bounding box center [126, 353] width 173 height 11
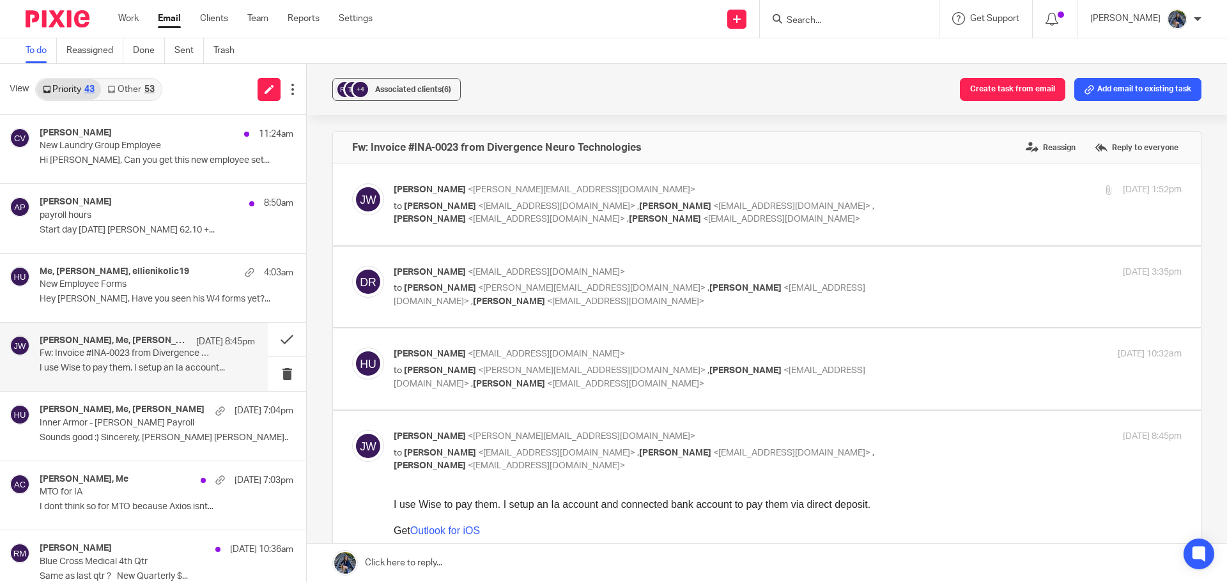
click at [410, 565] on link at bounding box center [767, 563] width 920 height 38
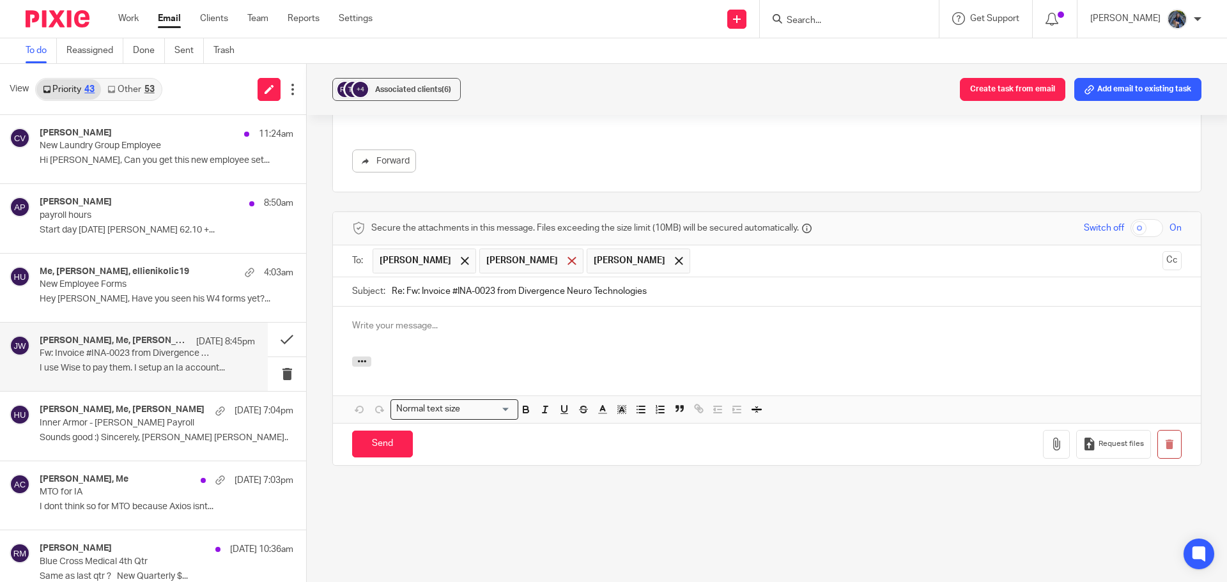
click at [568, 263] on span at bounding box center [572, 261] width 8 height 8
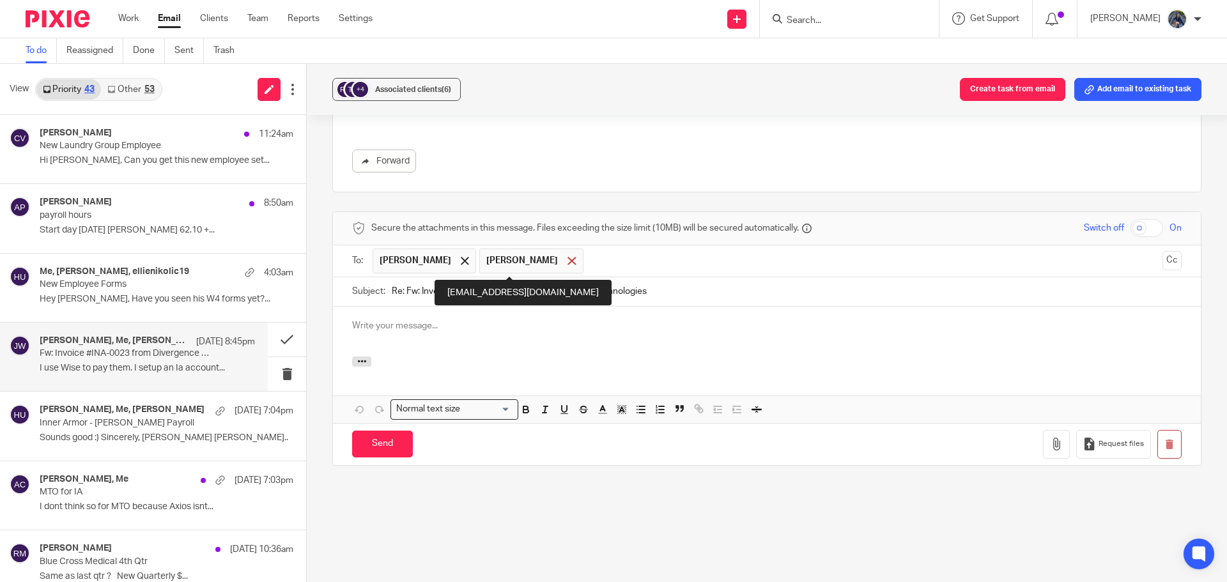
click at [568, 263] on span at bounding box center [572, 261] width 8 height 8
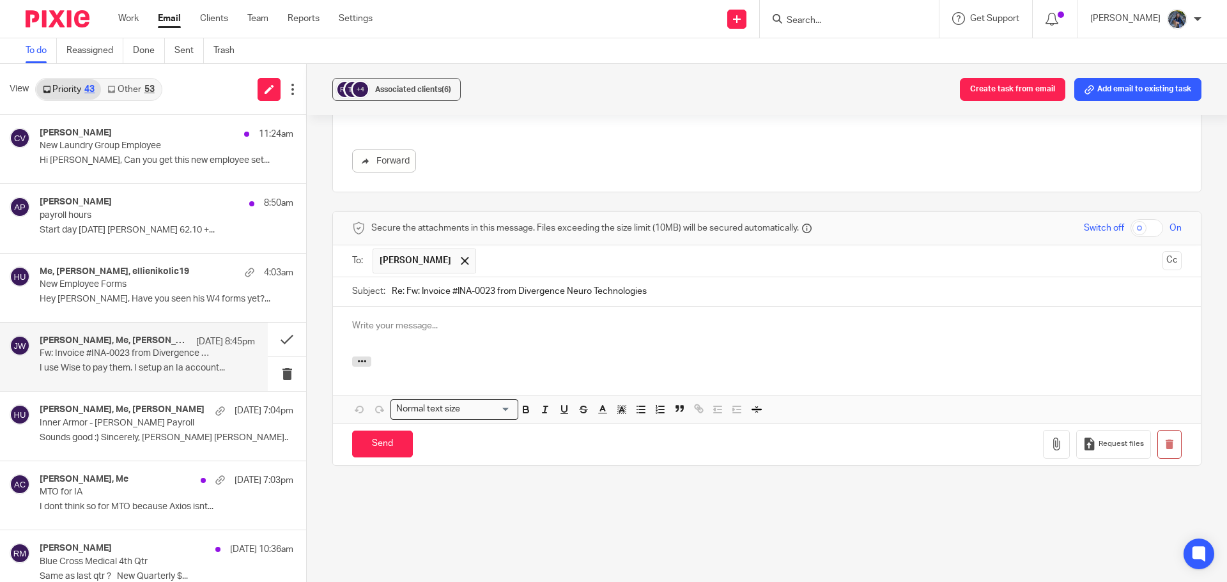
click at [483, 267] on input "text" at bounding box center [820, 261] width 674 height 25
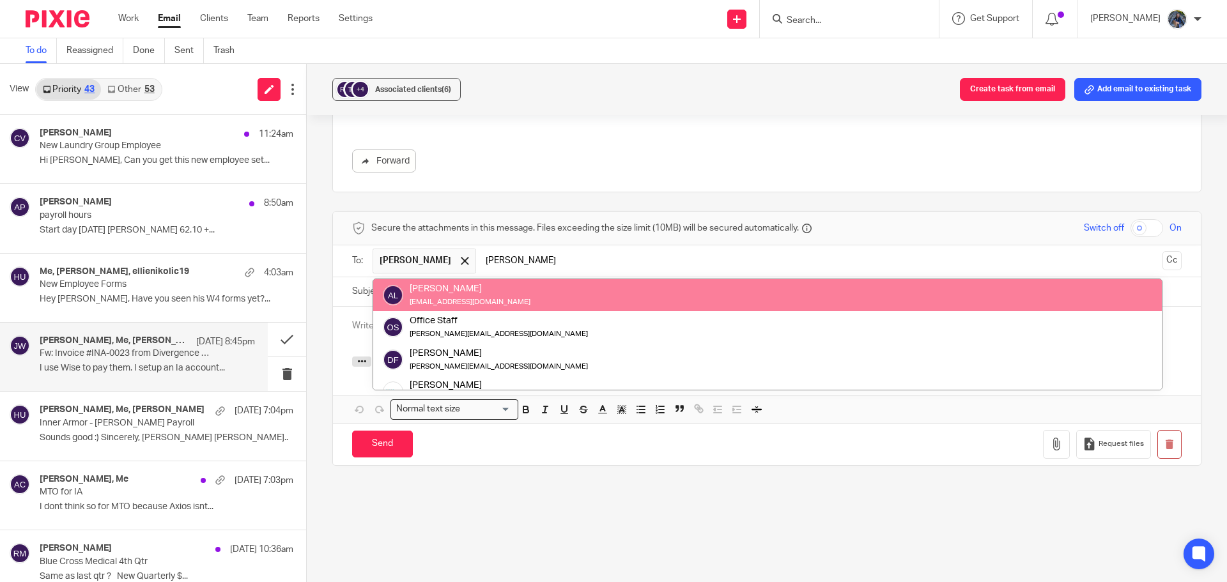
type input "amy"
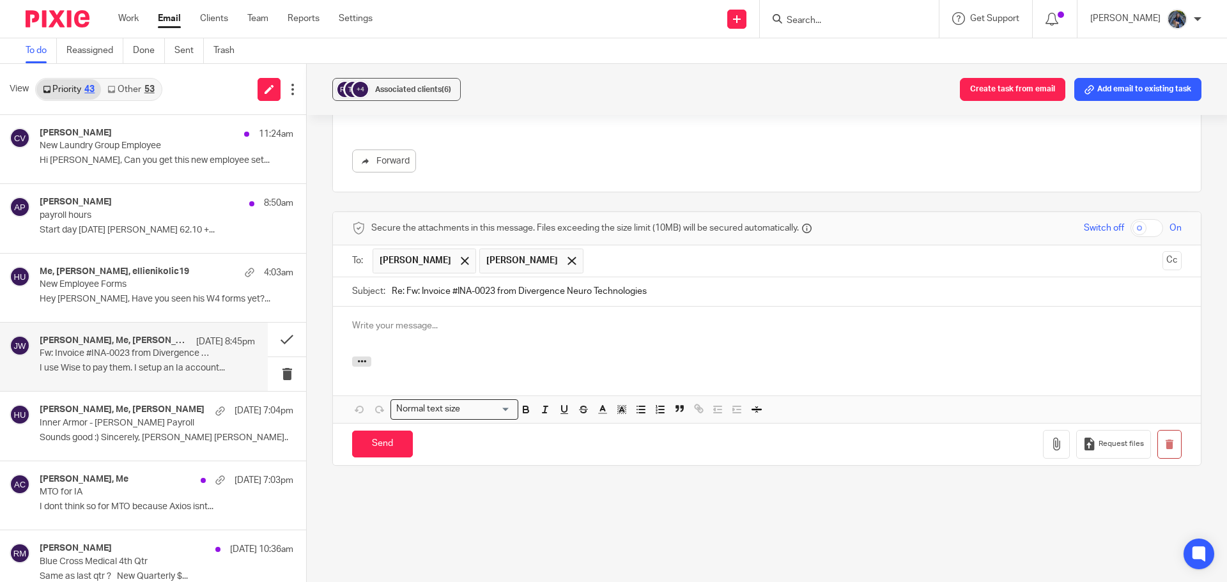
click at [399, 332] on div at bounding box center [767, 332] width 868 height 50
drag, startPoint x: 762, startPoint y: 323, endPoint x: 847, endPoint y: 325, distance: 85.0
click at [847, 325] on p "Is it easier for you to pay the invoice via Wise. And then I can send over reim…" at bounding box center [767, 326] width 830 height 13
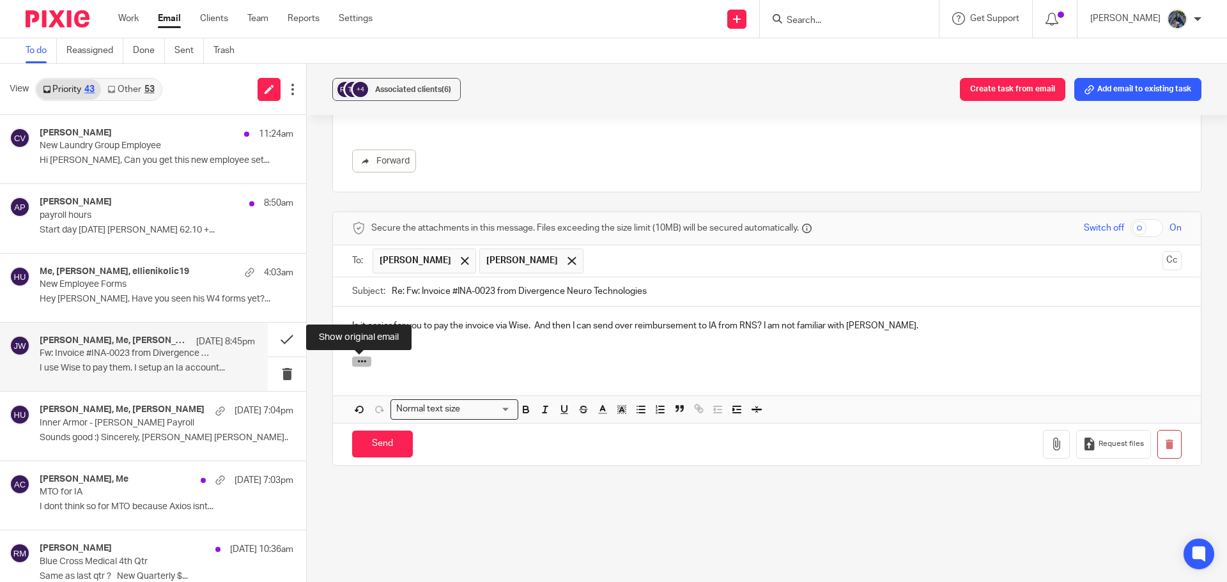
click at [368, 365] on button "button" at bounding box center [361, 362] width 19 height 10
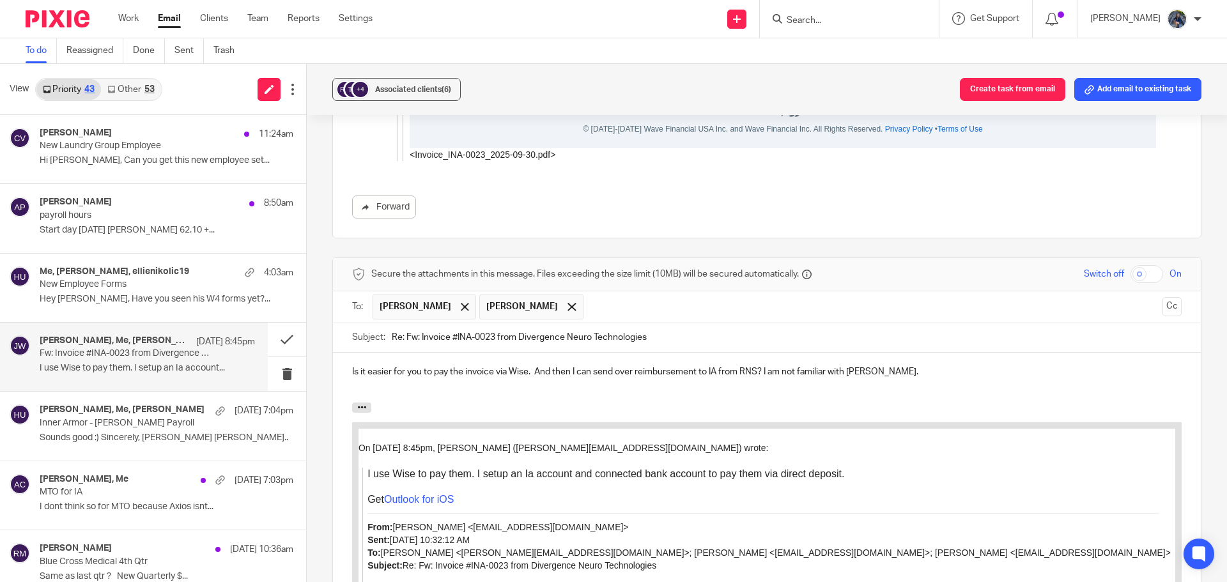
scroll to position [1580, 0]
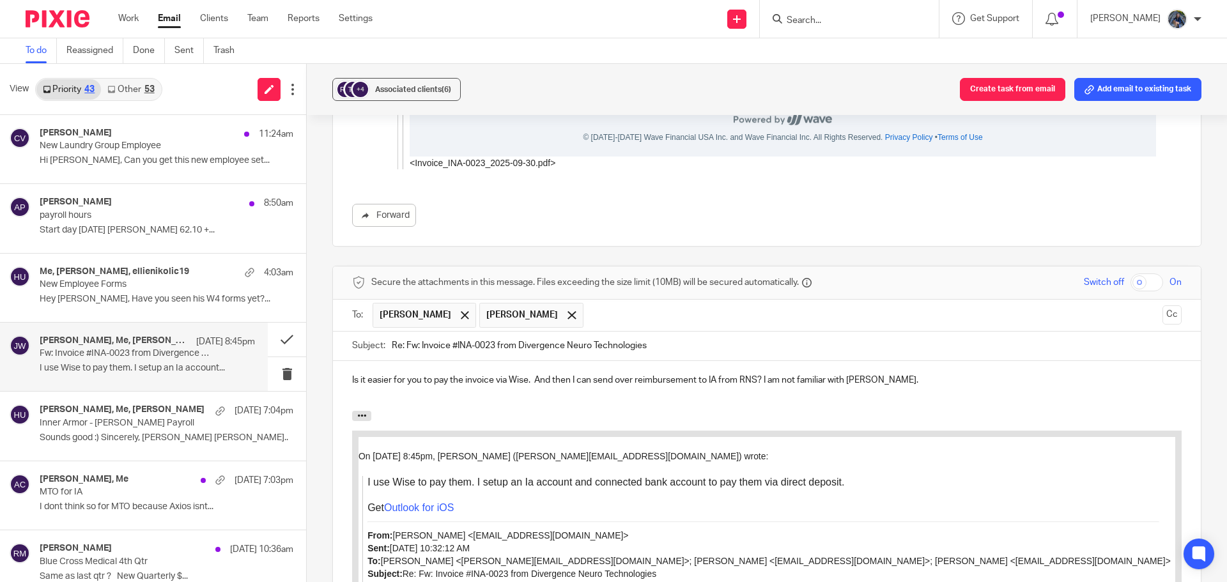
click at [905, 383] on p "Is it easier for you to pay the invoice via Wise. And then I can send over reim…" at bounding box center [767, 380] width 830 height 13
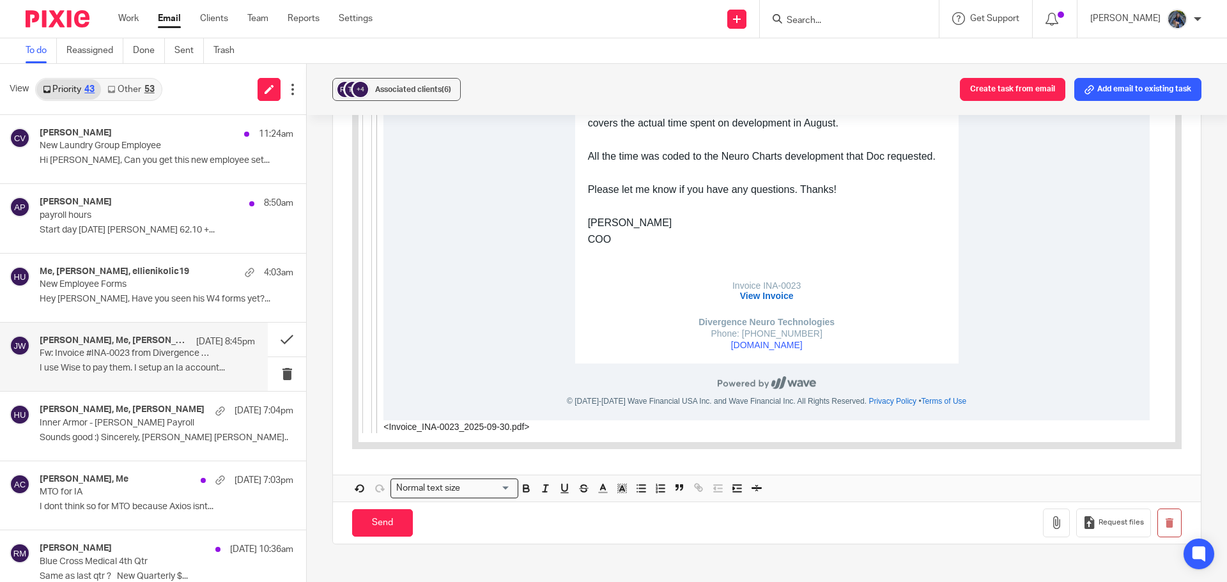
scroll to position [2922, 0]
click at [394, 520] on input "Send" at bounding box center [382, 522] width 61 height 27
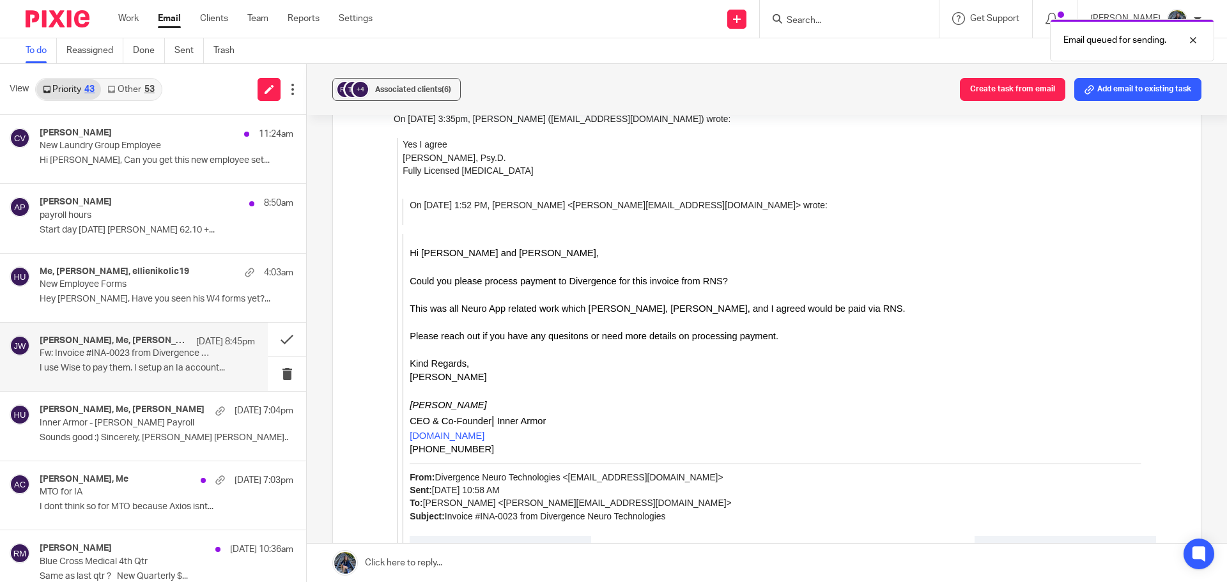
scroll to position [580, 0]
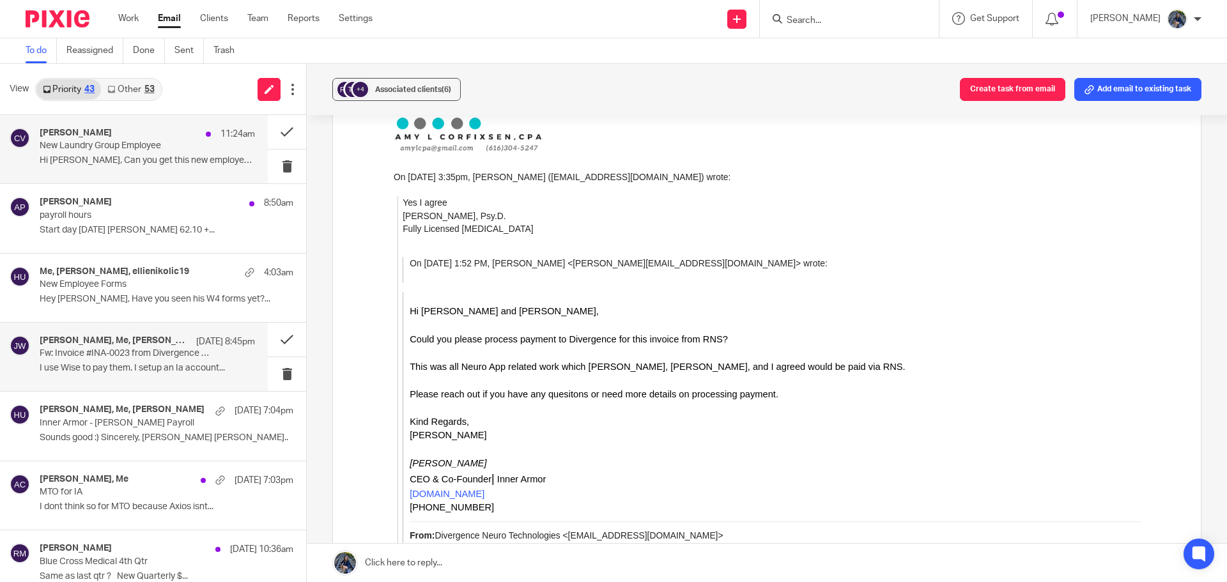
click at [133, 166] on p "Hi Holly, Can you get this new employee set..." at bounding box center [147, 160] width 215 height 11
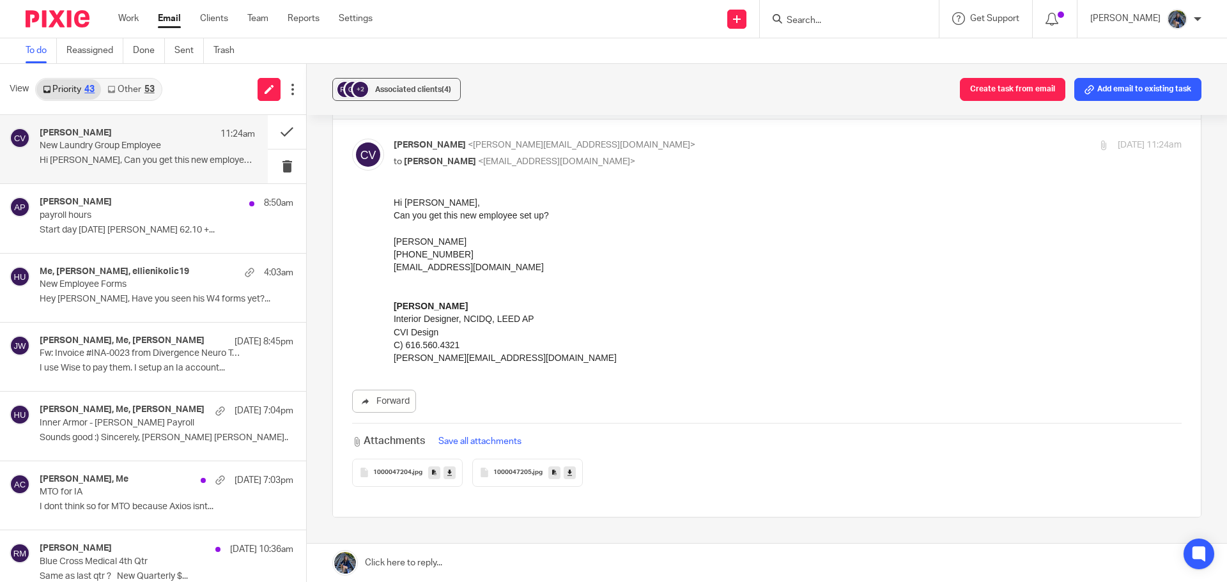
scroll to position [64, 0]
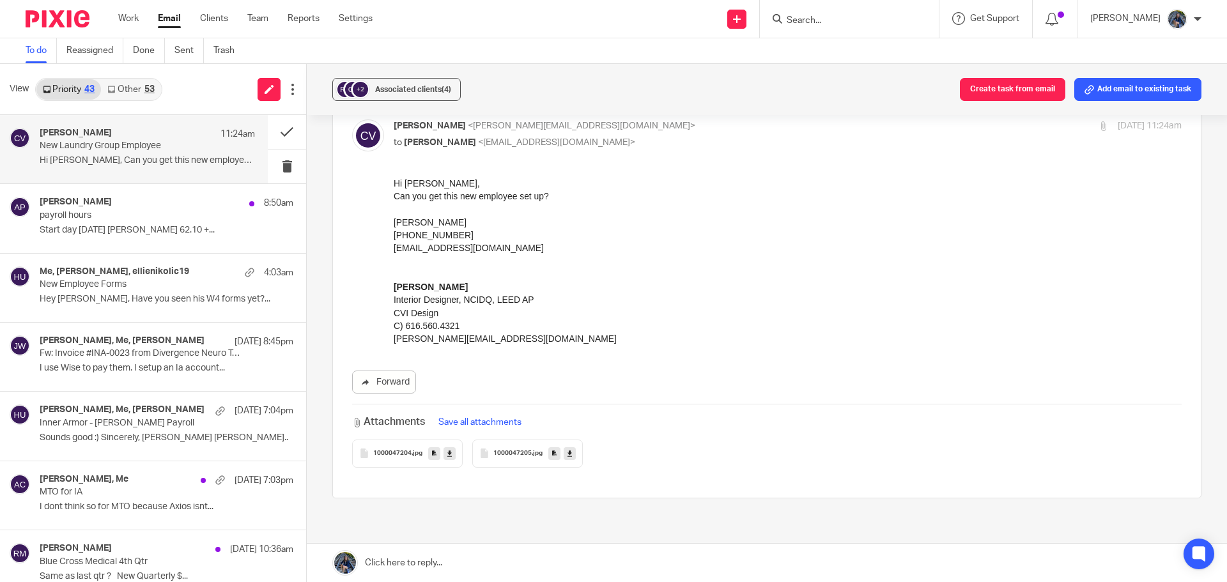
click at [406, 555] on link at bounding box center [767, 563] width 920 height 38
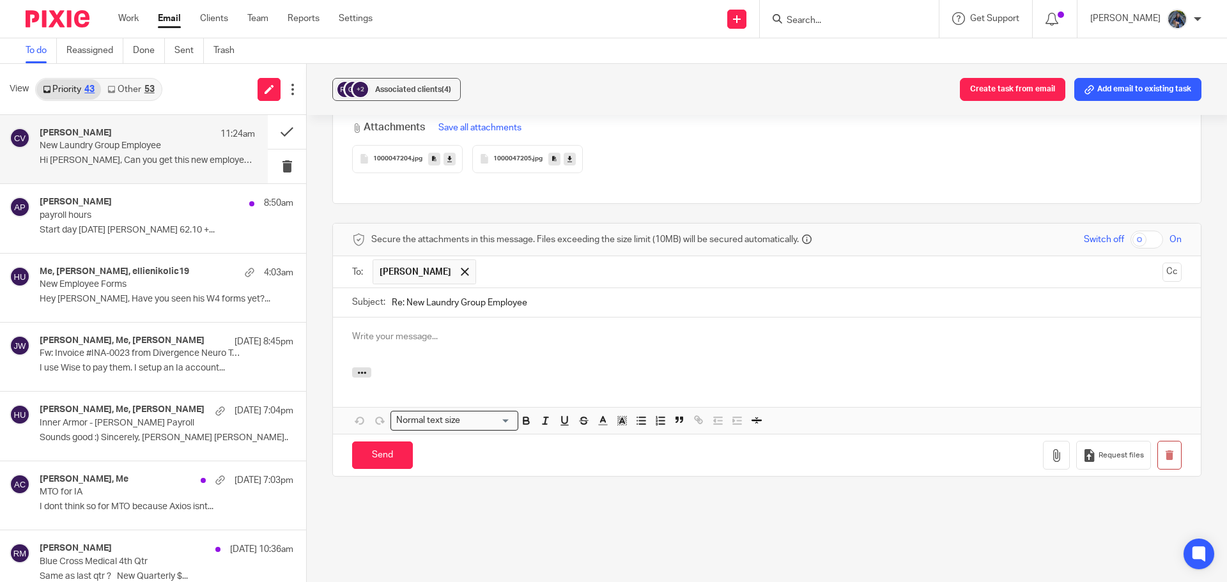
scroll to position [0, 0]
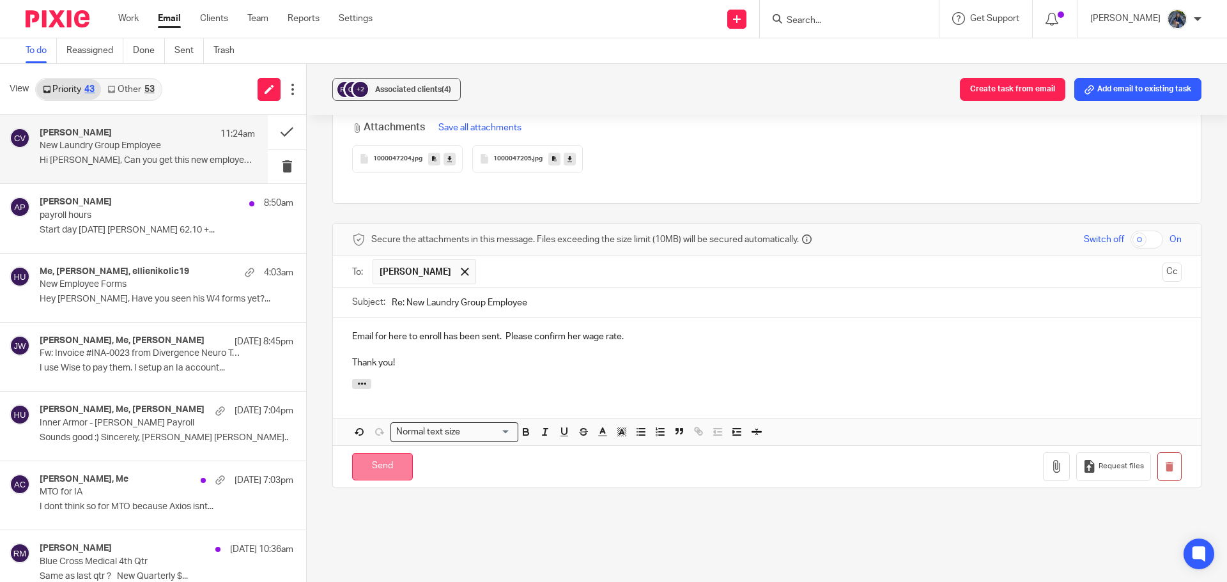
click at [381, 463] on input "Send" at bounding box center [382, 466] width 61 height 27
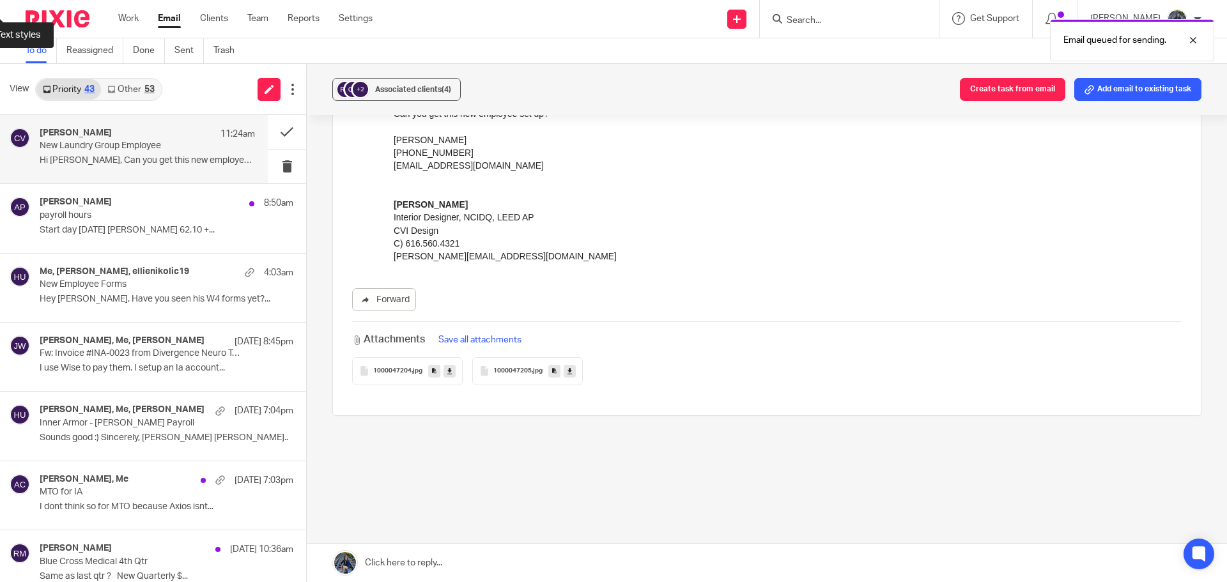
scroll to position [135, 0]
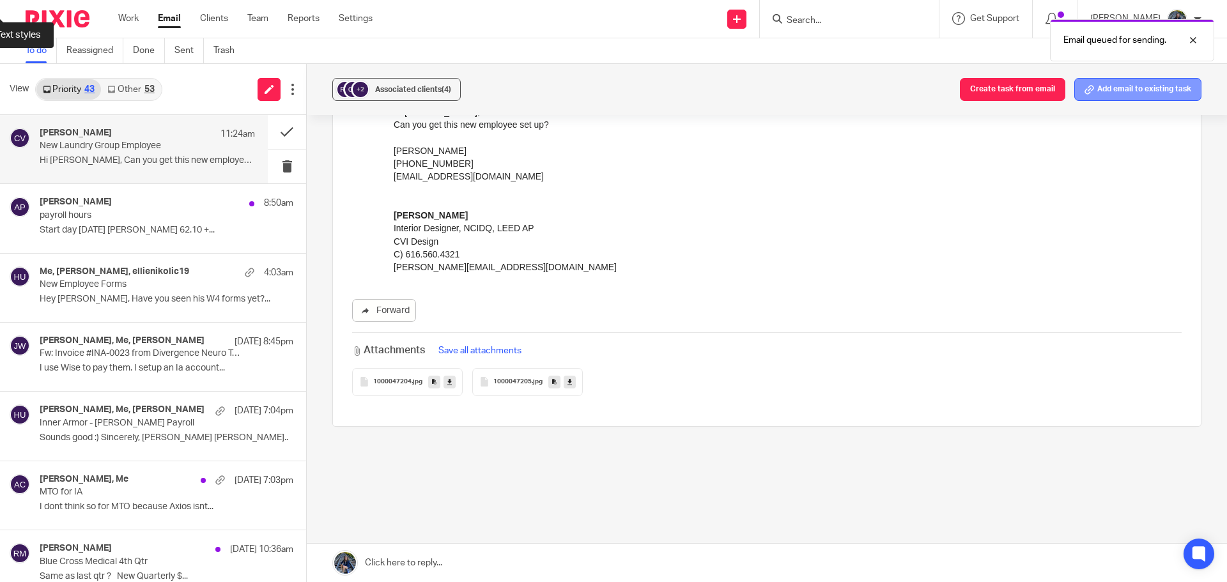
click at [1154, 88] on button "Add email to existing task" at bounding box center [1137, 89] width 127 height 23
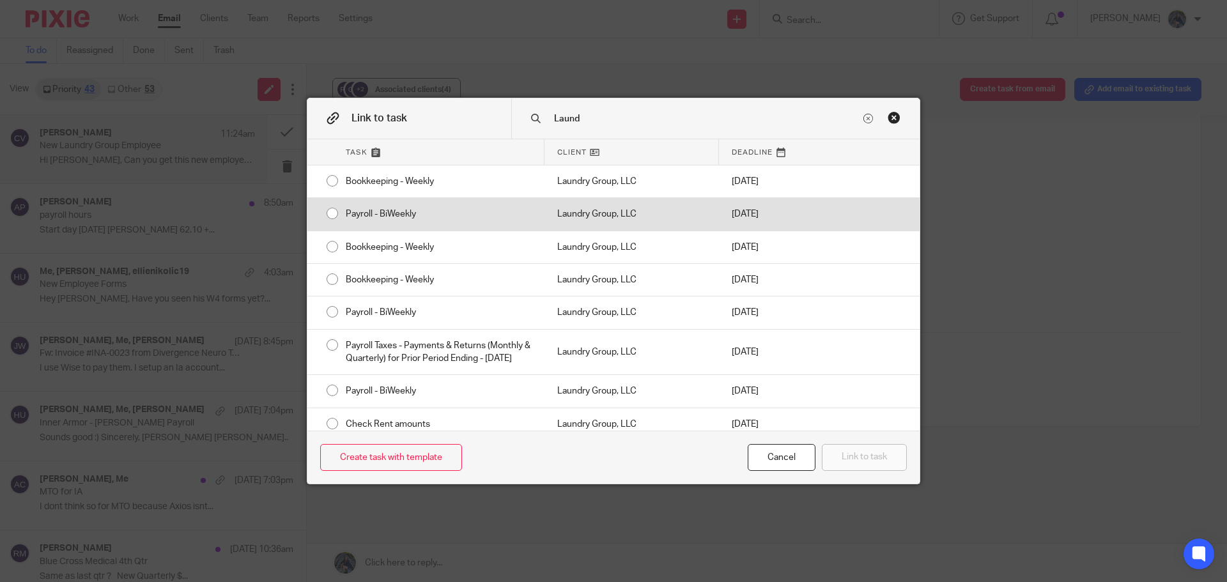
type input "Laund"
click at [598, 205] on div "Laundry Group, LLC" at bounding box center [632, 214] width 174 height 32
radio input "true"
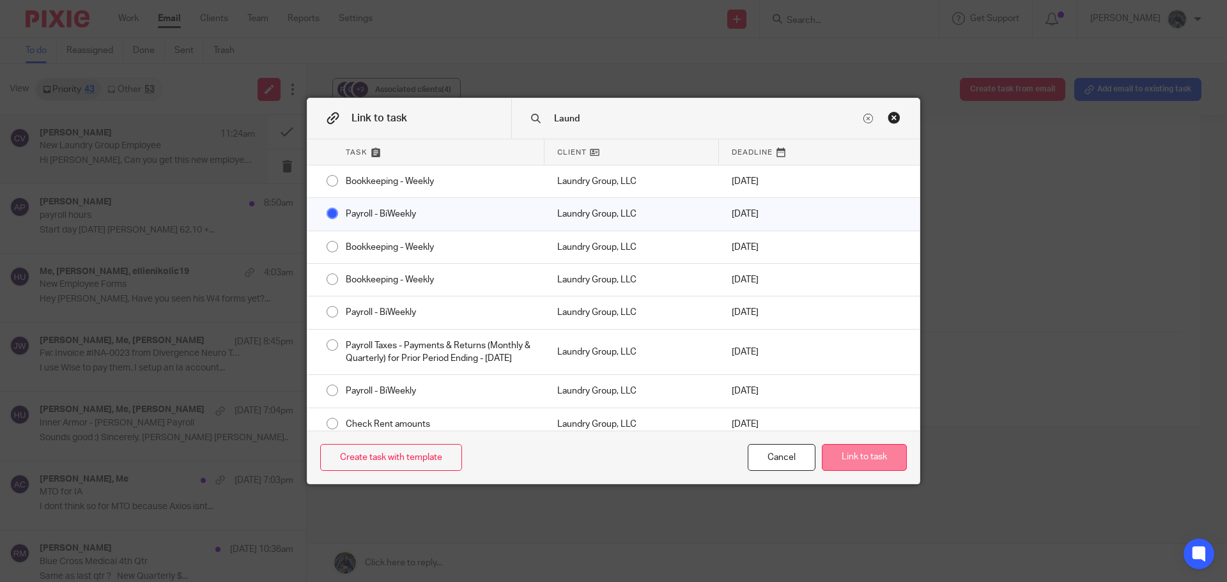
click at [857, 451] on button "Link to task" at bounding box center [864, 457] width 85 height 27
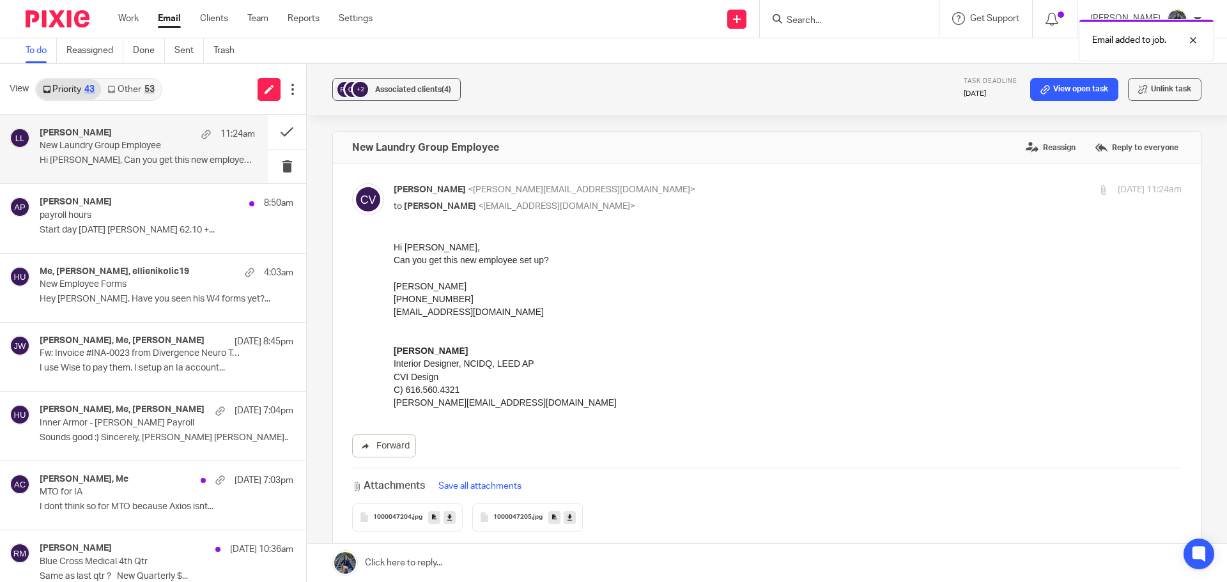
scroll to position [0, 0]
click at [1030, 92] on link "View open task" at bounding box center [1074, 89] width 88 height 23
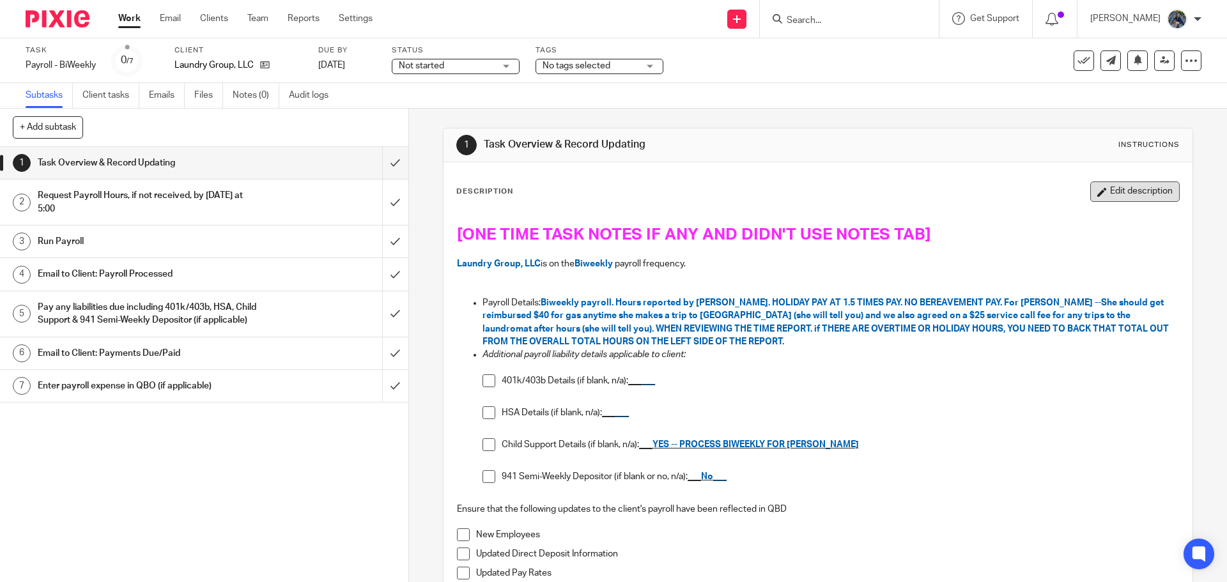
drag, startPoint x: 1113, startPoint y: 194, endPoint x: 1105, endPoint y: 197, distance: 9.2
click at [1113, 194] on button "Edit description" at bounding box center [1134, 192] width 89 height 20
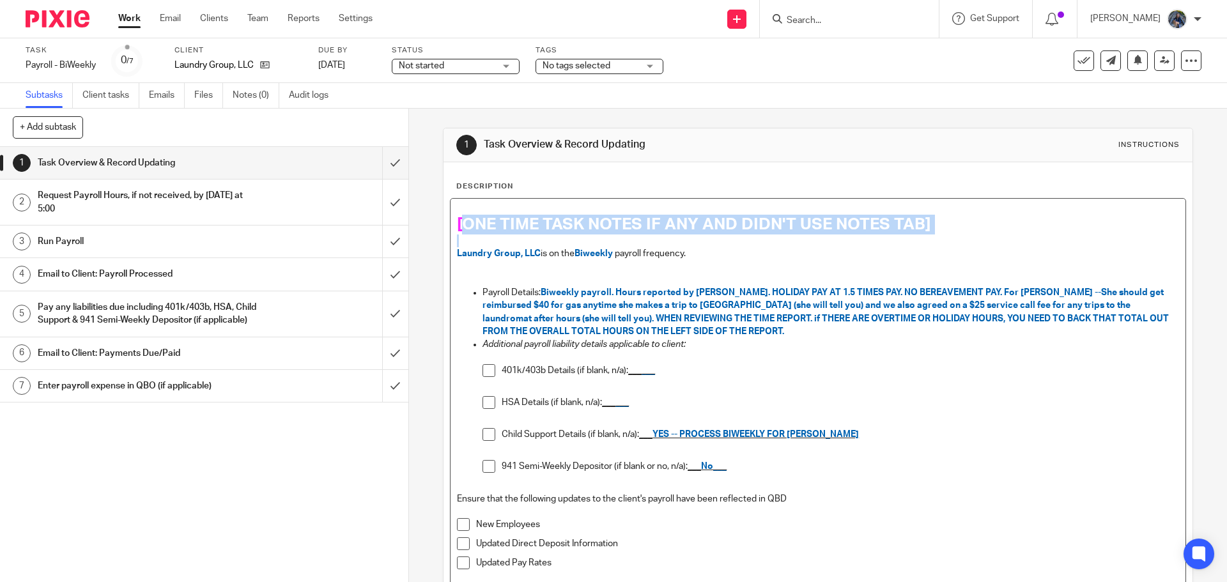
drag, startPoint x: 456, startPoint y: 223, endPoint x: 943, endPoint y: 238, distance: 487.2
click at [943, 238] on div "[ONE TIME TASK NOTES IF ANY AND DIDN'T USE NOTES TAB] Laundry Group, LLC is on …" at bounding box center [818, 392] width 734 height 387
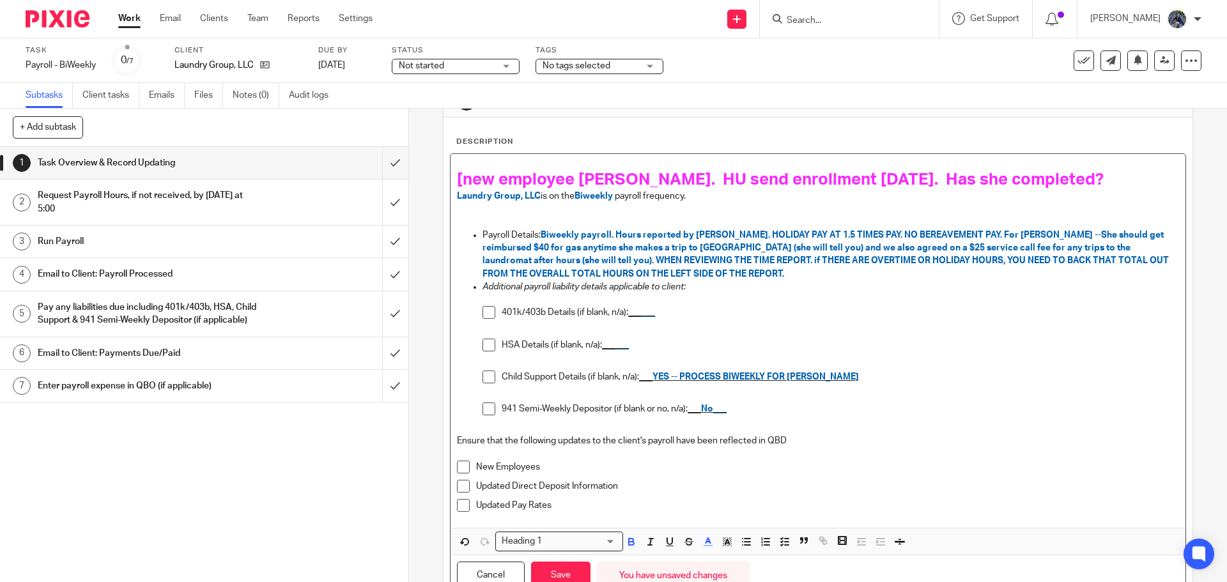
scroll to position [98, 0]
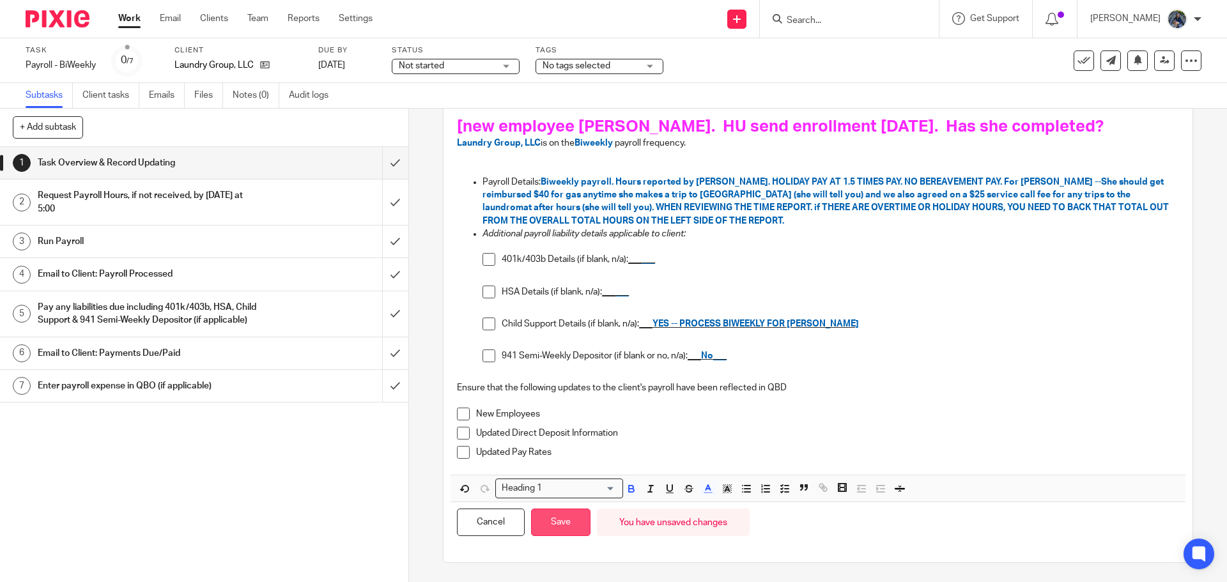
click at [560, 526] on button "Save" at bounding box center [560, 522] width 59 height 27
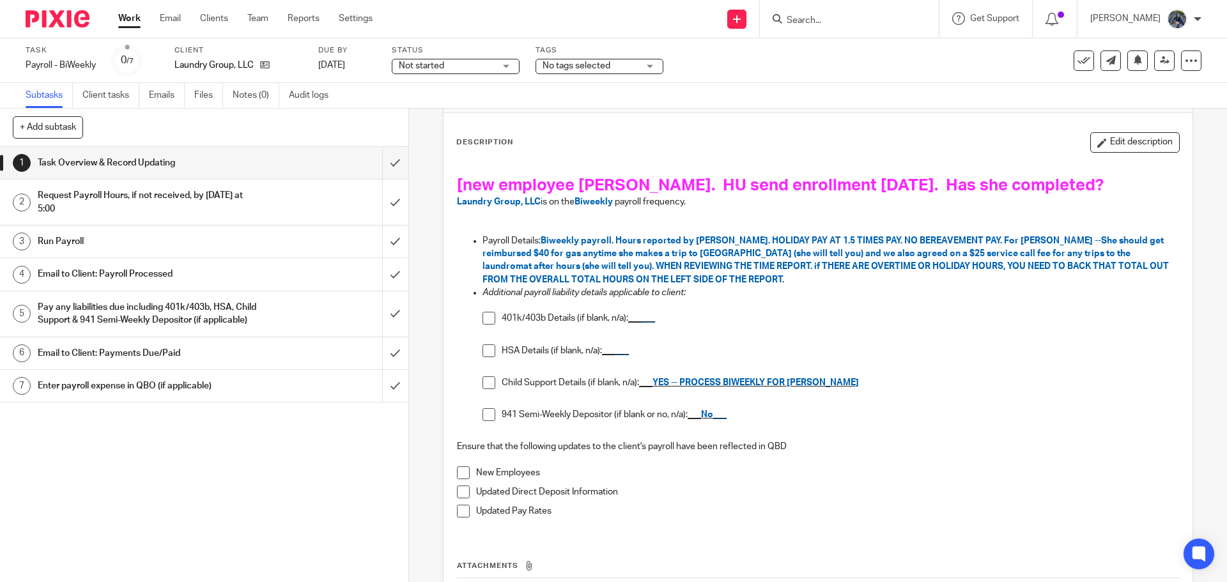
scroll to position [0, 0]
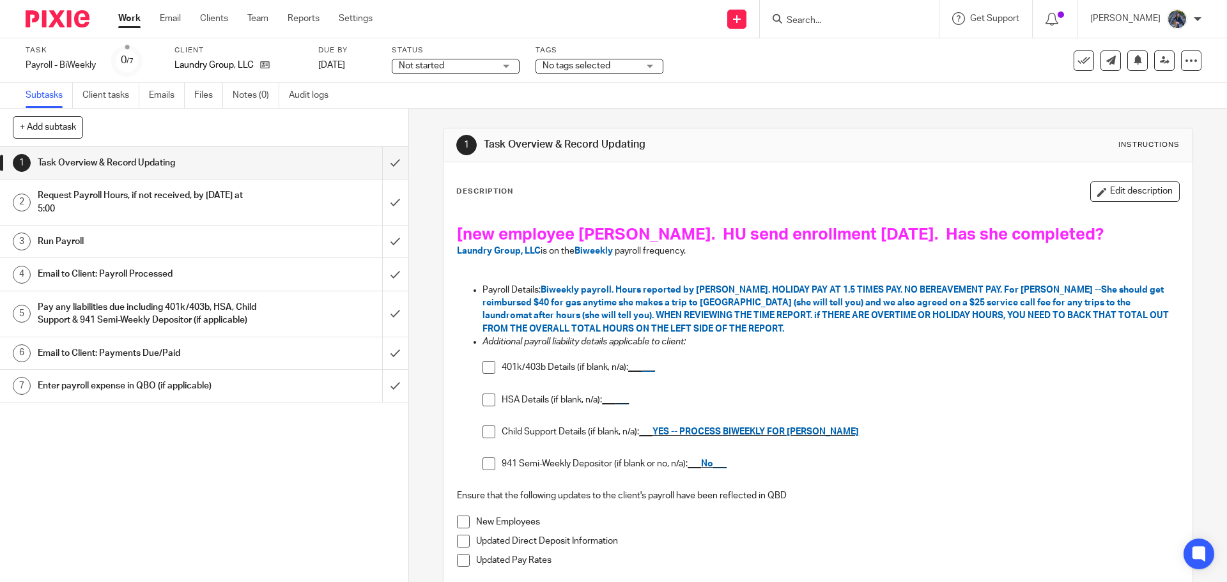
click at [135, 19] on link "Work" at bounding box center [129, 18] width 22 height 13
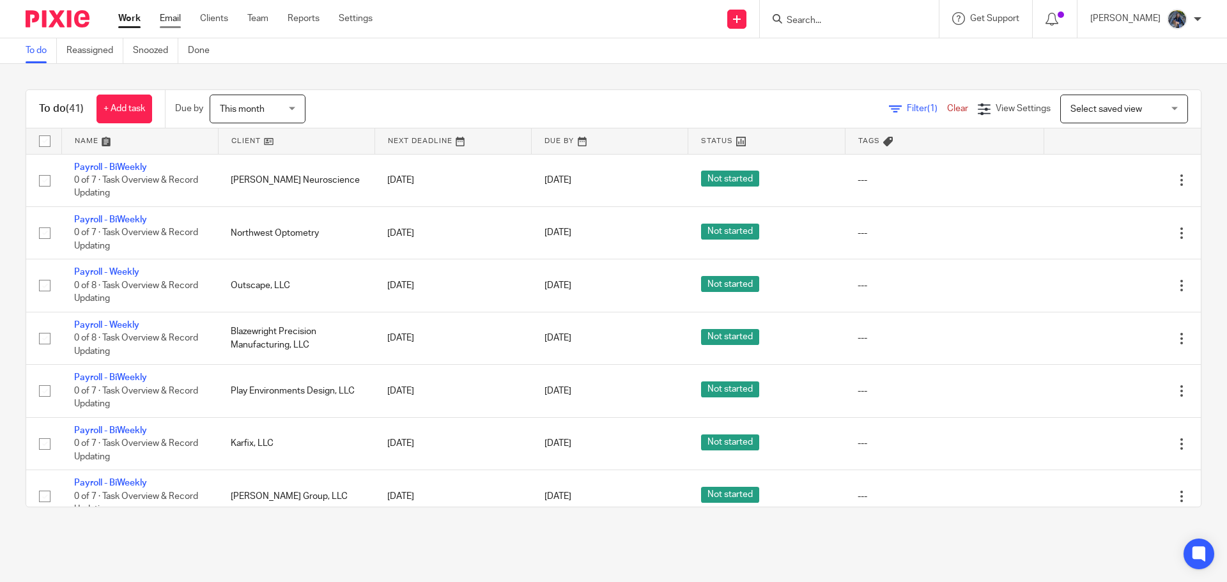
click at [167, 15] on link "Email" at bounding box center [170, 18] width 21 height 13
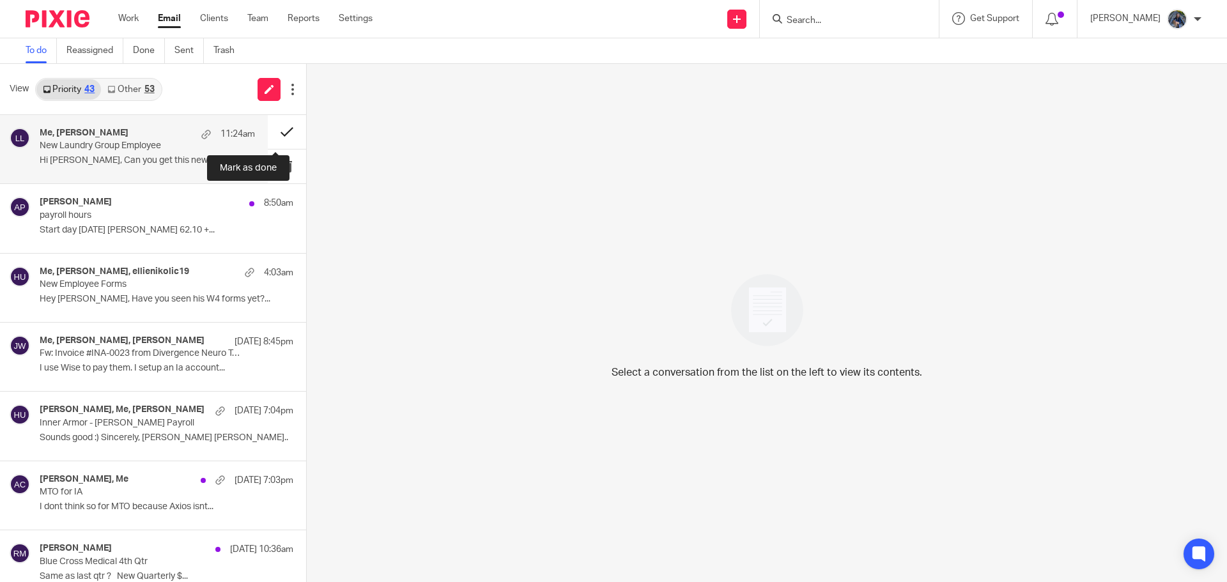
click at [277, 134] on button at bounding box center [287, 132] width 38 height 34
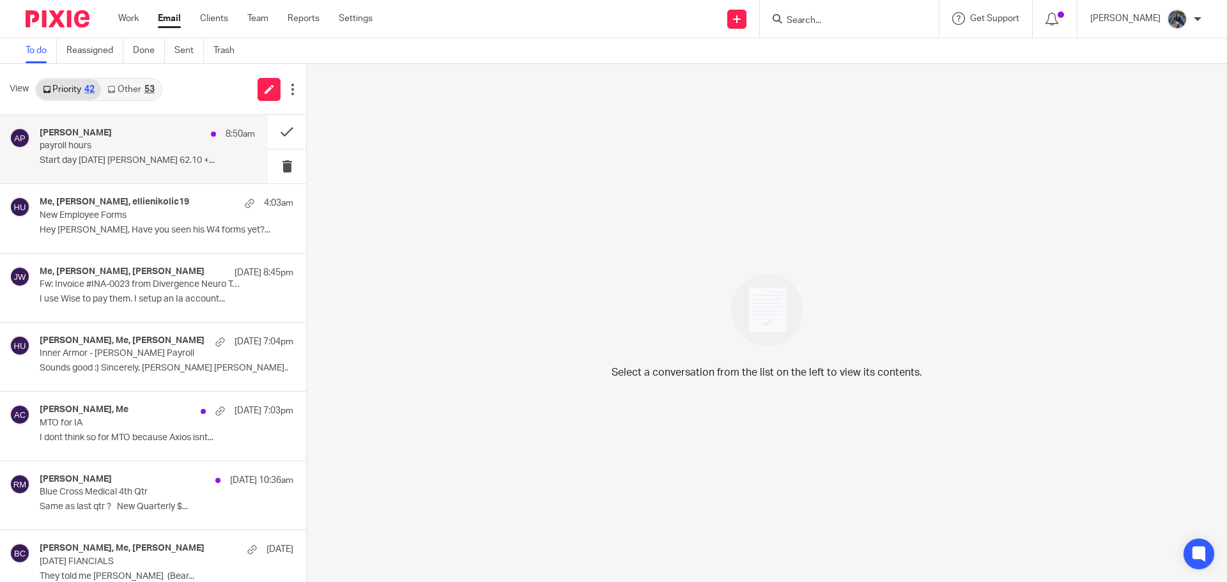
click at [154, 153] on div "Anne Pfeffer-Einig 8:50am payroll hours Start day 09/01/2025 Joanne Osmer 62.10…" at bounding box center [147, 149] width 215 height 43
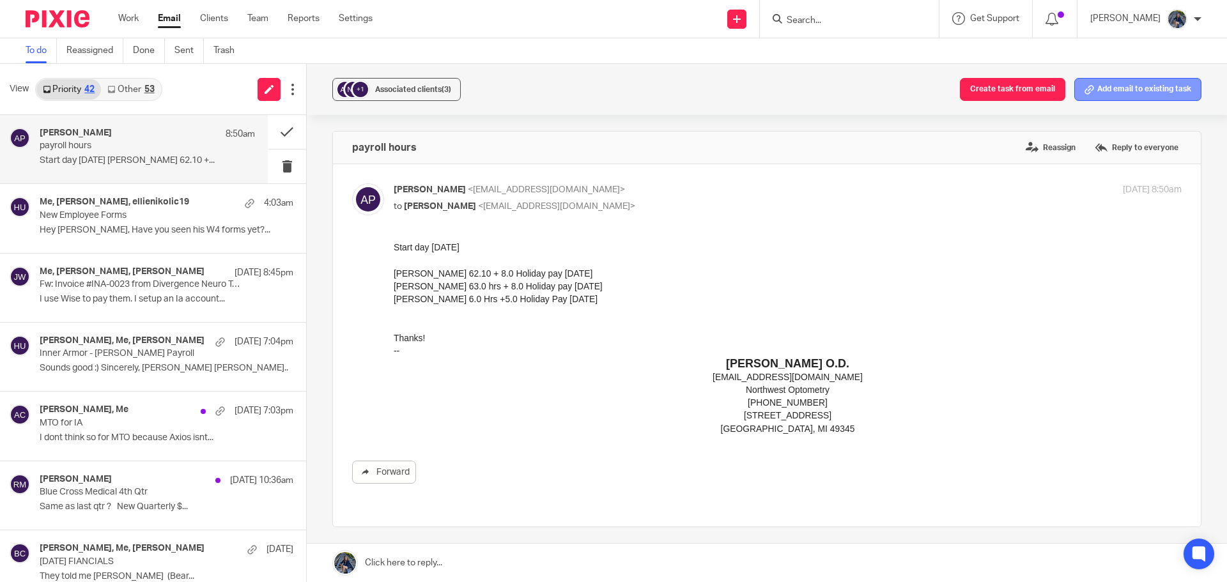
click at [1108, 85] on button "Add email to existing task" at bounding box center [1137, 89] width 127 height 23
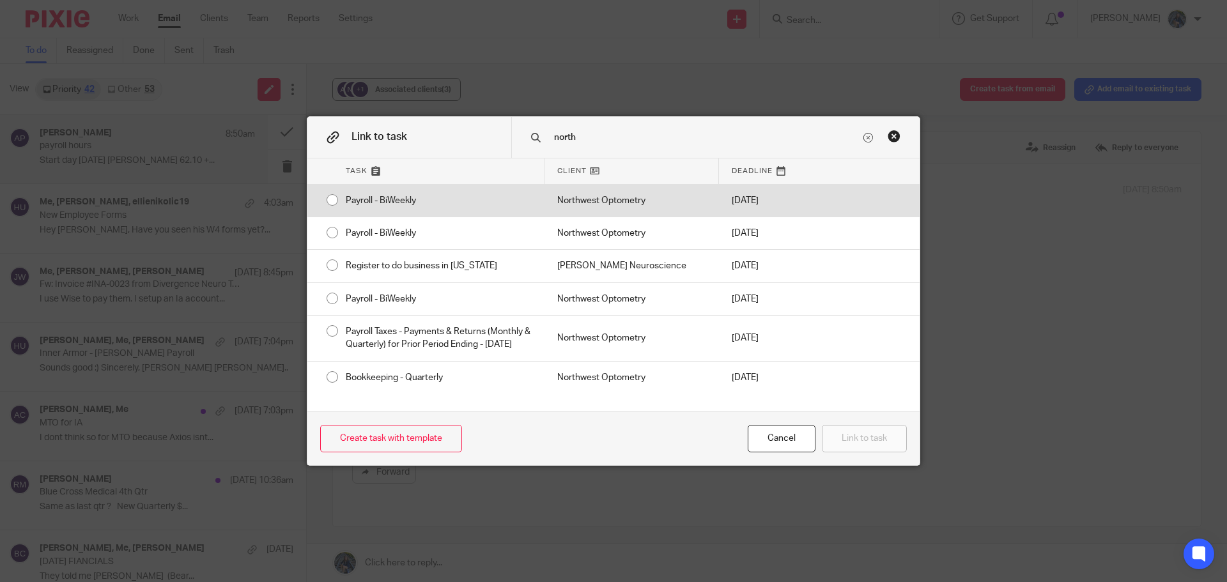
type input "north"
click at [472, 205] on div "Payroll - BiWeekly" at bounding box center [439, 201] width 212 height 32
radio input "true"
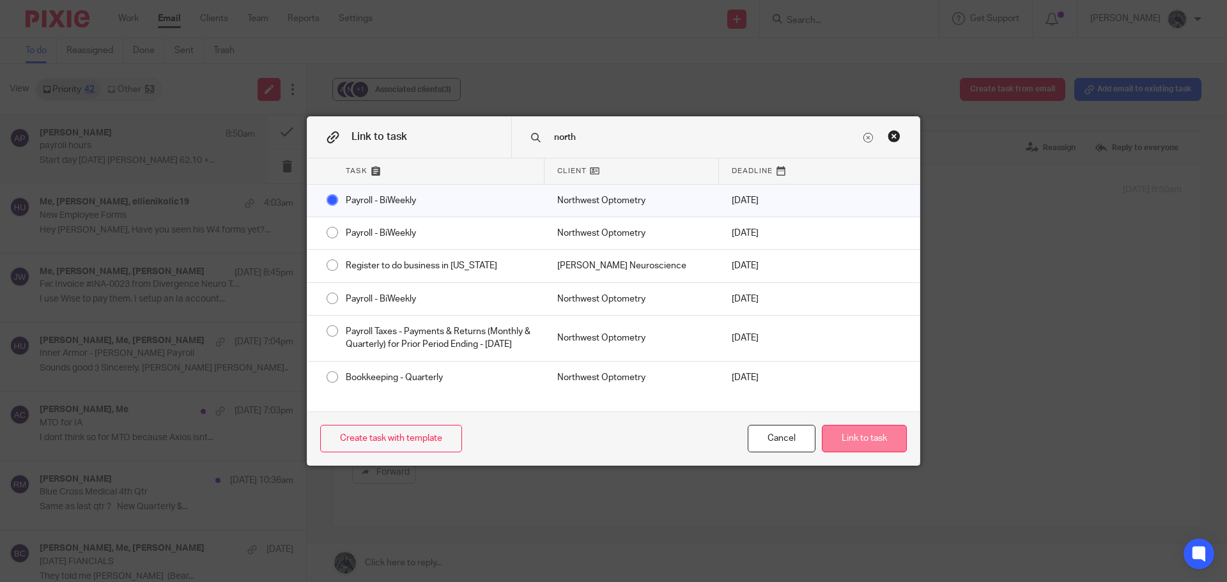
click at [844, 437] on button "Link to task" at bounding box center [864, 438] width 85 height 27
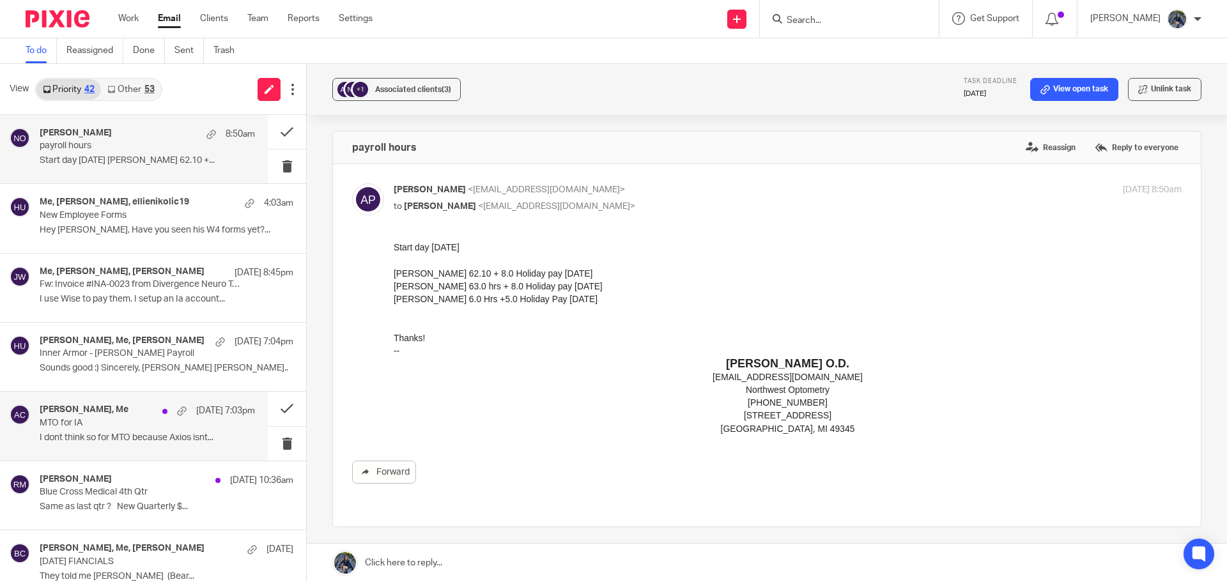
scroll to position [192, 0]
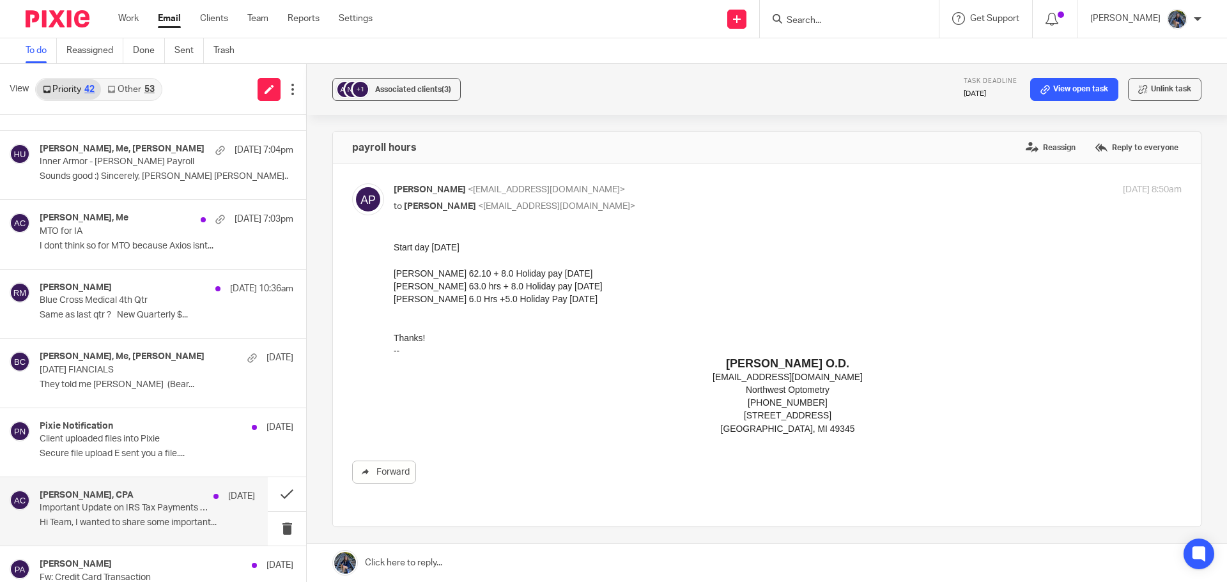
click at [160, 506] on p "Important Update on IRS Tax Payments & Refunds" at bounding box center [126, 508] width 173 height 11
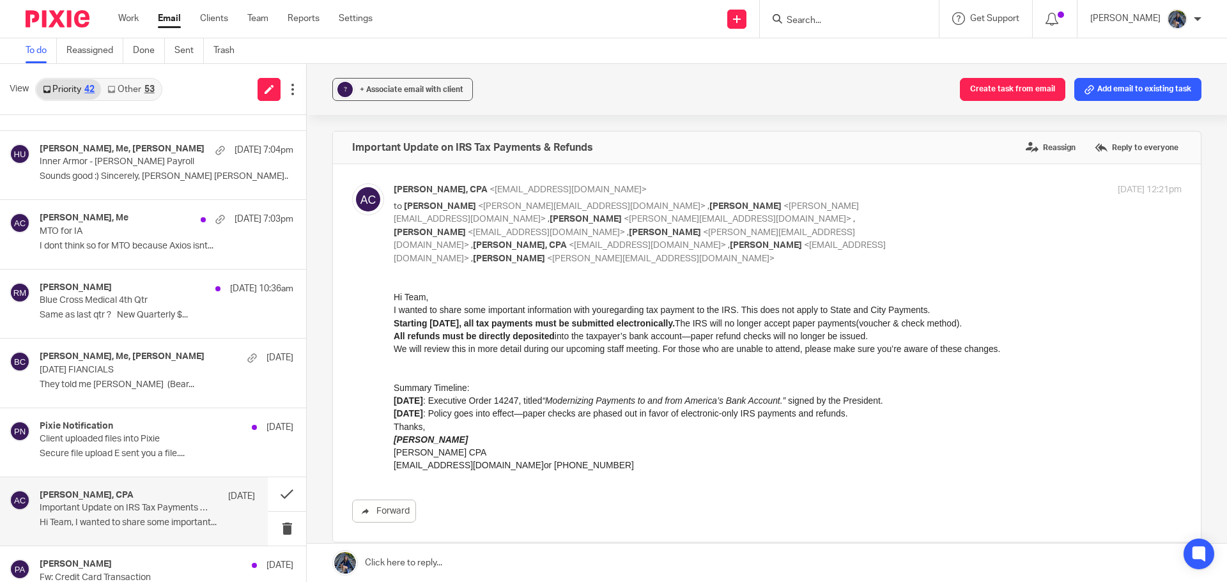
scroll to position [0, 0]
click at [270, 492] on button at bounding box center [287, 494] width 38 height 34
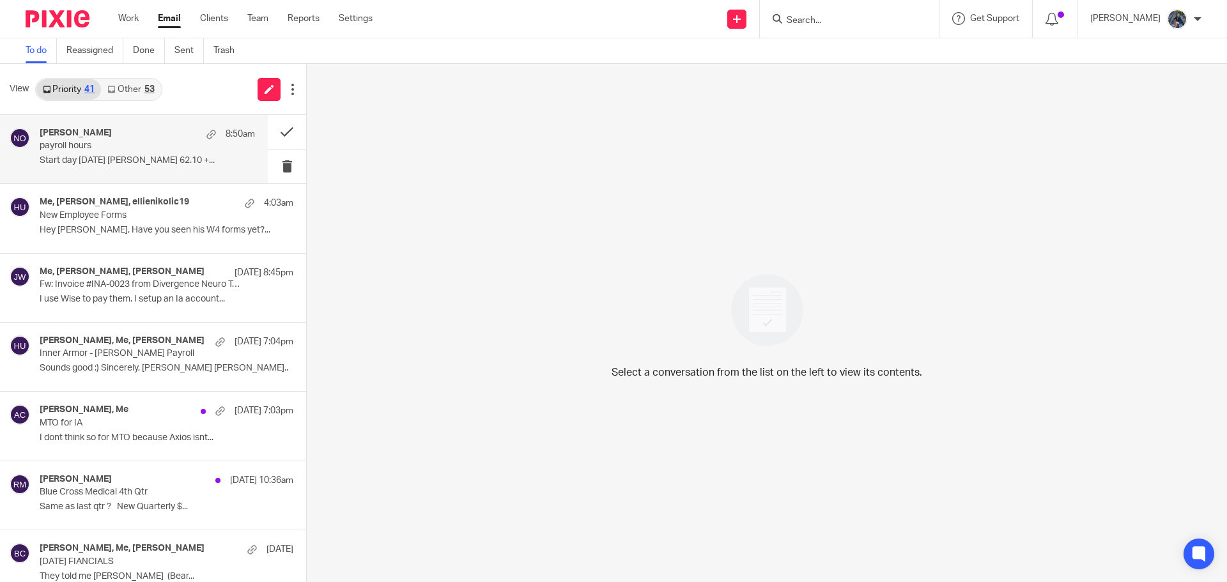
click at [92, 141] on p "payroll hours" at bounding box center [126, 146] width 173 height 11
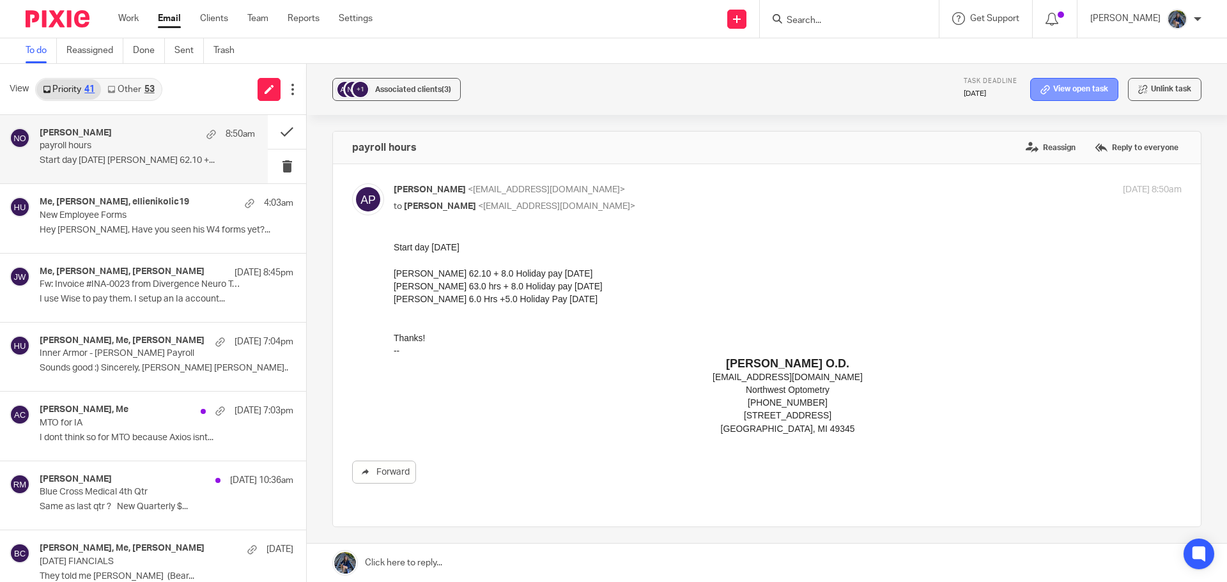
click at [1085, 91] on link "View open task" at bounding box center [1074, 89] width 88 height 23
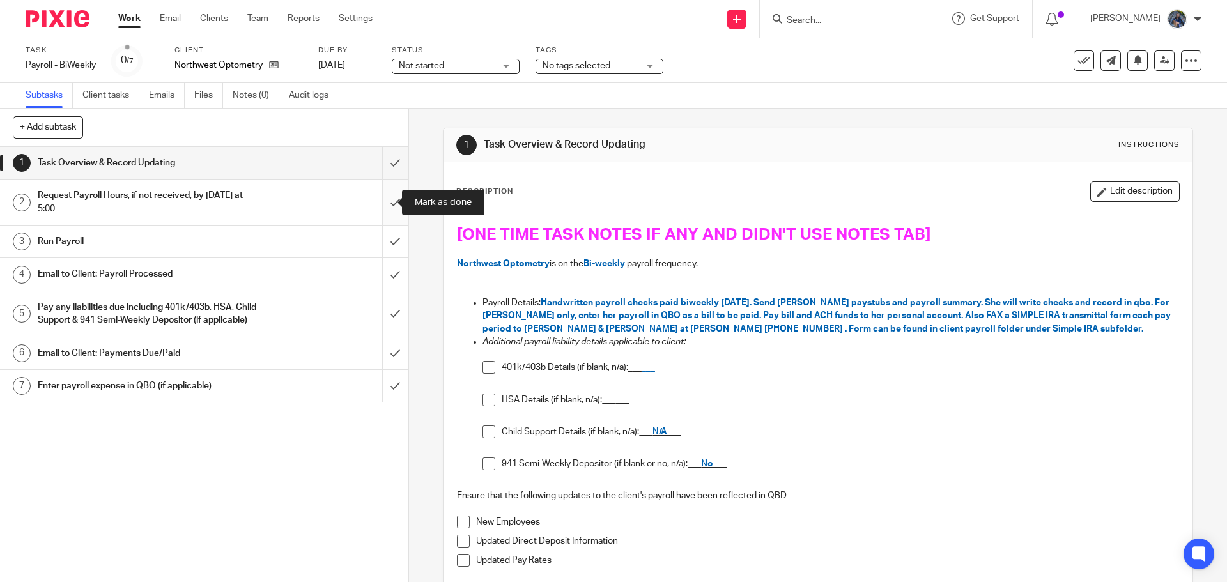
click at [378, 209] on input "submit" at bounding box center [204, 202] width 408 height 45
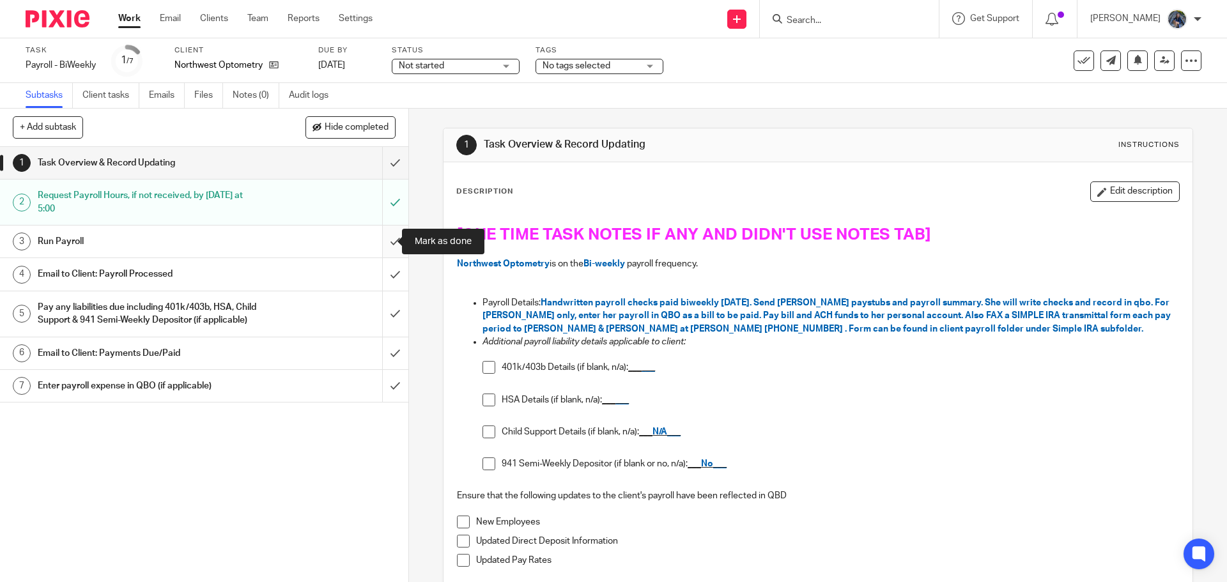
click at [382, 247] on input "submit" at bounding box center [204, 242] width 408 height 32
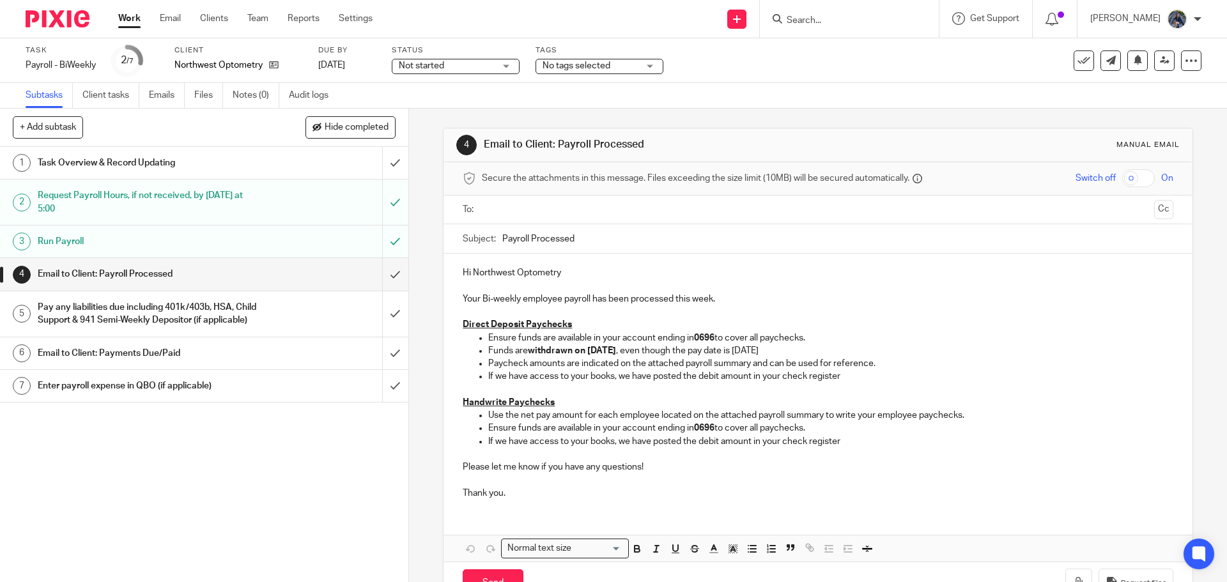
click at [518, 214] on input "text" at bounding box center [817, 210] width 662 height 15
click at [502, 239] on input "Payroll Processed" at bounding box center [837, 242] width 670 height 29
type input "[DATE] Payroll Processed"
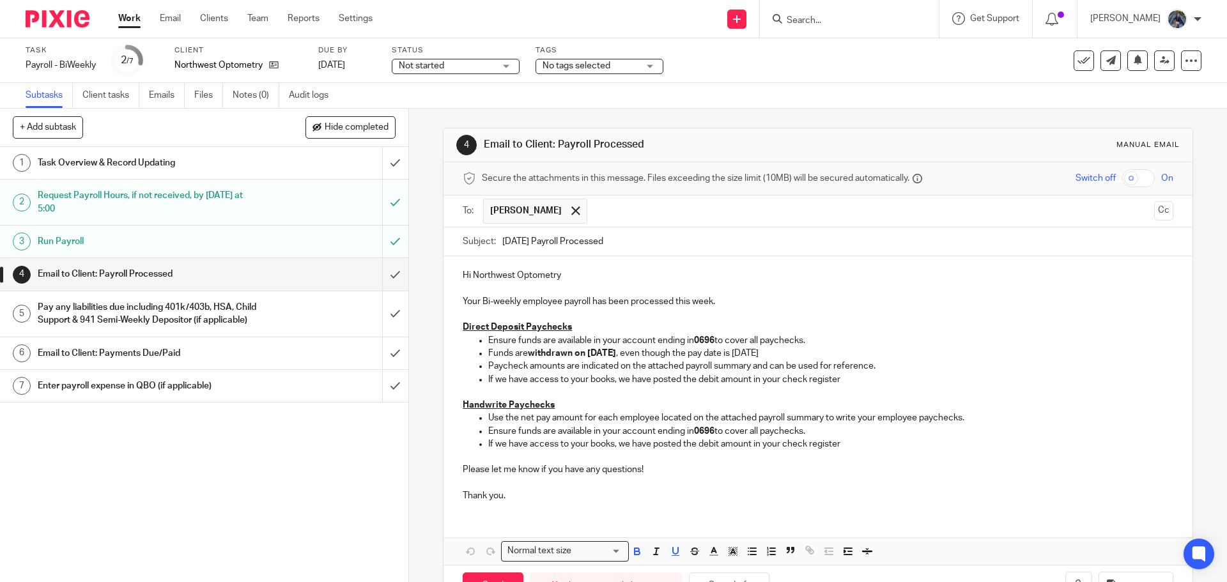
click at [591, 327] on p "Direct Deposit Paychecks" at bounding box center [818, 327] width 710 height 13
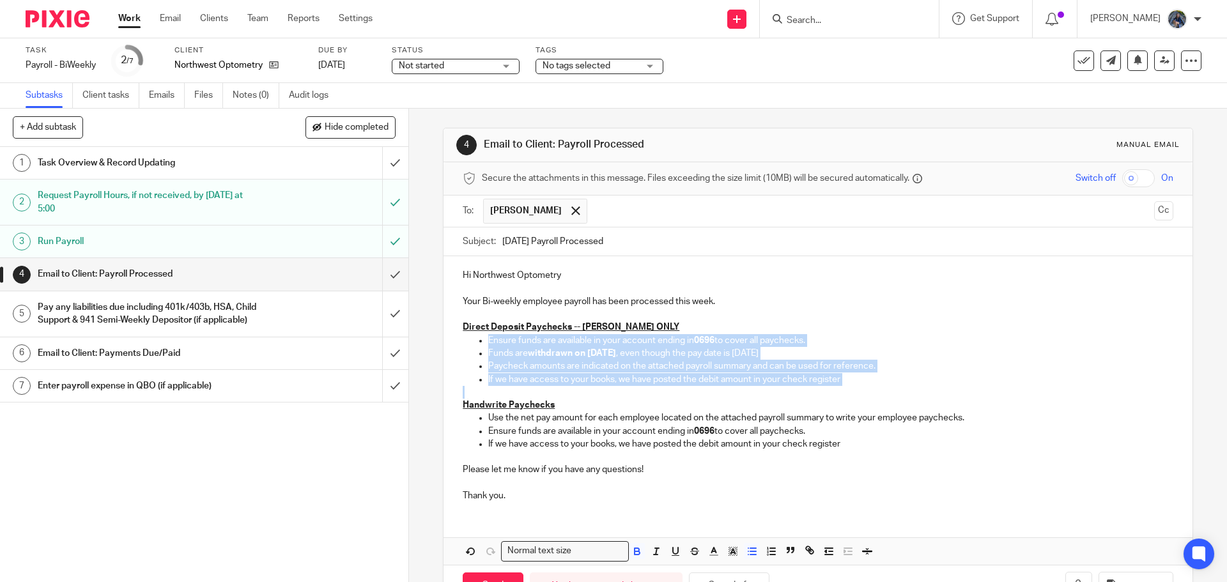
drag, startPoint x: 462, startPoint y: 344, endPoint x: 882, endPoint y: 389, distance: 422.4
click at [882, 389] on div "Hi Northwest Optometry Your Bi-weekly employee payroll has been processed this …" at bounding box center [818, 384] width 748 height 256
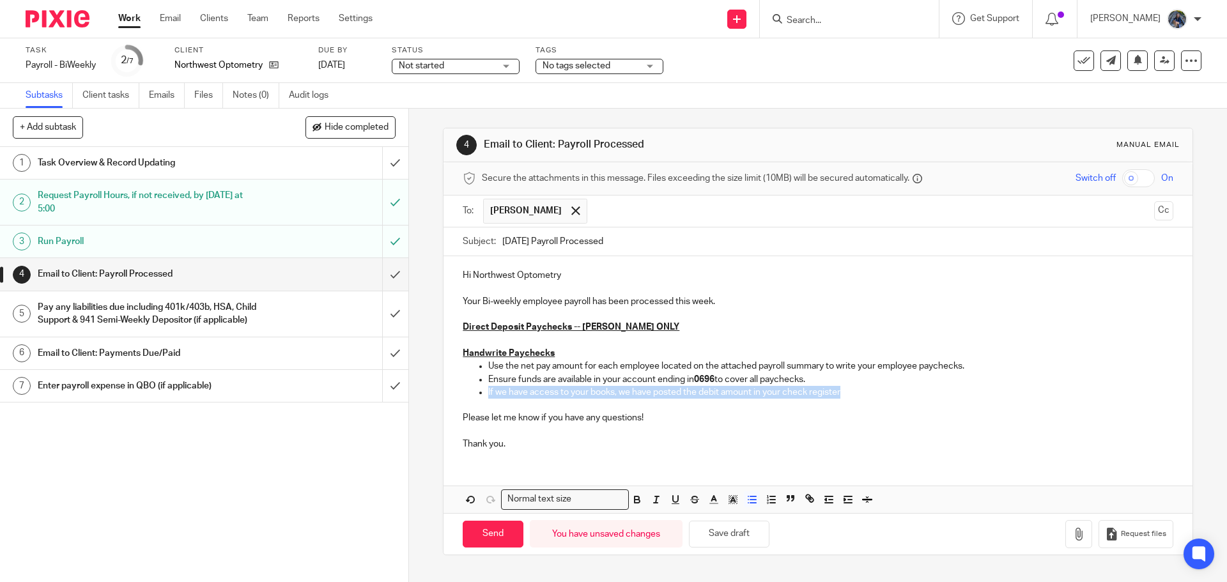
drag, startPoint x: 484, startPoint y: 392, endPoint x: 853, endPoint y: 392, distance: 368.1
click at [853, 392] on p "If we have access to your books, we have posted the debit amount in your check …" at bounding box center [830, 392] width 685 height 13
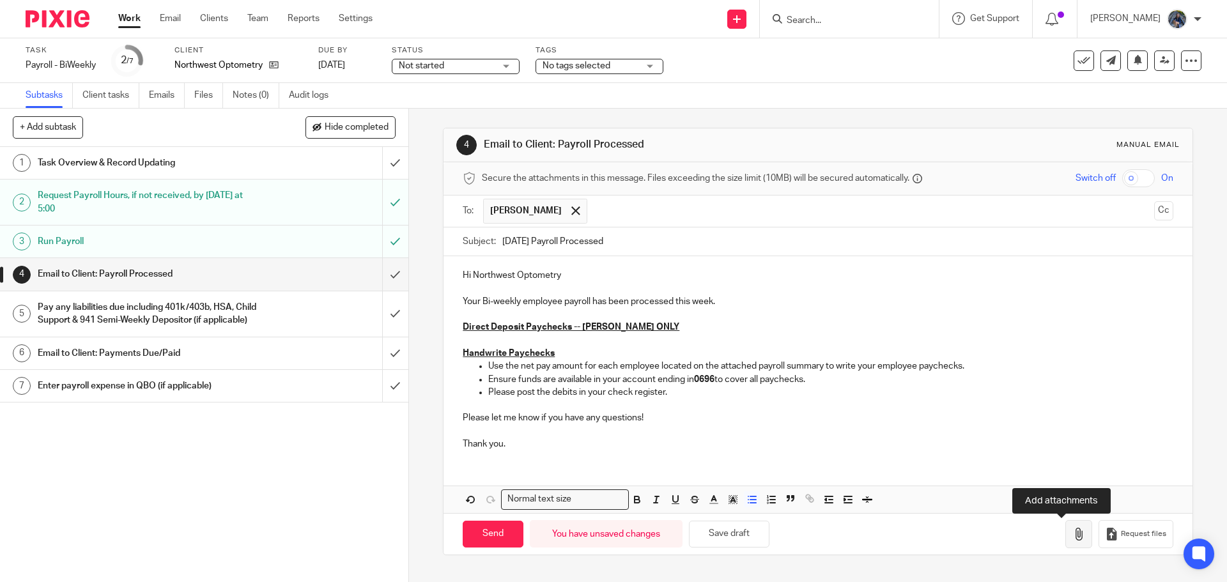
click at [1072, 539] on icon "button" at bounding box center [1078, 534] width 13 height 13
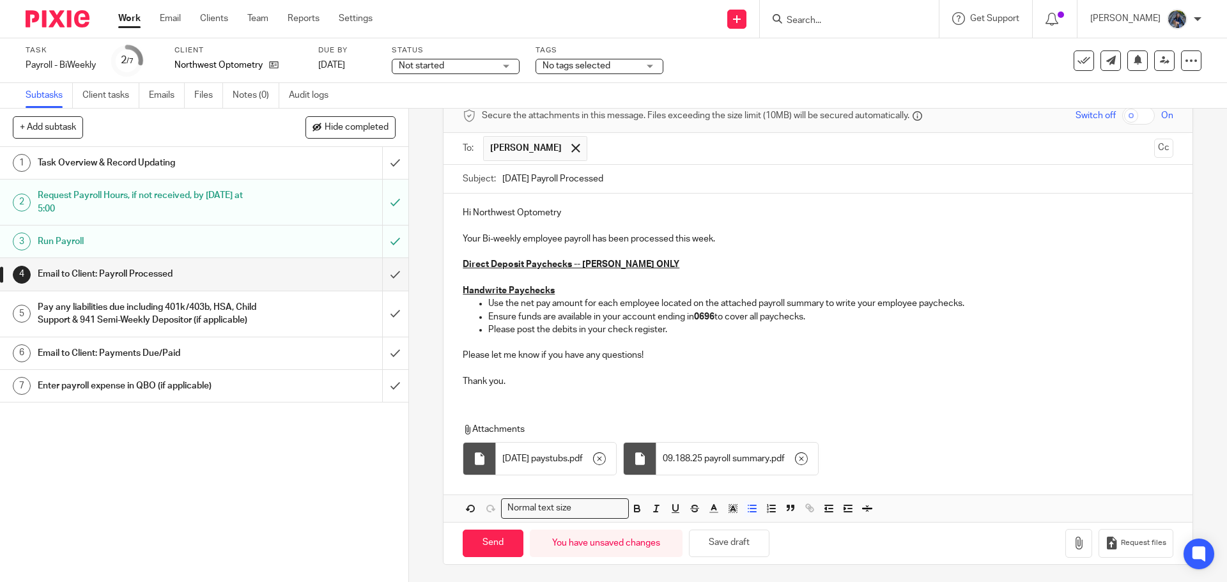
scroll to position [65, 0]
click at [499, 543] on input "Send" at bounding box center [493, 541] width 61 height 27
type input "Sent"
